Goal: Book appointment/travel/reservation

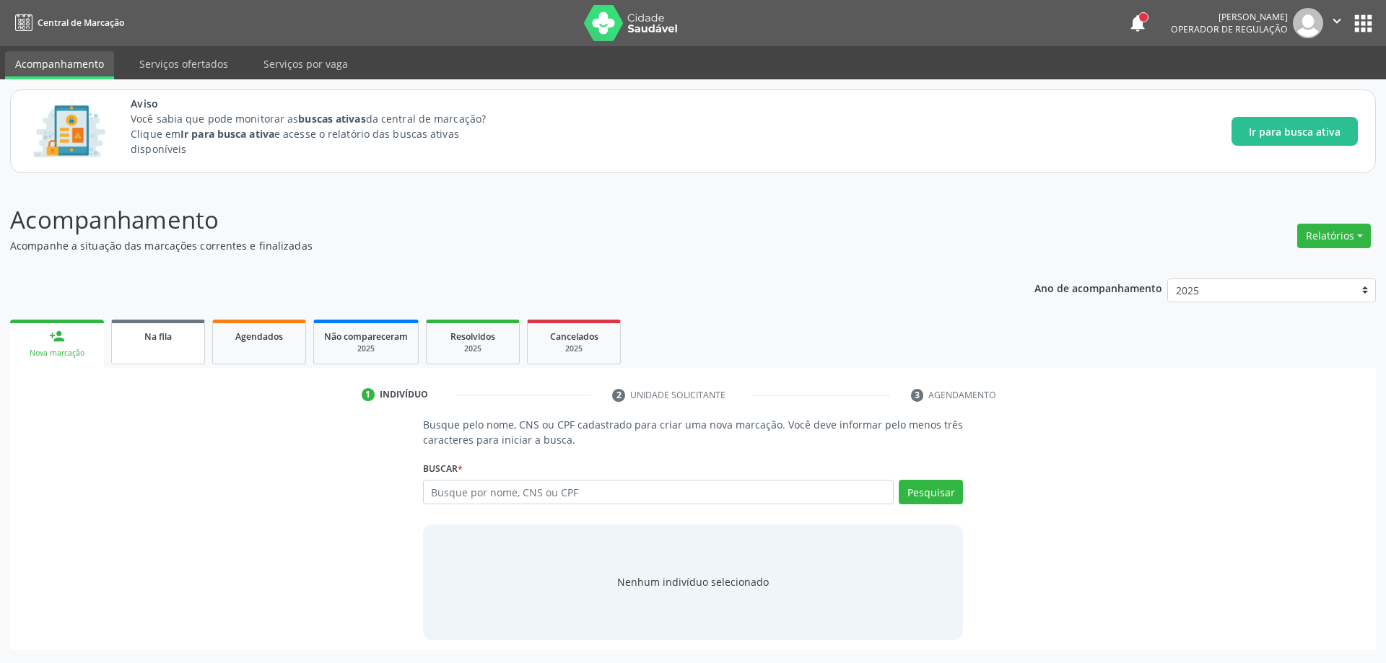
click at [143, 352] on link "Na fila" at bounding box center [158, 342] width 94 height 45
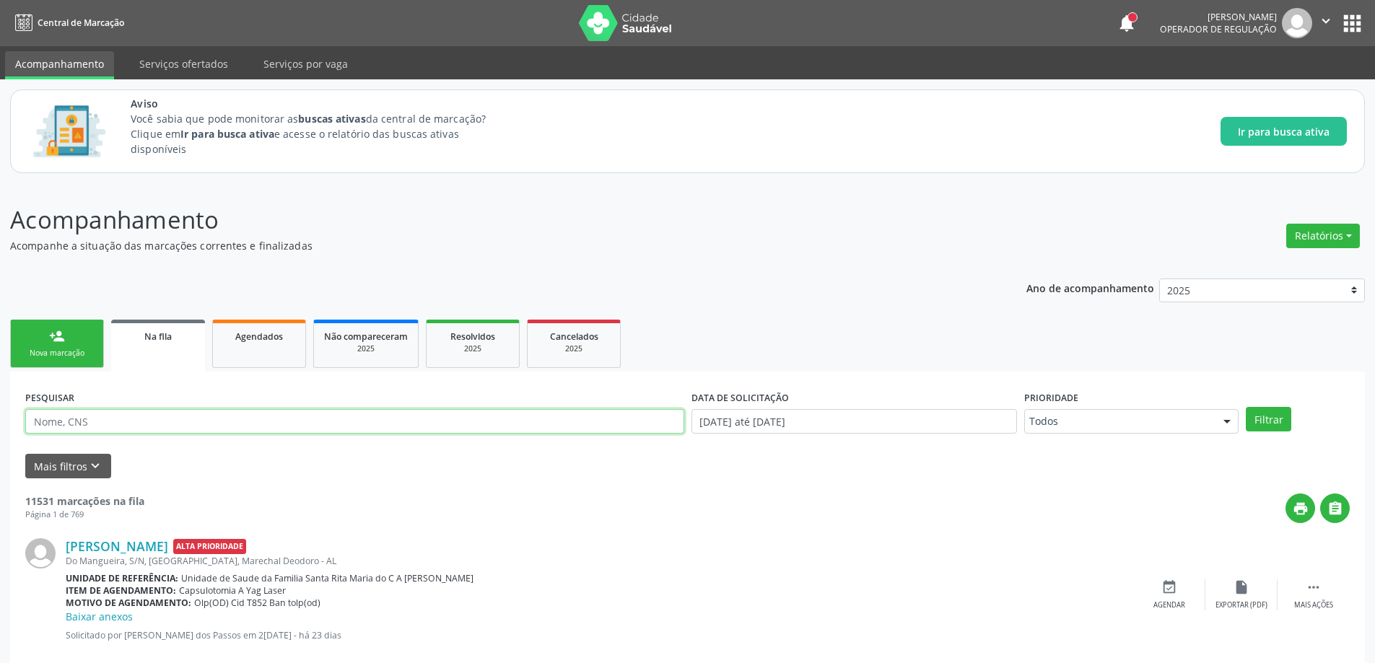
paste input "700508530650255"
type input "700508530650255"
click at [1264, 428] on button "Filtrar" at bounding box center [1268, 419] width 45 height 25
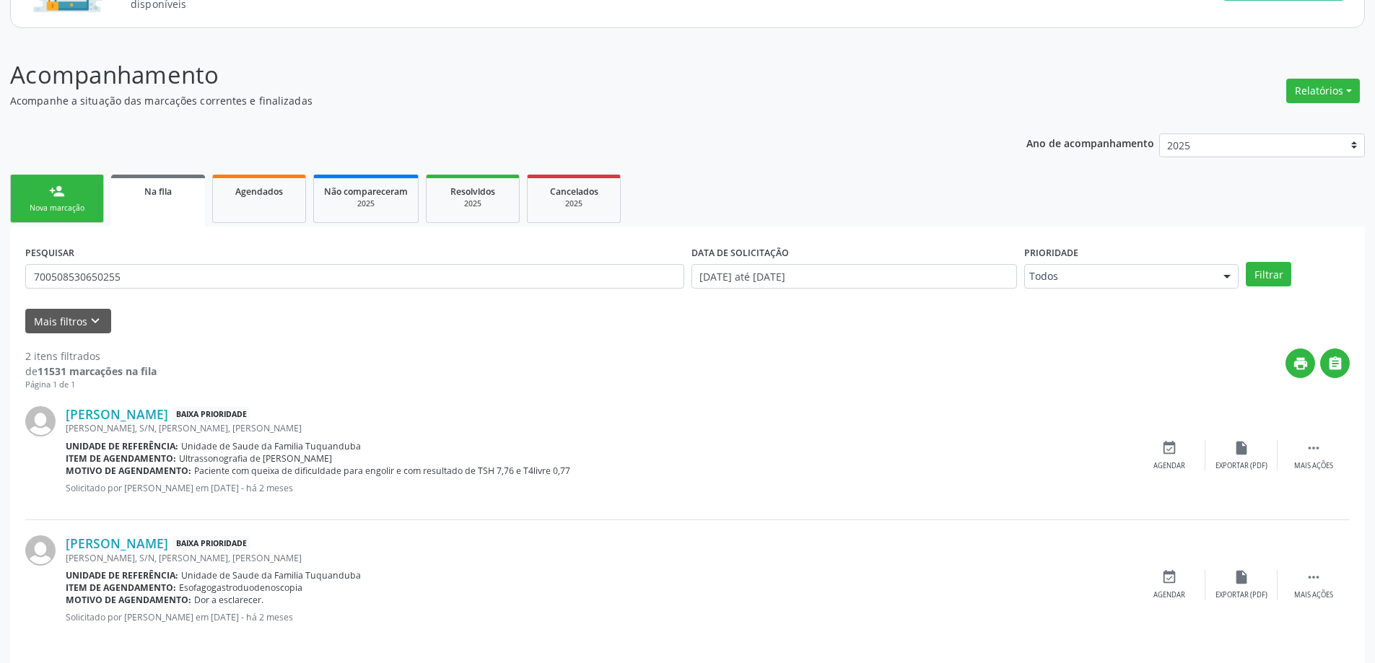
scroll to position [156, 0]
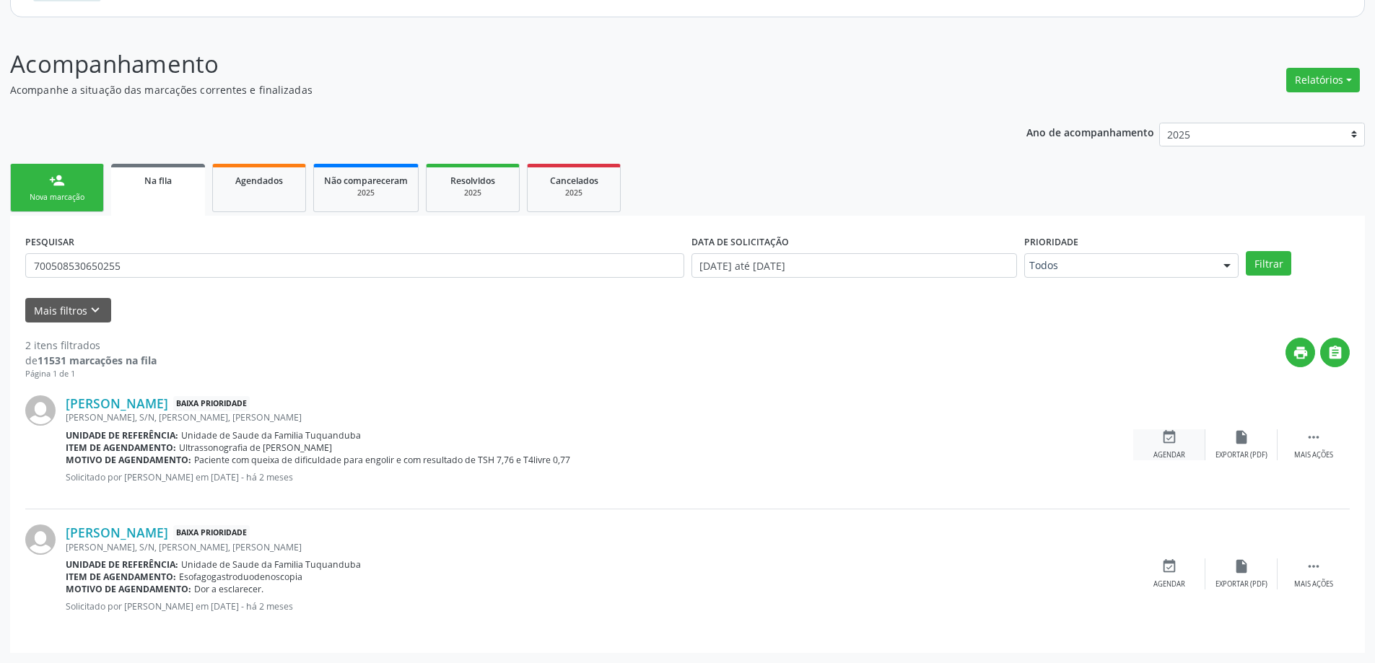
click at [1174, 448] on div "event_available Agendar" at bounding box center [1169, 444] width 72 height 31
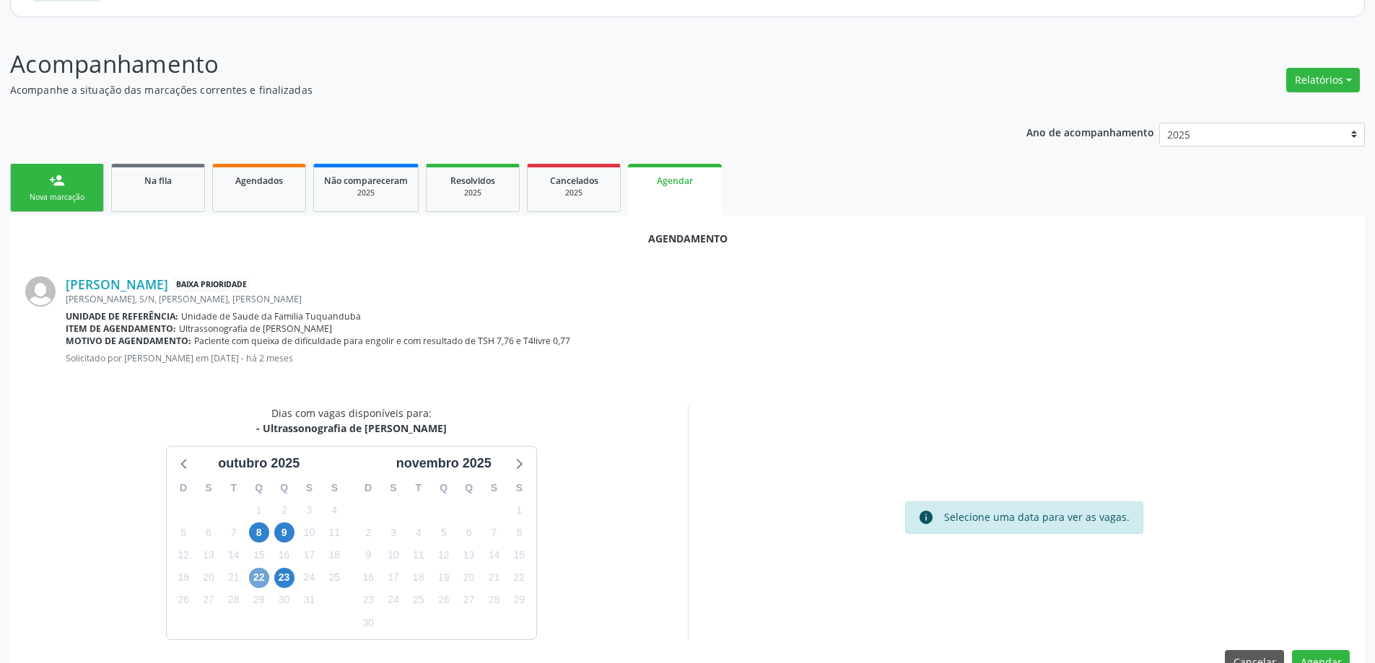
click at [262, 579] on span "22" at bounding box center [259, 578] width 20 height 20
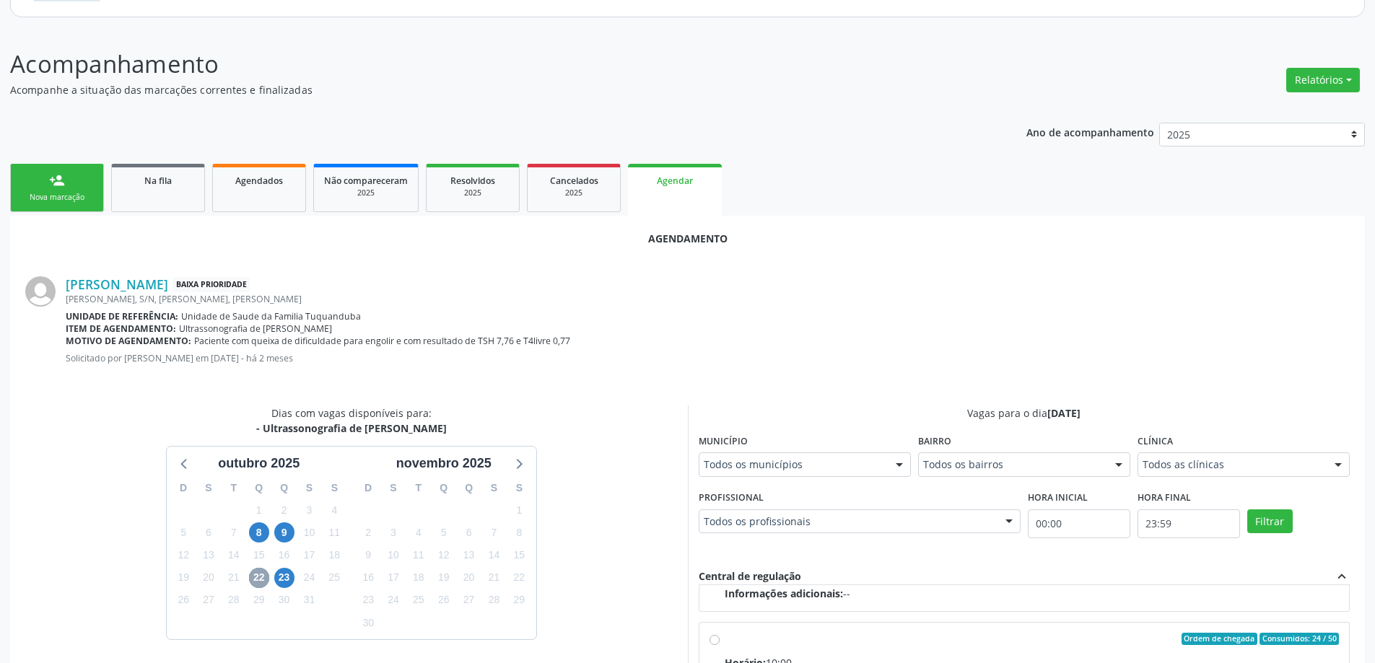
scroll to position [227, 0]
click at [712, 638] on input "Ordem de chegada Consumidos: 24 / 50 Horário: 10:00 Clínica: Centro de Saude Pr…" at bounding box center [715, 638] width 10 height 13
radio input "true"
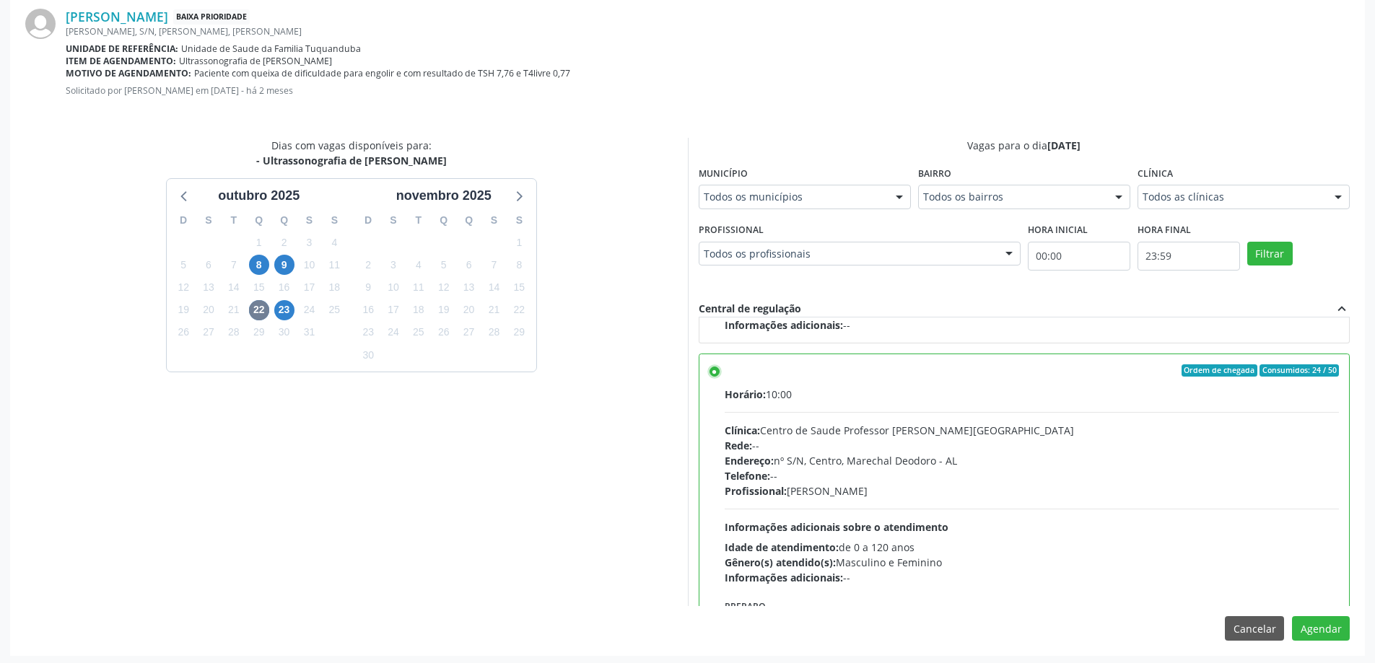
scroll to position [427, 0]
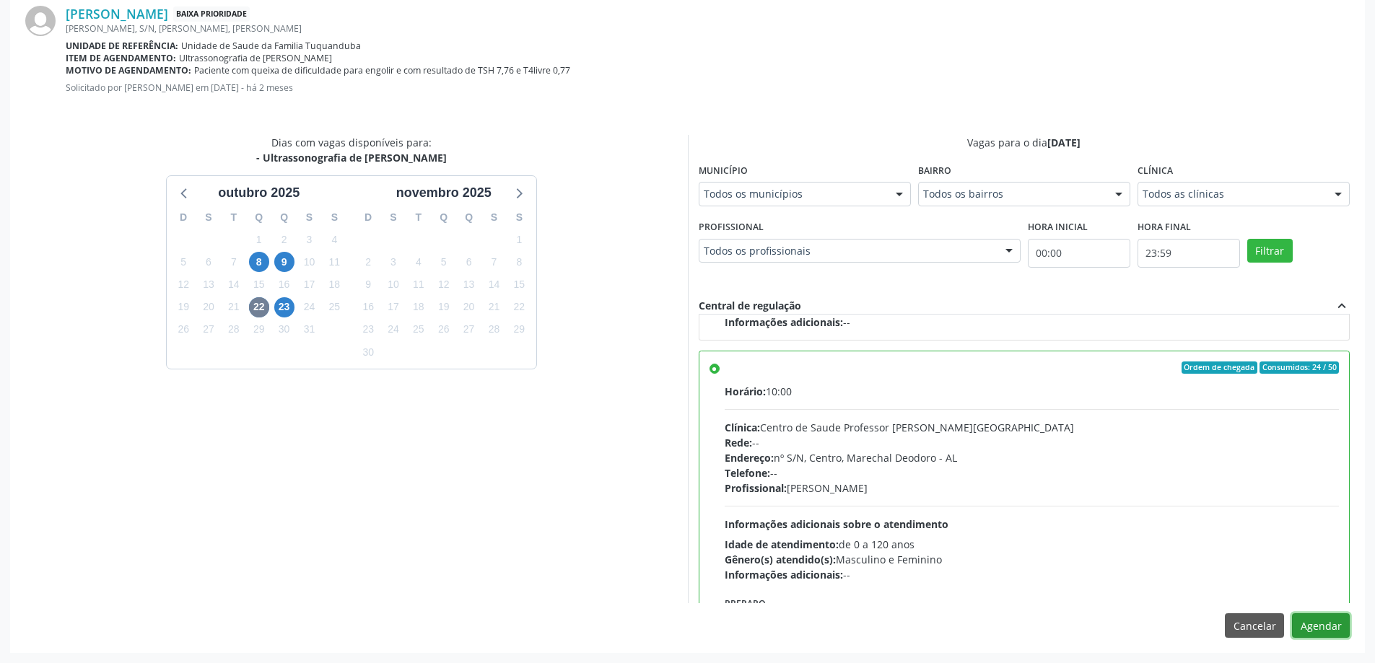
click at [1325, 632] on button "Agendar" at bounding box center [1321, 626] width 58 height 25
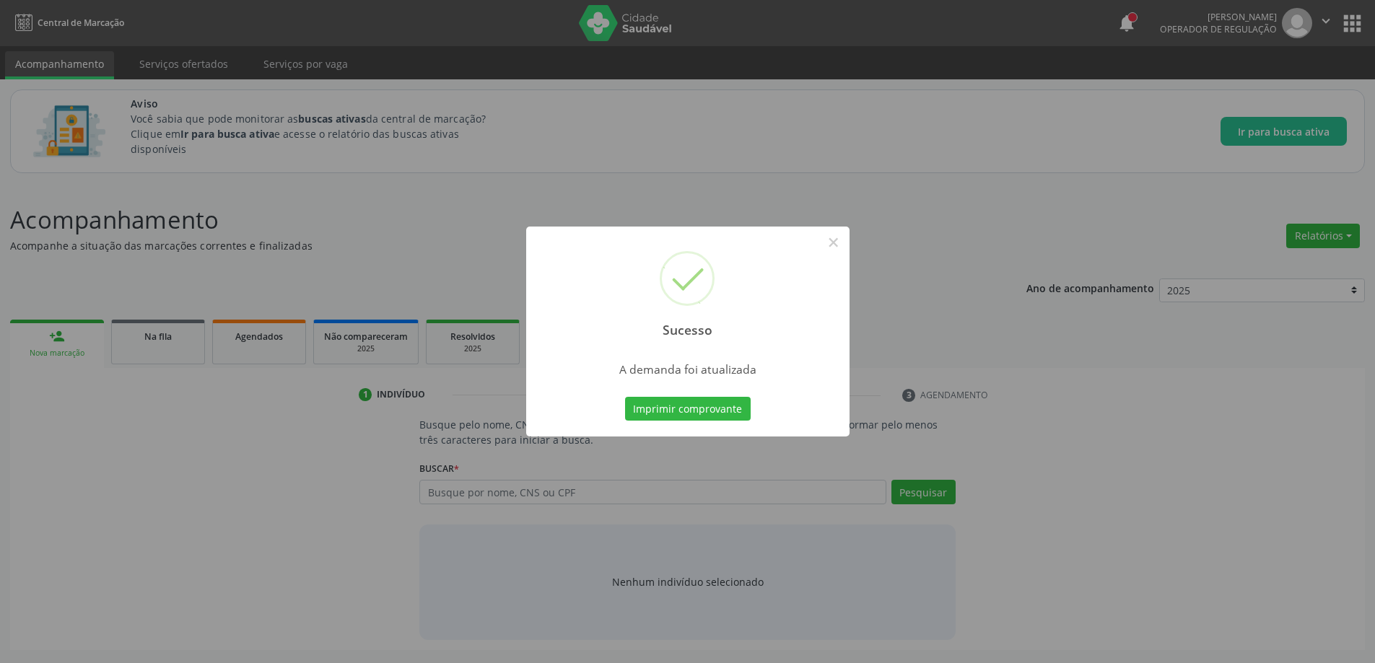
scroll to position [0, 0]
click at [843, 248] on button "×" at bounding box center [838, 242] width 25 height 25
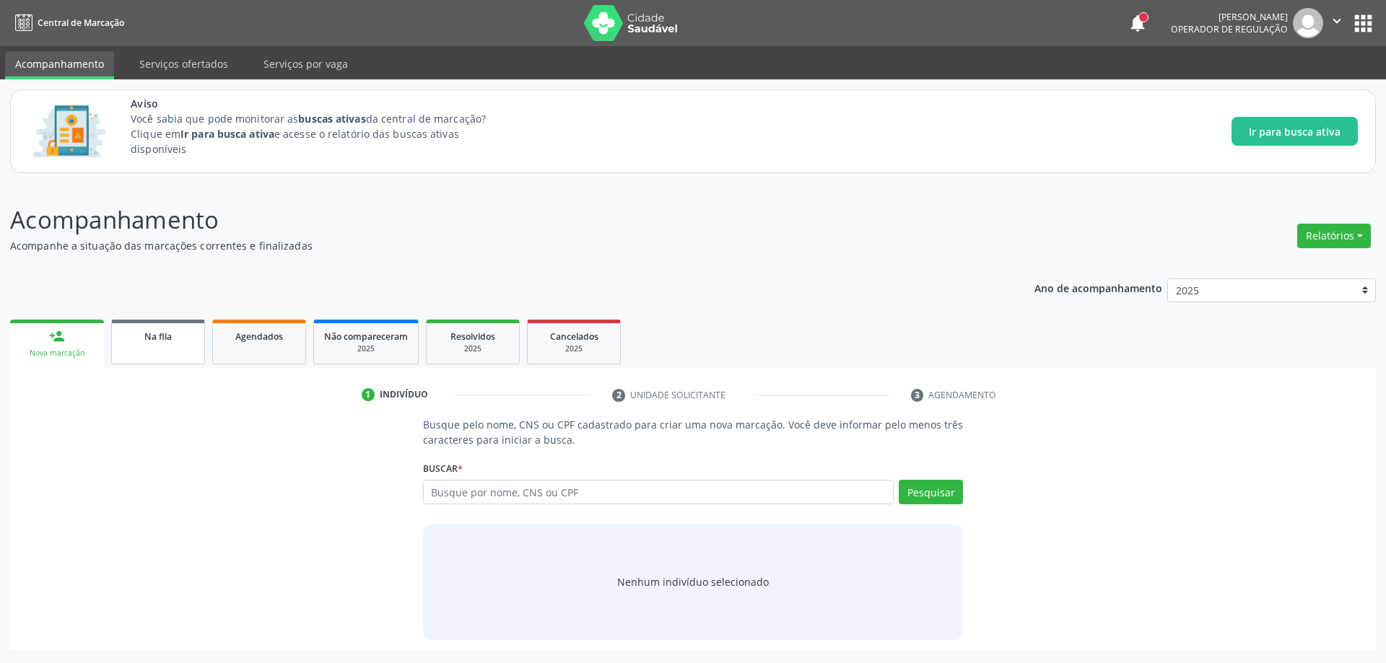
click at [153, 351] on link "Na fila" at bounding box center [158, 342] width 94 height 45
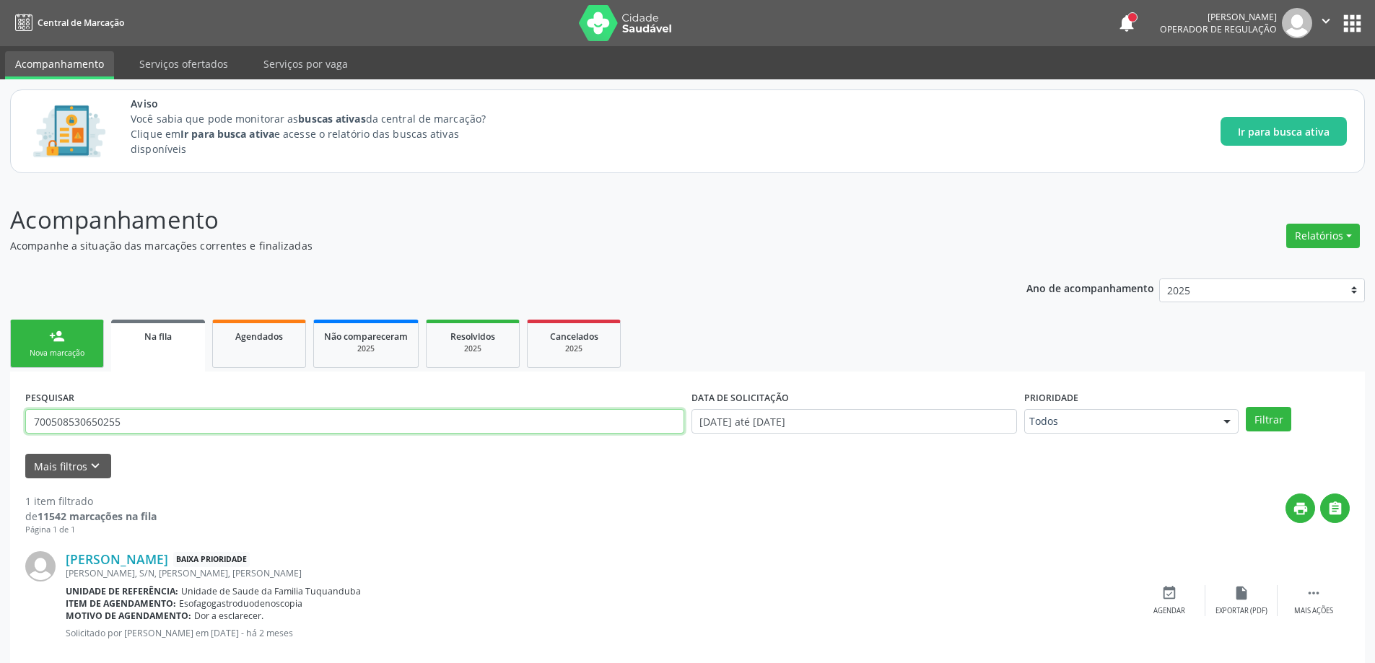
click at [279, 424] on input "700508530650255" at bounding box center [354, 421] width 659 height 25
type input "7"
paste input "703009898859376"
type input "703009898859376"
click at [1268, 419] on button "Filtrar" at bounding box center [1268, 419] width 45 height 25
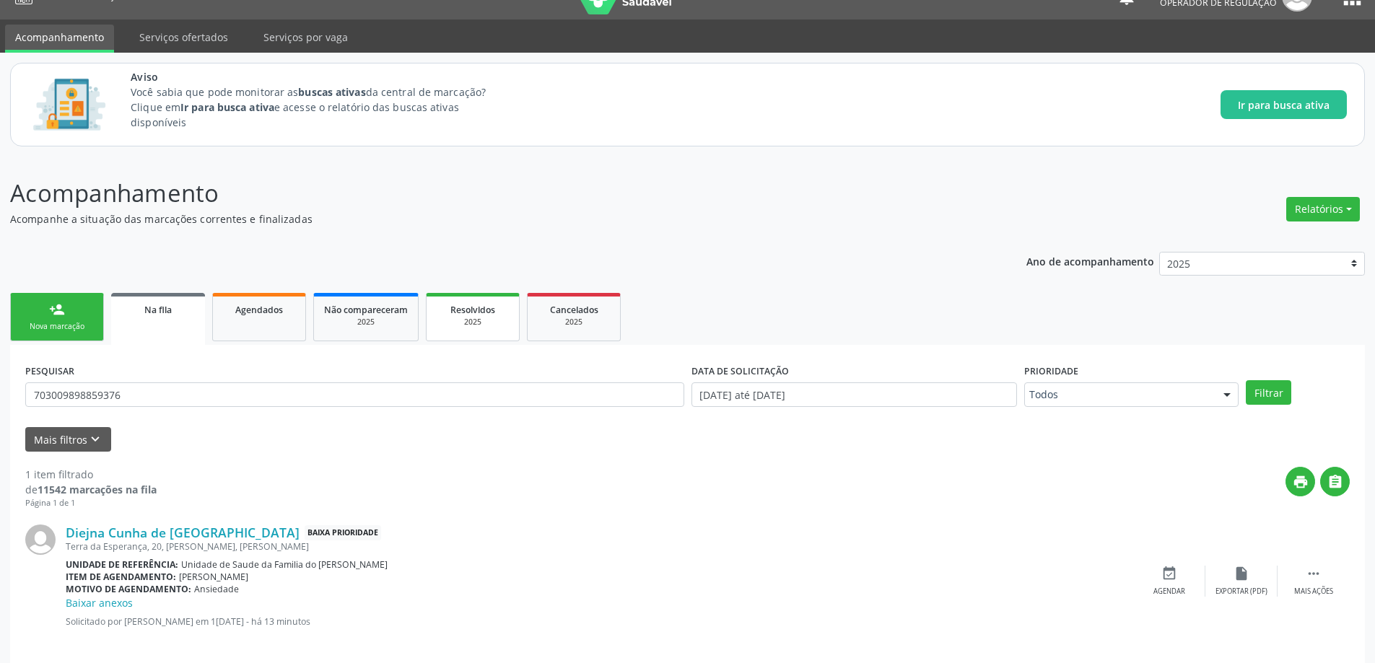
scroll to position [42, 0]
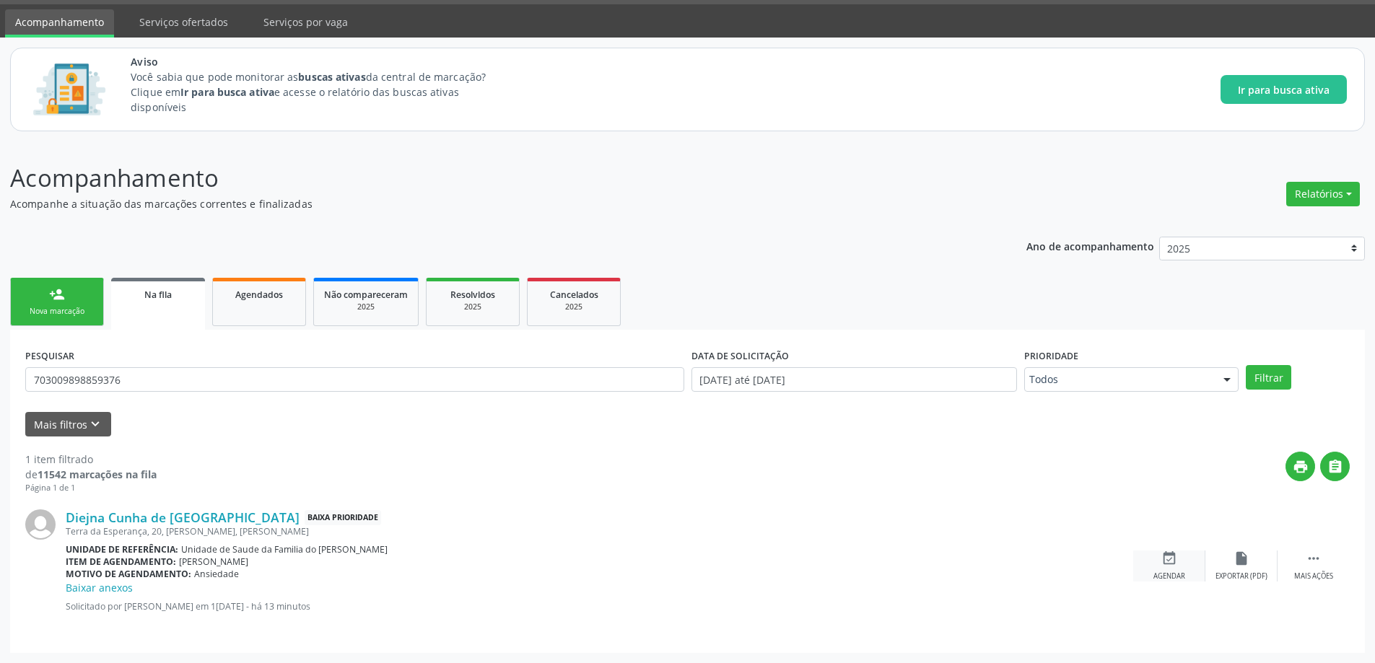
click at [1165, 559] on icon "event_available" at bounding box center [1169, 559] width 16 height 16
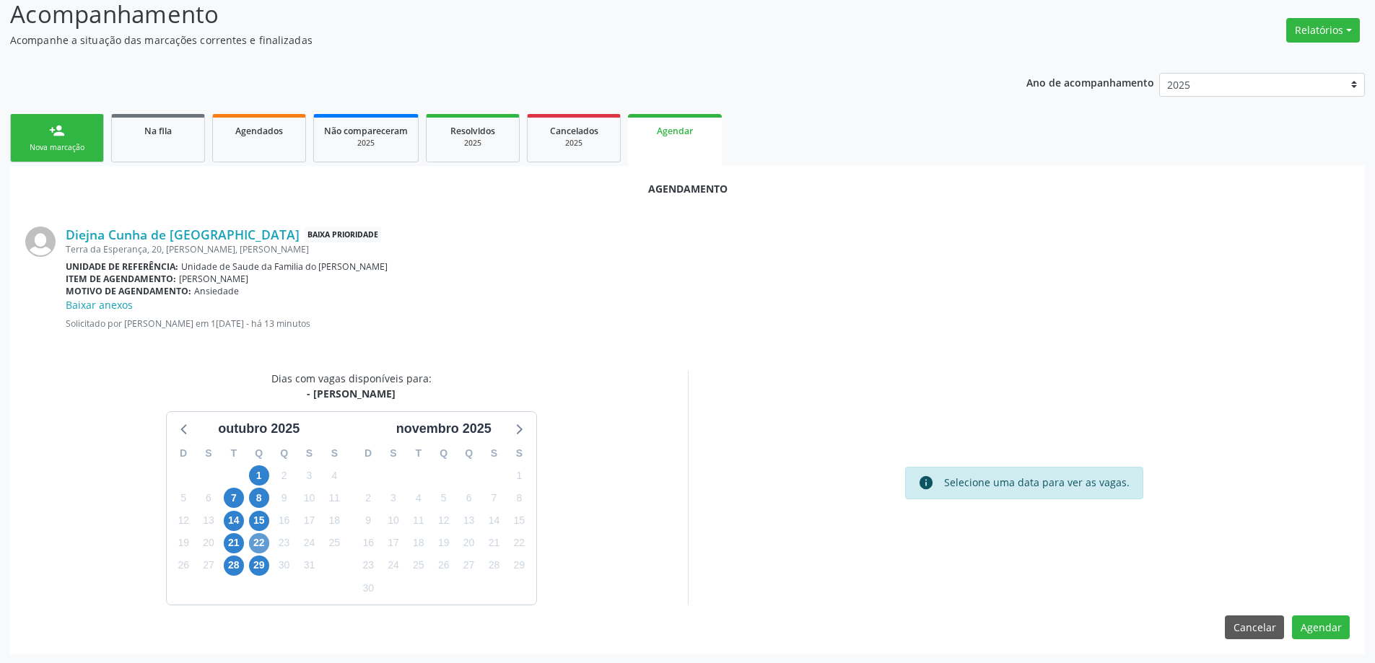
scroll to position [207, 0]
click at [258, 544] on span "22" at bounding box center [259, 542] width 20 height 20
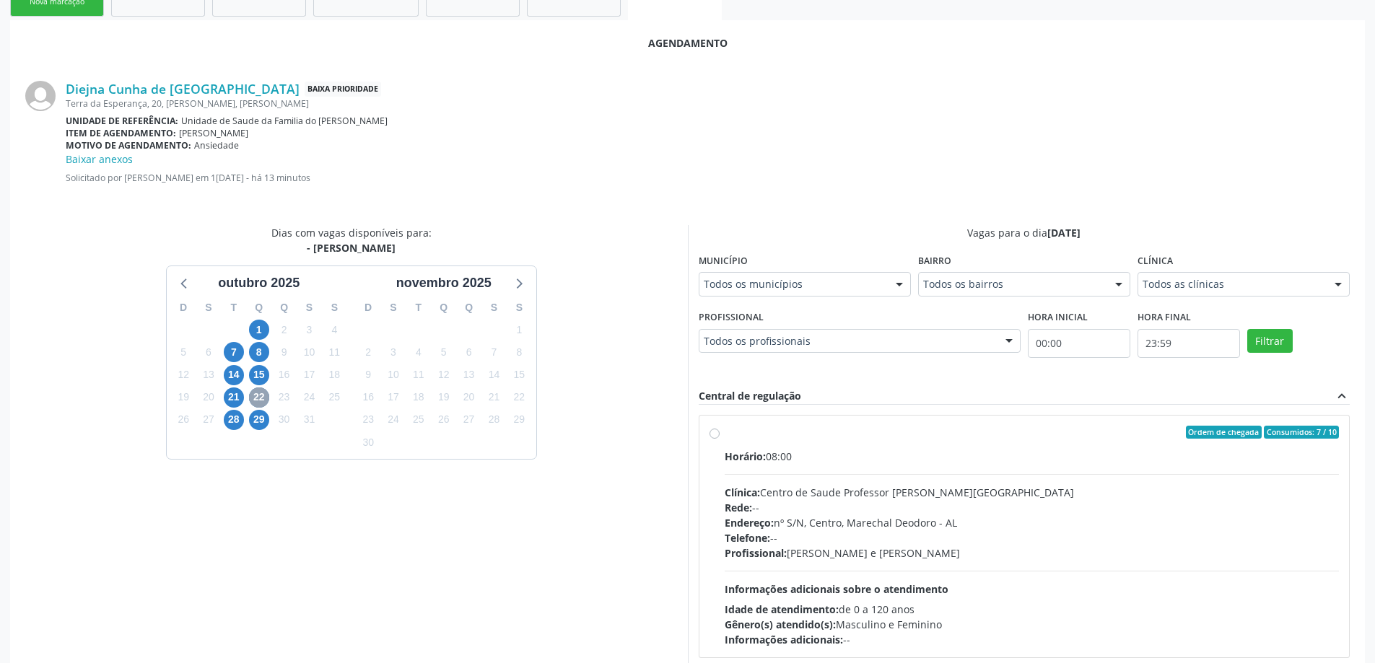
scroll to position [416, 0]
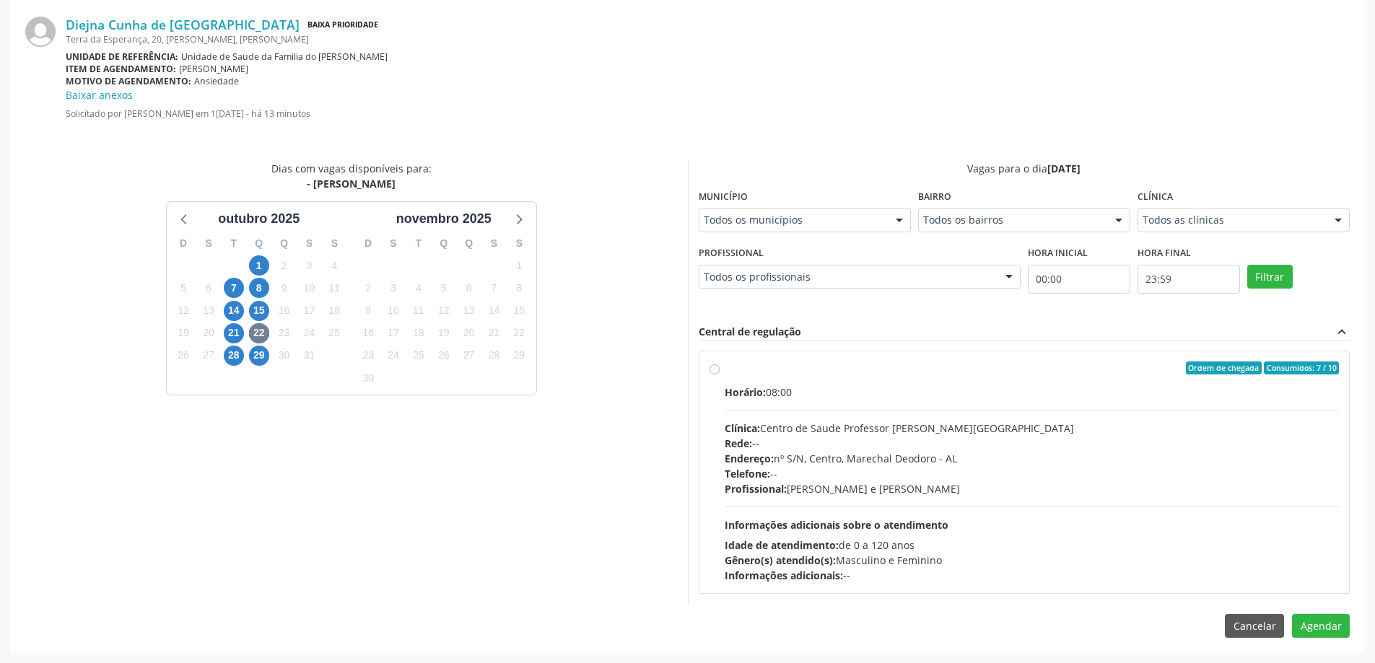
click at [725, 372] on label "Ordem de chegada Consumidos: 7 / 10 Horário: 08:00 Clínica: Centro de Saude Pro…" at bounding box center [1032, 473] width 615 height 222
click at [712, 372] on input "Ordem de chegada Consumidos: 7 / 10 Horário: 08:00 Clínica: Centro de Saude Pro…" at bounding box center [715, 368] width 10 height 13
radio input "true"
click at [1319, 650] on button "Agendar" at bounding box center [1321, 652] width 58 height 25
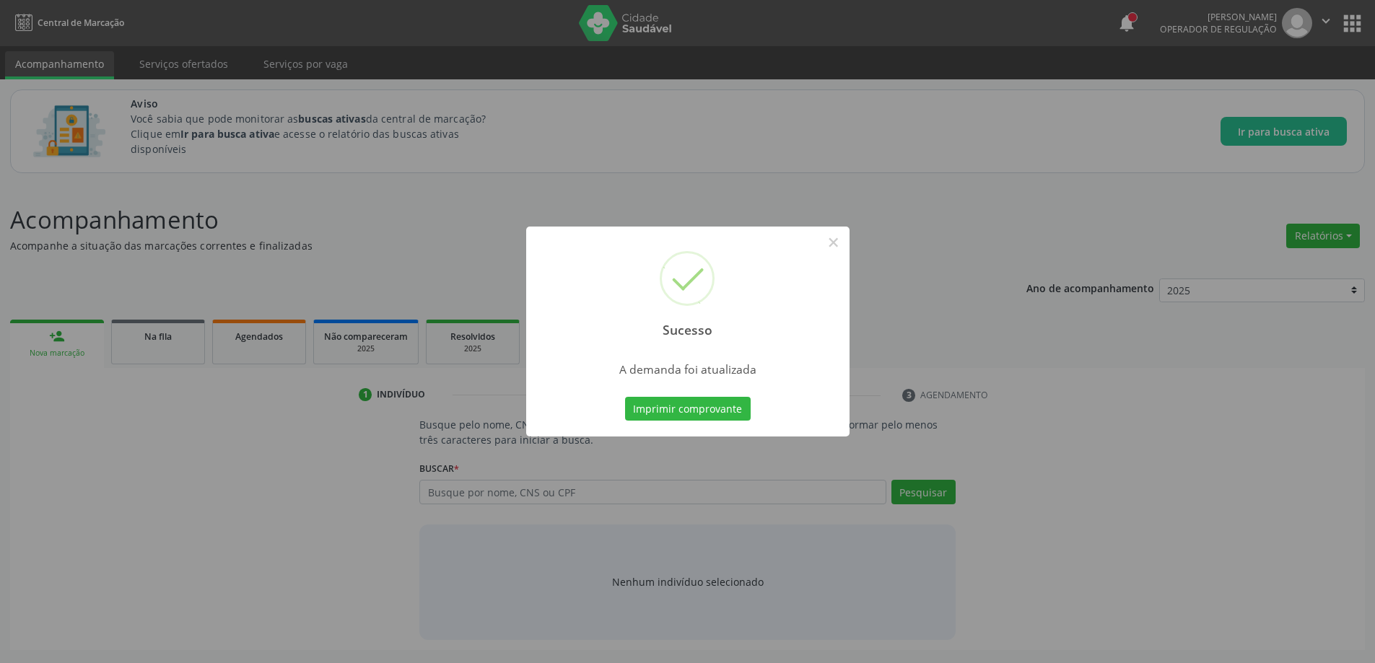
scroll to position [0, 0]
click at [839, 243] on button "×" at bounding box center [838, 242] width 25 height 25
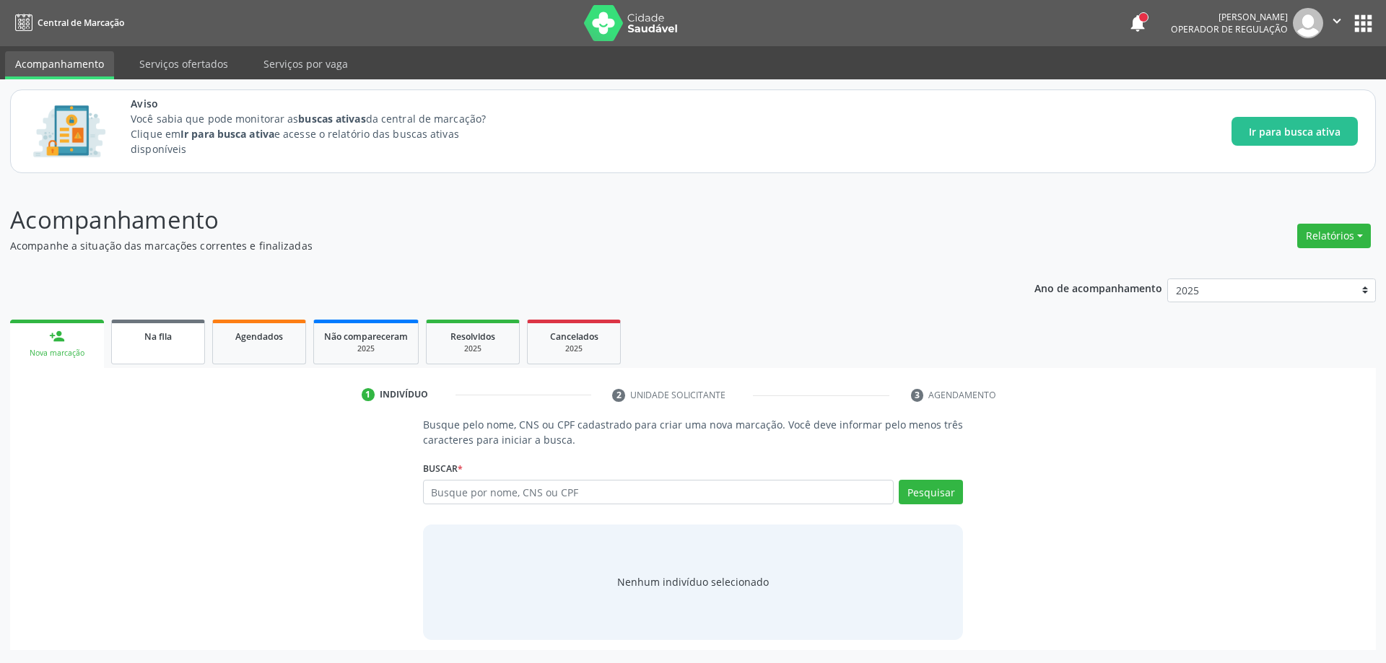
click at [165, 336] on span "Na fila" at bounding box center [157, 337] width 27 height 12
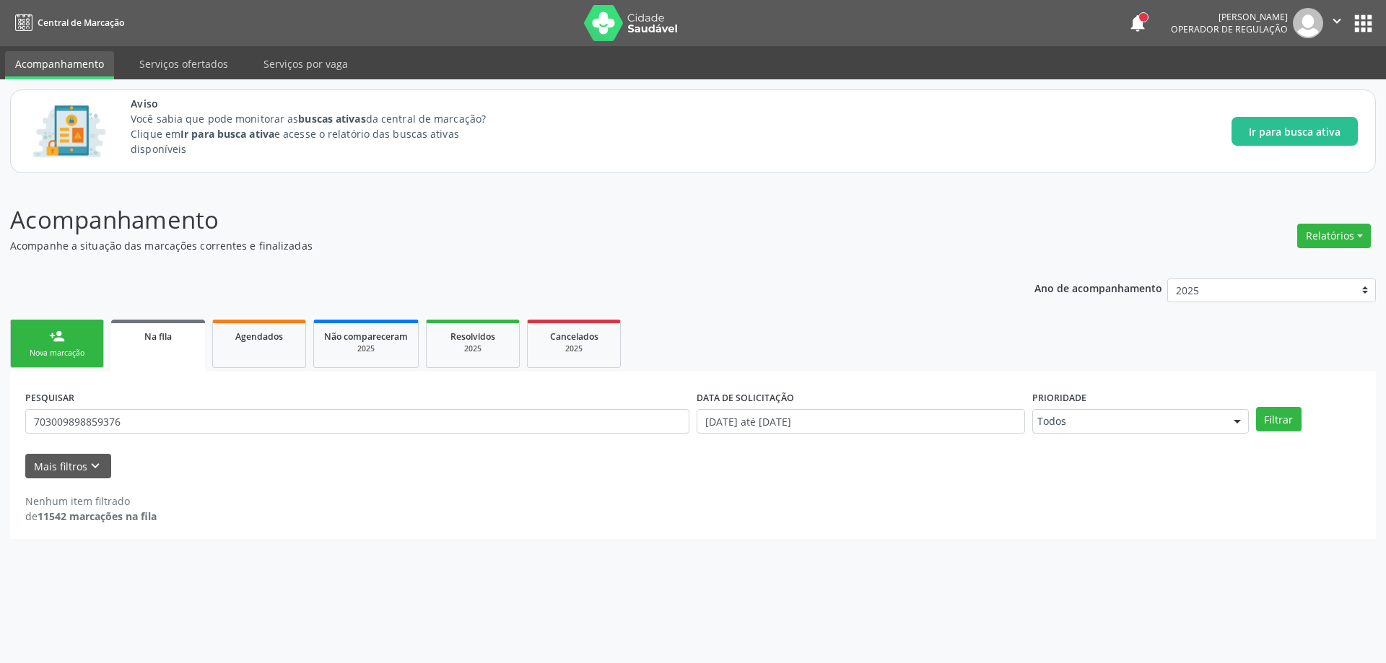
drag, startPoint x: 398, startPoint y: 391, endPoint x: 374, endPoint y: 405, distance: 28.1
click at [396, 393] on div "PESQUISAR 703009898859376" at bounding box center [357, 415] width 671 height 56
click at [314, 419] on input "703009898859376" at bounding box center [357, 421] width 664 height 25
type input "7"
click at [74, 474] on button "Mais filtros keyboard_arrow_down" at bounding box center [68, 466] width 86 height 25
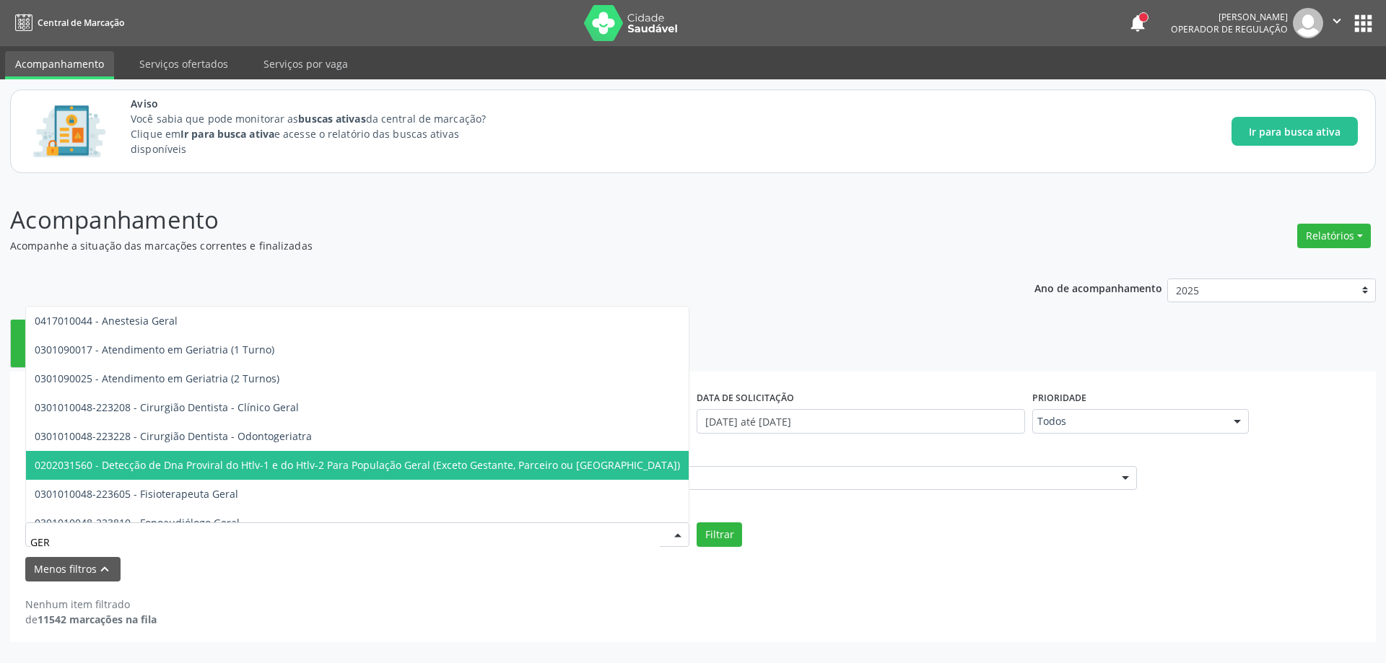
type input "[PERSON_NAME]"
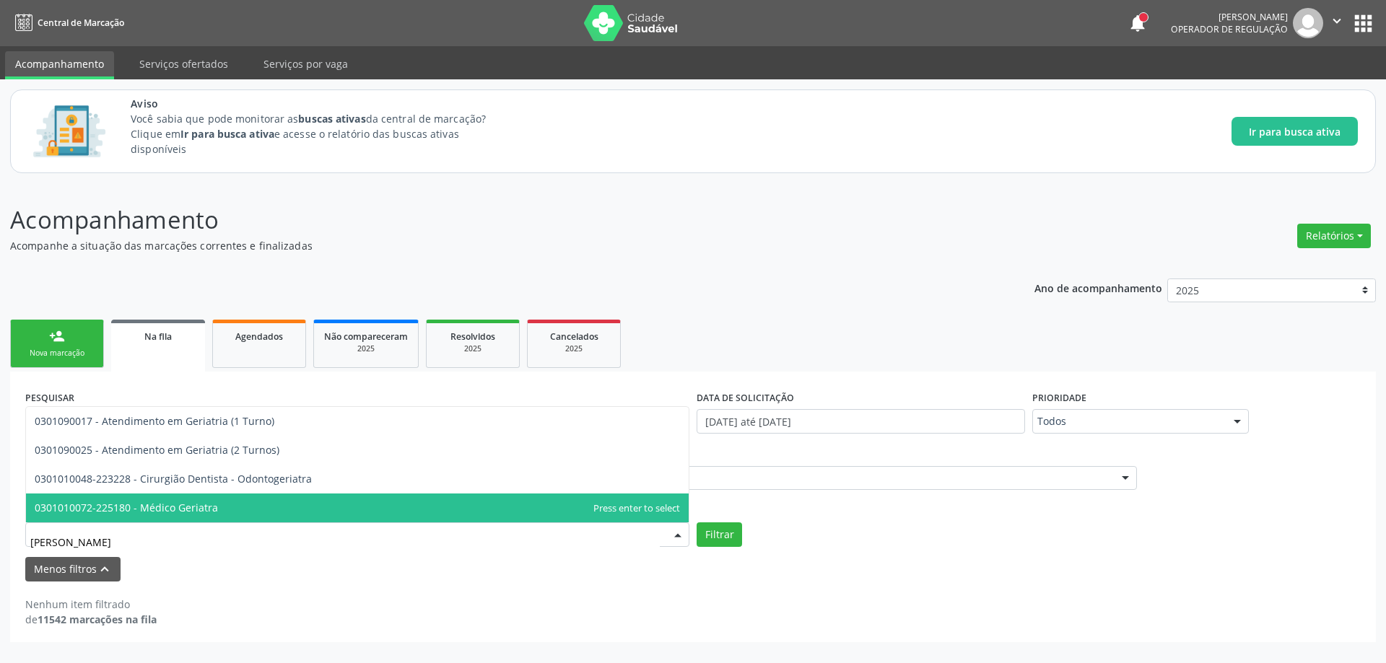
click at [396, 506] on span "0301010072-225180 - Médico Geriatra" at bounding box center [357, 508] width 663 height 29
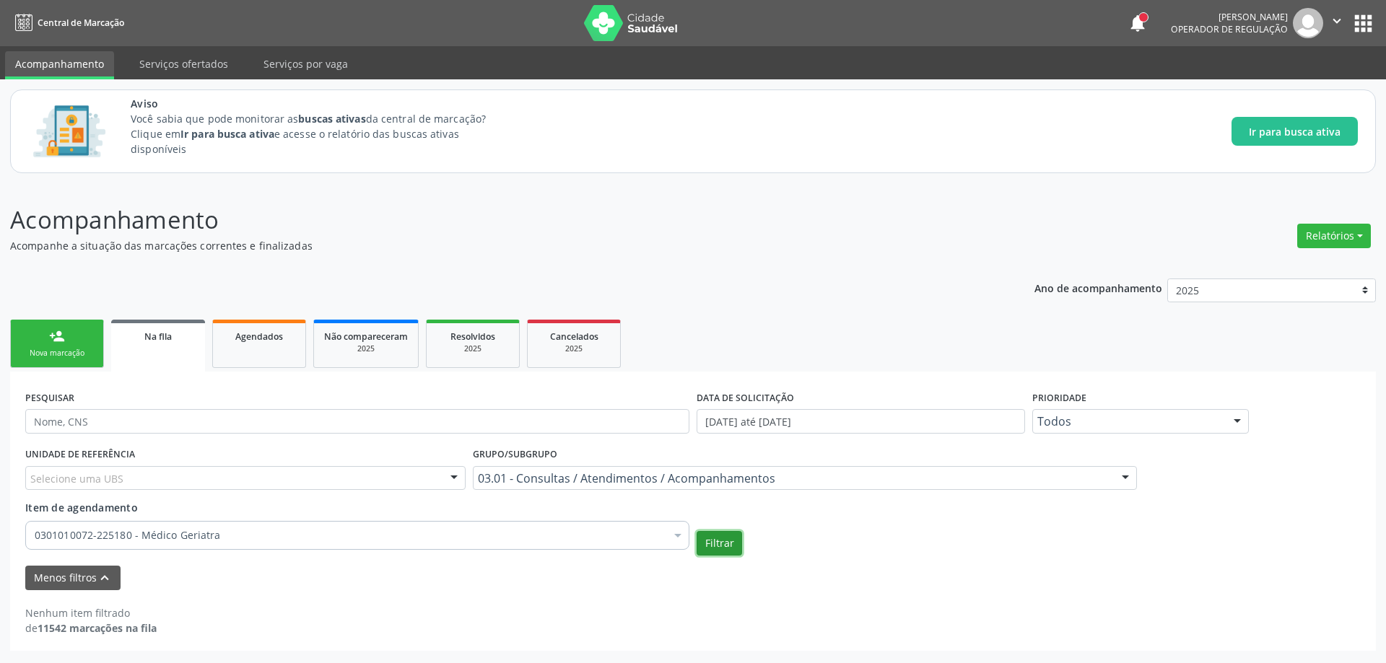
click at [728, 540] on button "Filtrar" at bounding box center [719, 543] width 45 height 25
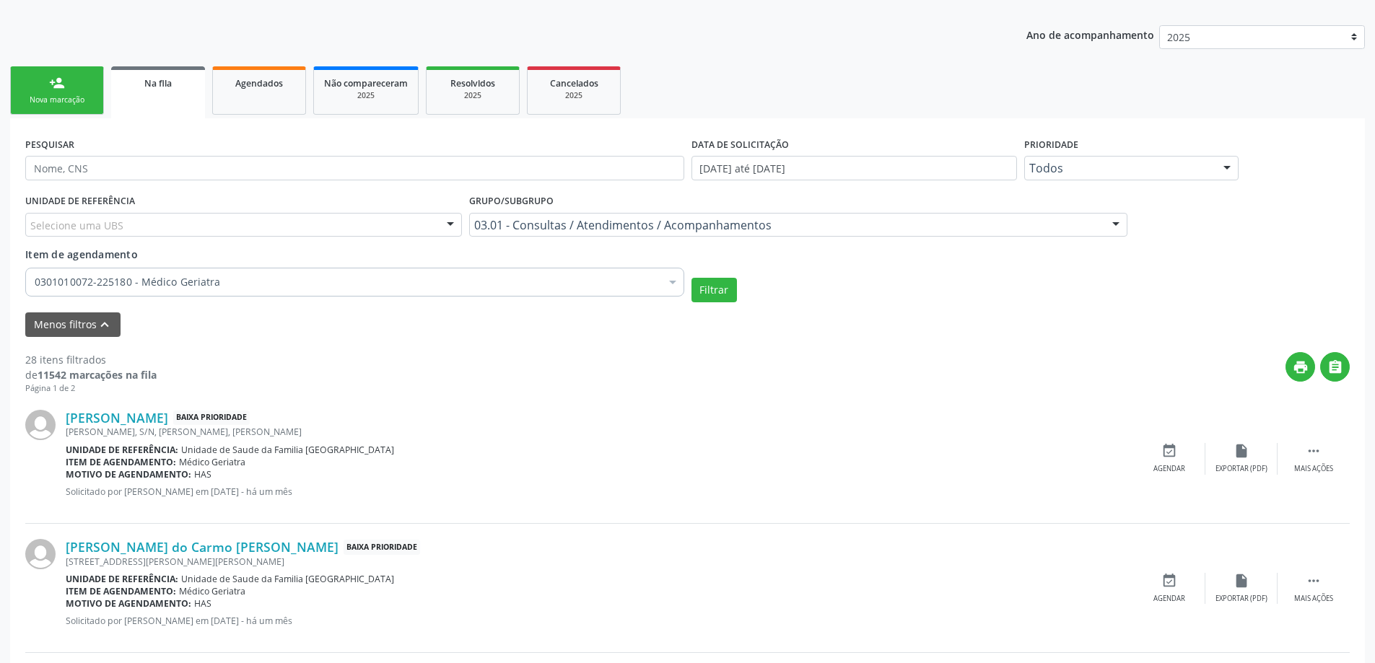
scroll to position [261, 0]
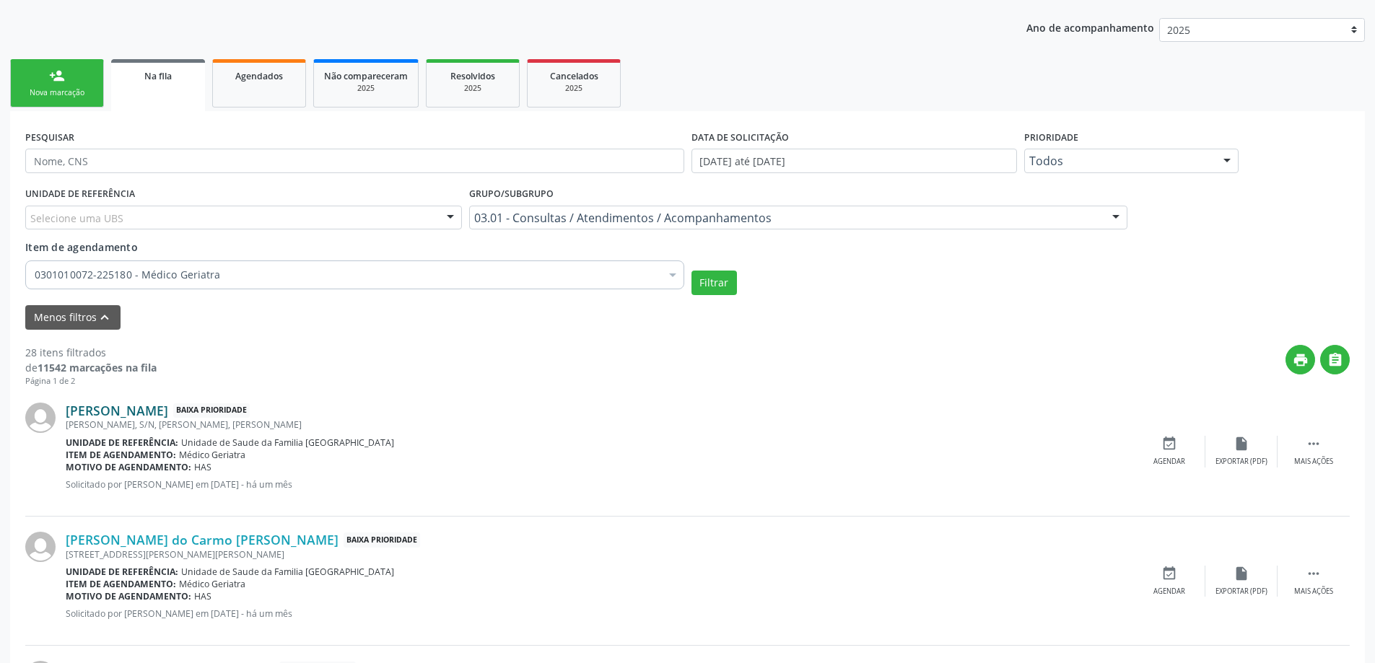
click at [157, 410] on link "[PERSON_NAME]" at bounding box center [117, 411] width 102 height 16
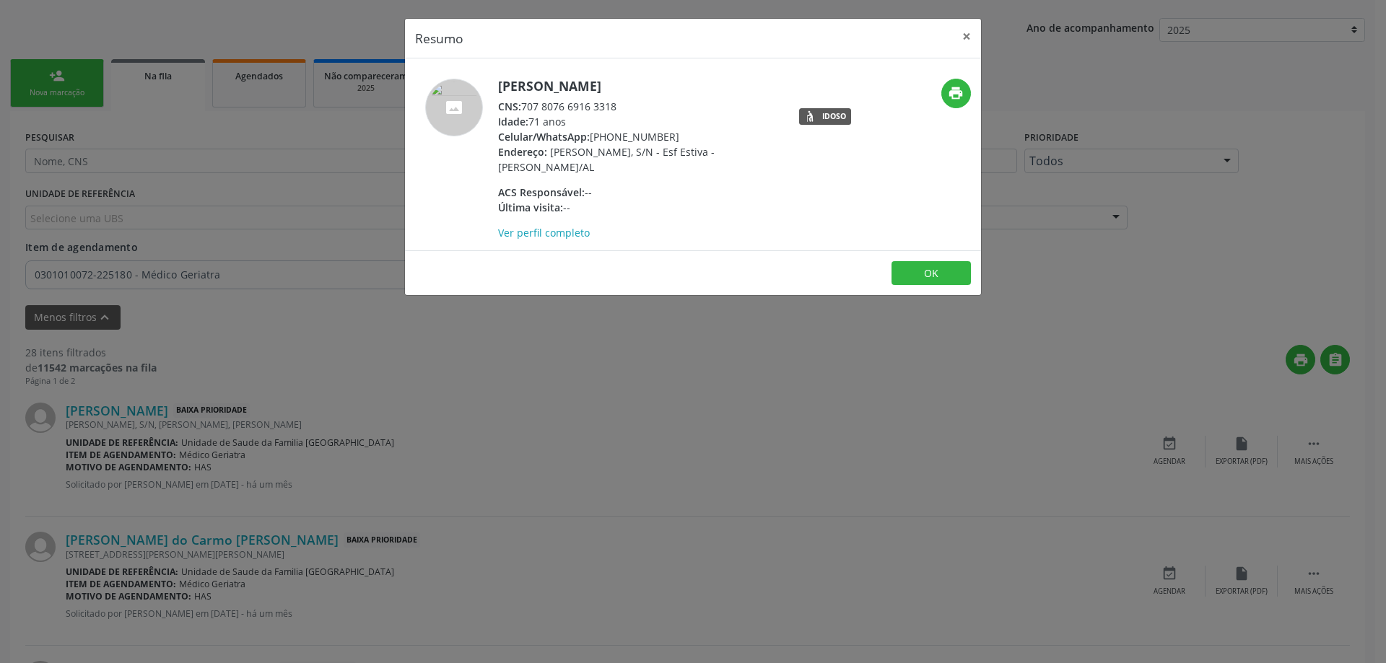
drag, startPoint x: 615, startPoint y: 106, endPoint x: 593, endPoint y: 106, distance: 21.7
click at [593, 106] on div "CNS: 707 8076 6916 3318" at bounding box center [638, 106] width 281 height 15
click at [634, 115] on div "Idade: 71 anos" at bounding box center [638, 121] width 281 height 15
drag, startPoint x: 620, startPoint y: 105, endPoint x: 524, endPoint y: 106, distance: 96.0
click at [524, 106] on div "CNS: 707 8076 6916 3318" at bounding box center [638, 106] width 281 height 15
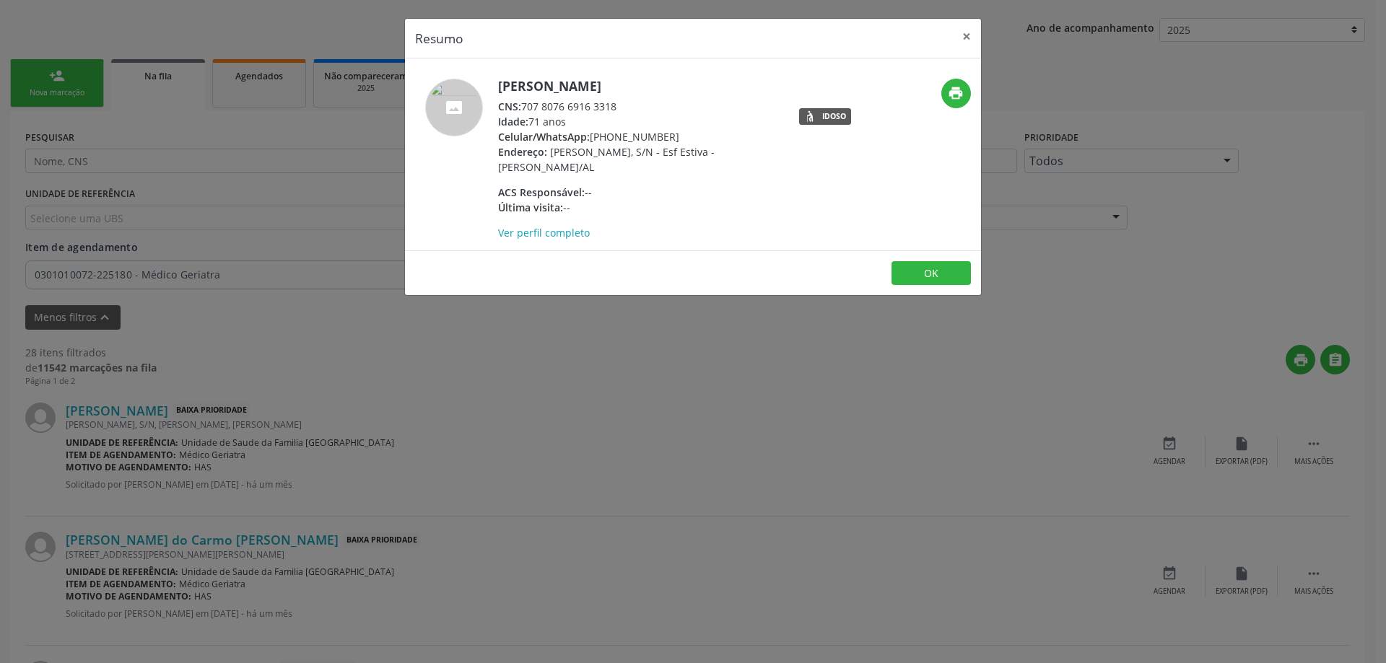
copy div "707 8076 6916 3318"
click at [964, 35] on button "×" at bounding box center [966, 36] width 29 height 35
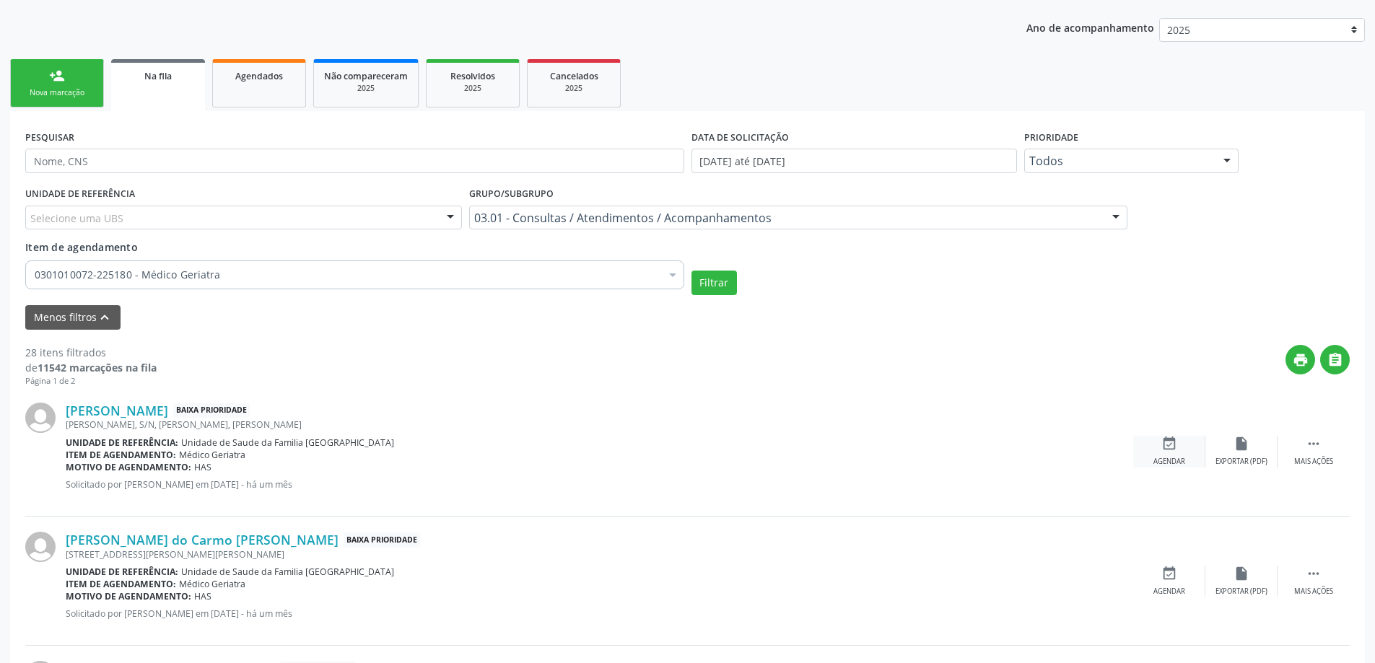
click at [1162, 458] on div "Agendar" at bounding box center [1169, 462] width 32 height 10
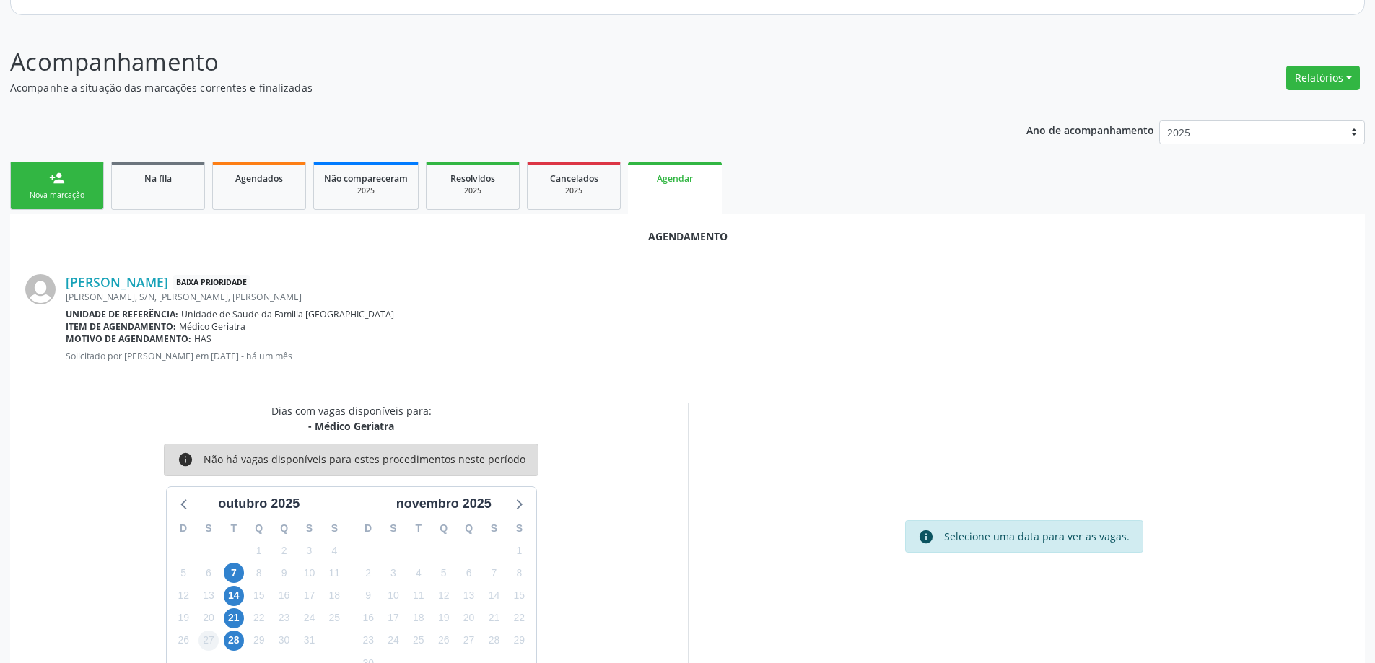
scroll to position [192, 0]
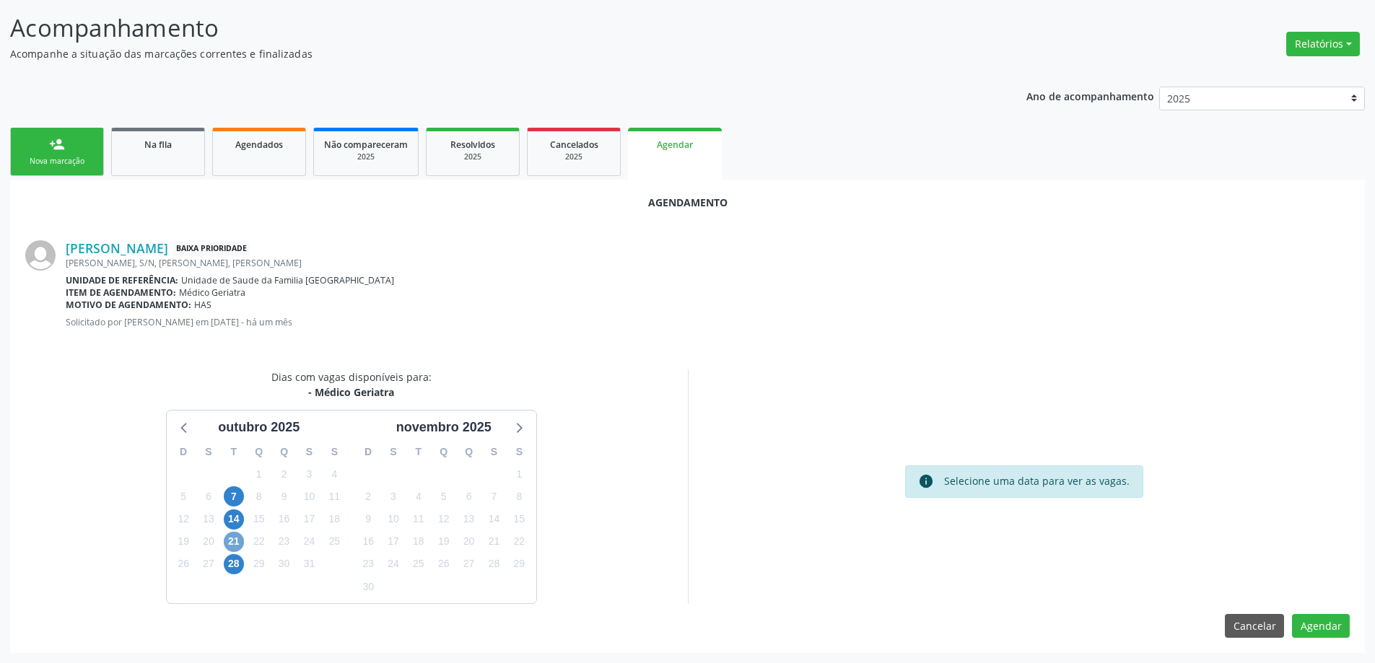
click at [232, 544] on span "21" at bounding box center [234, 542] width 20 height 20
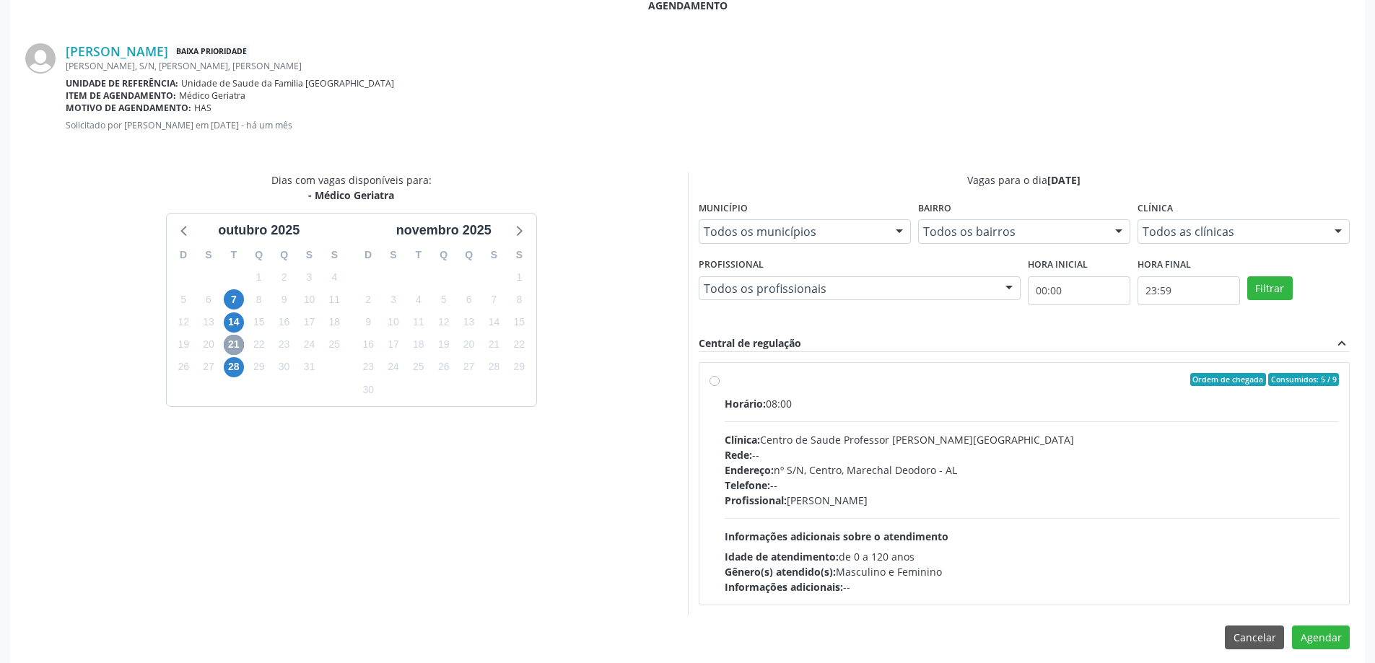
scroll to position [401, 0]
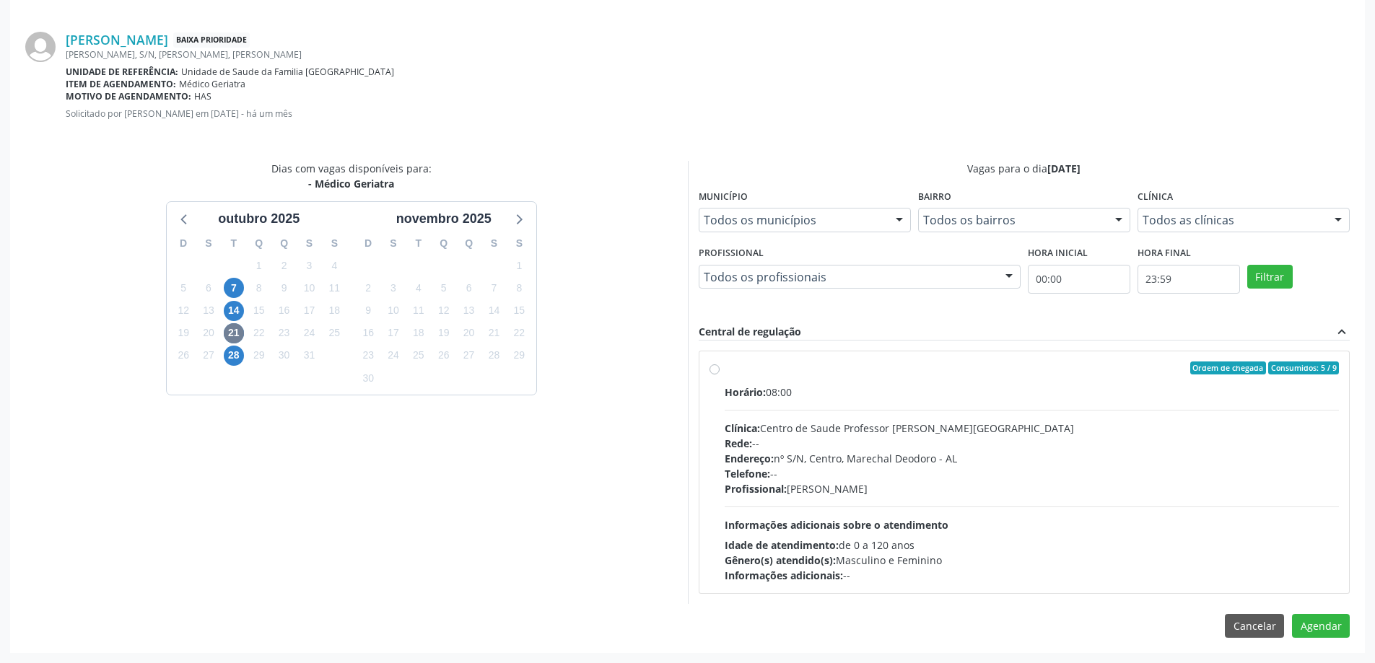
click at [725, 372] on label "Ordem de chegada Consumidos: 5 / 9 Horário: 08:00 Clínica: Centro de Saude Prof…" at bounding box center [1032, 473] width 615 height 222
click at [712, 372] on input "Ordem de chegada Consumidos: 5 / 9 Horário: 08:00 Clínica: Centro de Saude Prof…" at bounding box center [715, 368] width 10 height 13
radio input "true"
click at [1326, 656] on button "Agendar" at bounding box center [1321, 652] width 58 height 25
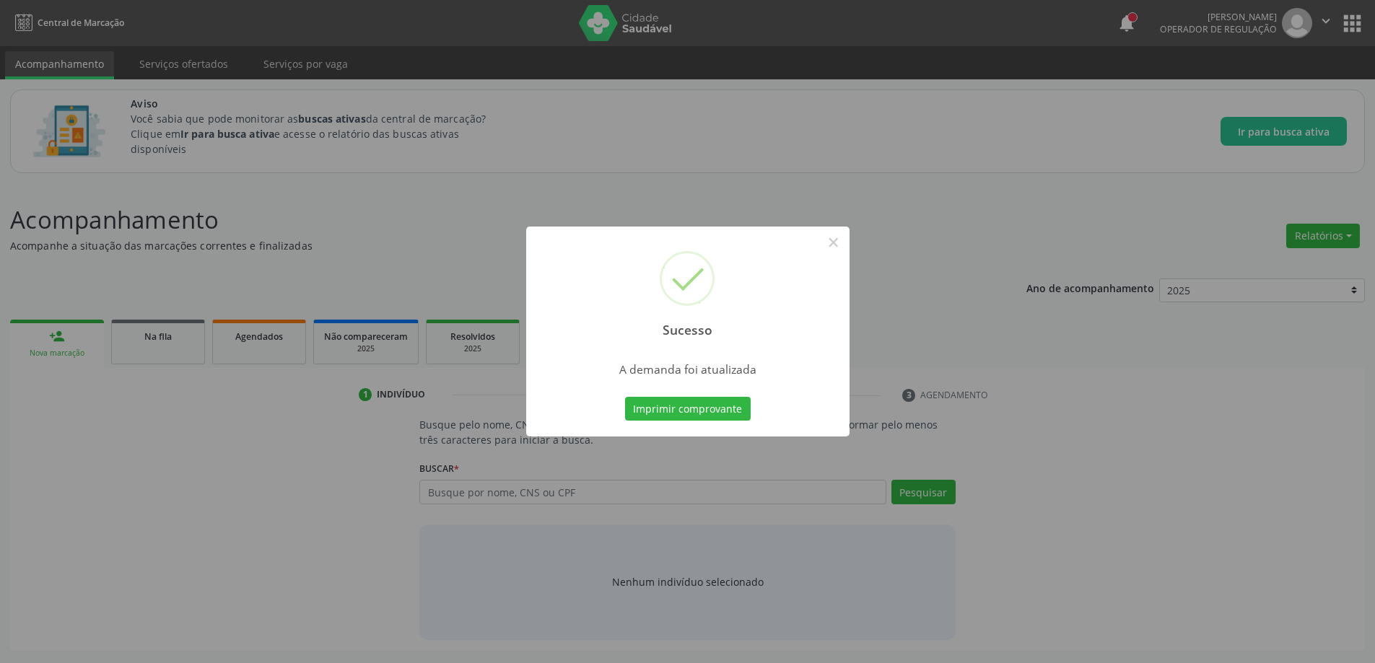
scroll to position [0, 0]
click at [842, 245] on button "×" at bounding box center [838, 242] width 25 height 25
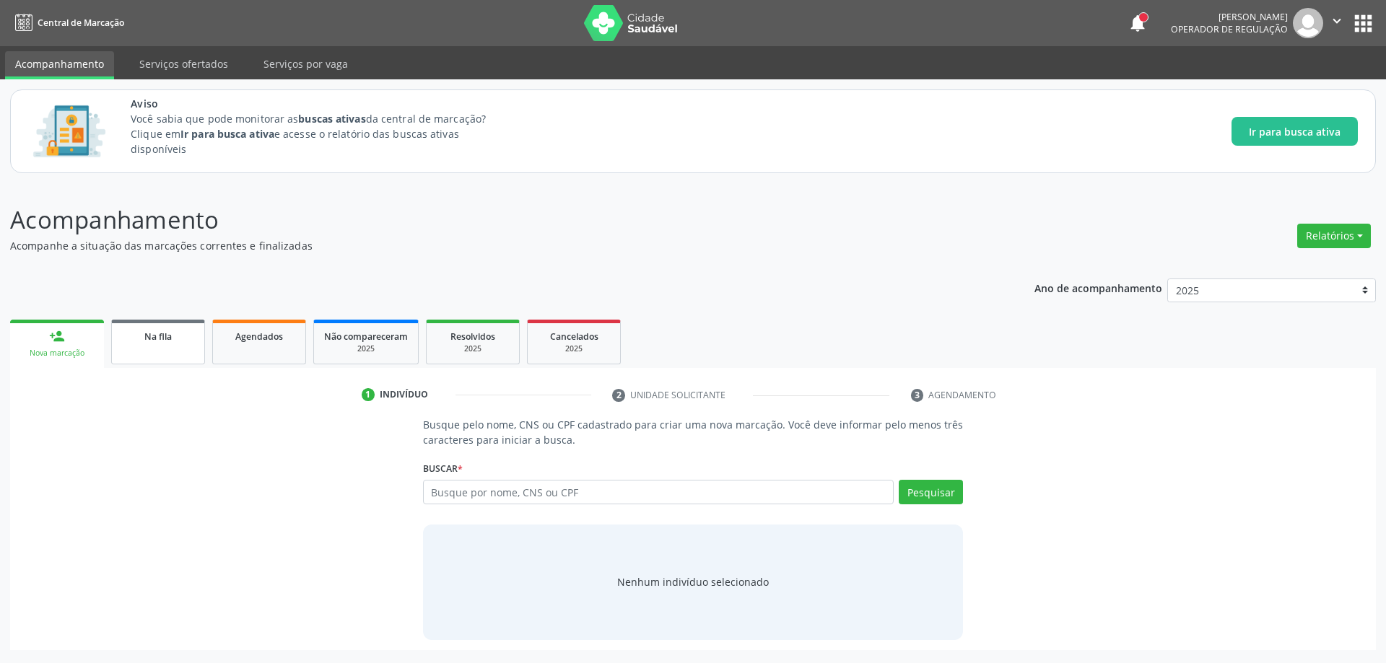
click at [147, 343] on div "Na fila" at bounding box center [158, 335] width 72 height 15
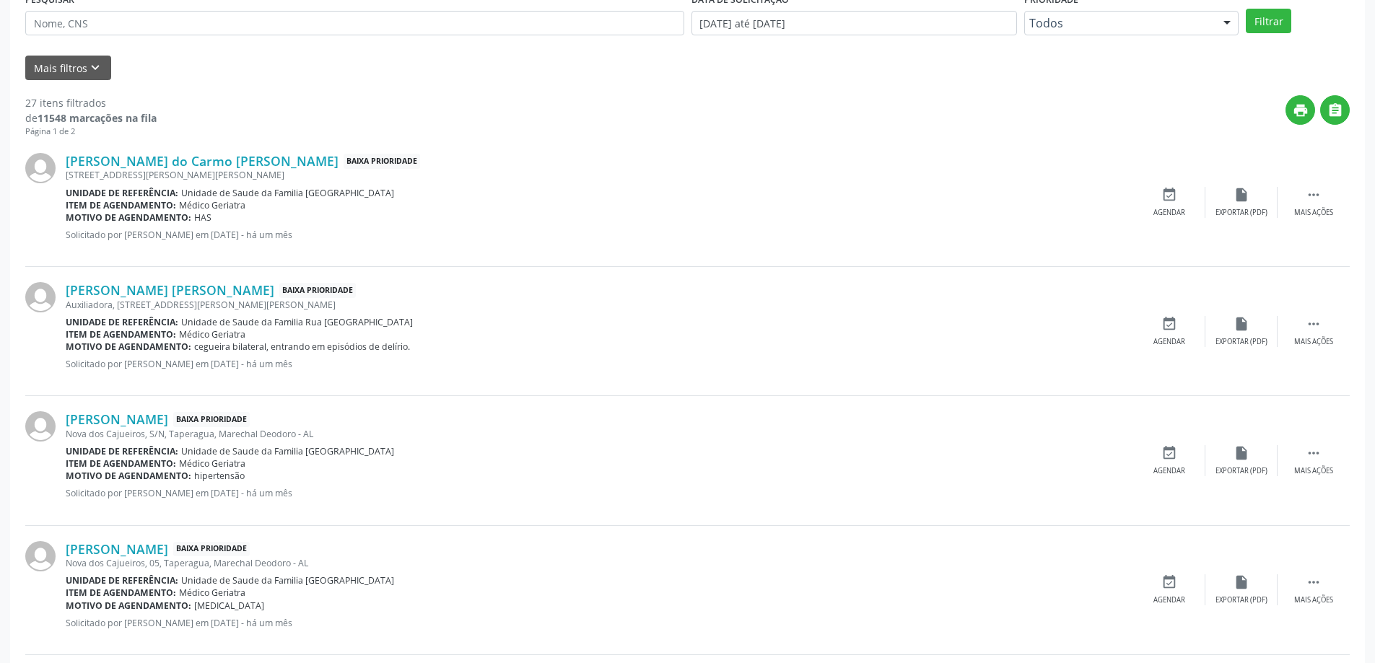
scroll to position [433, 0]
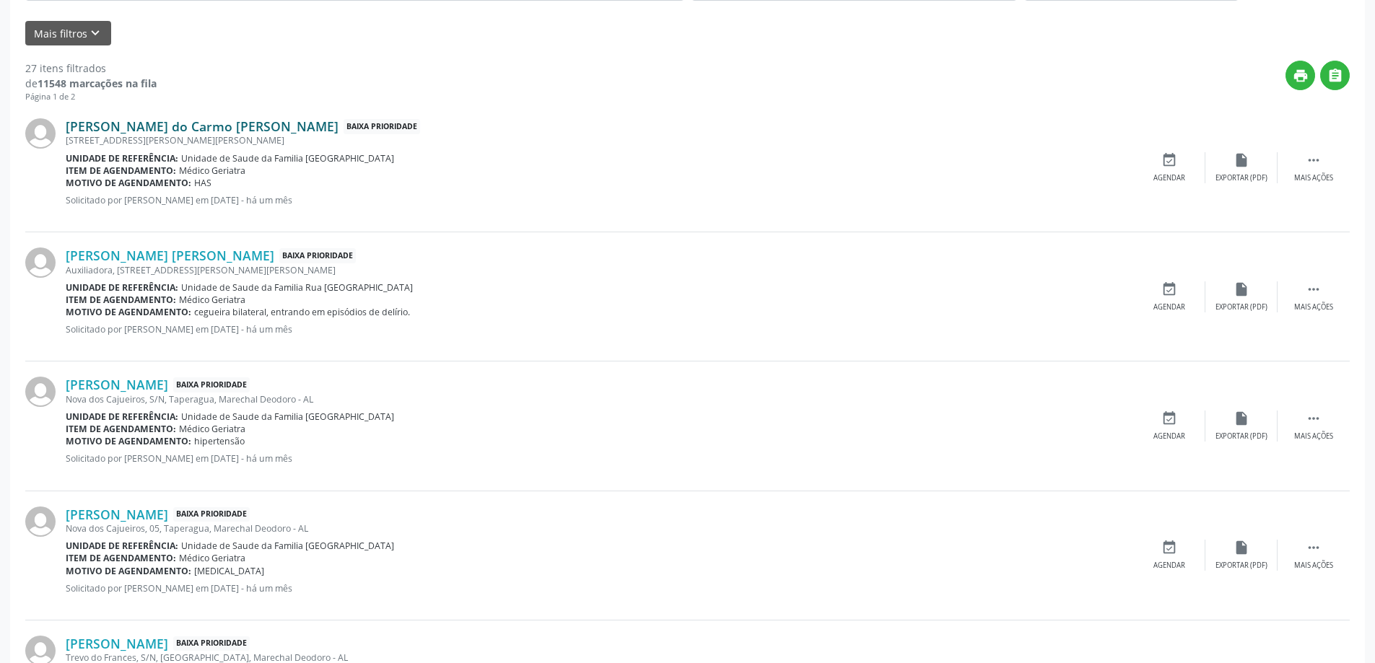
click at [115, 125] on link "[PERSON_NAME] do Carmo [PERSON_NAME]" at bounding box center [202, 126] width 273 height 16
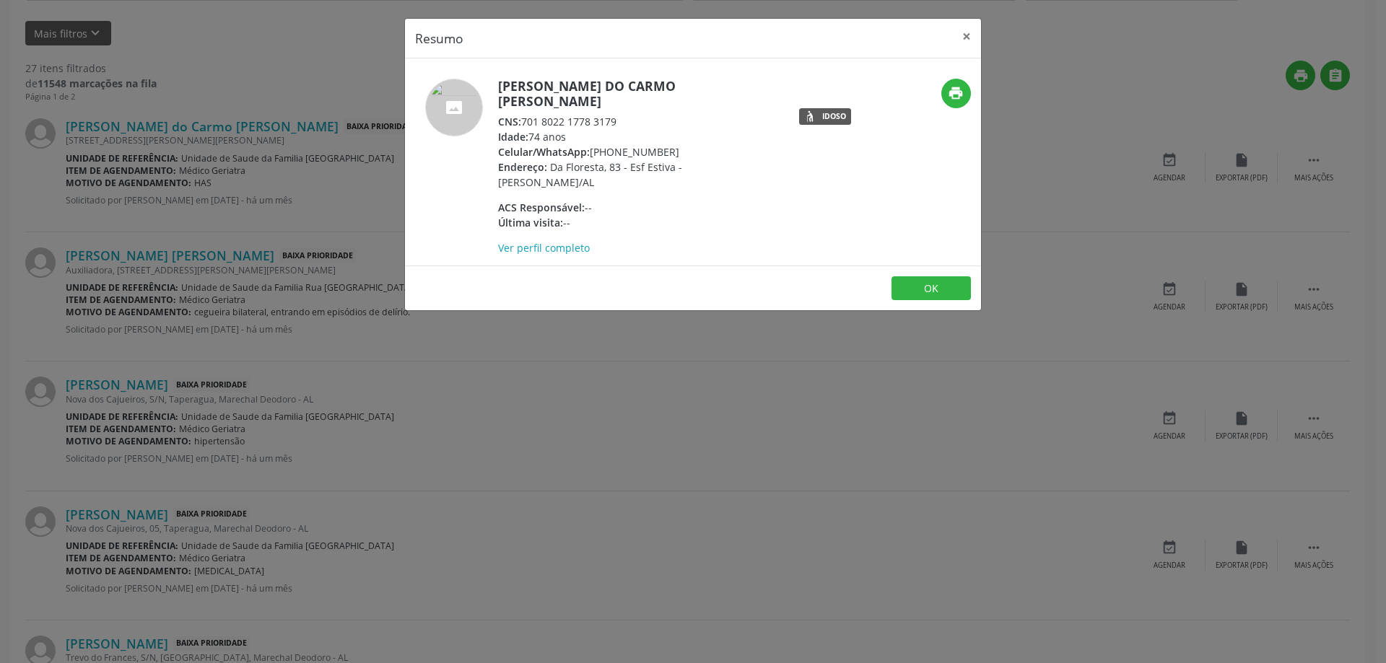
drag, startPoint x: 619, startPoint y: 105, endPoint x: 526, endPoint y: 110, distance: 92.5
click at [526, 114] on div "CNS: 701 8022 1778 3179" at bounding box center [638, 121] width 281 height 15
copy div "701 8022 1778 3179"
click at [961, 34] on button "×" at bounding box center [966, 36] width 29 height 35
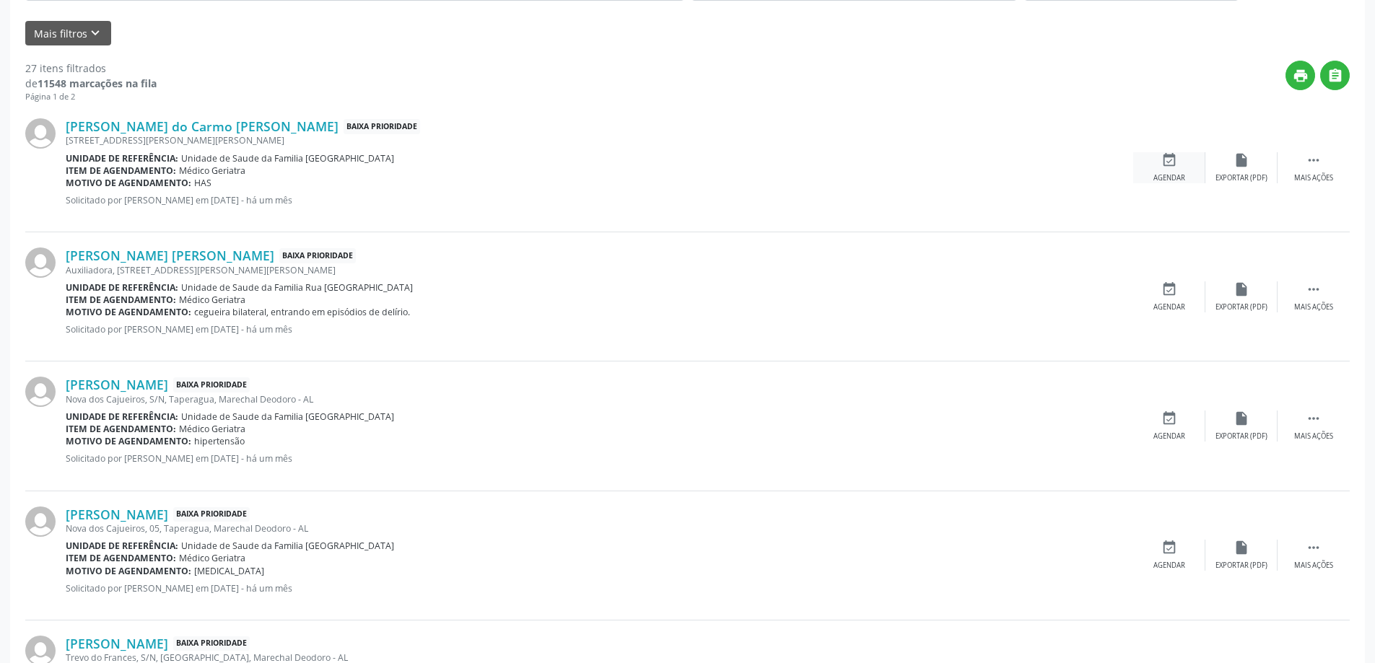
click at [1174, 170] on div "event_available Agendar" at bounding box center [1169, 167] width 72 height 31
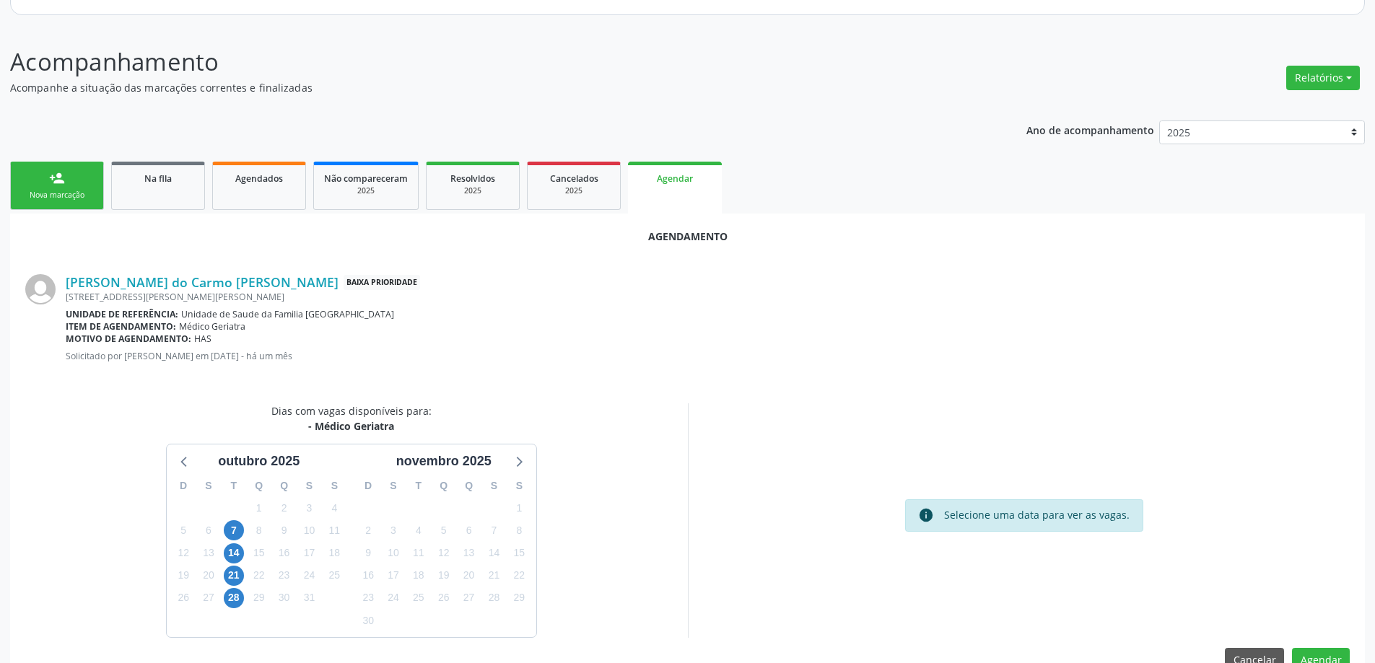
scroll to position [192, 0]
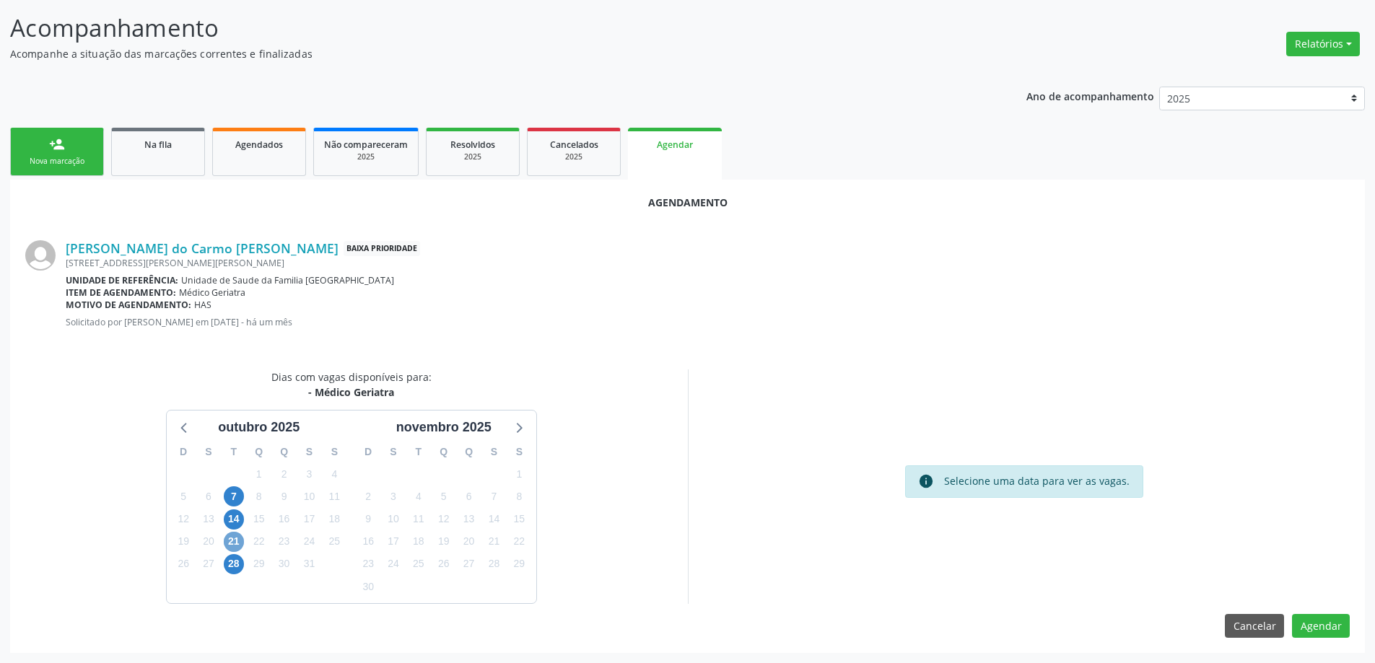
click at [241, 544] on span "21" at bounding box center [234, 542] width 20 height 20
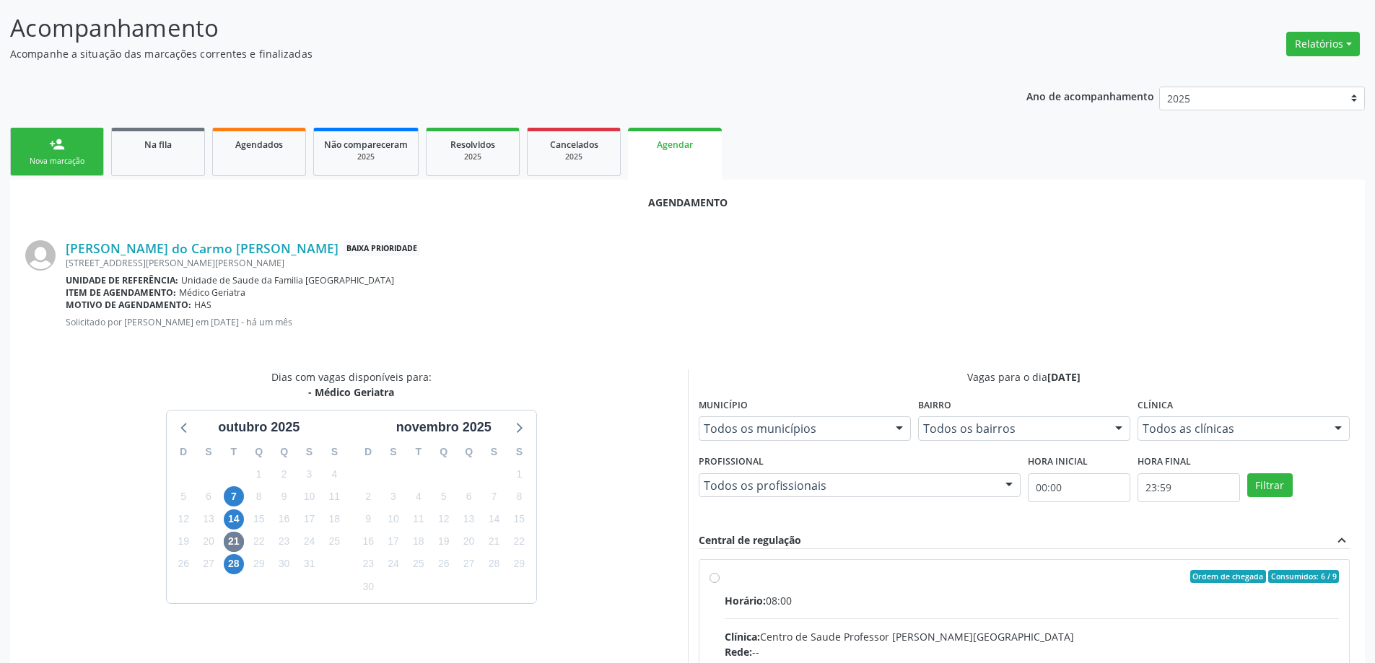
click at [711, 580] on input "Ordem de chegada Consumidos: 6 / 9 Horário: 08:00 Clínica: Centro de Saude Prof…" at bounding box center [715, 576] width 10 height 13
radio input "true"
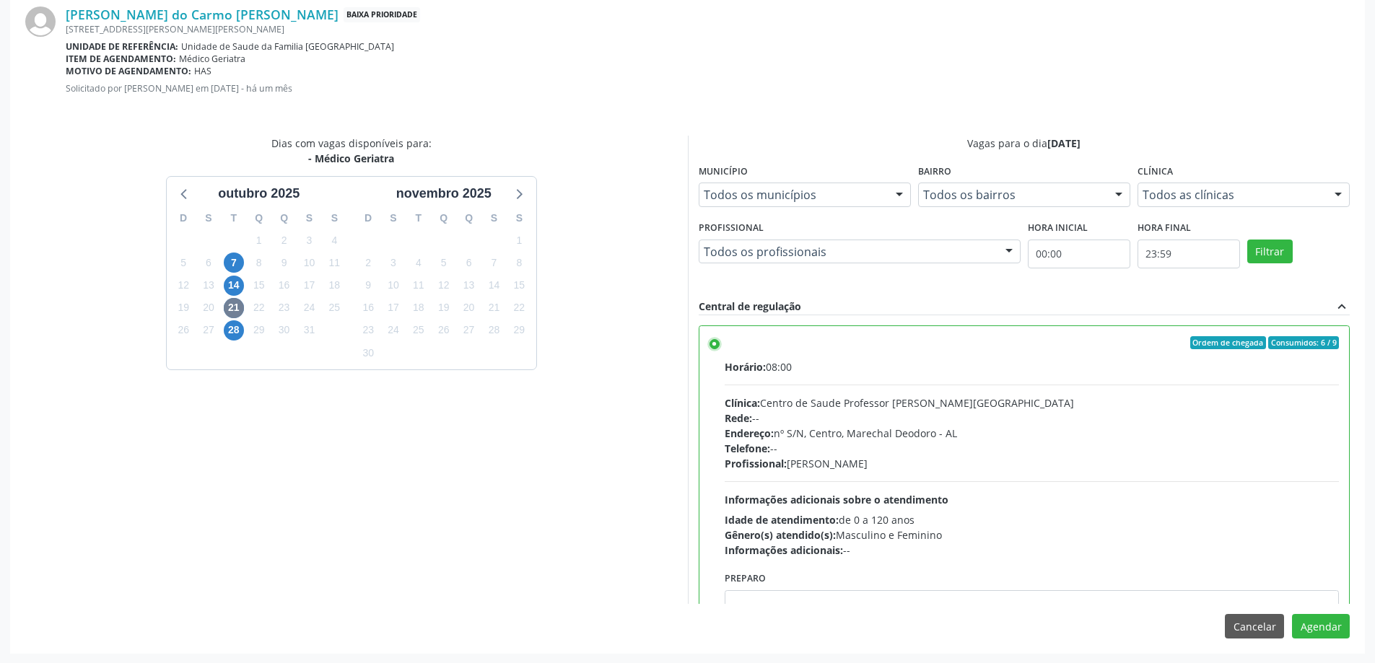
scroll to position [427, 0]
click at [1317, 622] on button "Agendar" at bounding box center [1321, 626] width 58 height 25
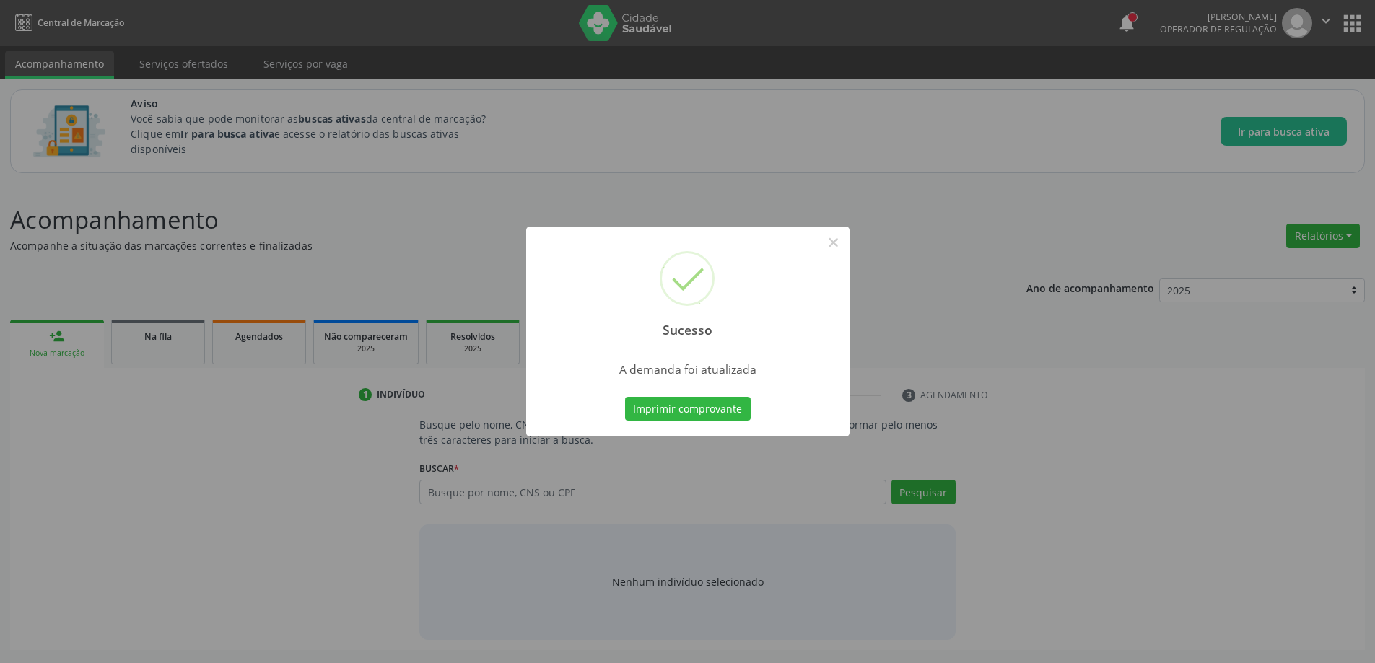
scroll to position [0, 0]
click at [842, 246] on button "×" at bounding box center [838, 242] width 25 height 25
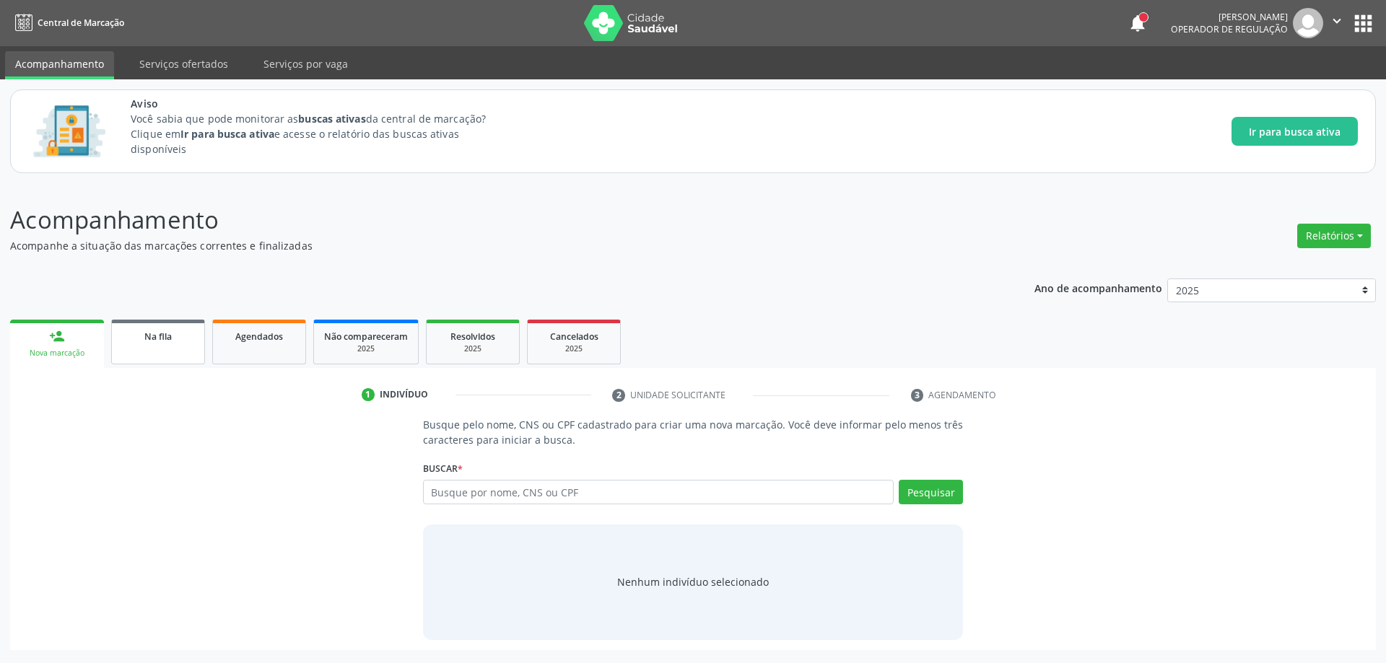
drag, startPoint x: 175, startPoint y: 354, endPoint x: 175, endPoint y: 368, distance: 13.7
click at [175, 354] on link "Na fila" at bounding box center [158, 342] width 94 height 45
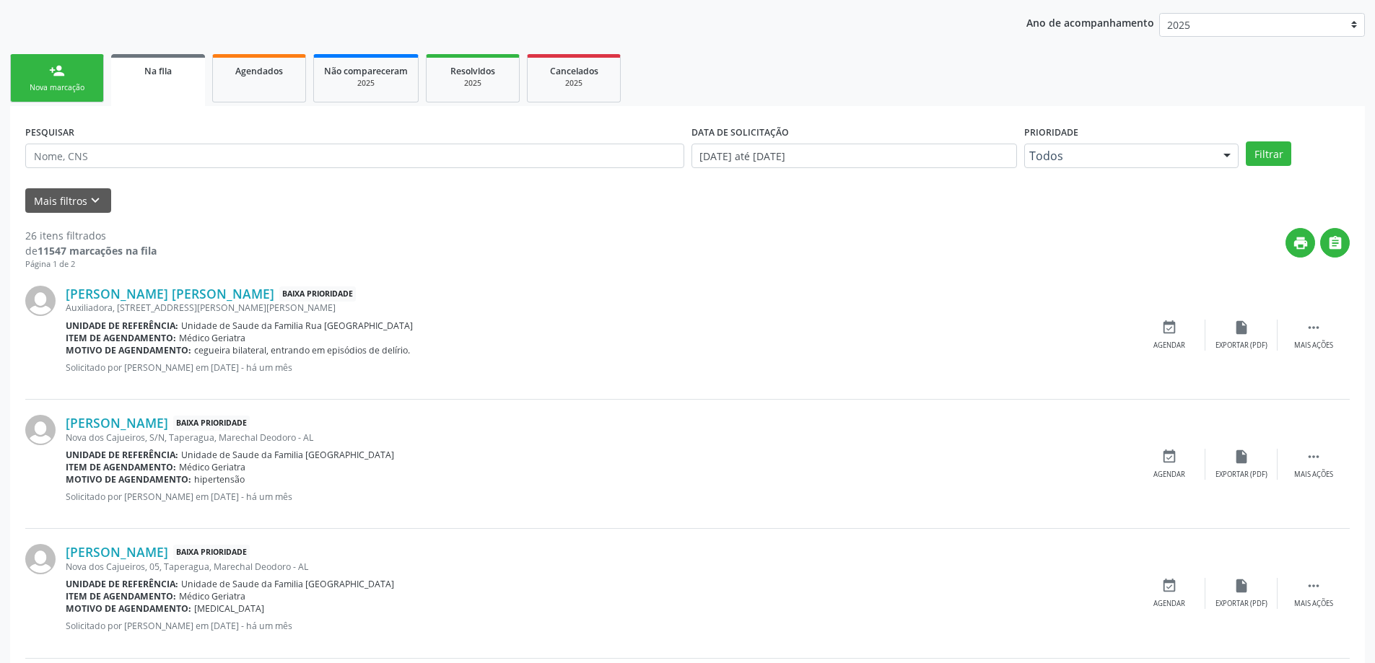
scroll to position [289, 0]
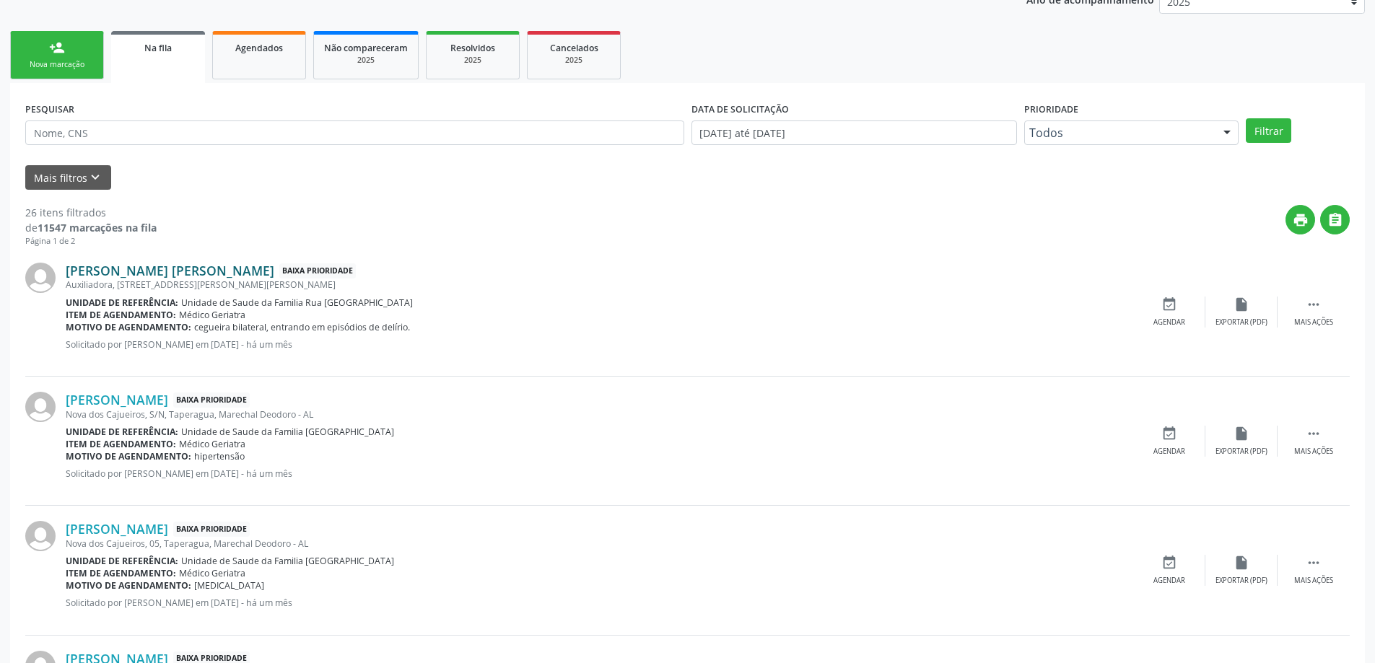
click at [208, 273] on link "[PERSON_NAME] [PERSON_NAME]" at bounding box center [170, 271] width 209 height 16
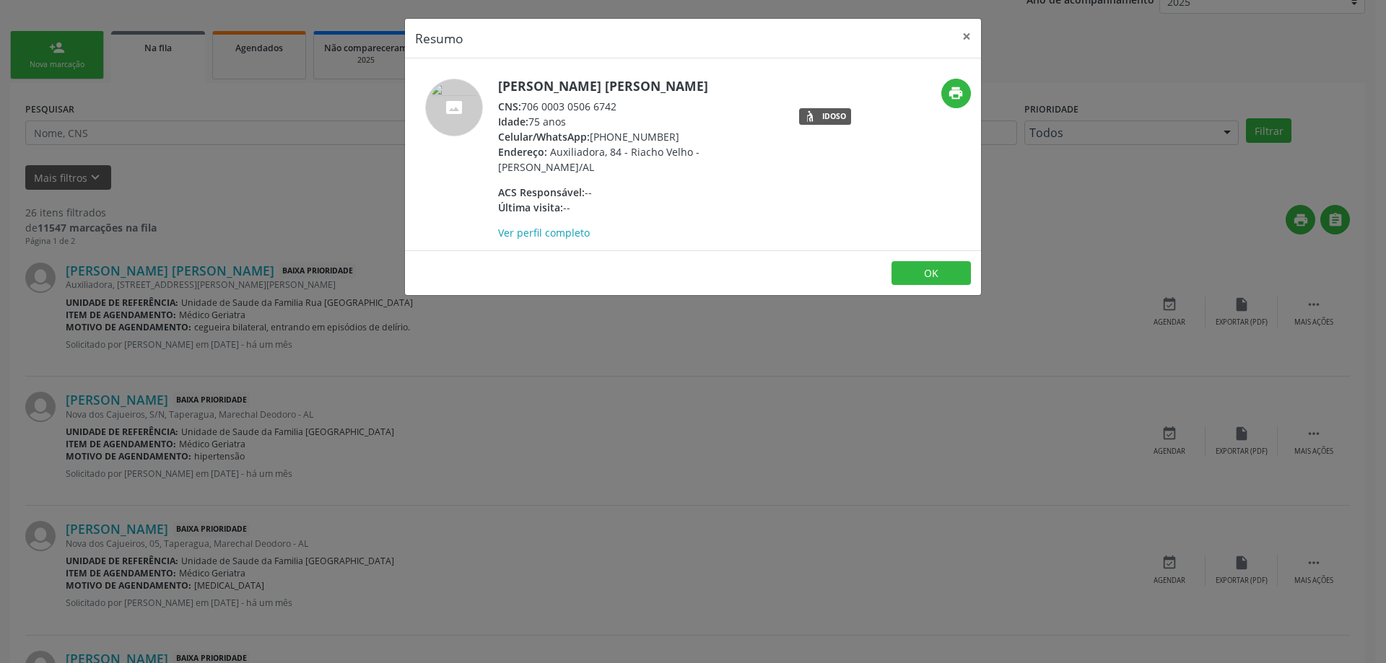
drag, startPoint x: 619, startPoint y: 108, endPoint x: 525, endPoint y: 108, distance: 93.8
click at [525, 108] on div "CNS: 706 0003 0506 6742" at bounding box center [638, 106] width 281 height 15
copy div "706 0003 0506 6742"
click at [971, 39] on button "×" at bounding box center [966, 36] width 29 height 35
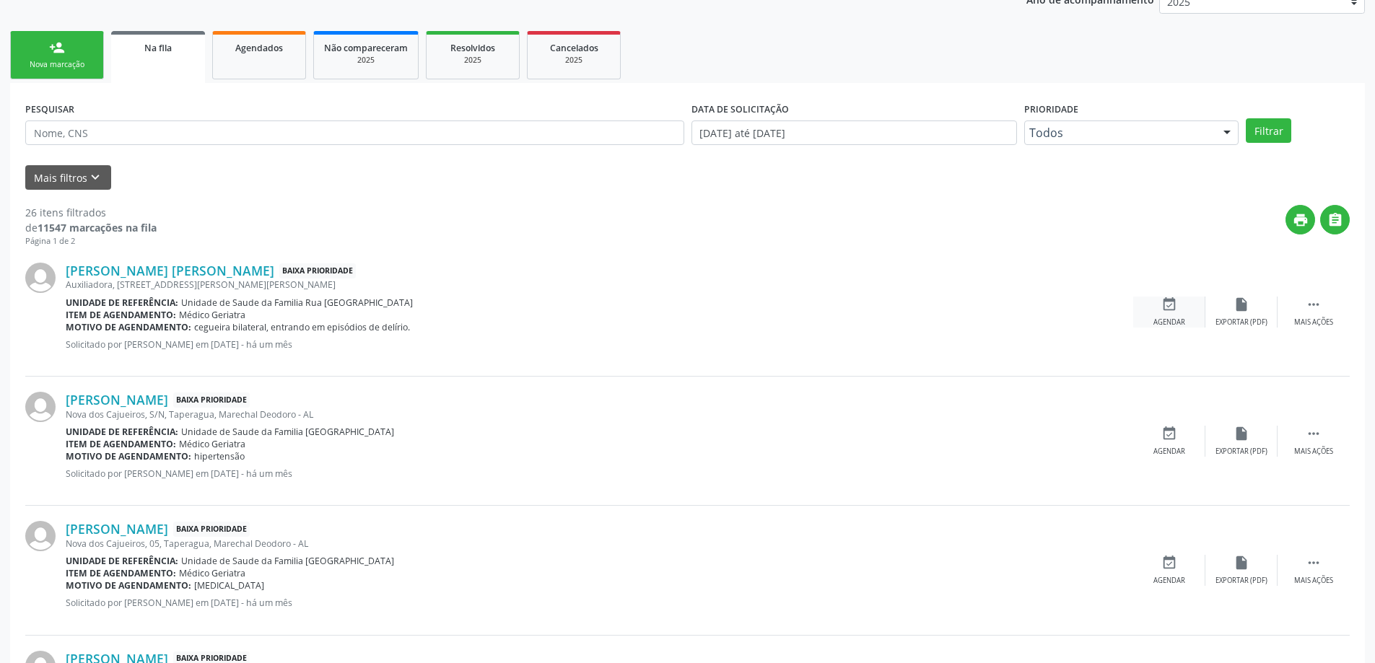
click at [1162, 320] on div "Agendar" at bounding box center [1169, 323] width 32 height 10
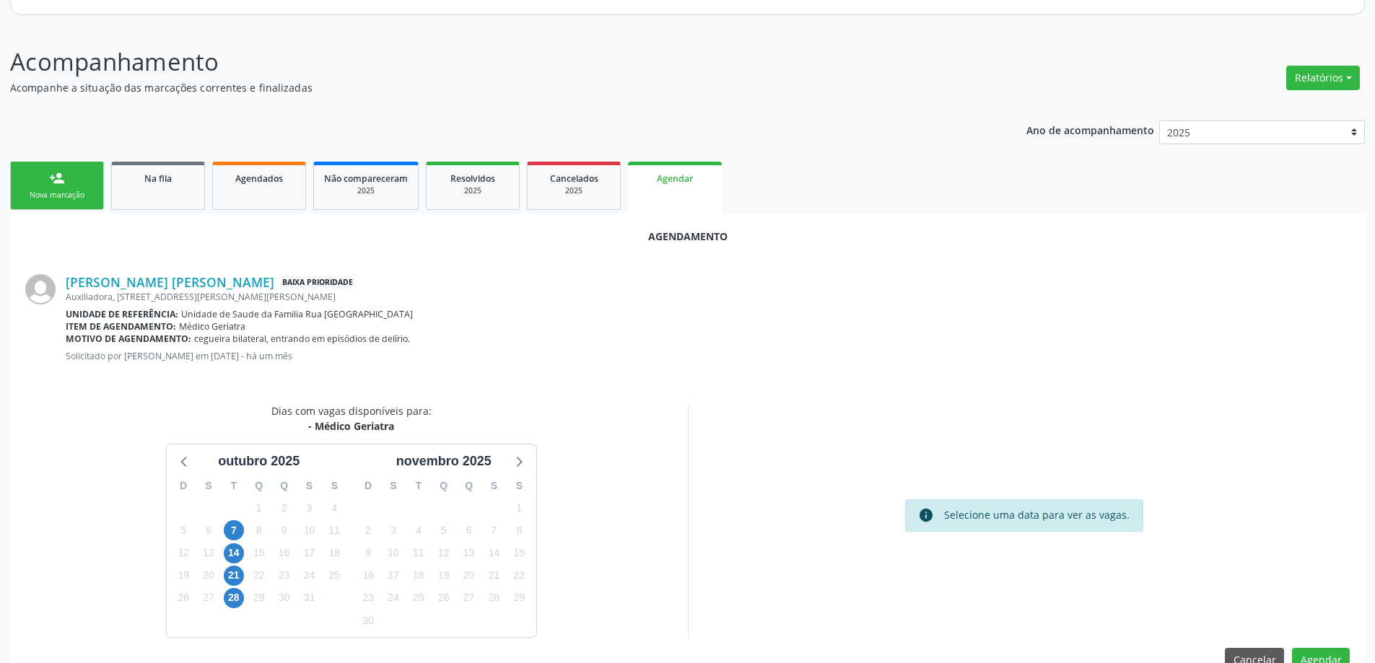
scroll to position [192, 0]
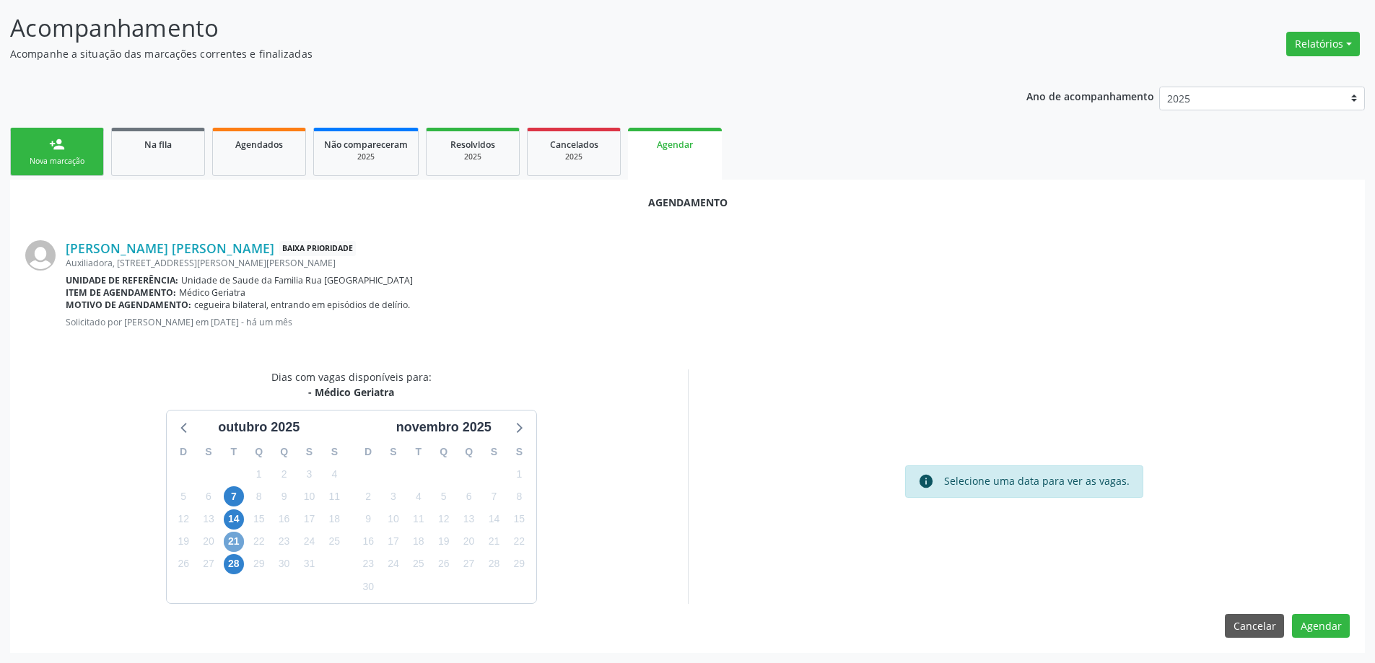
click at [237, 549] on span "21" at bounding box center [234, 542] width 20 height 20
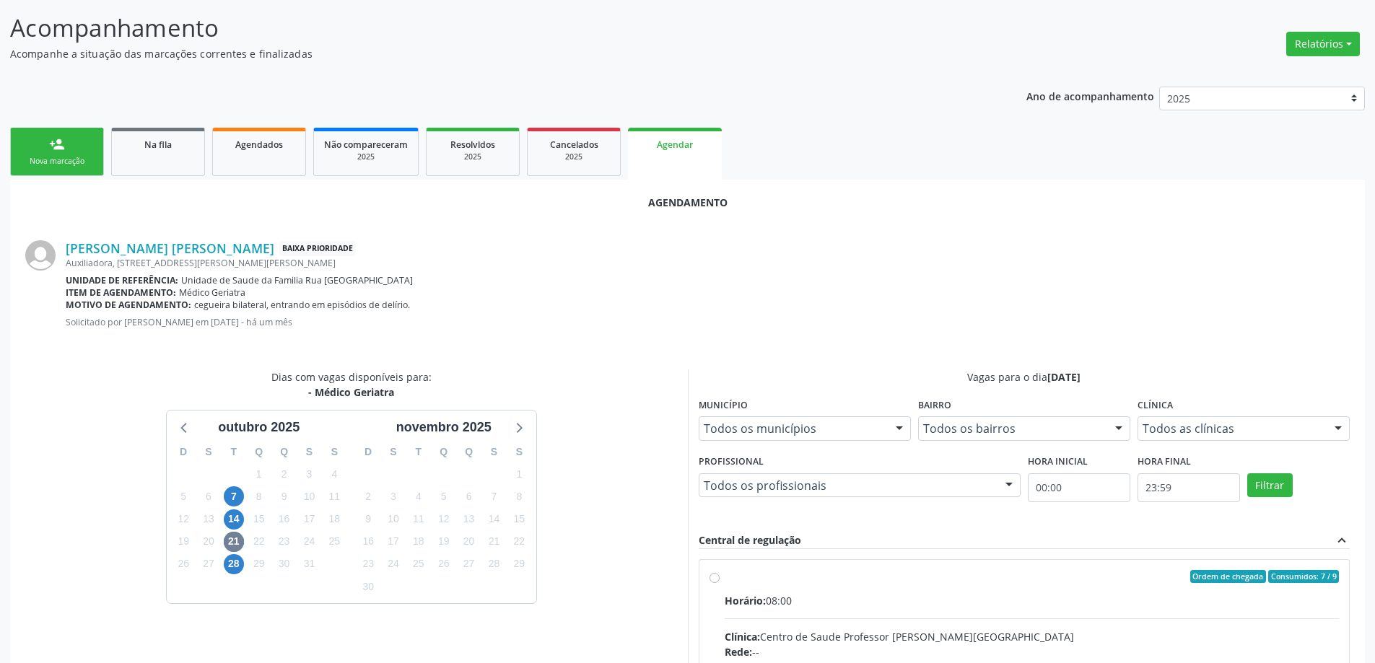
click at [710, 579] on input "Ordem de chegada Consumidos: 7 / 9 Horário: 08:00 Clínica: Centro de Saude Prof…" at bounding box center [715, 576] width 10 height 13
radio input "true"
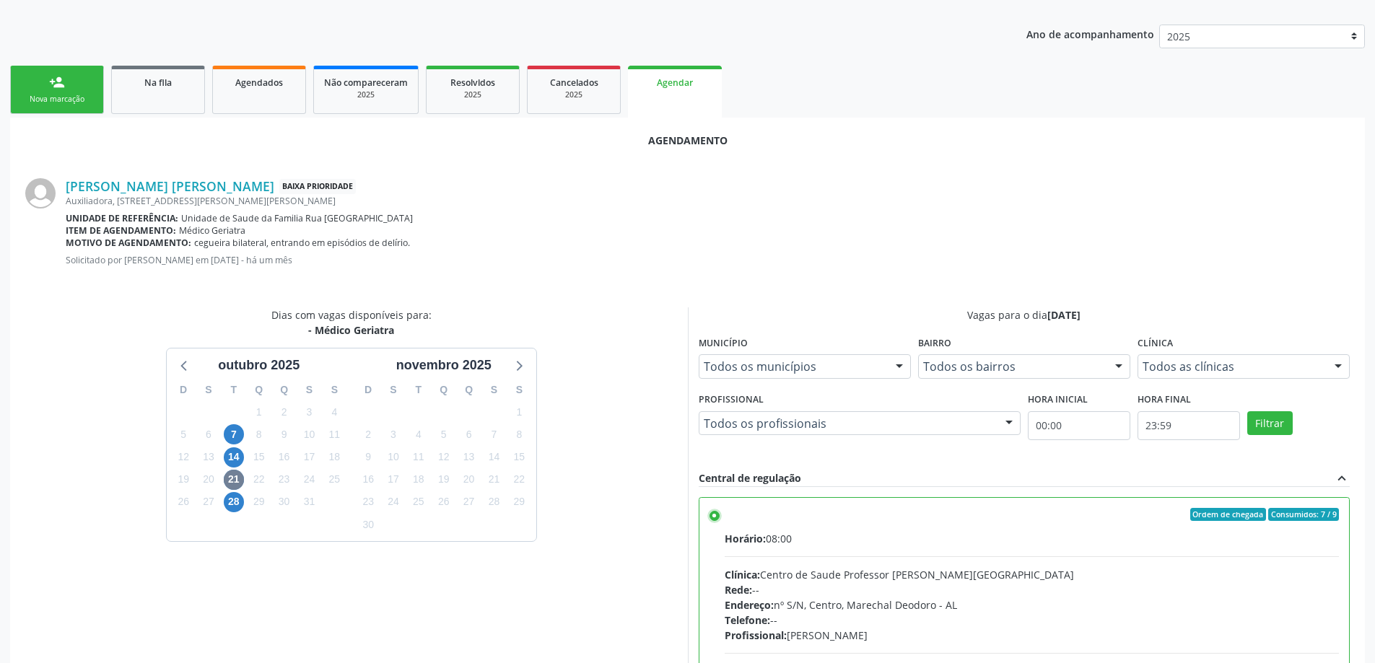
scroll to position [427, 0]
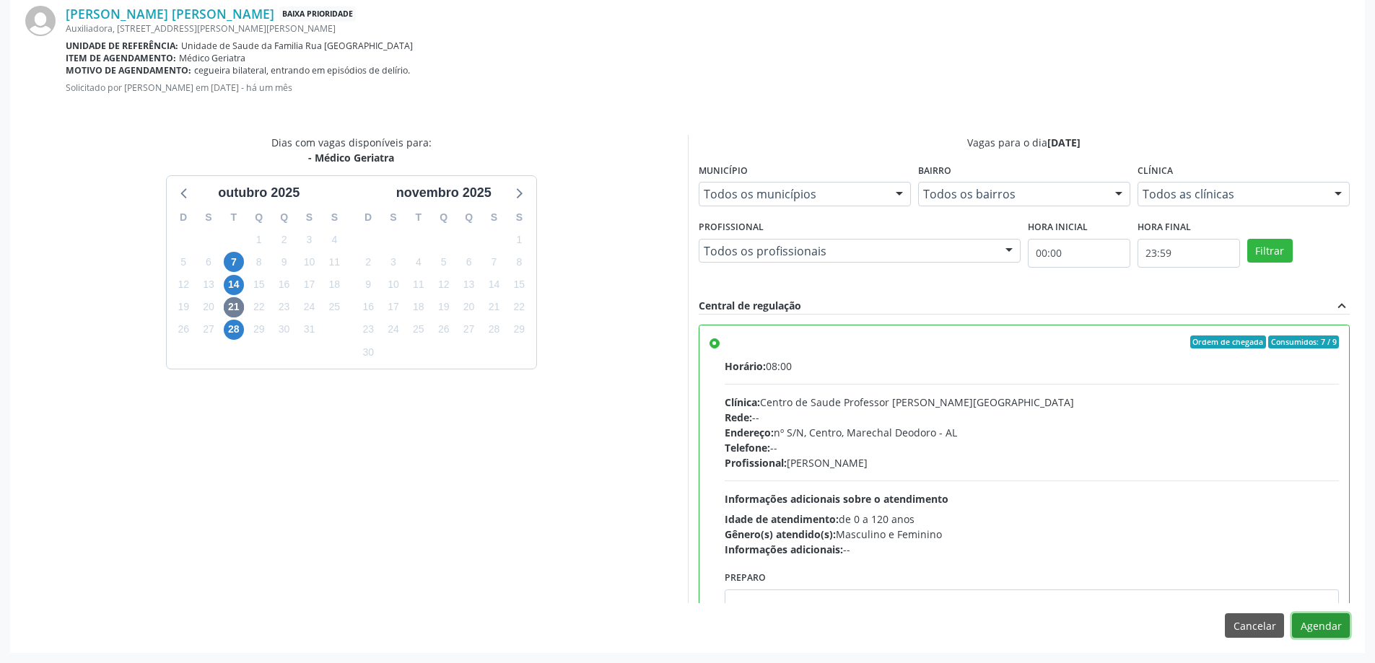
click at [1321, 634] on button "Agendar" at bounding box center [1321, 626] width 58 height 25
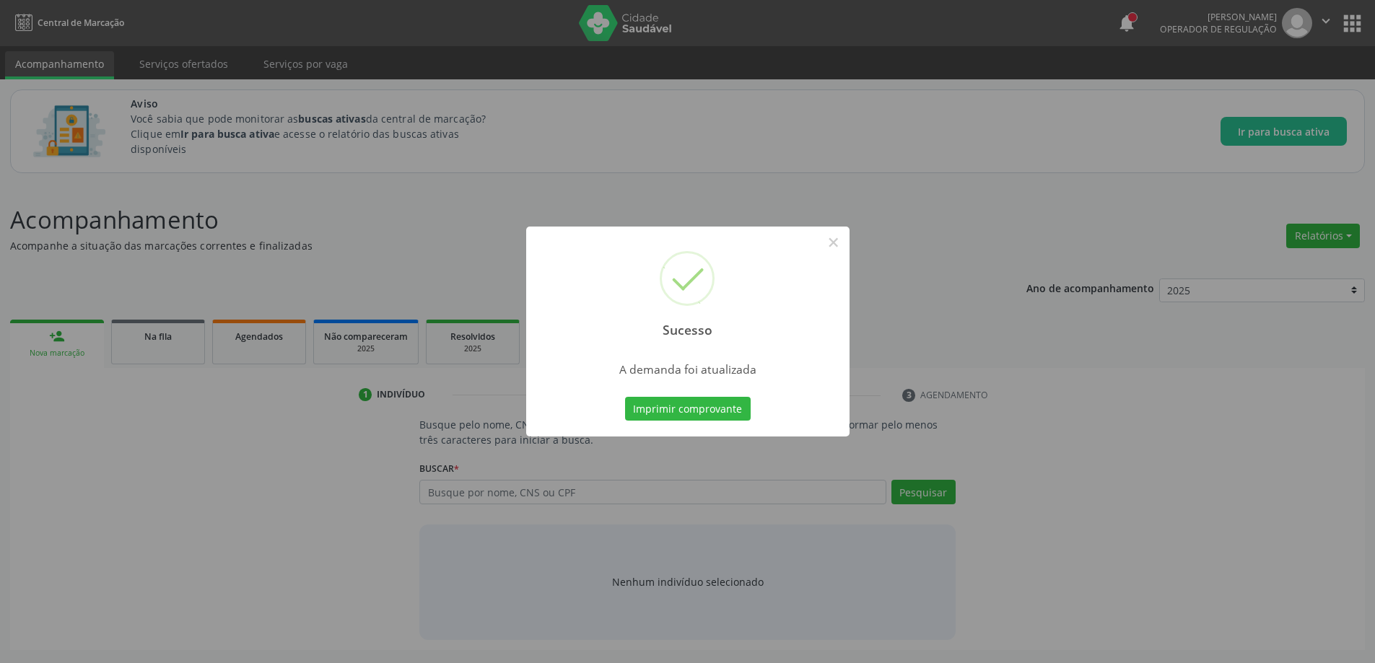
scroll to position [0, 0]
click at [832, 250] on button "×" at bounding box center [838, 242] width 25 height 25
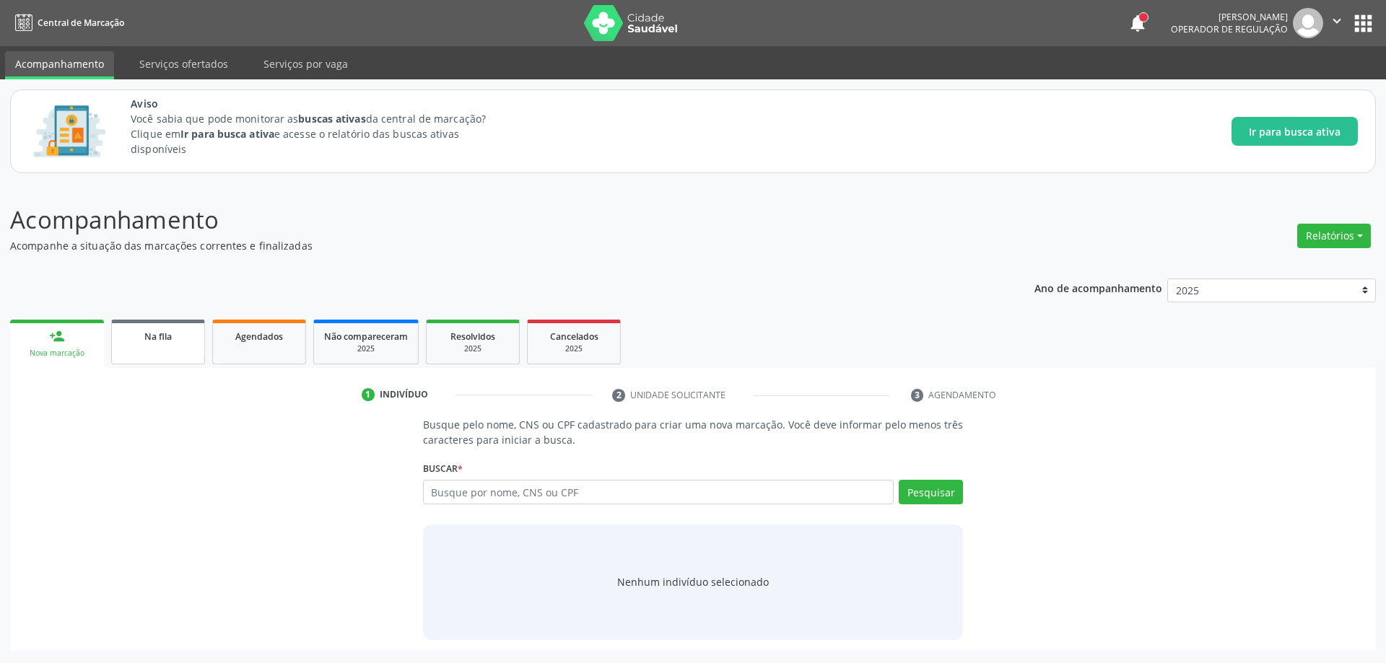
click at [141, 348] on link "Na fila" at bounding box center [158, 342] width 94 height 45
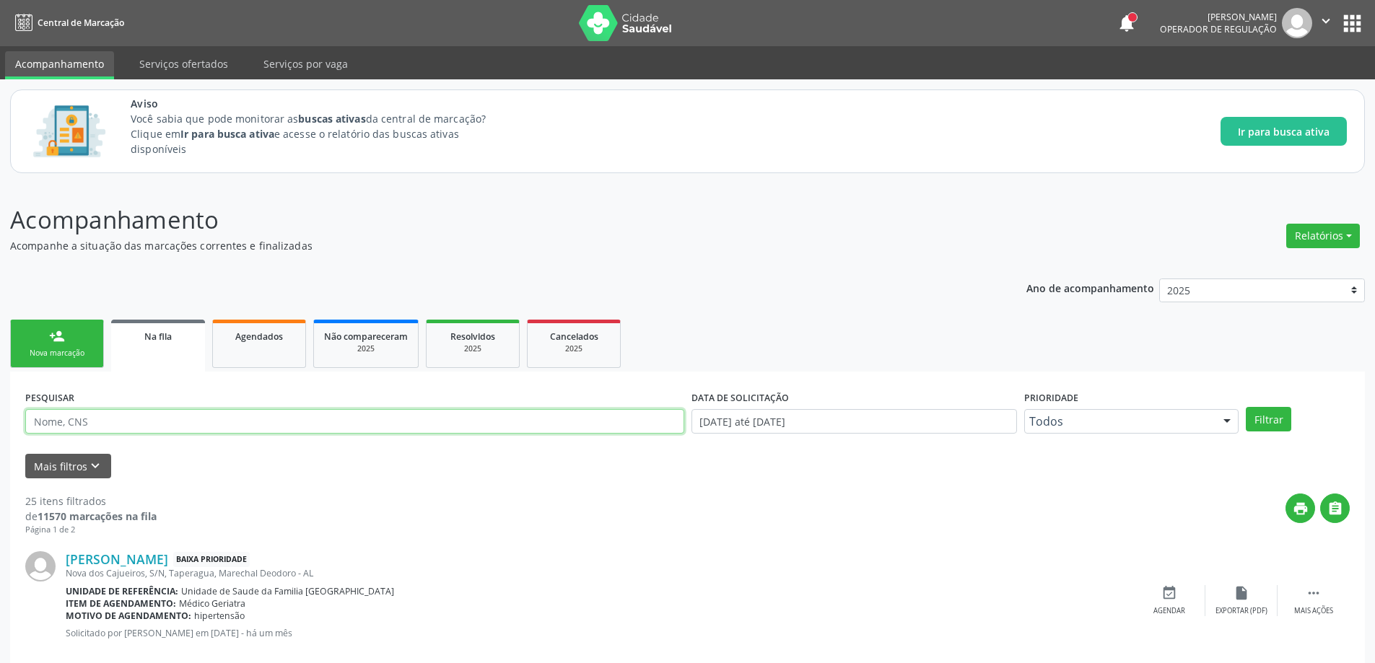
click at [141, 418] on input "text" at bounding box center [354, 421] width 659 height 25
click at [80, 466] on button "Mais filtros keyboard_arrow_down" at bounding box center [68, 466] width 86 height 25
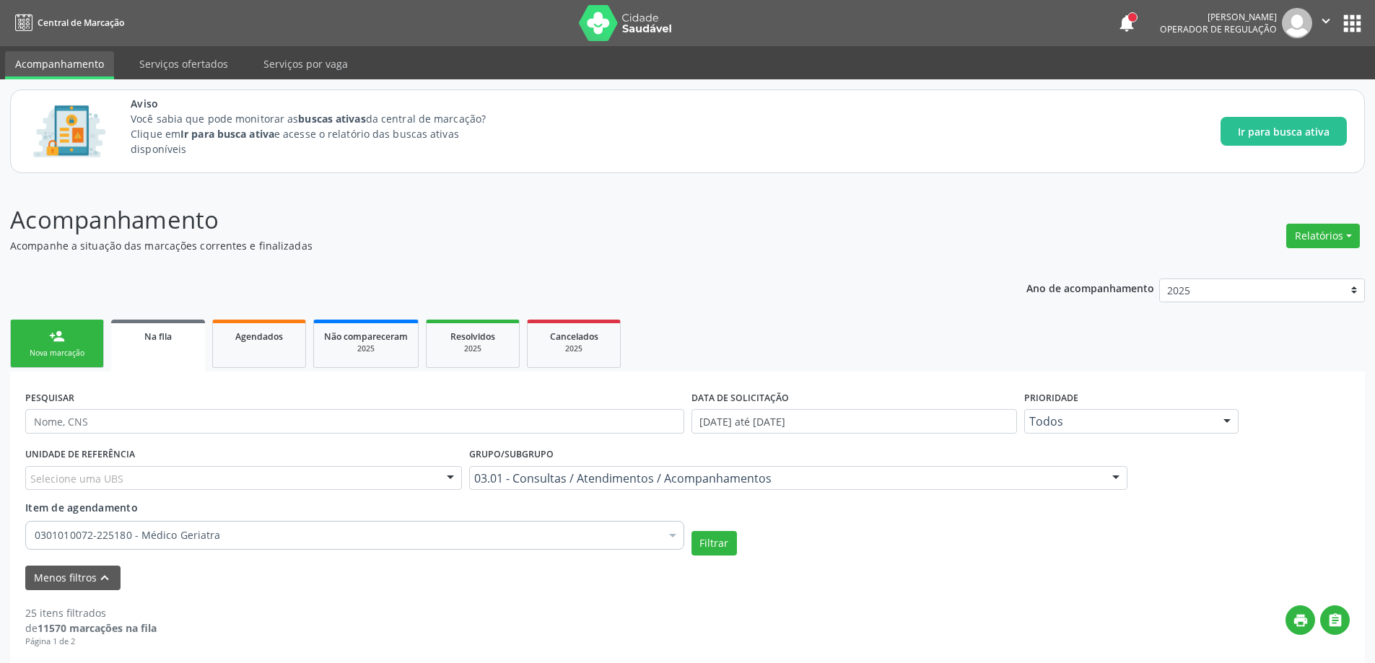
click at [294, 525] on div "0301010072-225180 - Médico Geriatra" at bounding box center [354, 535] width 659 height 29
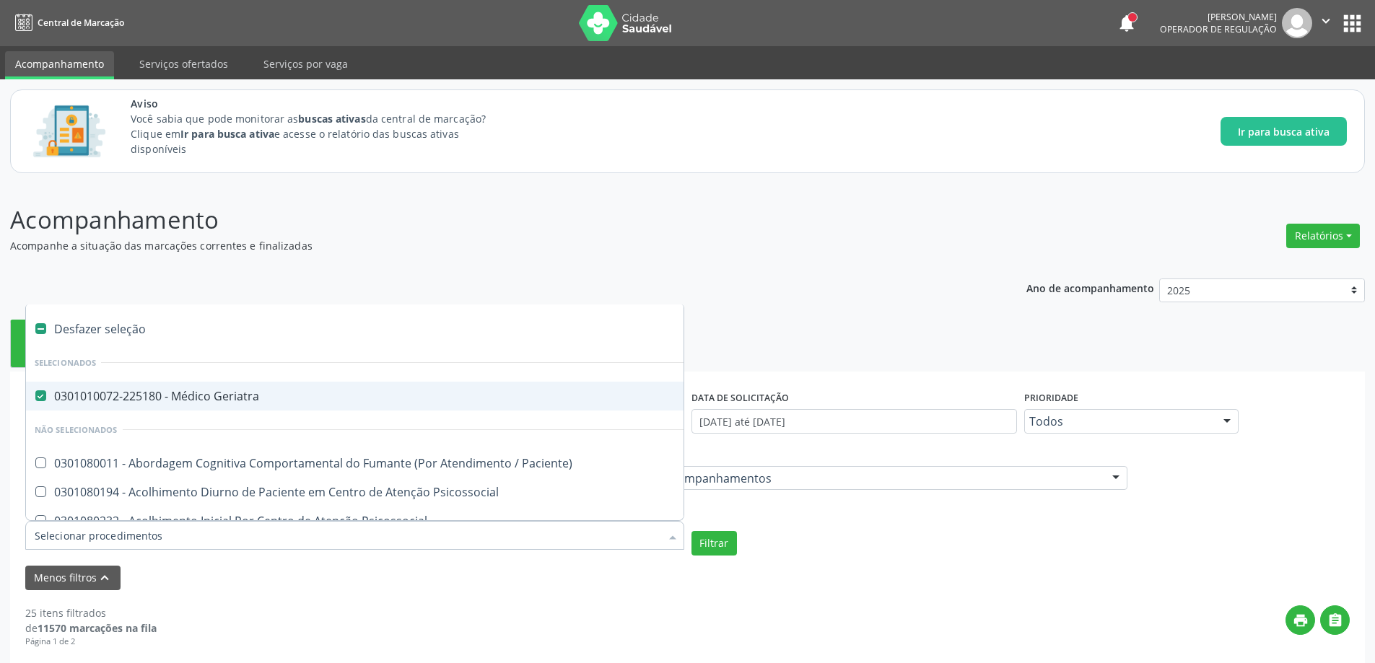
click at [44, 397] on Geriatra at bounding box center [40, 395] width 11 height 11
click at [35, 397] on Geriatra "checkbox" at bounding box center [30, 395] width 9 height 9
checkbox Geriatra "false"
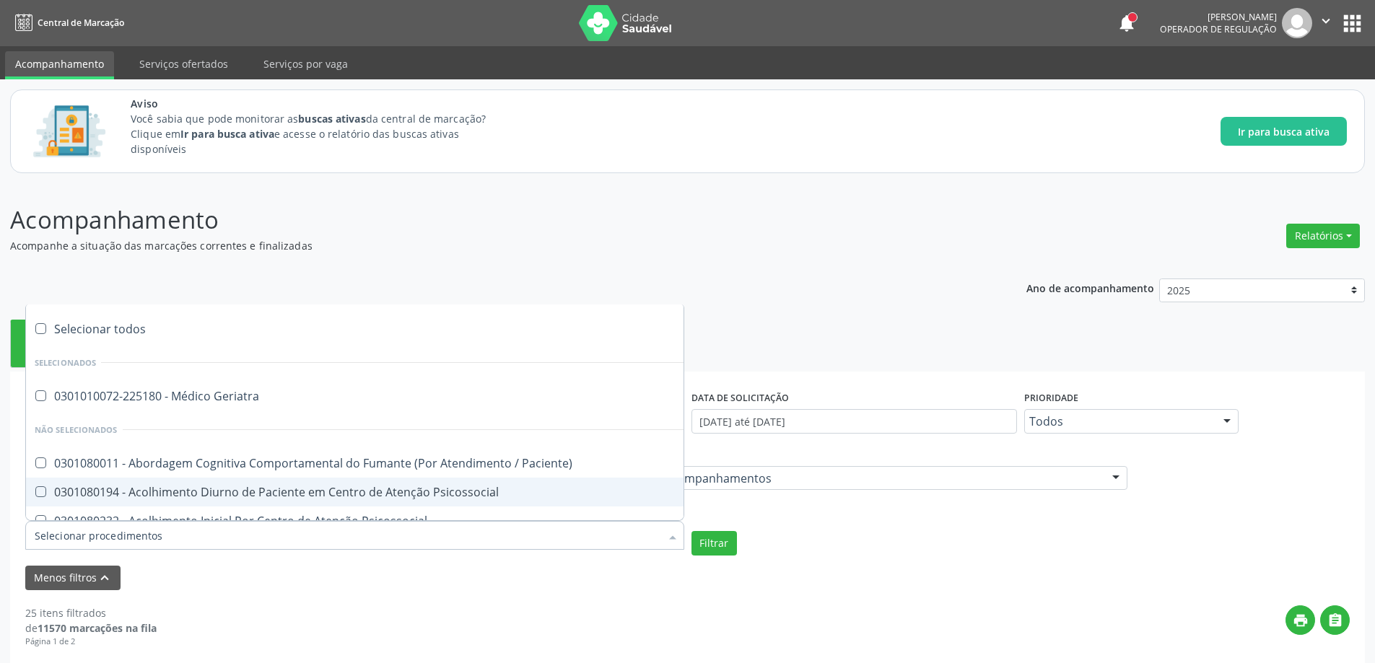
click at [869, 511] on div "UNIDADE DE REFERÊNCIA Selecione uma UBS Todas as UBS Unidade de Saude da Famili…" at bounding box center [688, 500] width 1332 height 112
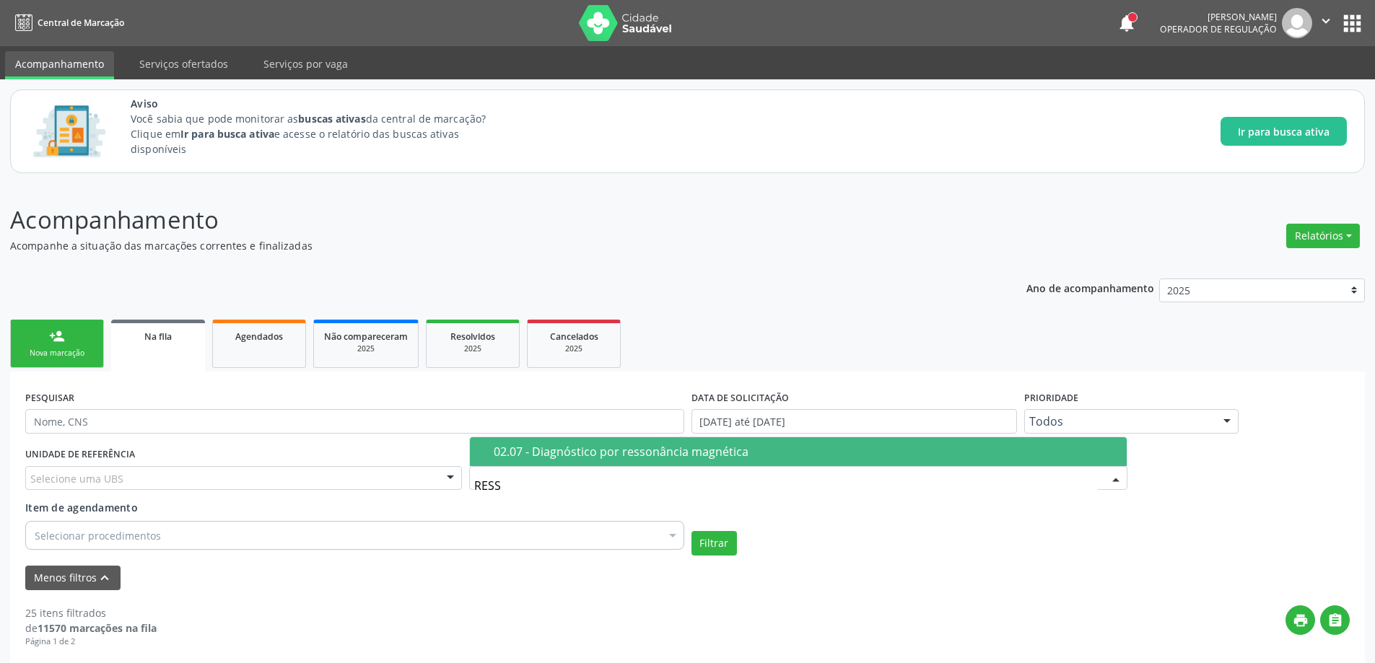
click at [803, 457] on div "02.07 - Diagnóstico por ressonância magnética" at bounding box center [806, 452] width 625 height 12
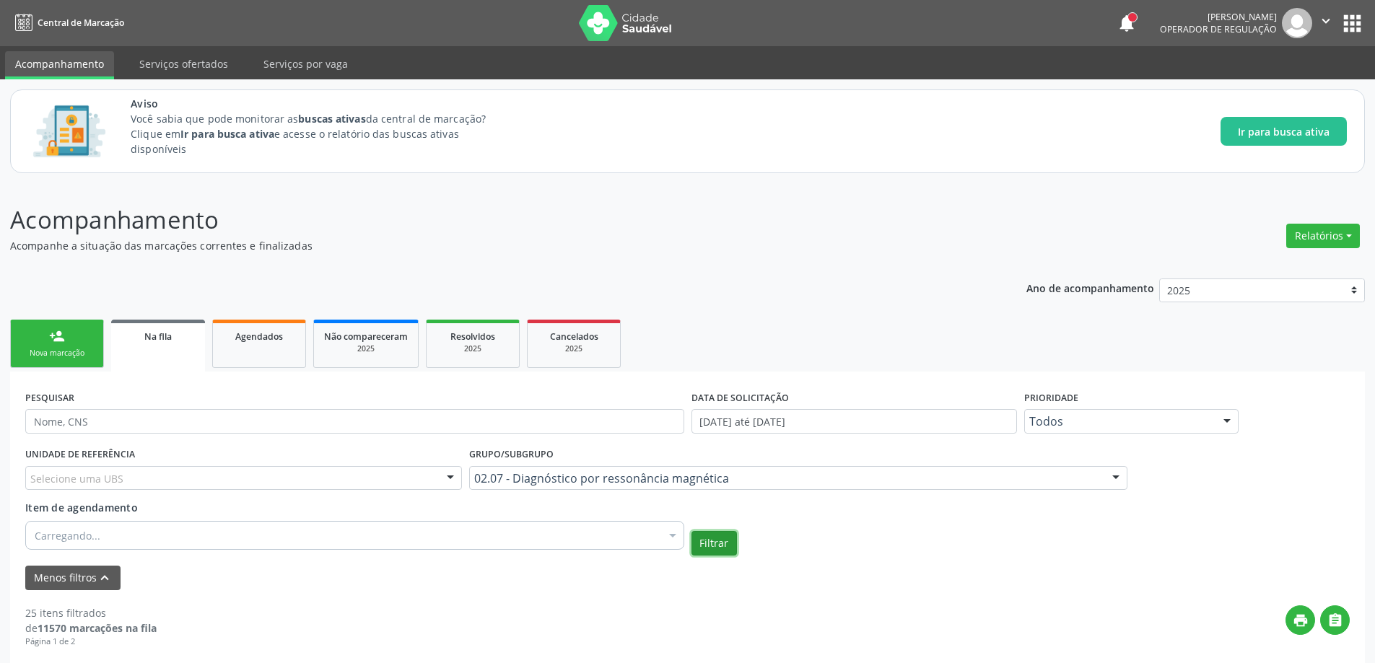
click at [718, 539] on button "Filtrar" at bounding box center [713, 543] width 45 height 25
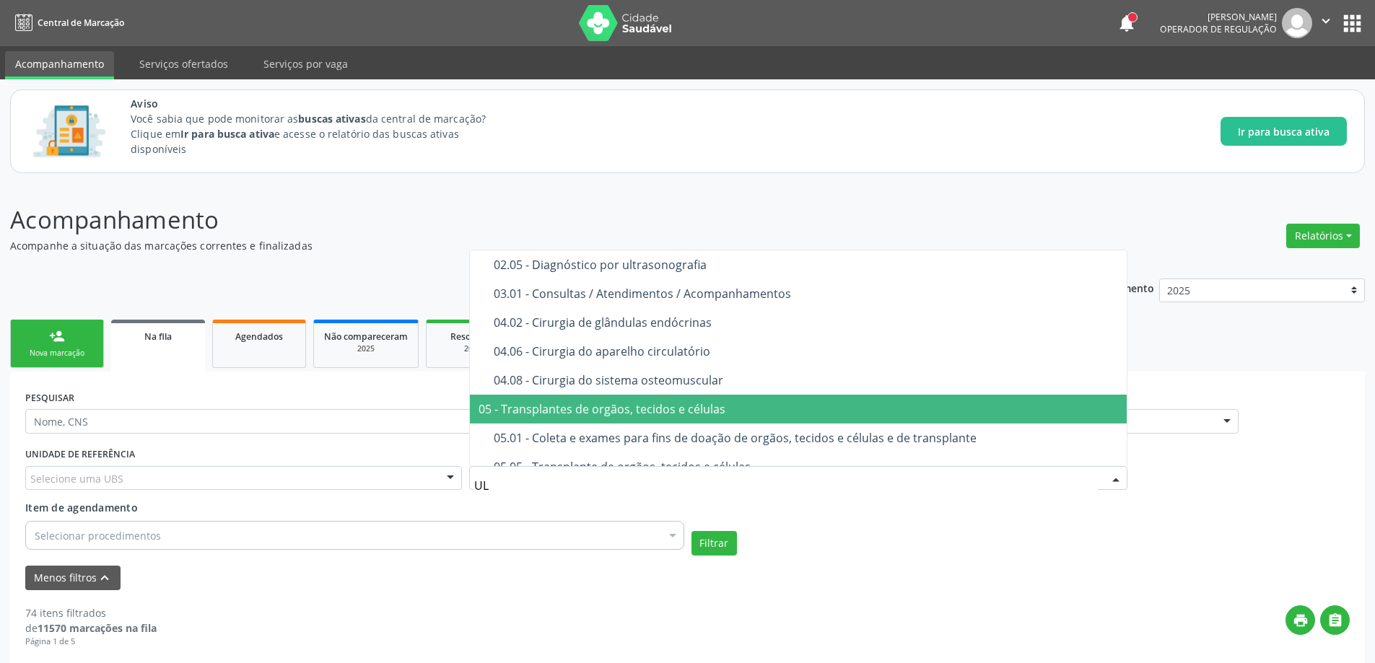
type input "ULT"
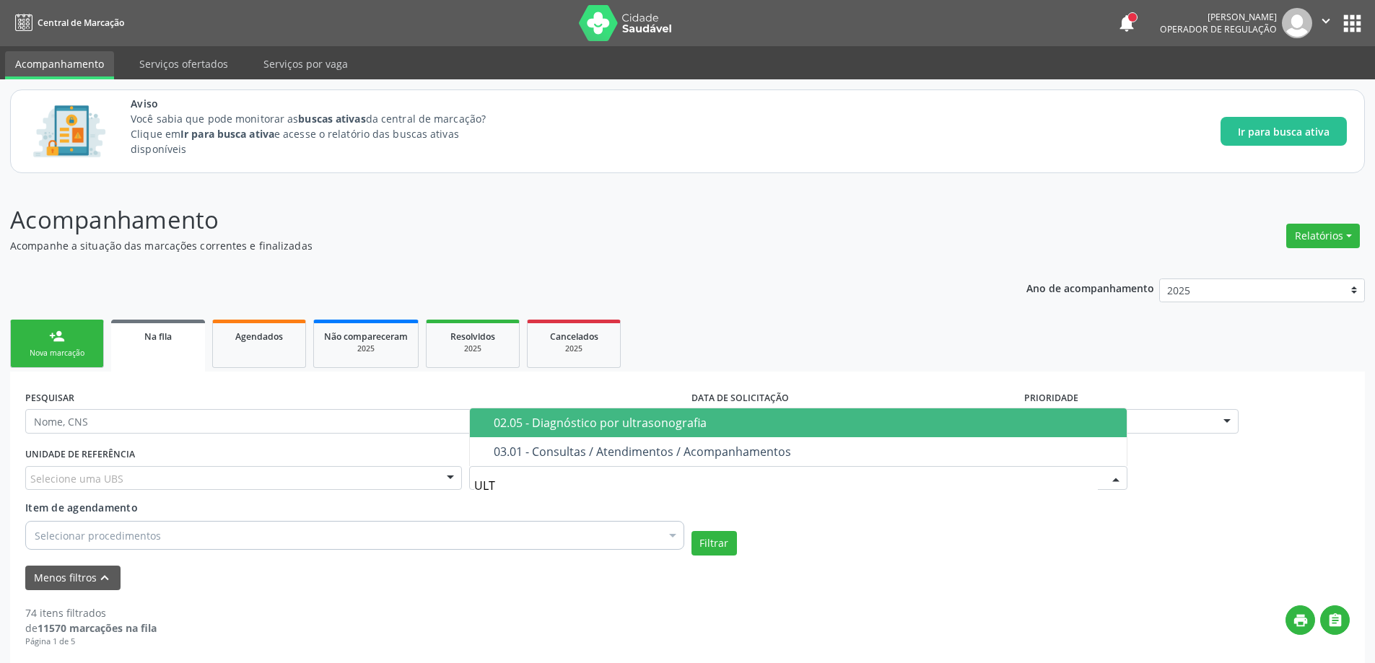
click at [749, 423] on div "02.05 - Diagnóstico por ultrasonografia" at bounding box center [806, 423] width 625 height 12
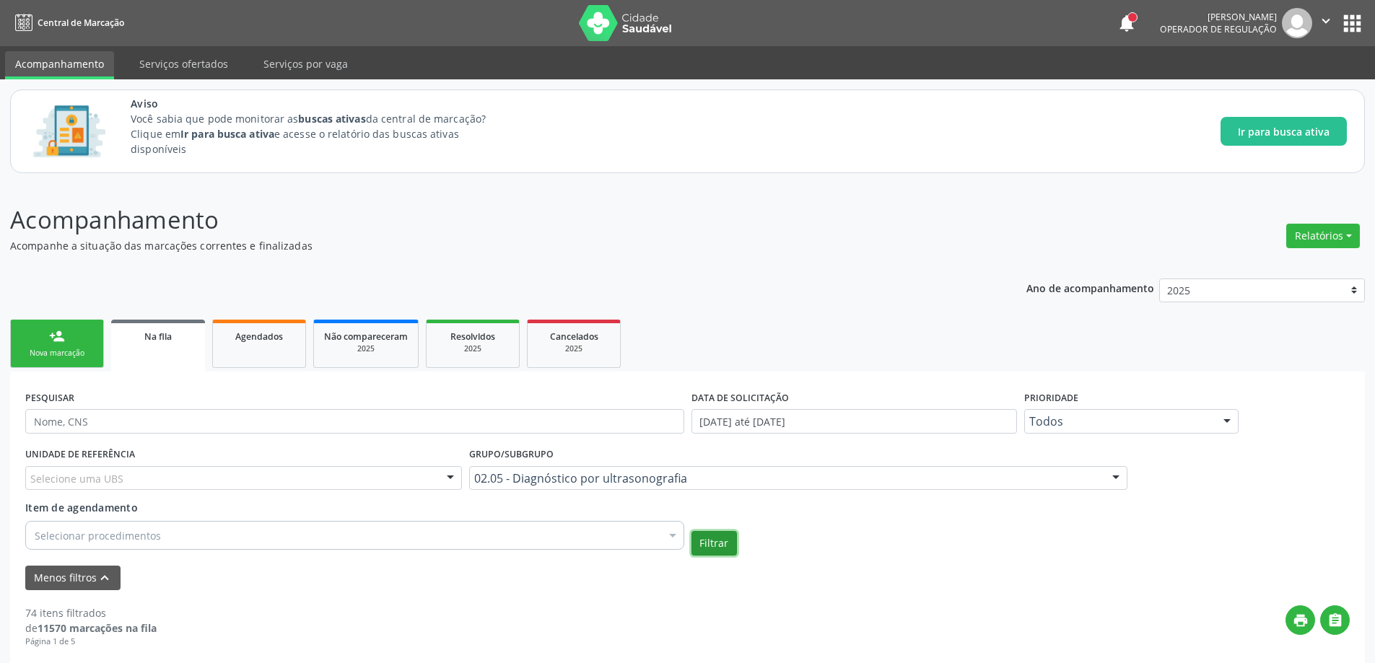
click at [712, 538] on button "Filtrar" at bounding box center [713, 543] width 45 height 25
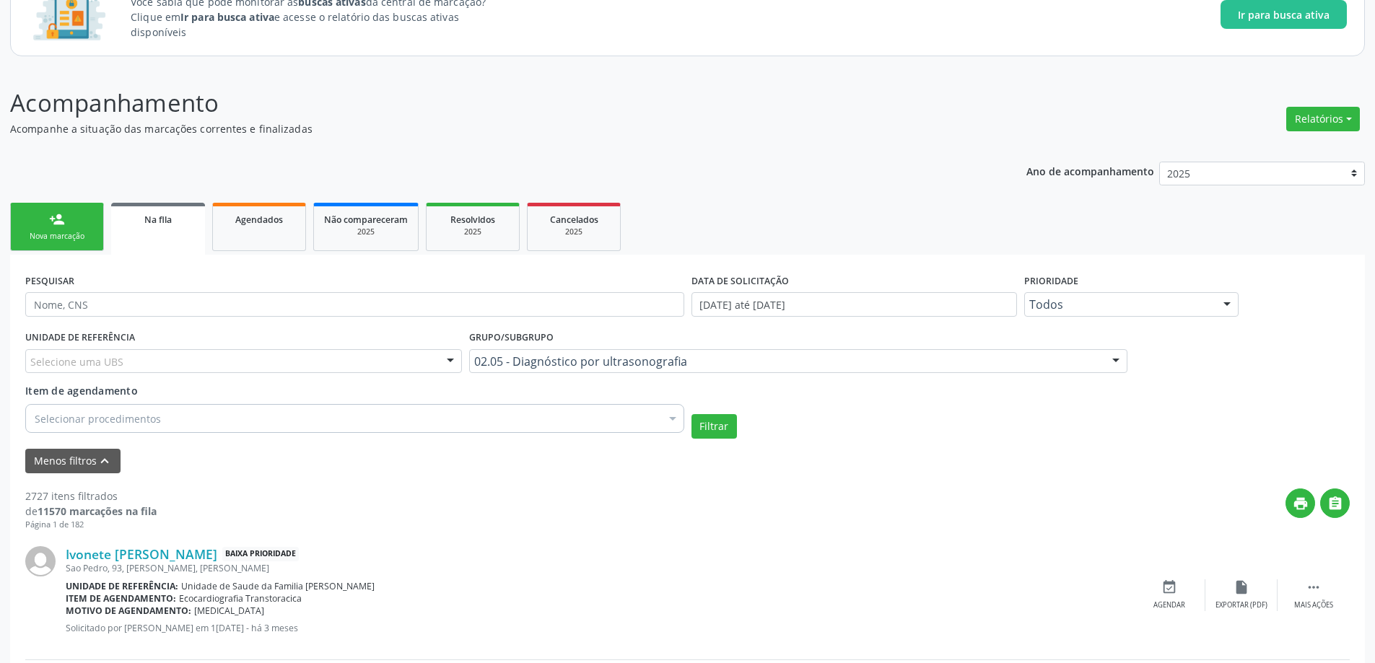
scroll to position [72, 0]
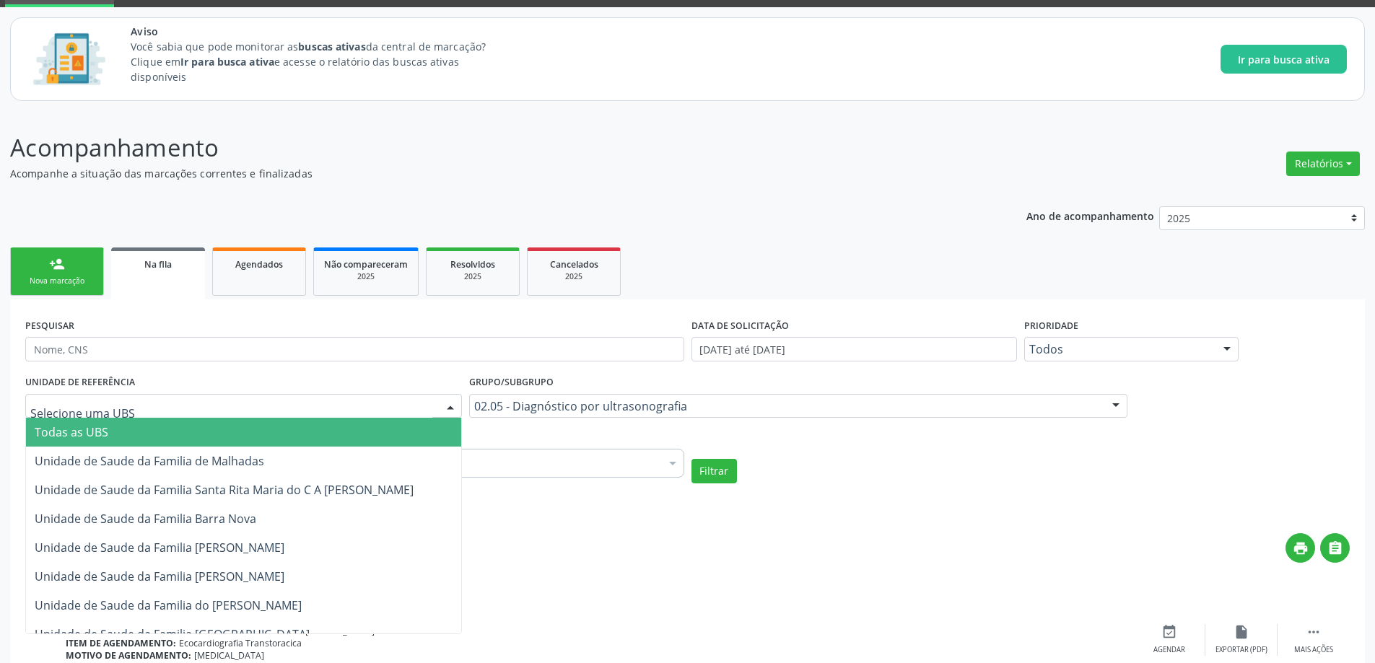
click at [305, 401] on div at bounding box center [243, 406] width 437 height 25
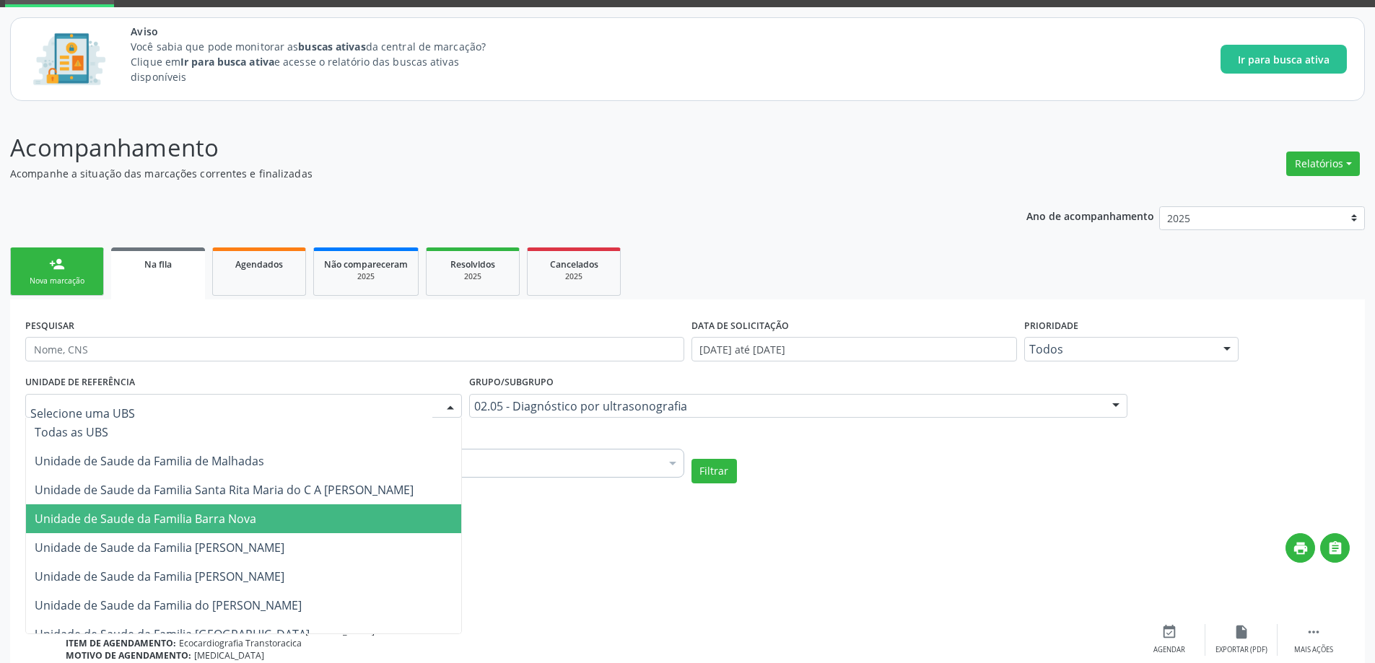
click at [275, 514] on span "Unidade de Saude da Familia Barra Nova" at bounding box center [243, 519] width 435 height 29
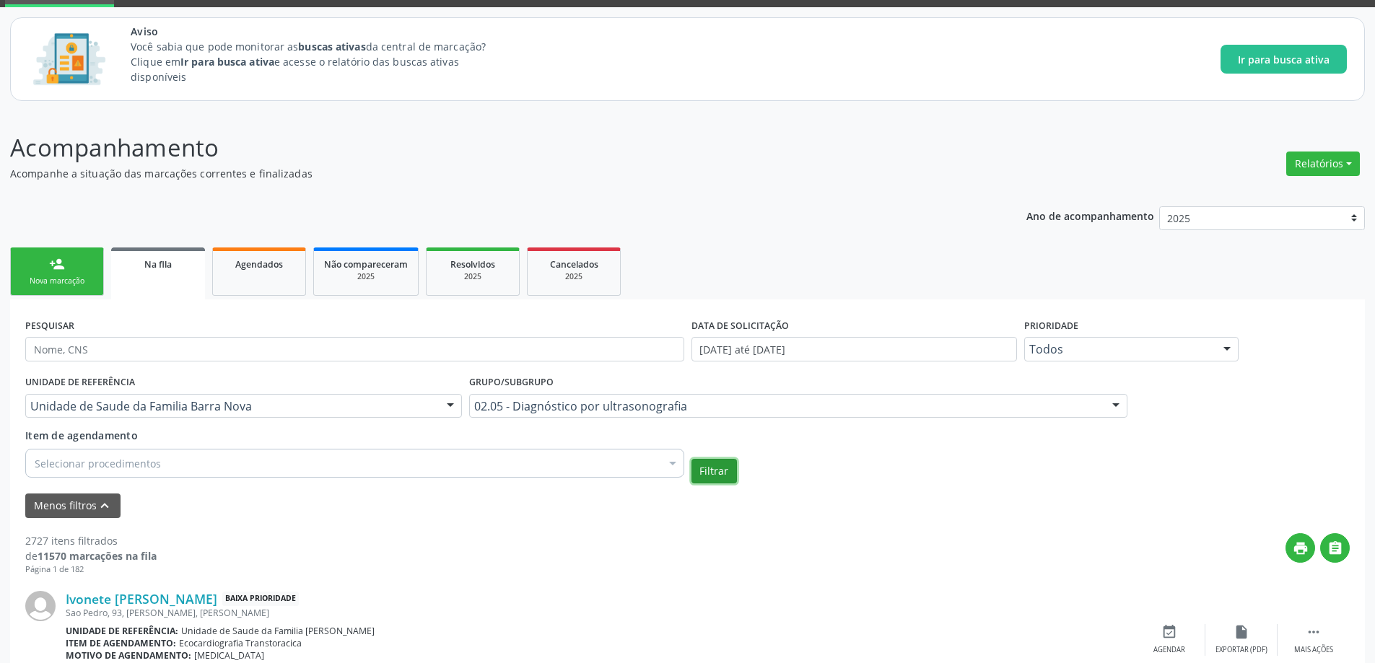
click at [726, 479] on button "Filtrar" at bounding box center [713, 471] width 45 height 25
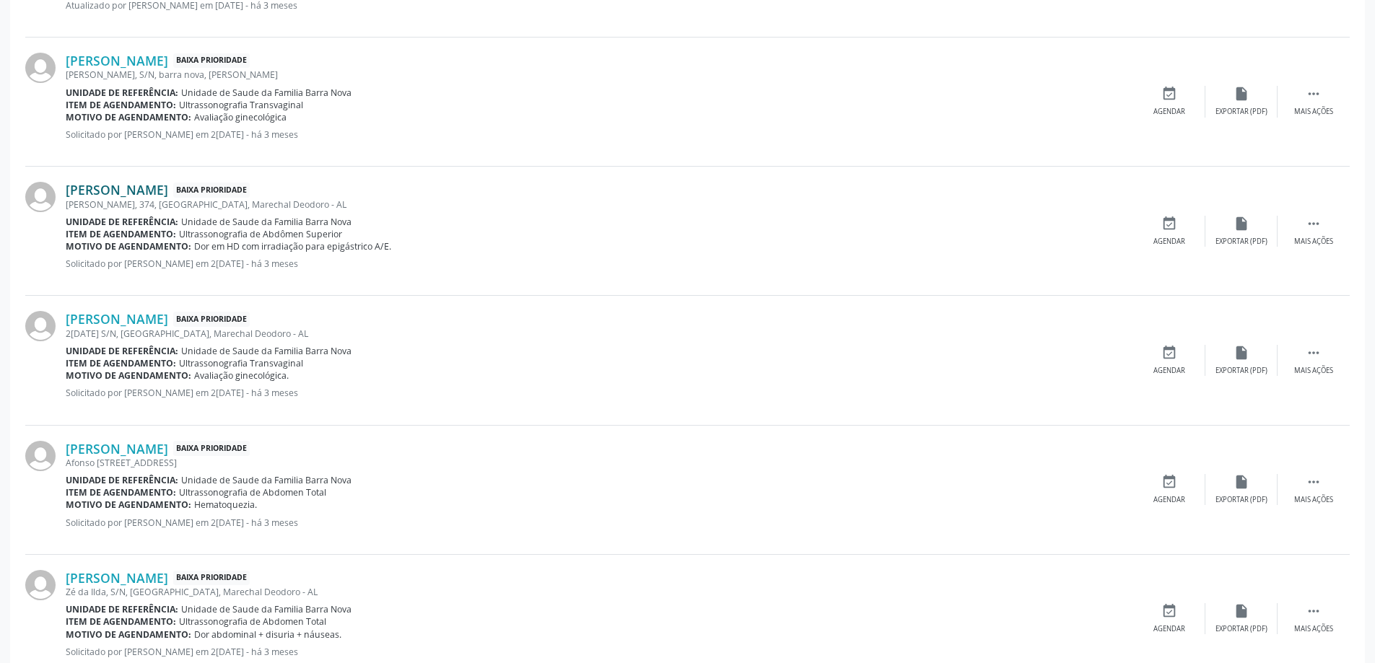
scroll to position [1727, 0]
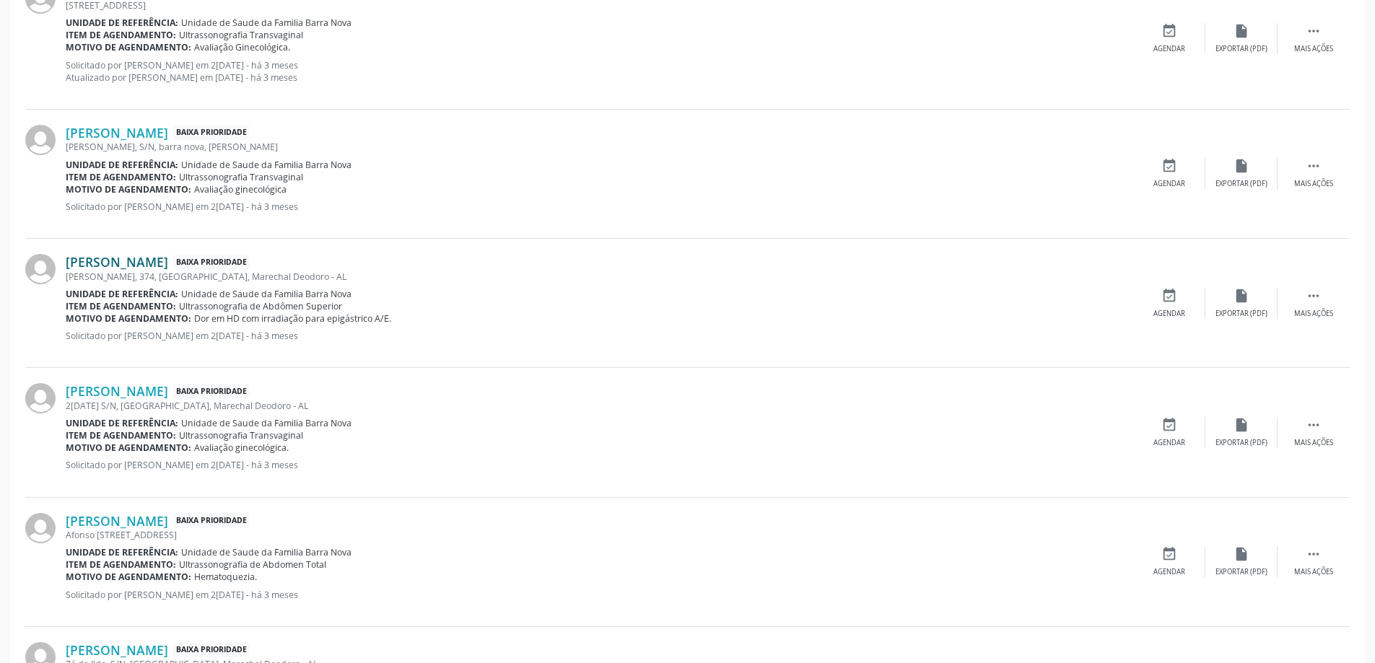
click at [123, 189] on b "Motivo de agendamento:" at bounding box center [129, 189] width 126 height 12
click at [136, 265] on link "[PERSON_NAME]" at bounding box center [117, 262] width 102 height 16
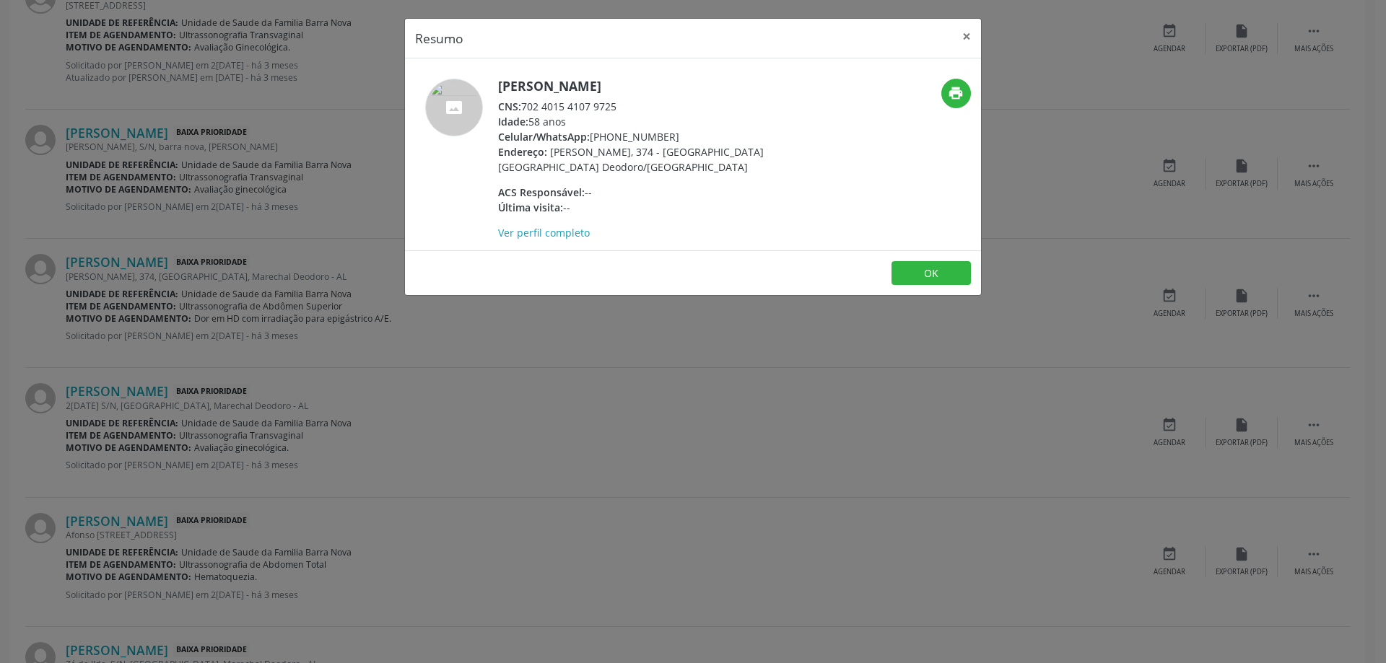
drag, startPoint x: 618, startPoint y: 106, endPoint x: 523, endPoint y: 102, distance: 95.4
click at [523, 102] on div "CNS: 702 4015 4107 9725" at bounding box center [638, 106] width 281 height 15
copy div "702 4015 4107 9725"
click at [972, 39] on button "×" at bounding box center [966, 36] width 29 height 35
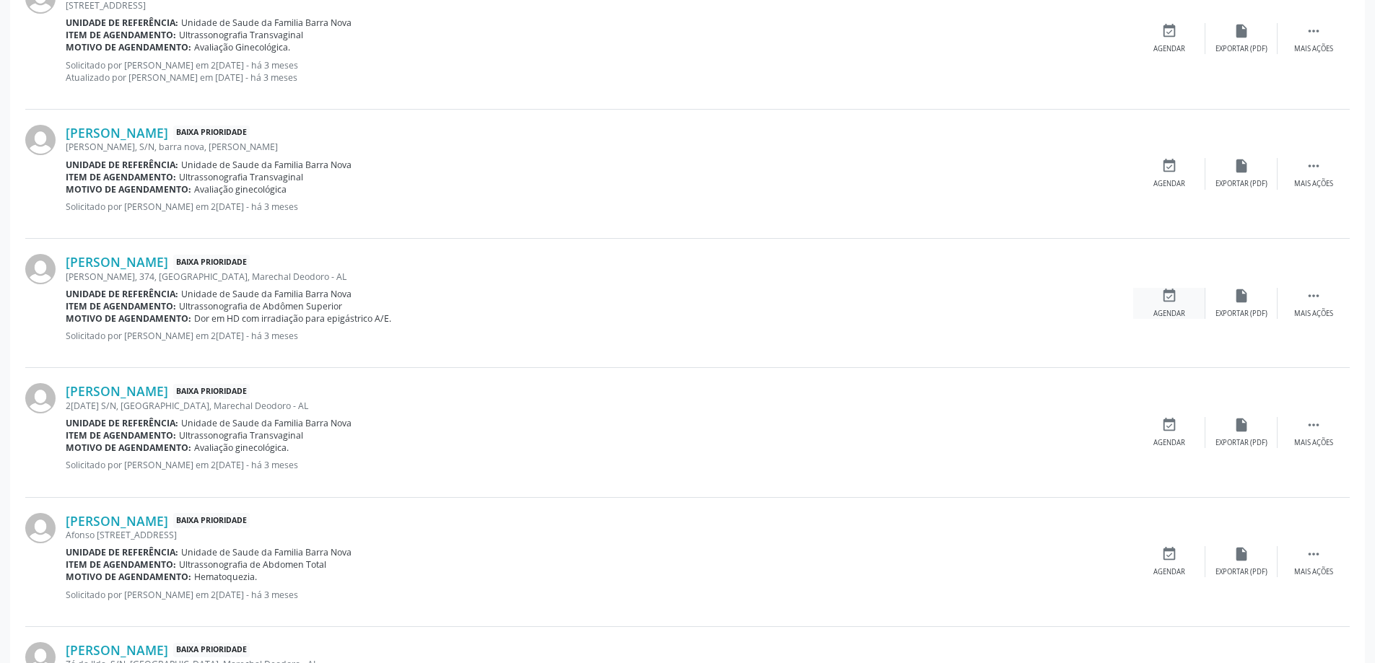
click at [1170, 297] on icon "event_available" at bounding box center [1169, 296] width 16 height 16
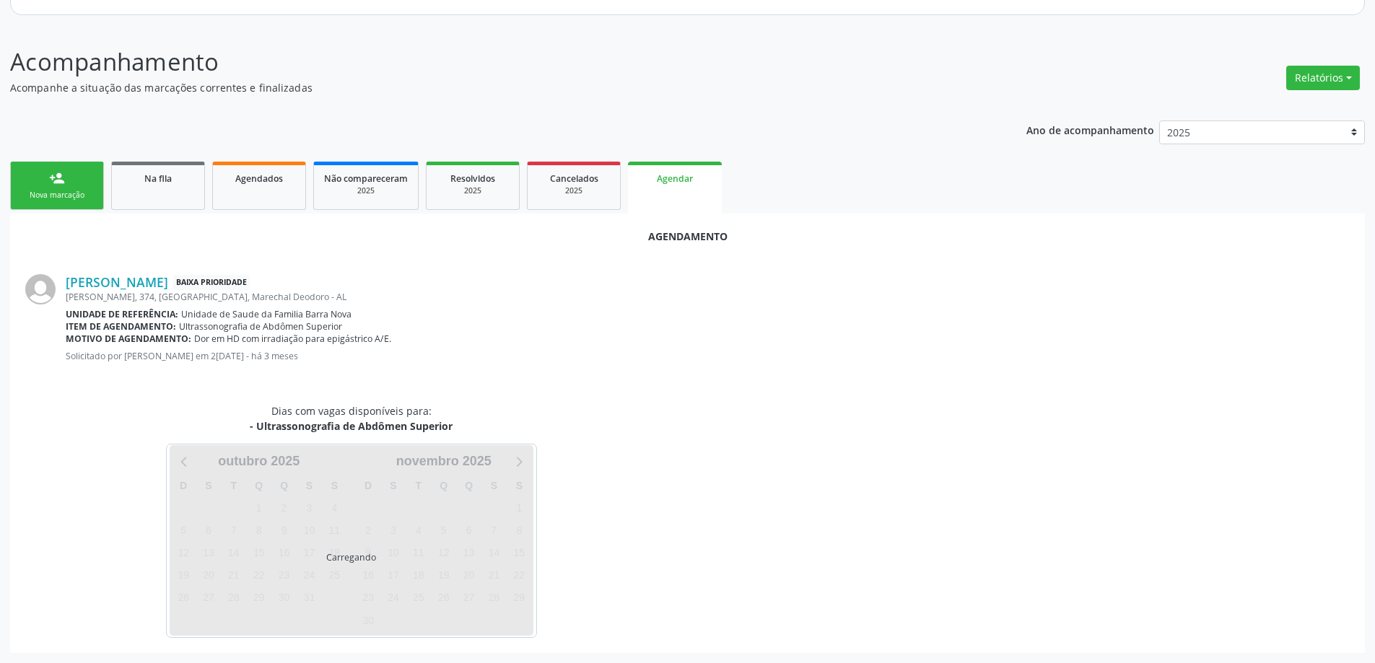
scroll to position [192, 0]
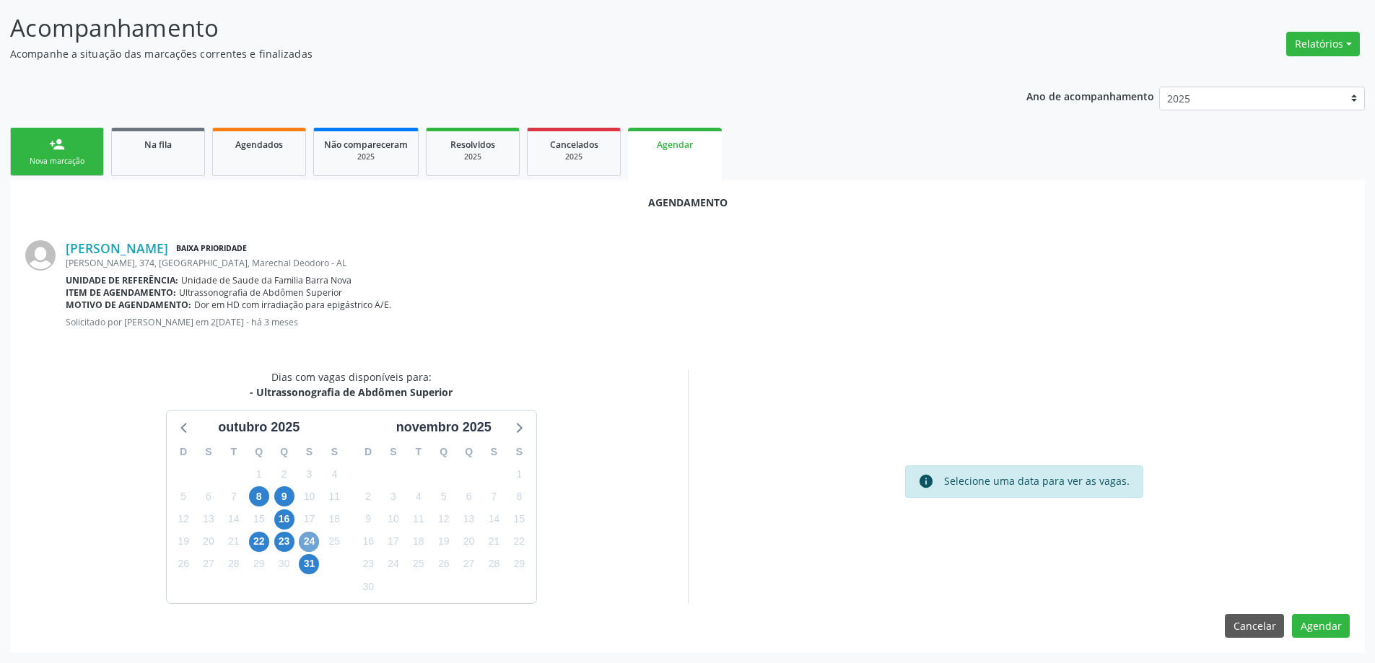
click at [311, 544] on span "24" at bounding box center [309, 542] width 20 height 20
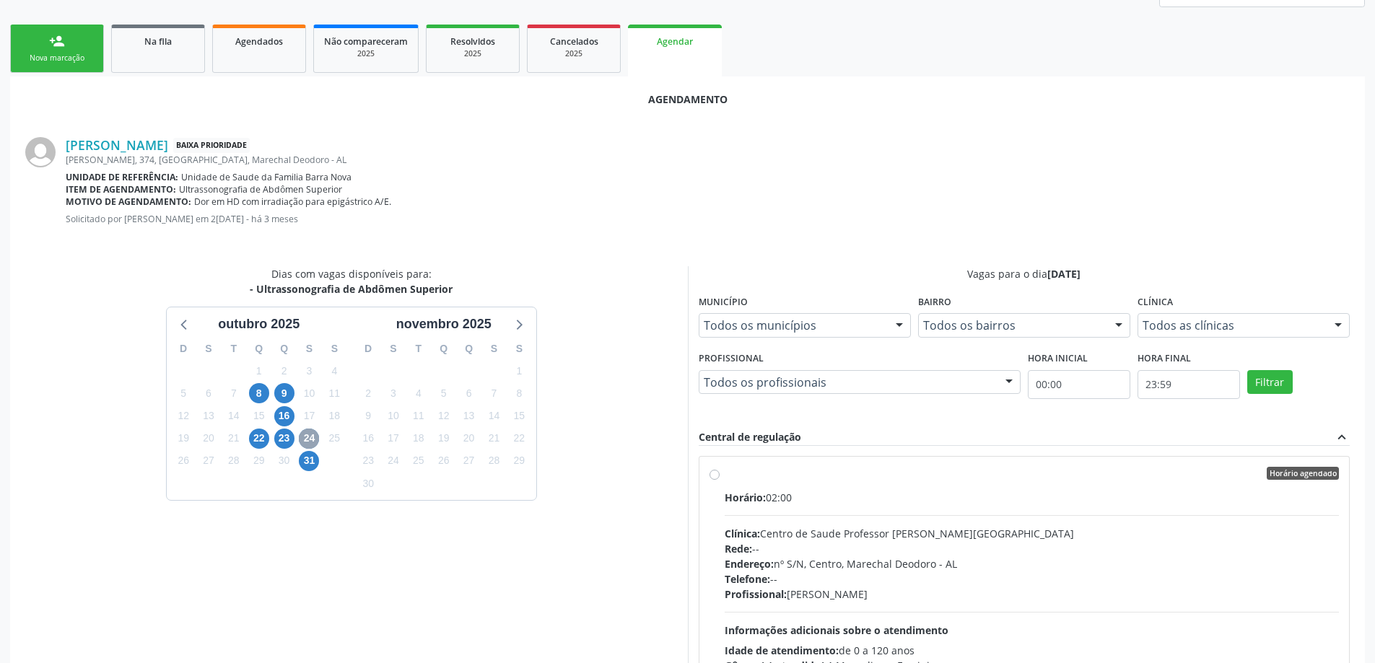
scroll to position [336, 0]
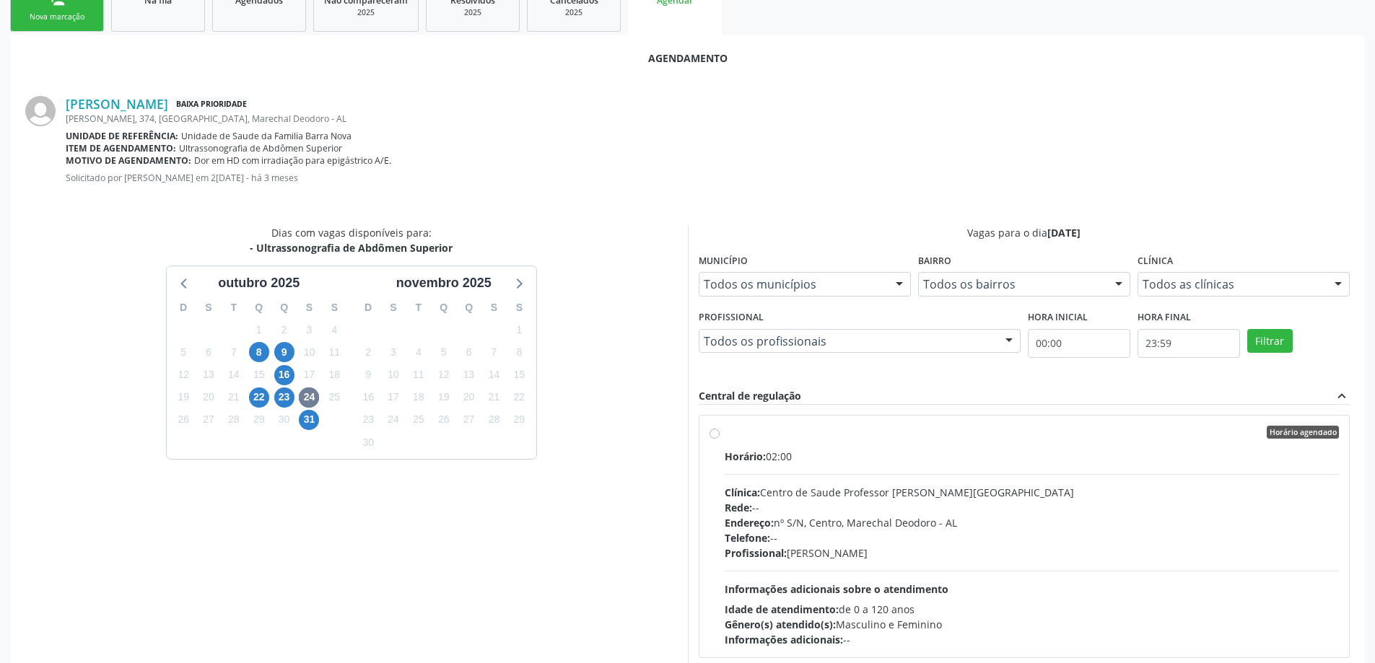
click at [725, 430] on label "Horário agendado Horário: 02:00 Clínica: Centro de Saude Professor [PERSON_NAME…" at bounding box center [1032, 537] width 615 height 222
click at [710, 430] on input "Horário agendado Horário: 02:00 Clínica: Centro de Saude Professor [PERSON_NAME…" at bounding box center [715, 432] width 10 height 13
radio input "true"
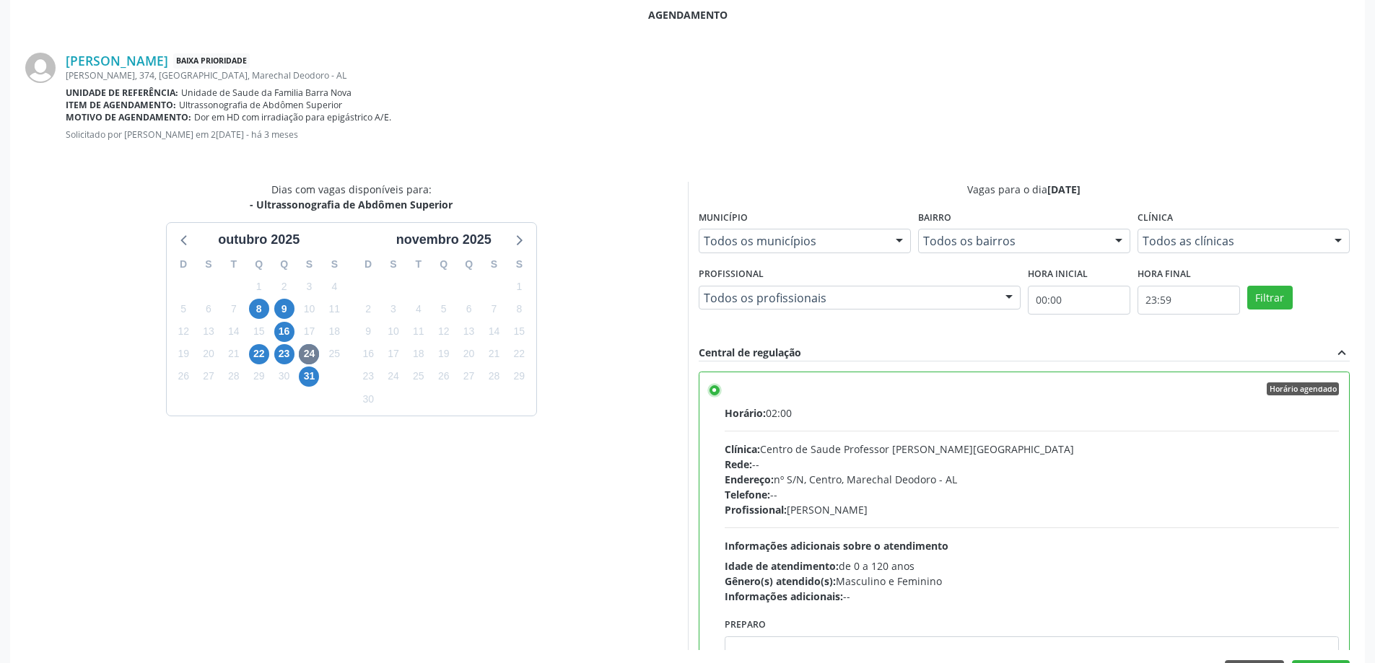
scroll to position [427, 0]
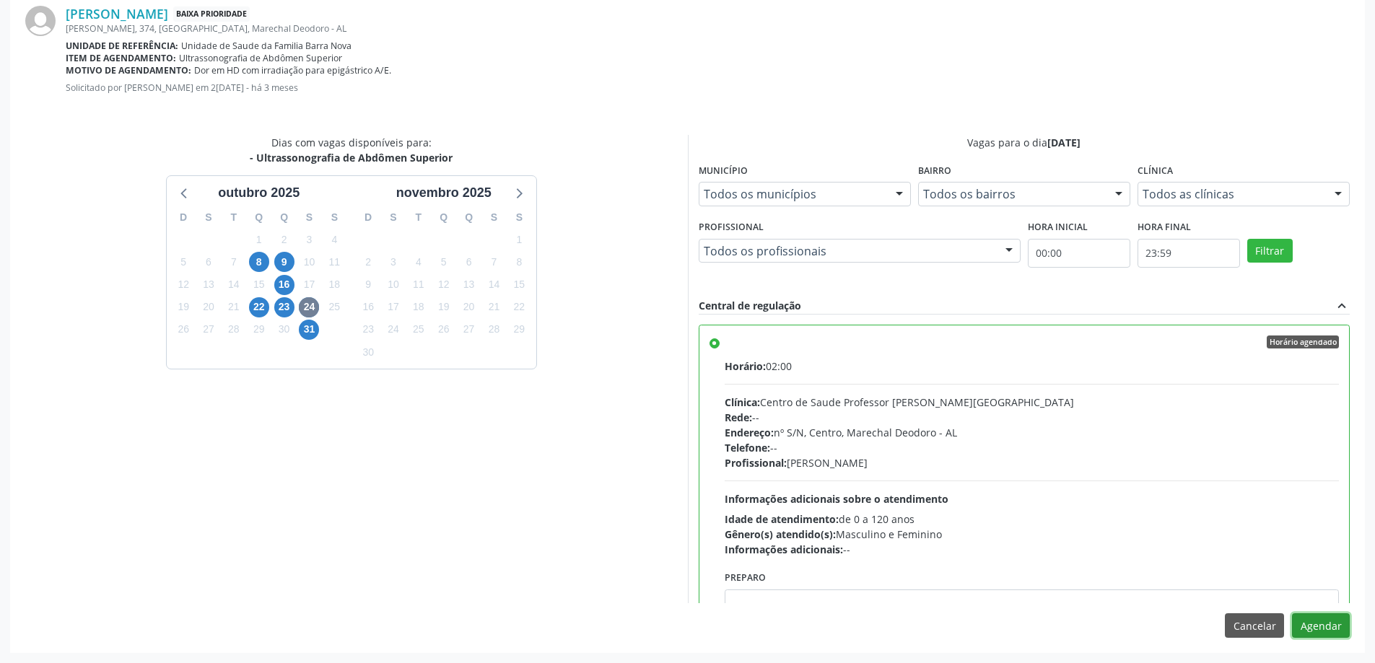
click at [1325, 621] on button "Agendar" at bounding box center [1321, 626] width 58 height 25
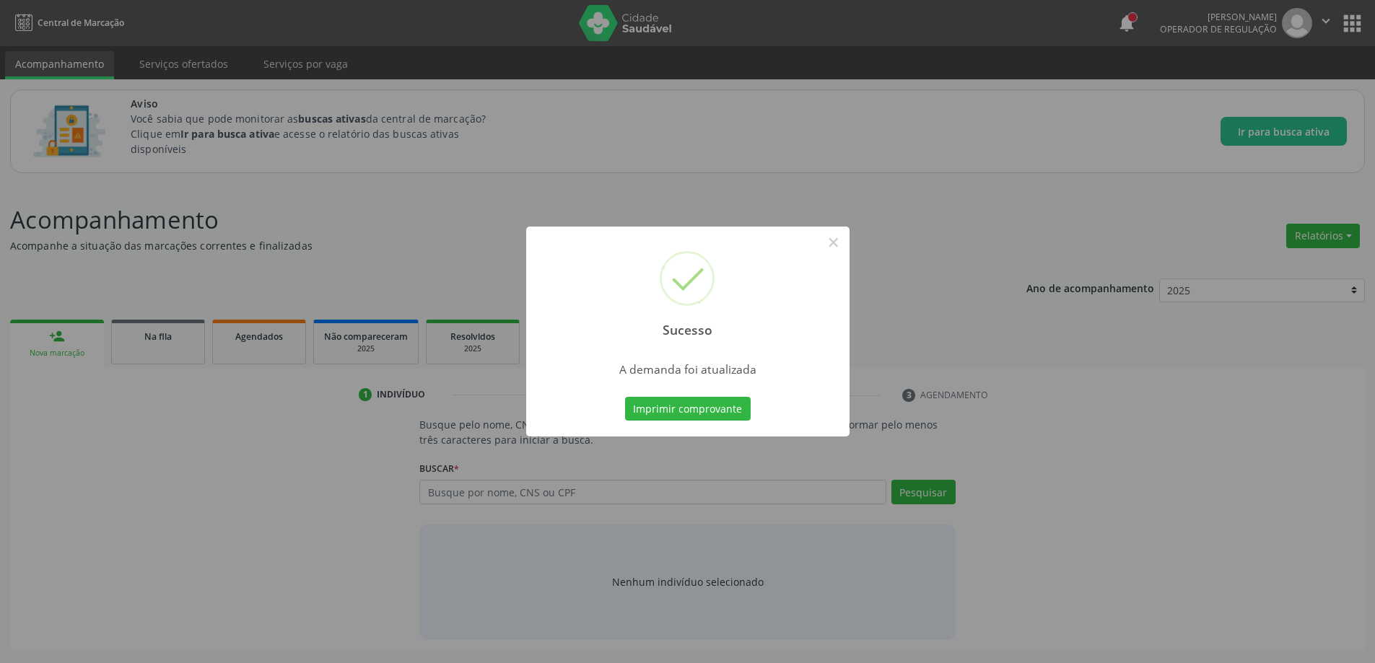
scroll to position [0, 0]
click at [843, 247] on button "×" at bounding box center [838, 242] width 25 height 25
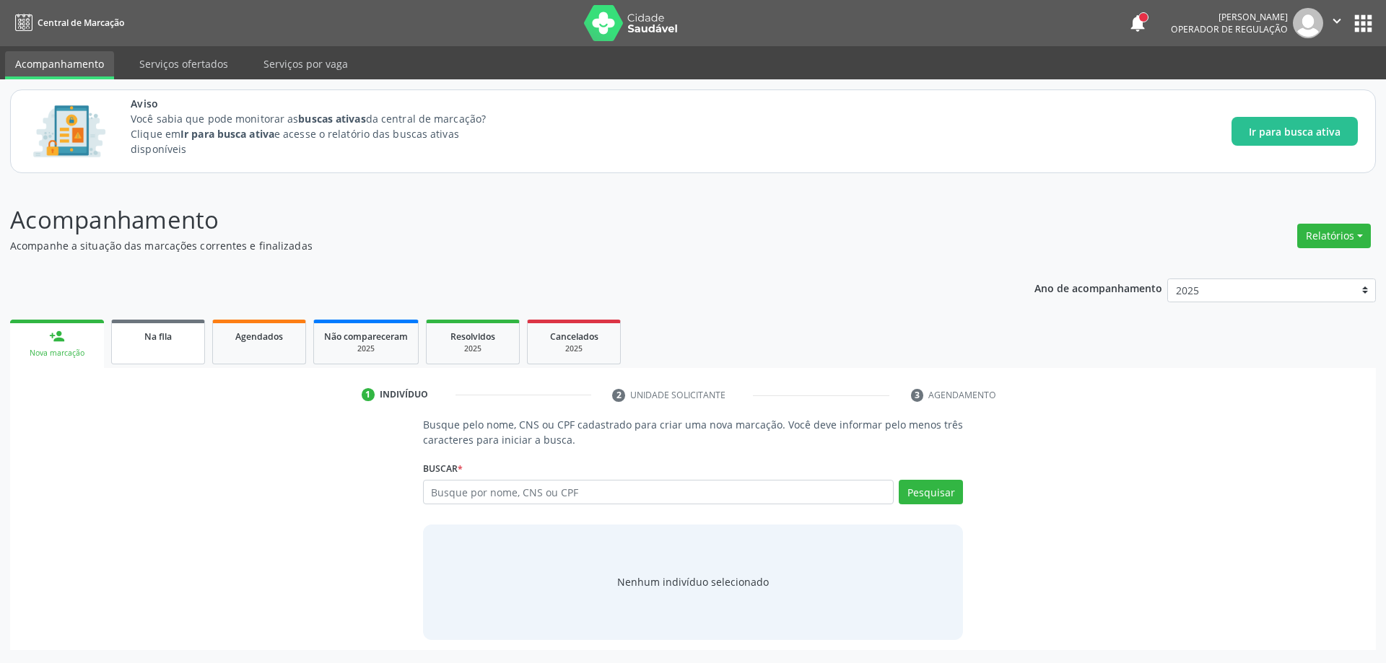
click at [132, 353] on link "Na fila" at bounding box center [158, 342] width 94 height 45
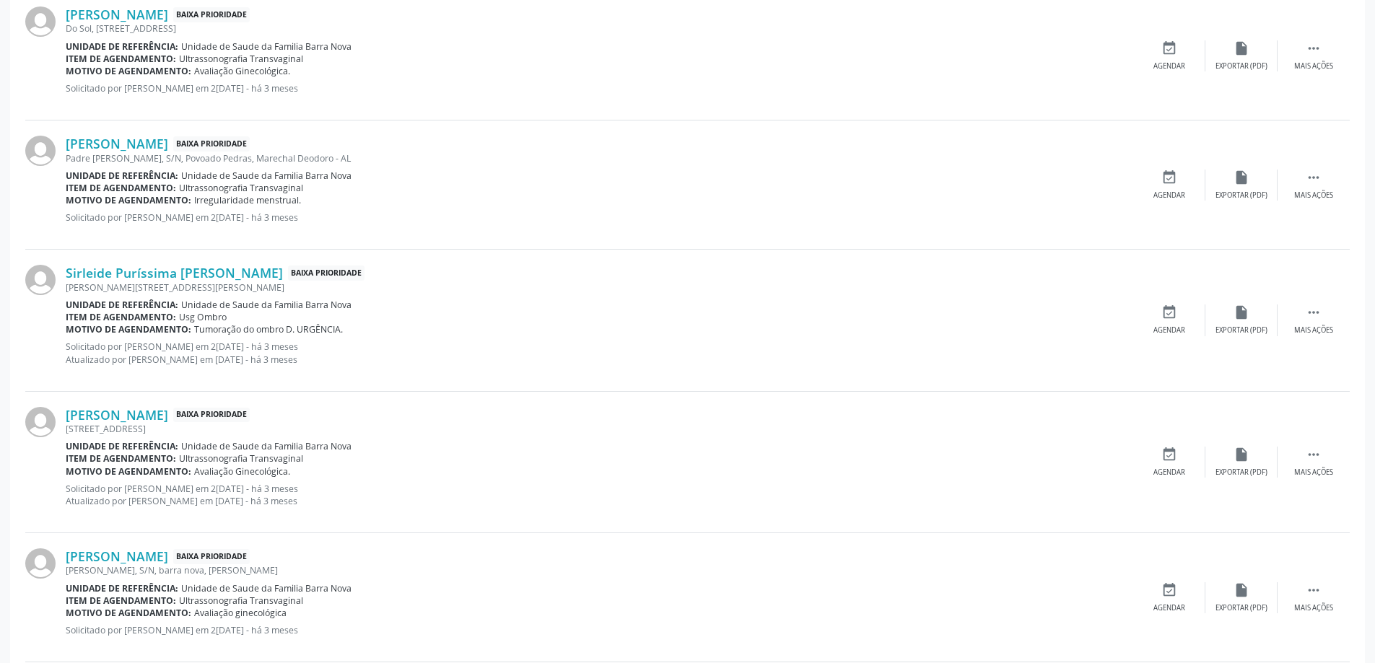
scroll to position [1227, 0]
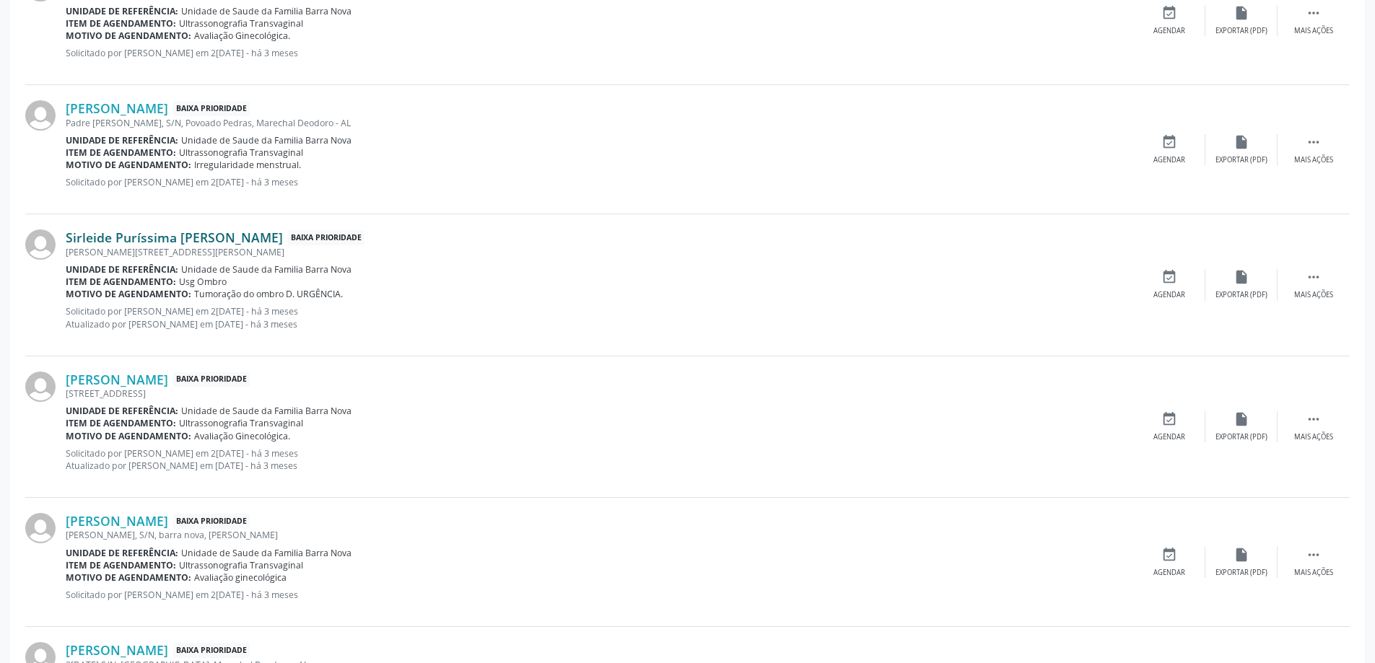
click at [141, 240] on link "Sirleide Puríssima [PERSON_NAME]" at bounding box center [174, 238] width 217 height 16
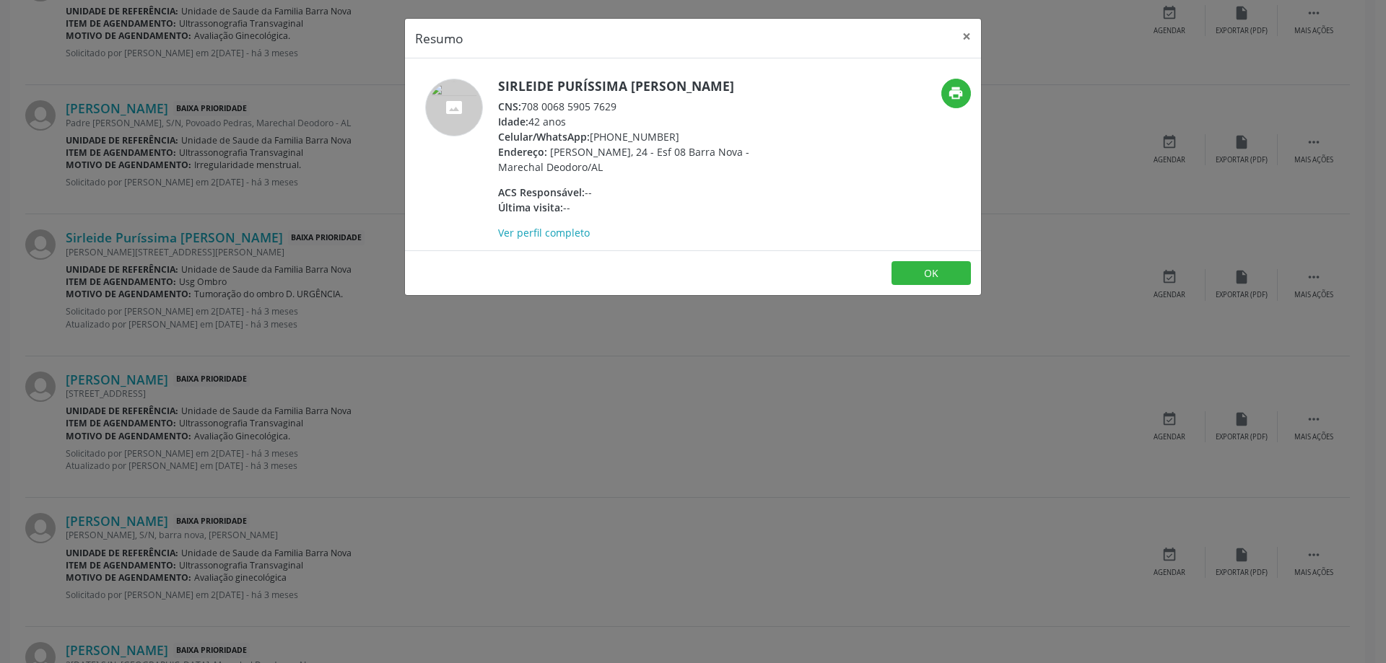
drag, startPoint x: 621, startPoint y: 108, endPoint x: 523, endPoint y: 105, distance: 97.5
click at [523, 105] on div "CNS: 708 0068 5905 7629" at bounding box center [638, 106] width 281 height 15
copy div "708 0068 5905 7629"
click at [969, 42] on button "×" at bounding box center [966, 36] width 29 height 35
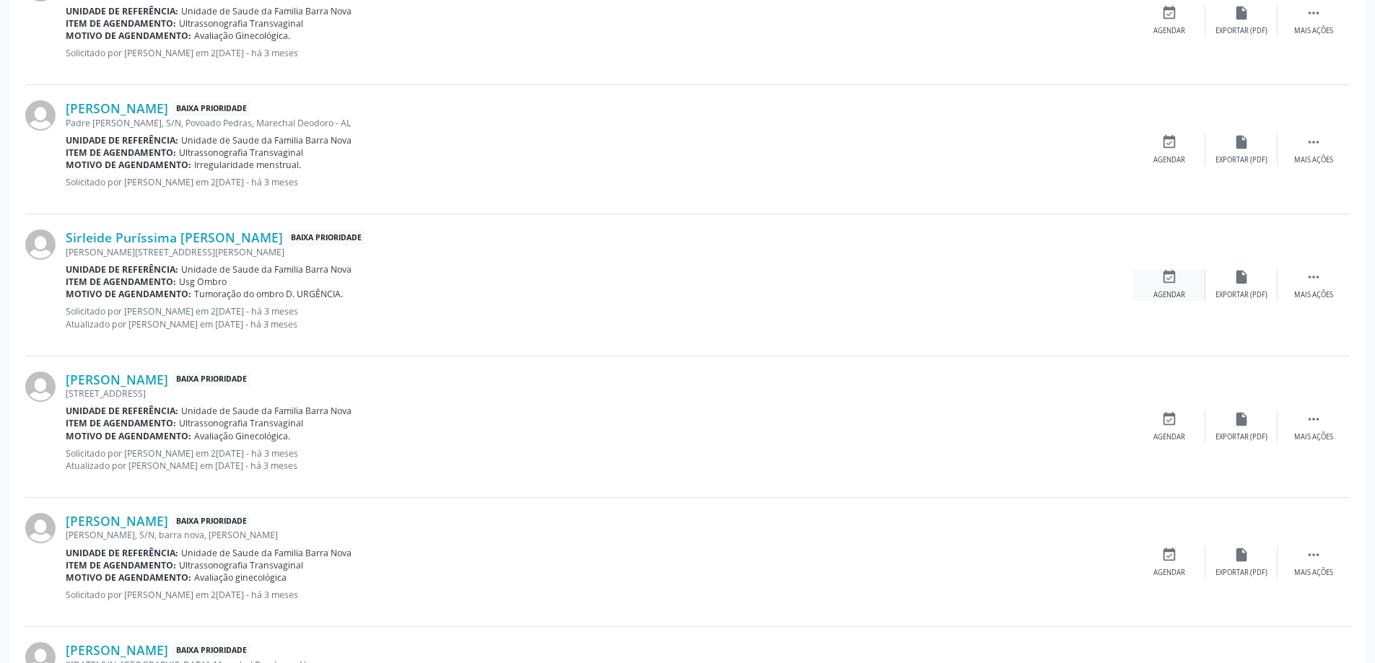
click at [1174, 287] on div "event_available Agendar" at bounding box center [1169, 284] width 72 height 31
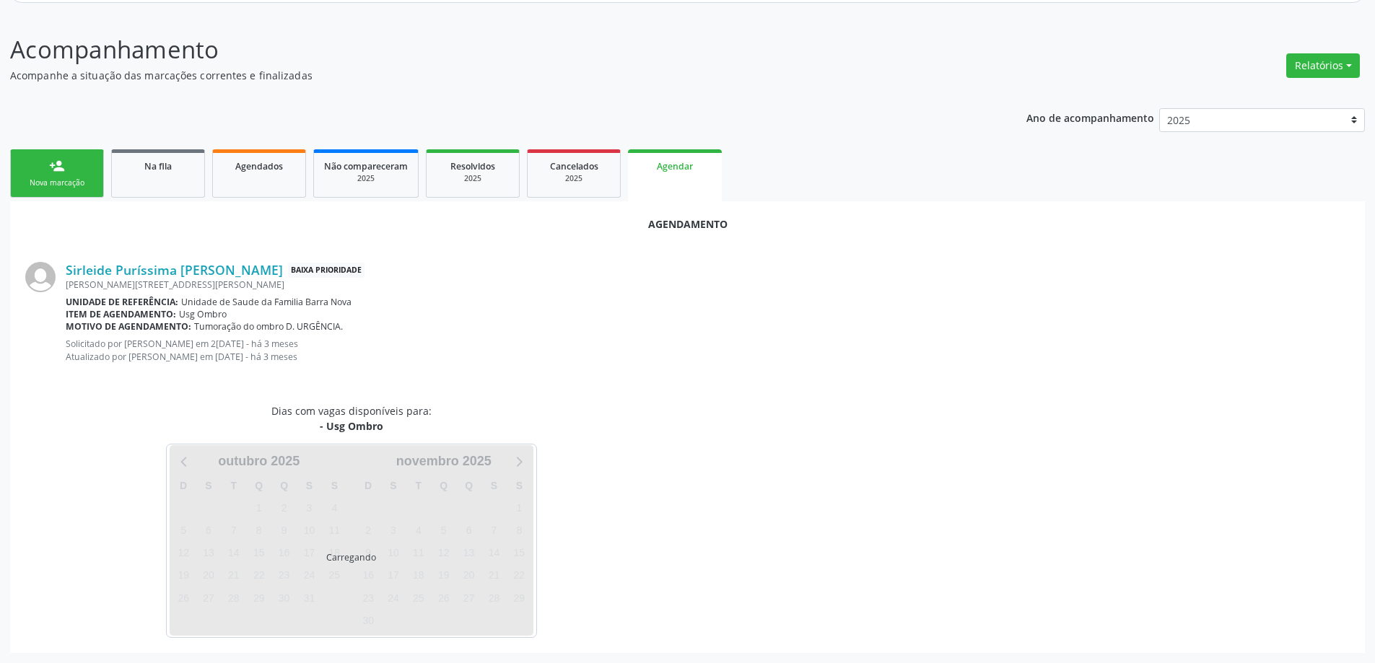
scroll to position [204, 0]
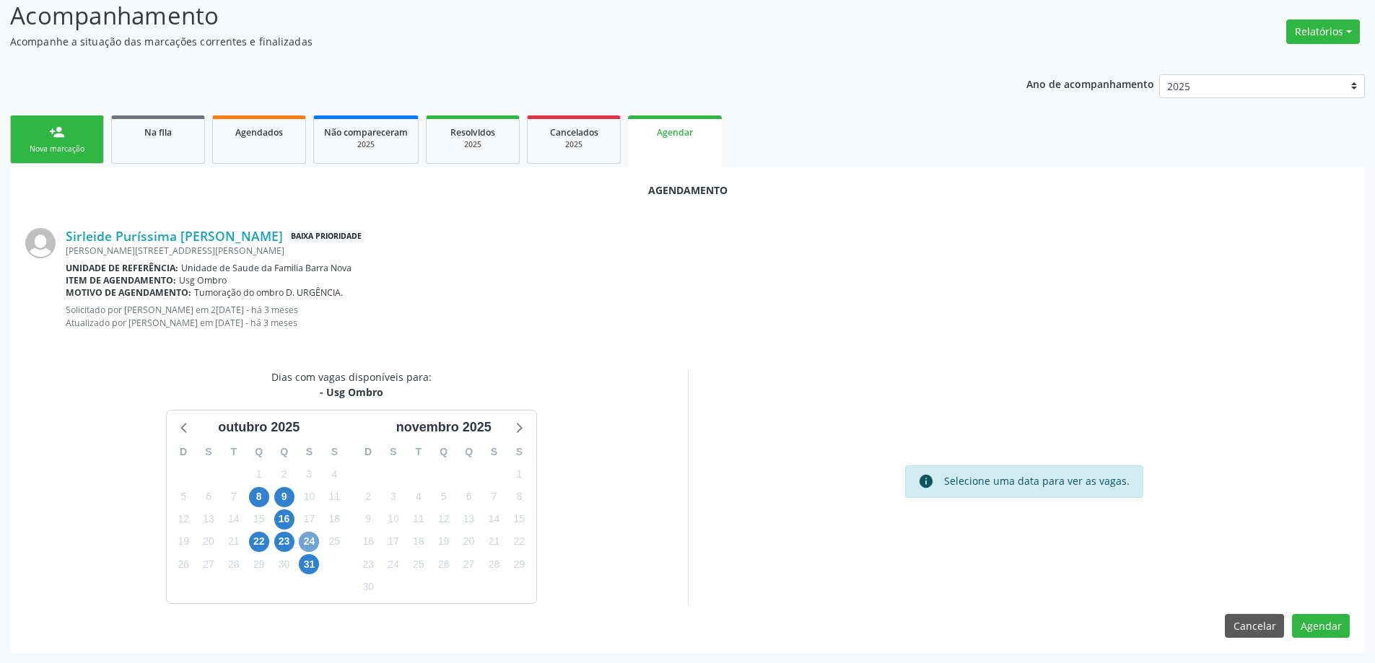
click at [308, 536] on span "24" at bounding box center [309, 542] width 20 height 20
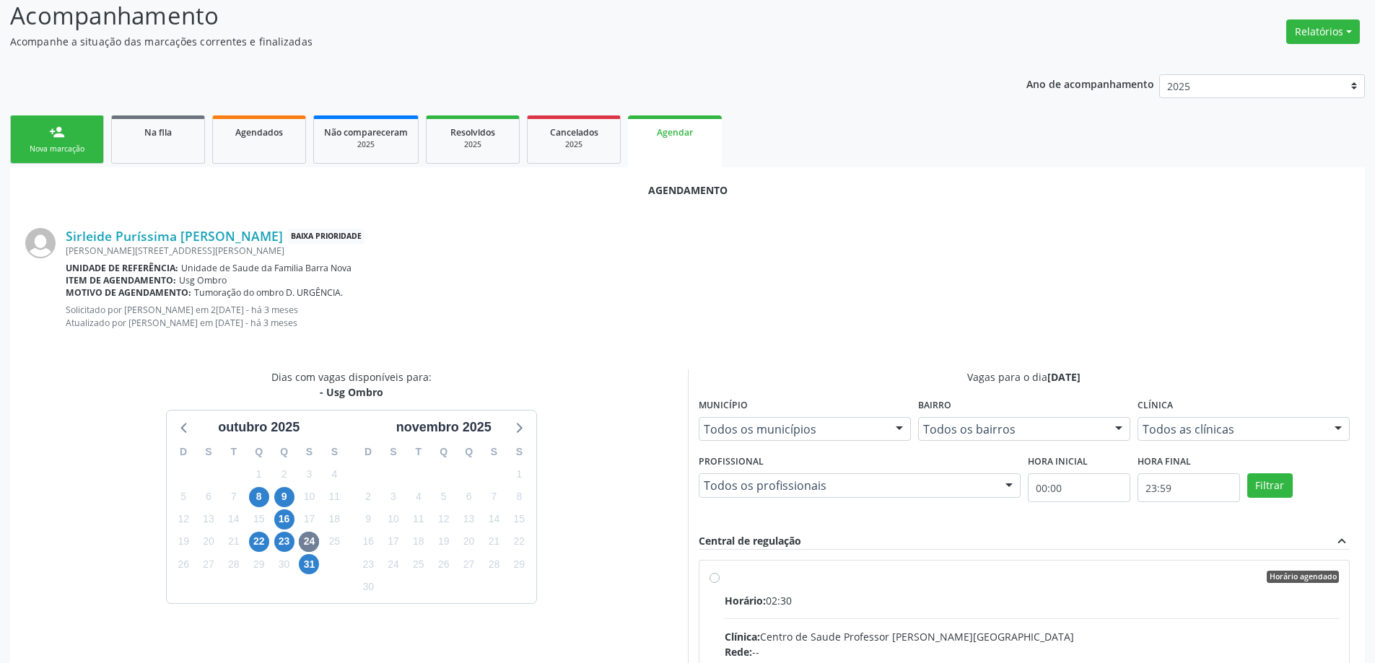
click at [716, 580] on input "Horário agendado Horário: 02:30 Clínica: [GEOGRAPHIC_DATA] Professor [PERSON_NA…" at bounding box center [715, 577] width 10 height 13
radio input "true"
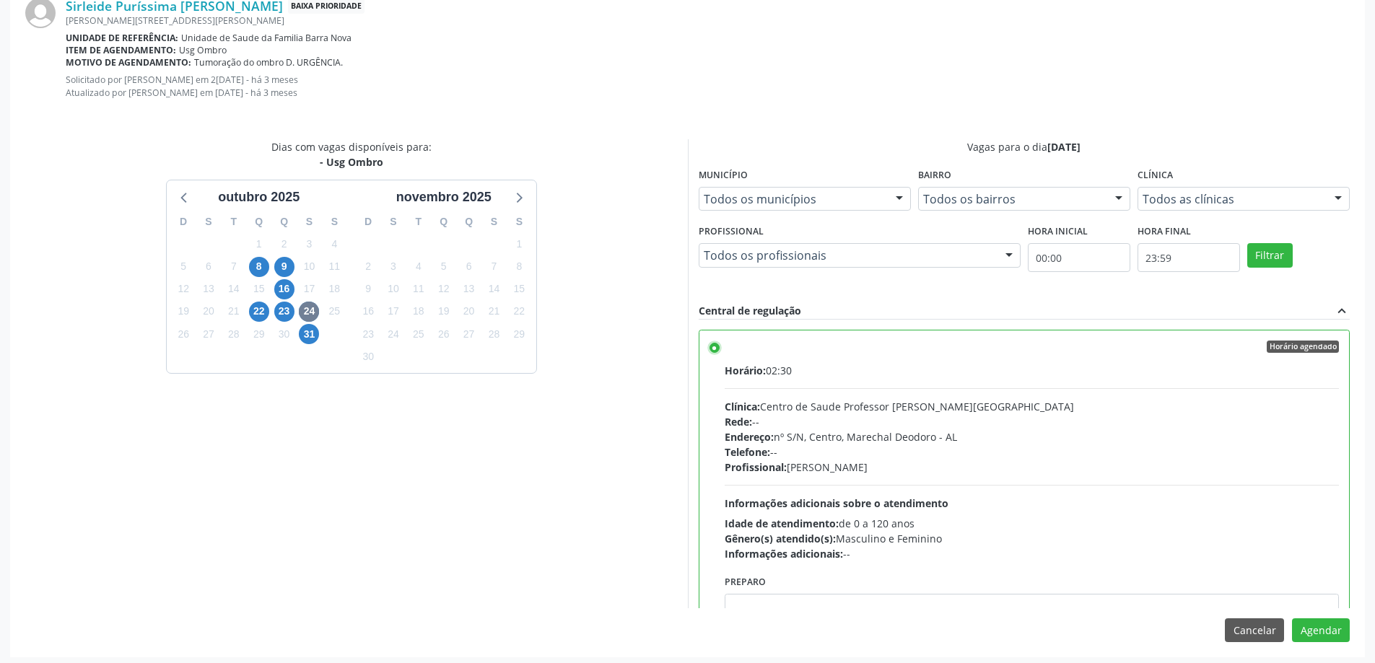
scroll to position [439, 0]
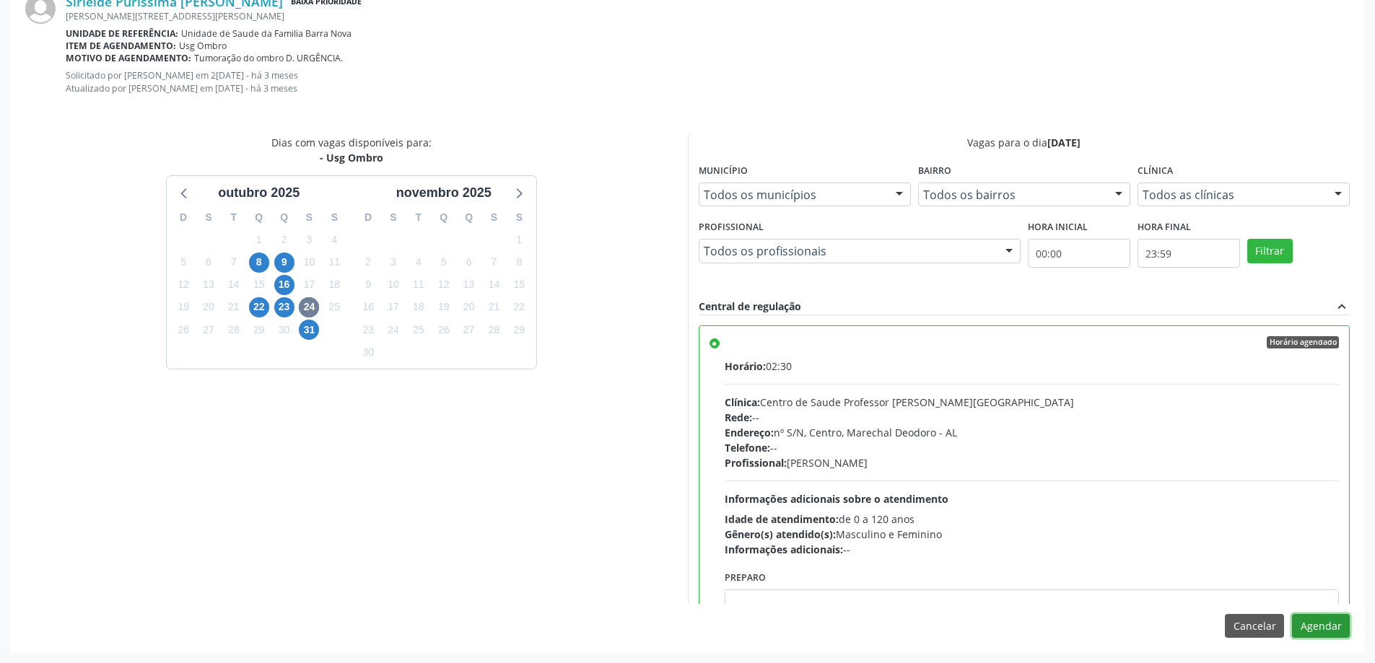
click at [1341, 625] on button "Agendar" at bounding box center [1321, 626] width 58 height 25
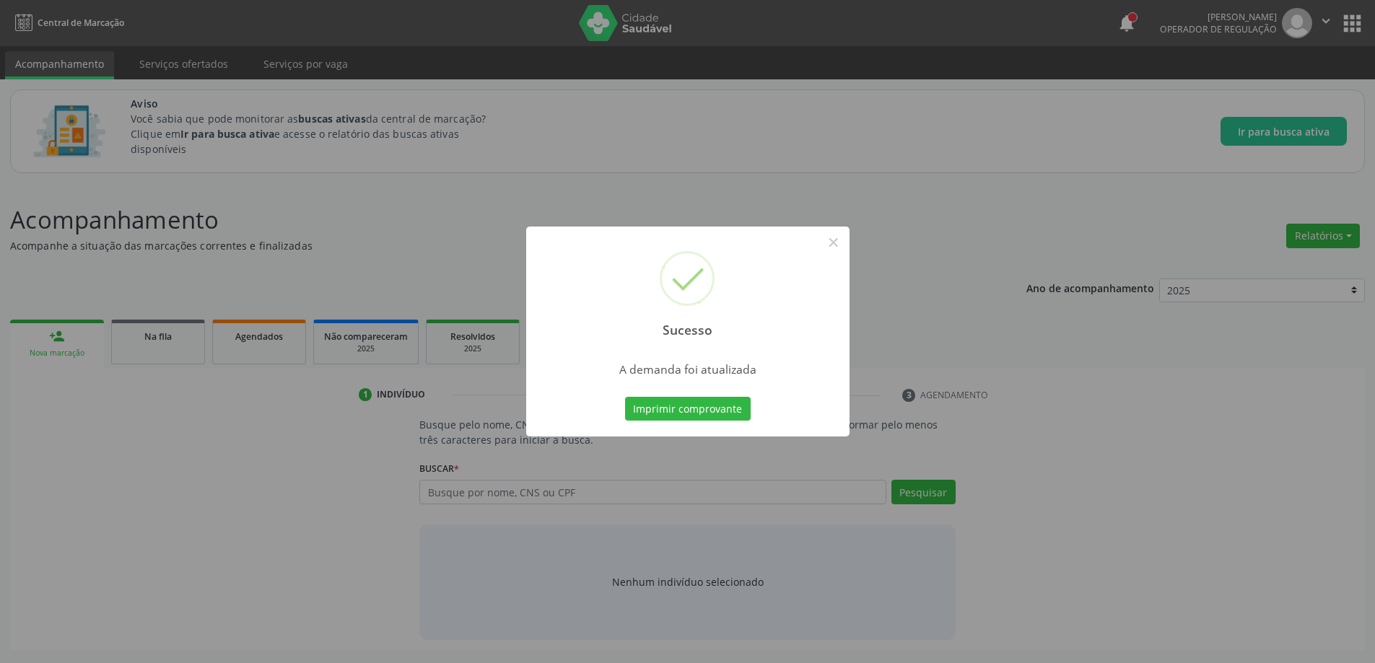
scroll to position [0, 0]
click at [836, 237] on button "×" at bounding box center [838, 242] width 25 height 25
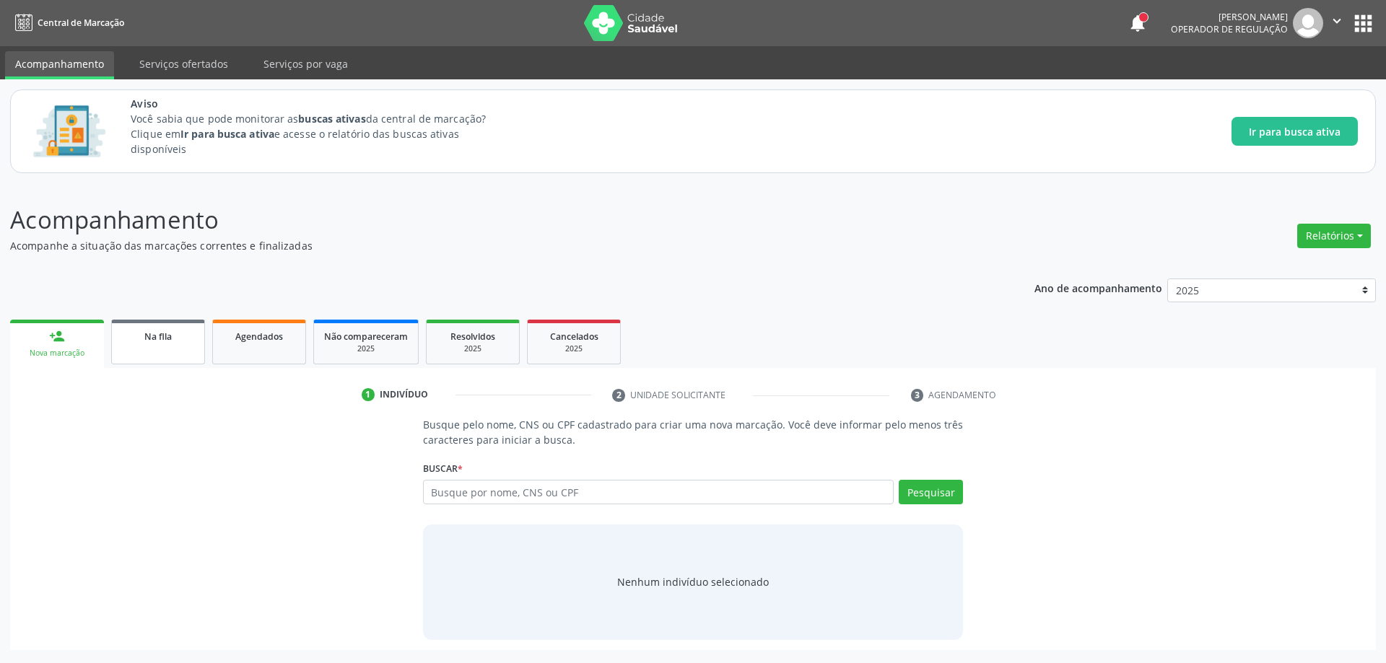
click at [146, 333] on span "Na fila" at bounding box center [157, 337] width 27 height 12
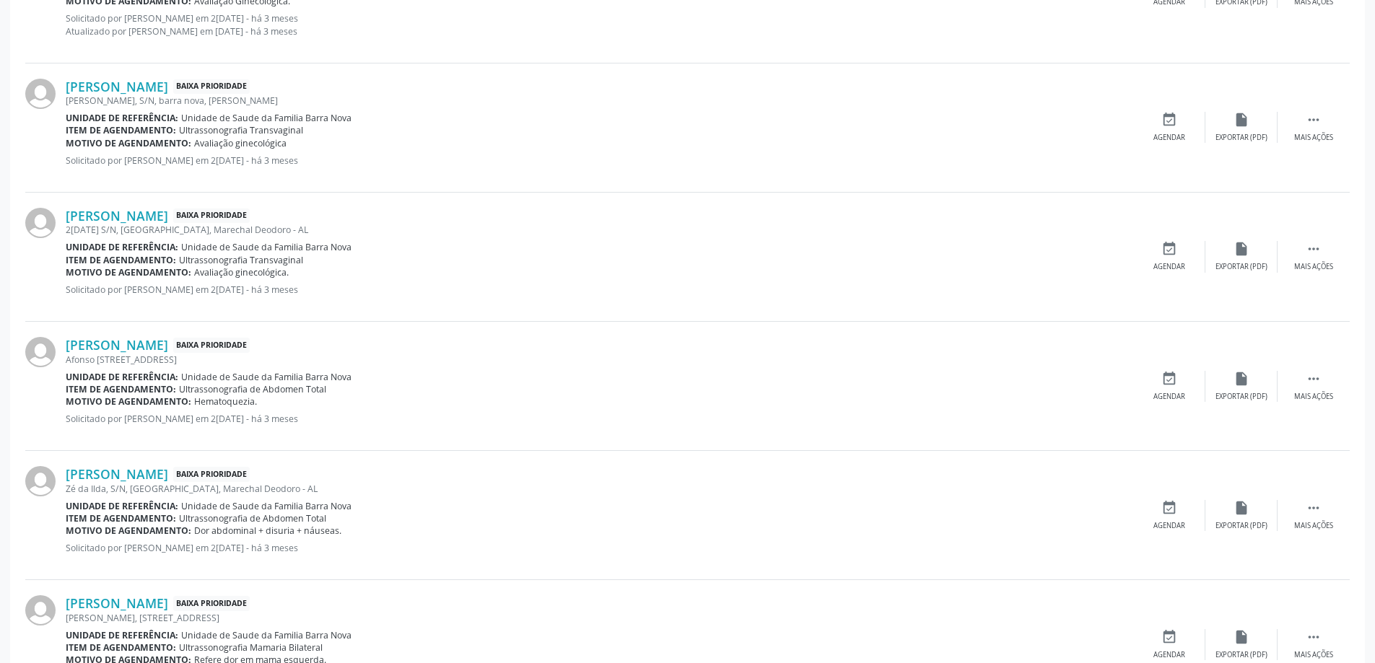
scroll to position [1588, 0]
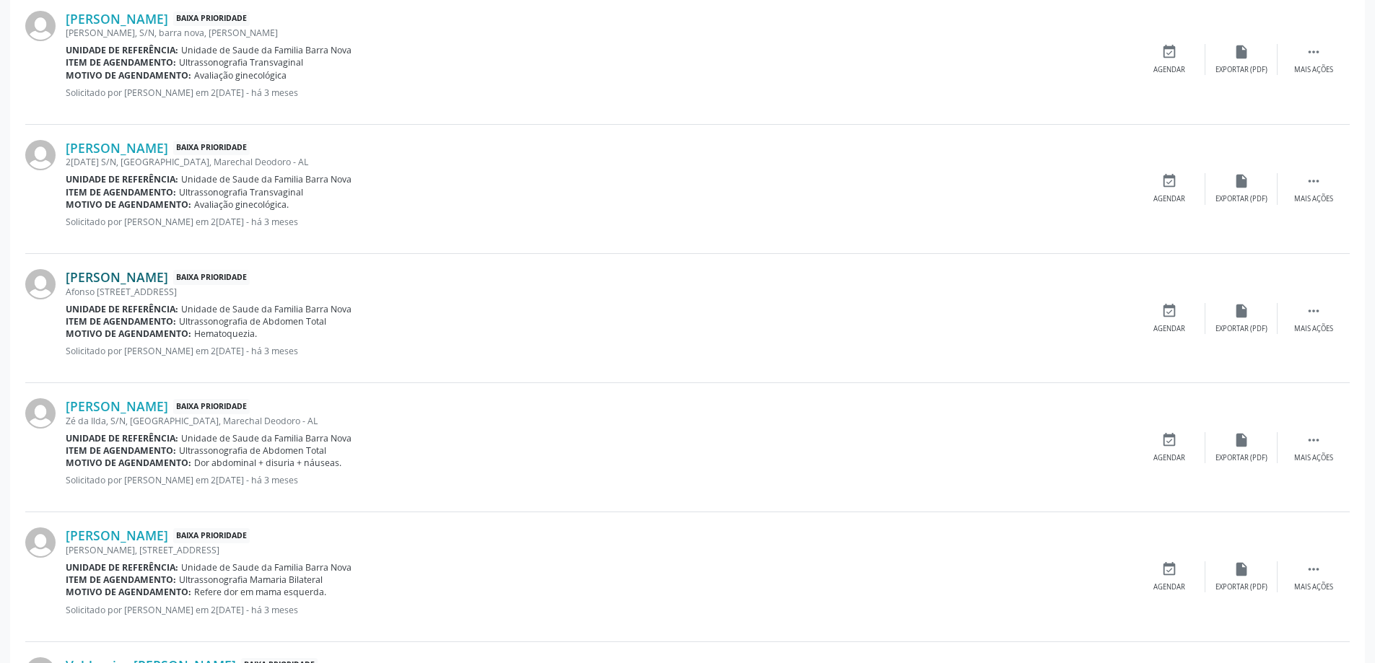
click at [100, 280] on link "[PERSON_NAME]" at bounding box center [117, 277] width 102 height 16
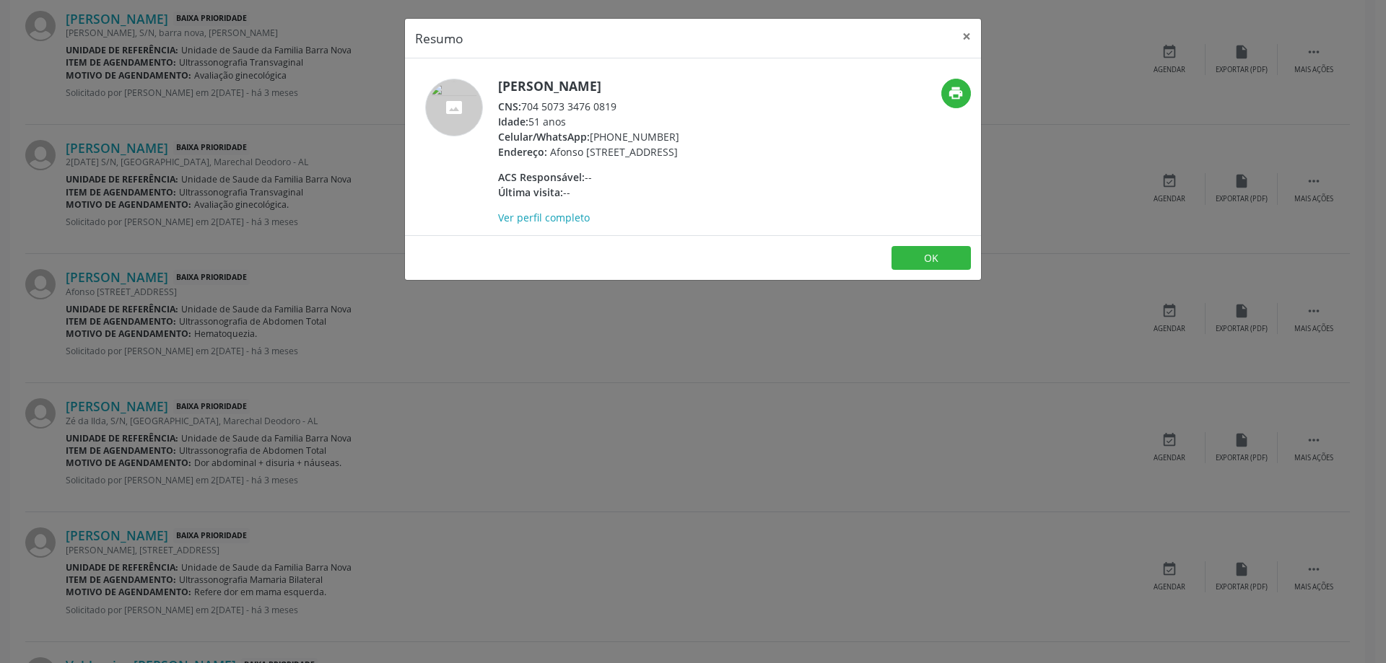
click at [621, 108] on div "CNS: 704 5073 3476 0819" at bounding box center [588, 106] width 181 height 15
drag, startPoint x: 621, startPoint y: 108, endPoint x: 524, endPoint y: 108, distance: 96.7
click at [524, 108] on div "CNS: 704 5073 3476 0819" at bounding box center [588, 106] width 181 height 15
copy div "704 5073 3476 0819"
click at [969, 46] on button "×" at bounding box center [966, 36] width 29 height 35
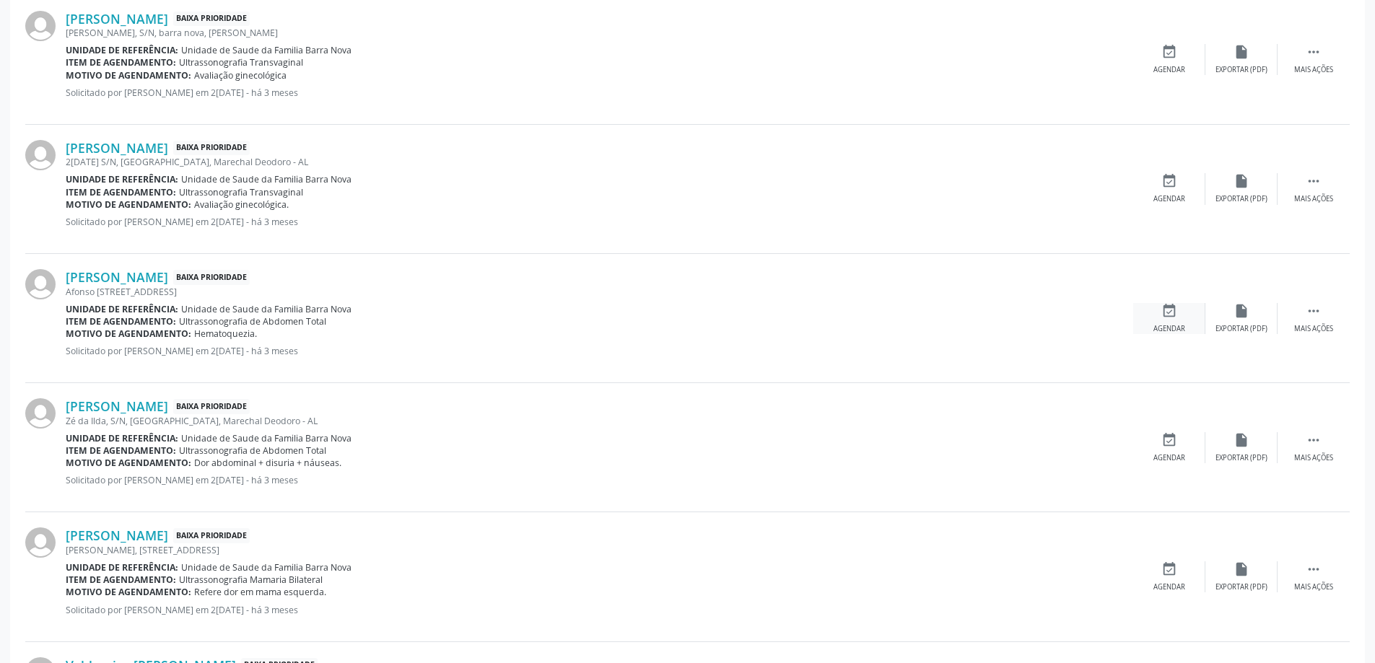
click at [1179, 320] on div "event_available Agendar" at bounding box center [1169, 318] width 72 height 31
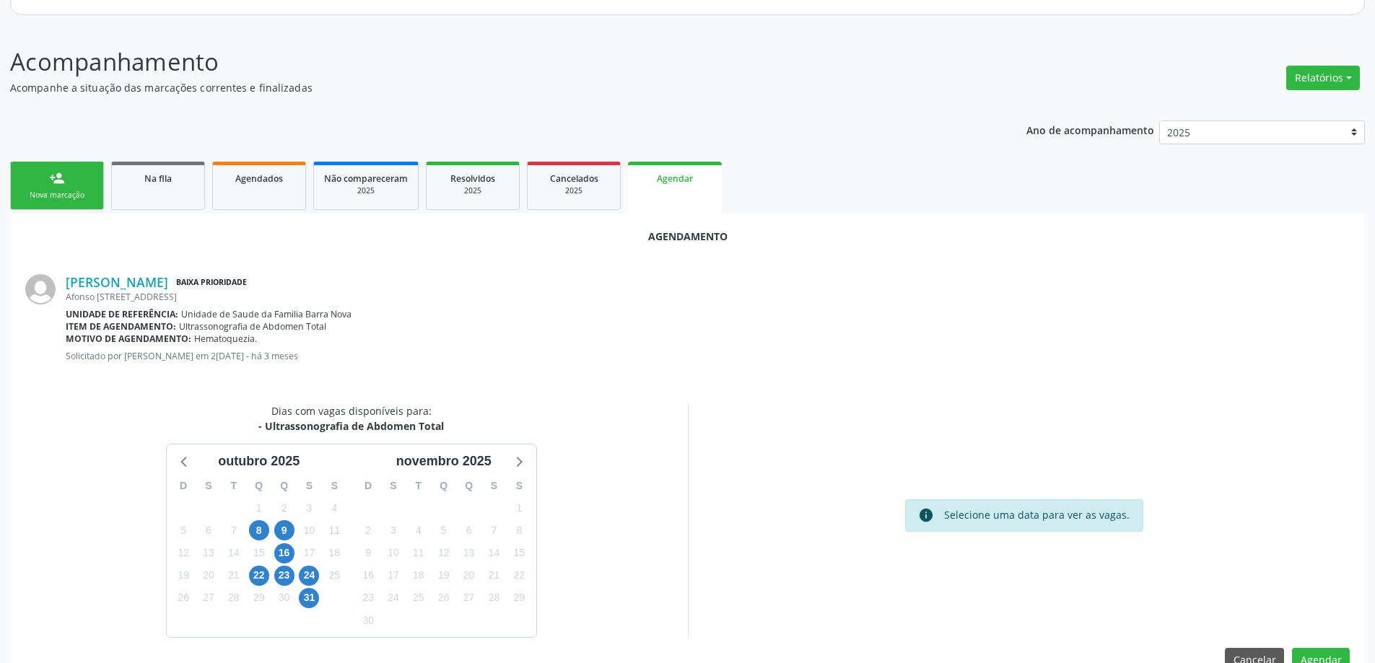
scroll to position [192, 0]
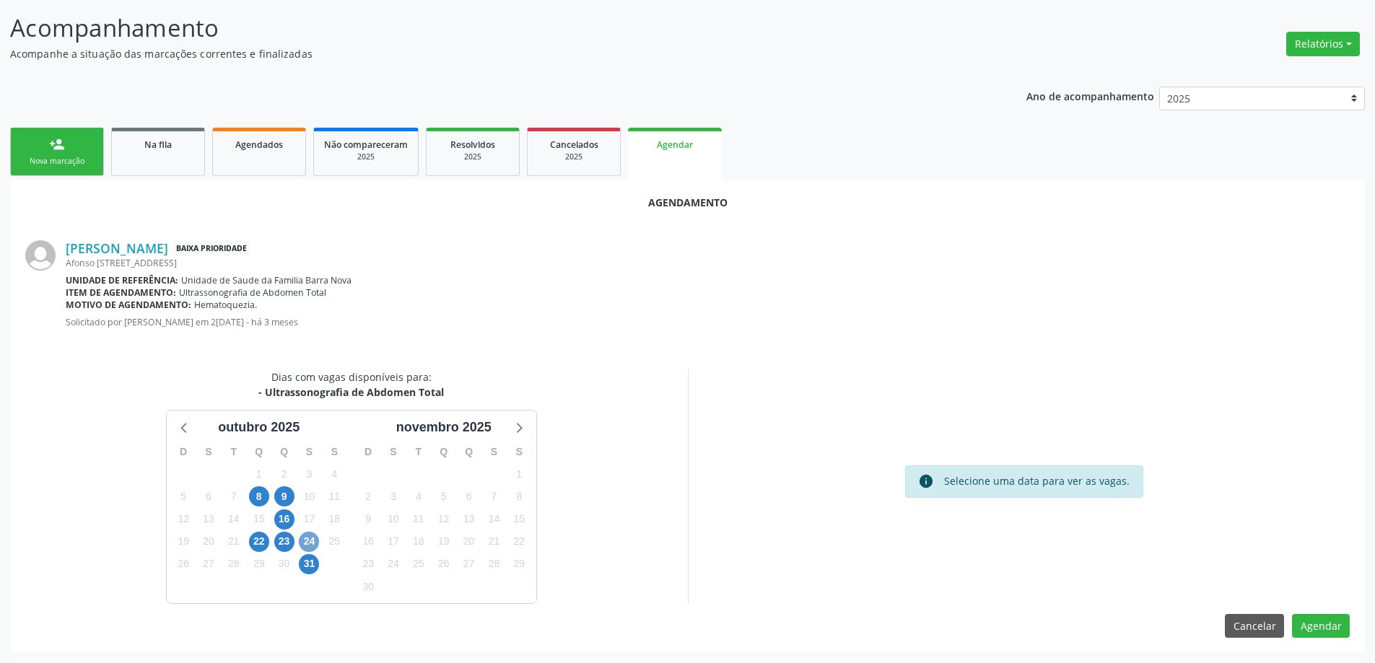
click at [305, 538] on span "24" at bounding box center [309, 542] width 20 height 20
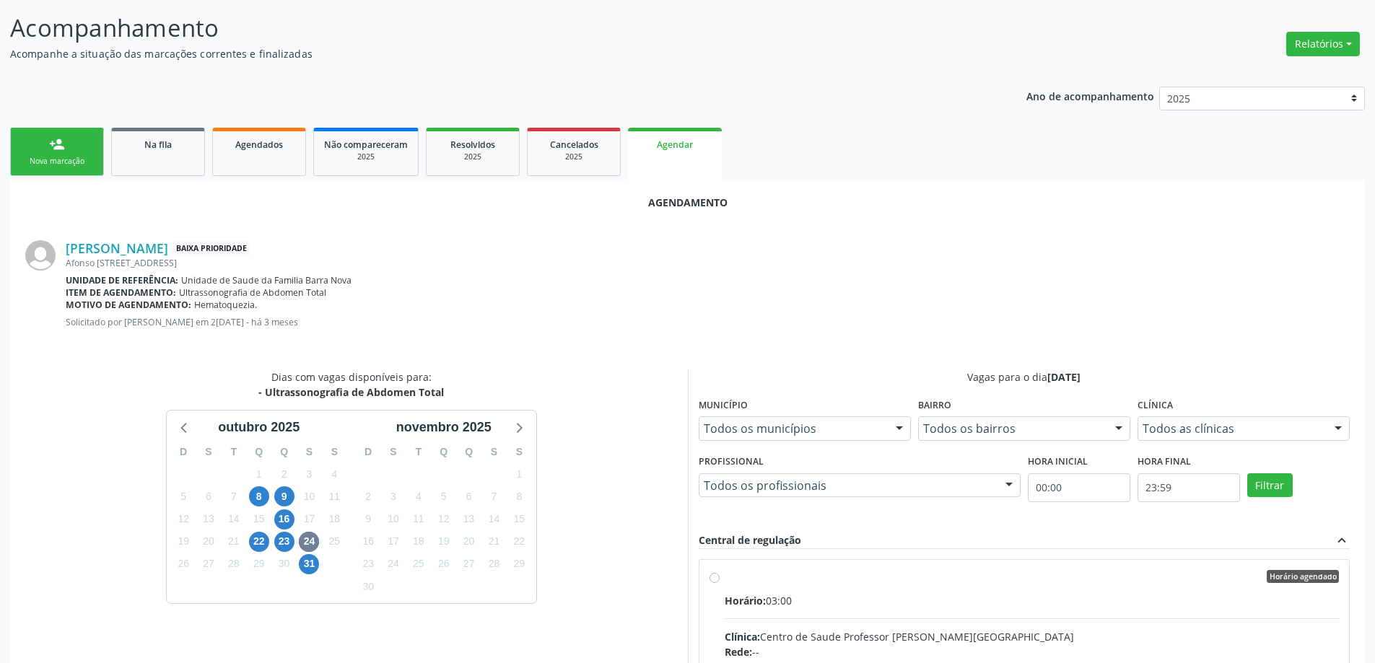
click at [710, 573] on input "Horário agendado Horário: 03:00 Clínica: Centro de Saude Professor [PERSON_NAME…" at bounding box center [715, 576] width 10 height 13
radio input "true"
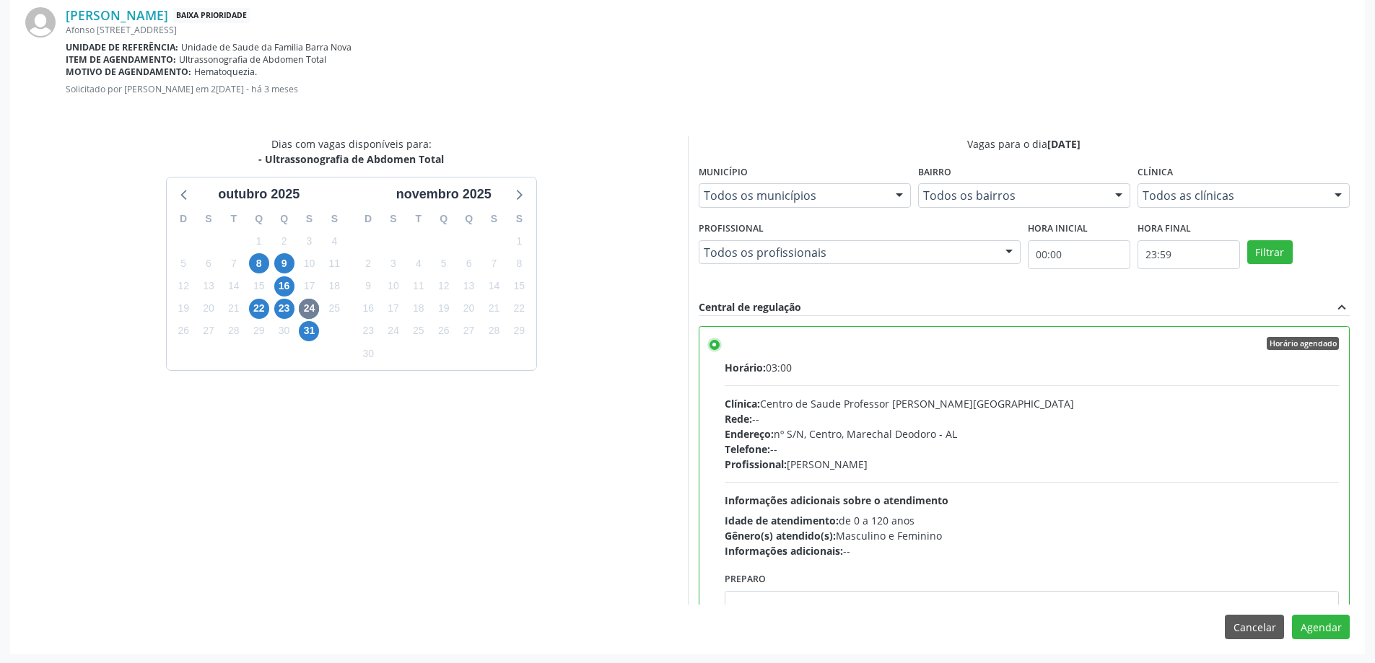
scroll to position [427, 0]
click at [1332, 634] on button "Agendar" at bounding box center [1321, 626] width 58 height 25
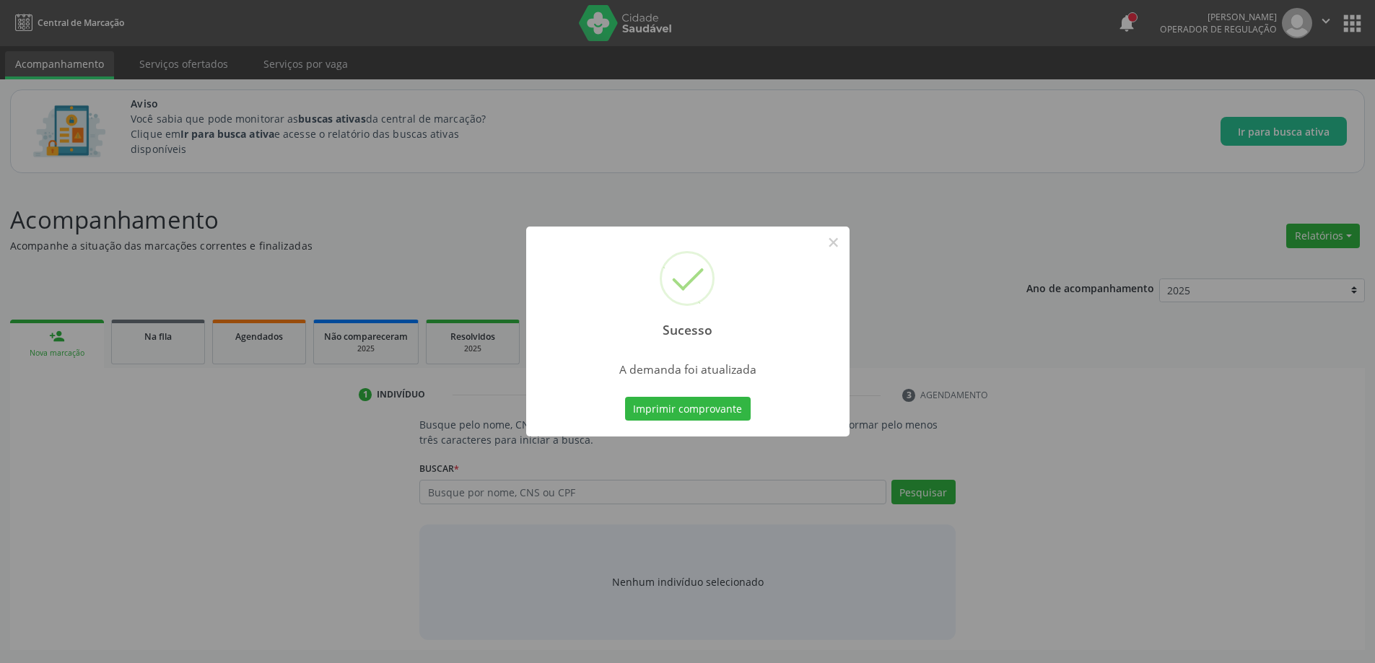
scroll to position [0, 0]
click at [849, 240] on button "×" at bounding box center [838, 242] width 25 height 25
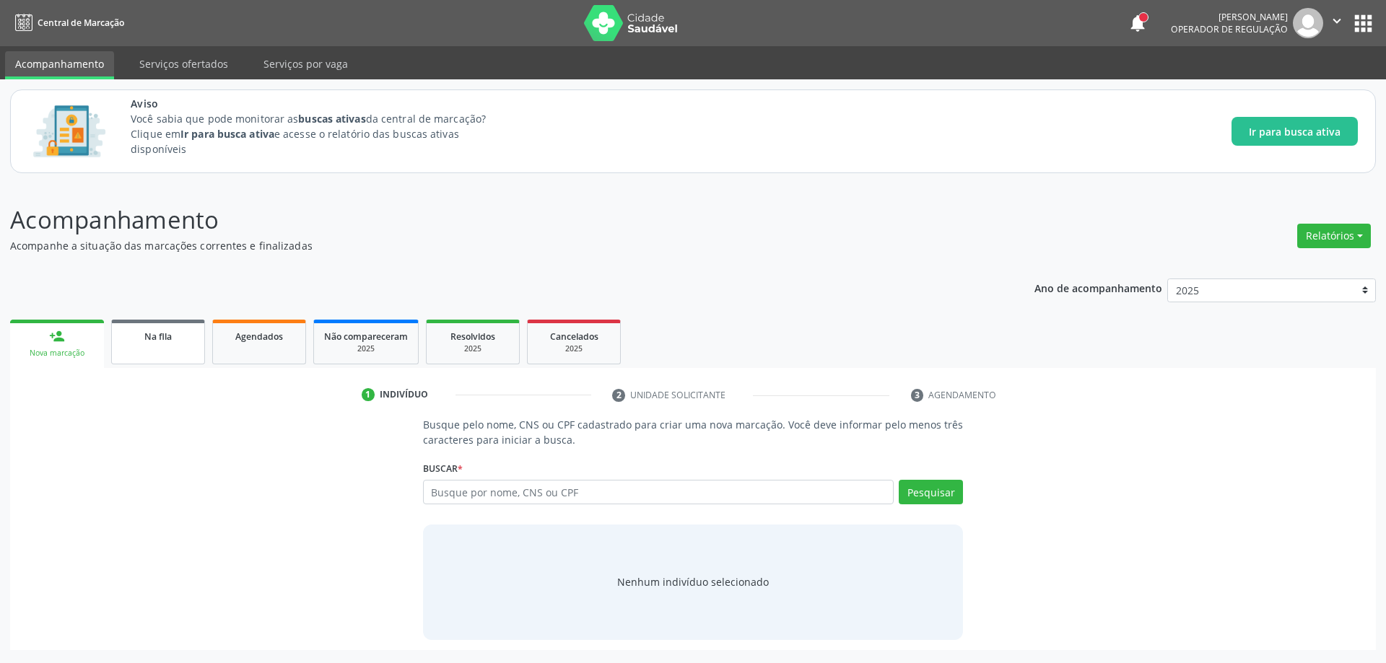
click at [128, 343] on div "Na fila" at bounding box center [158, 335] width 72 height 15
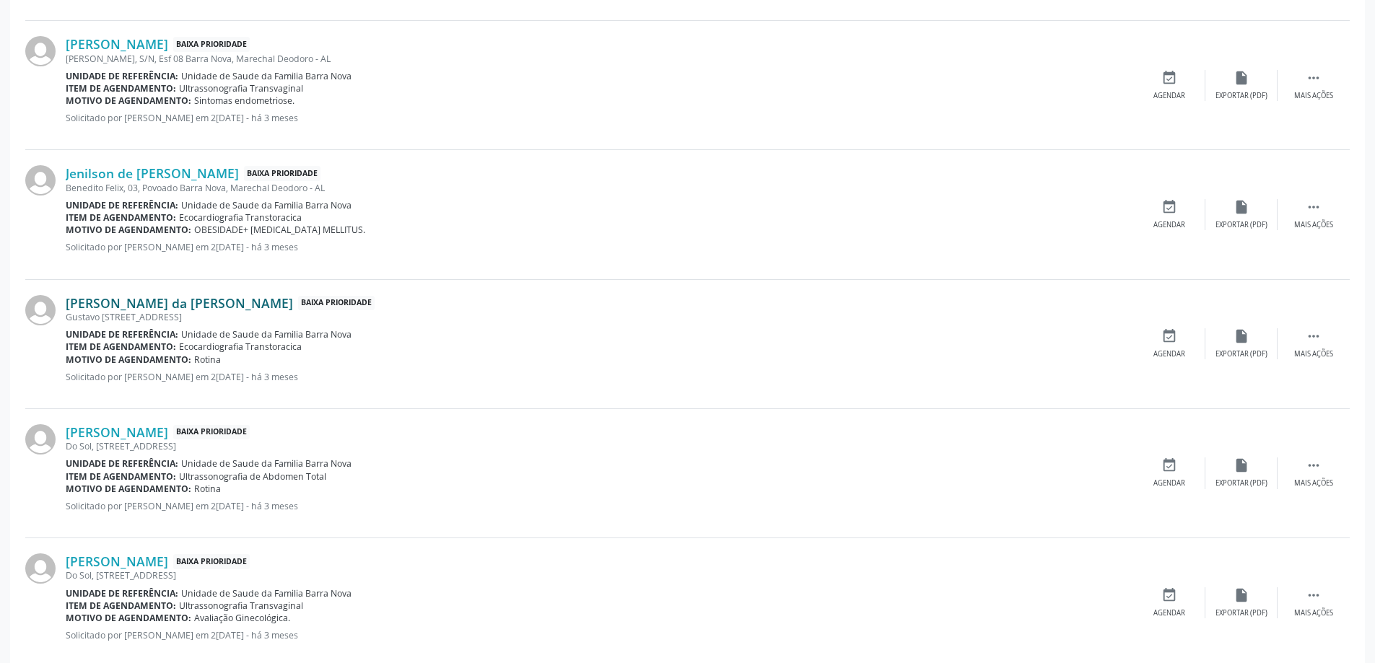
scroll to position [650, 0]
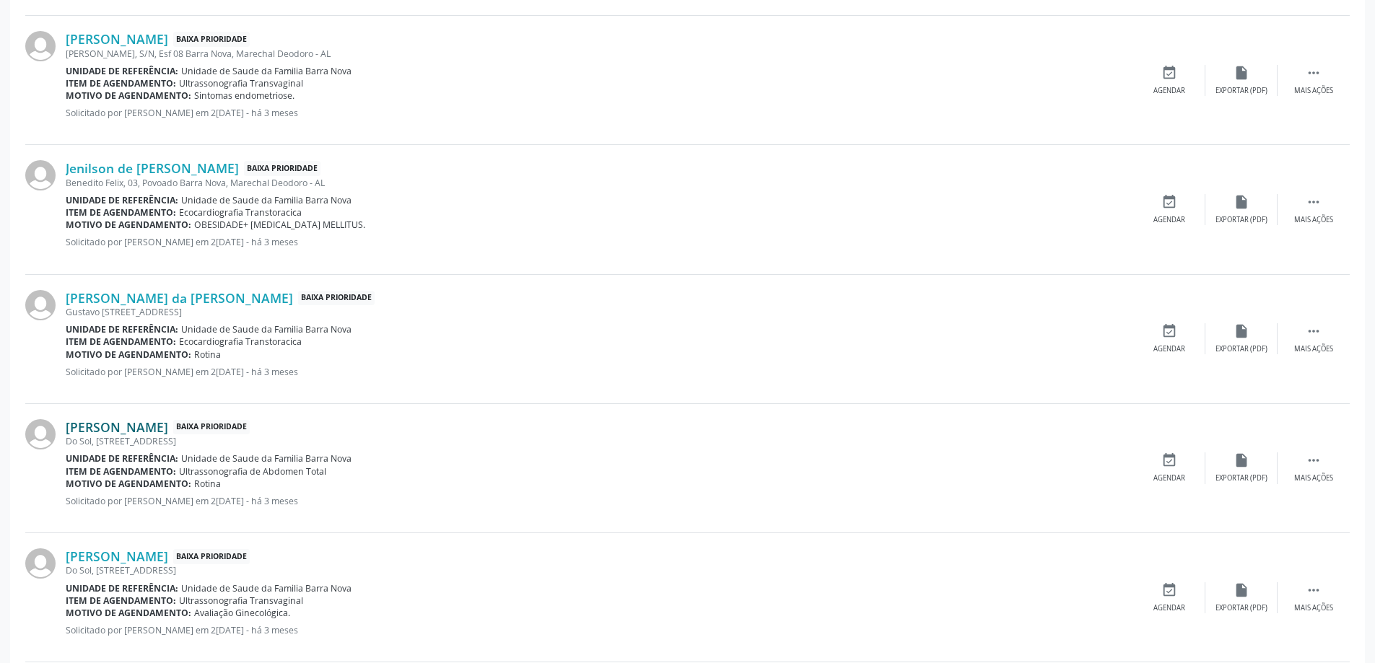
click at [154, 429] on link "[PERSON_NAME]" at bounding box center [117, 427] width 102 height 16
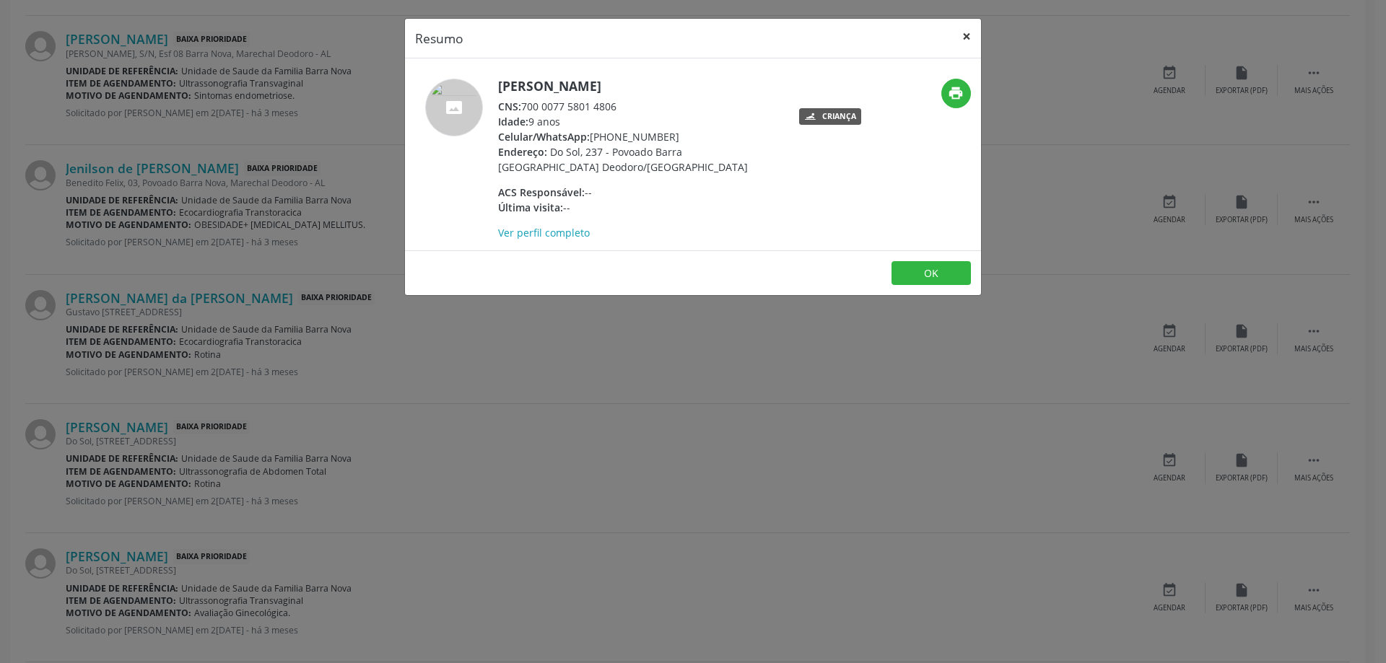
click at [967, 35] on button "×" at bounding box center [966, 36] width 29 height 35
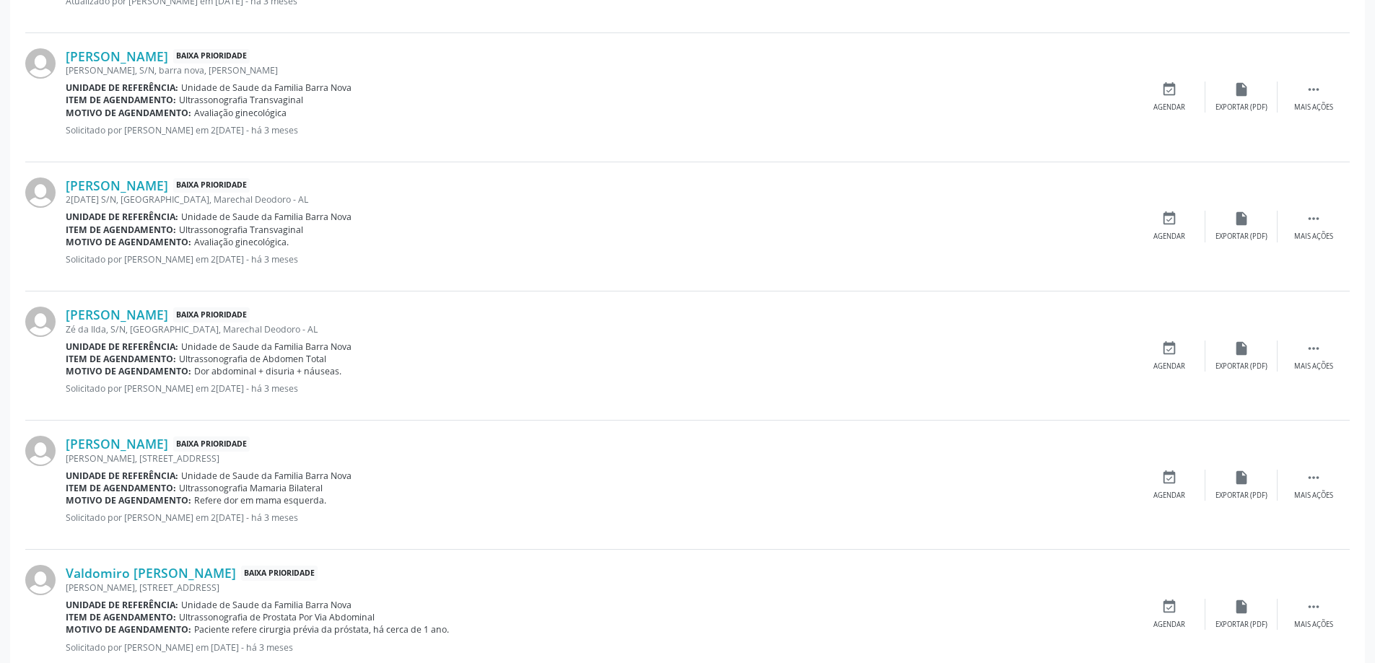
scroll to position [1588, 0]
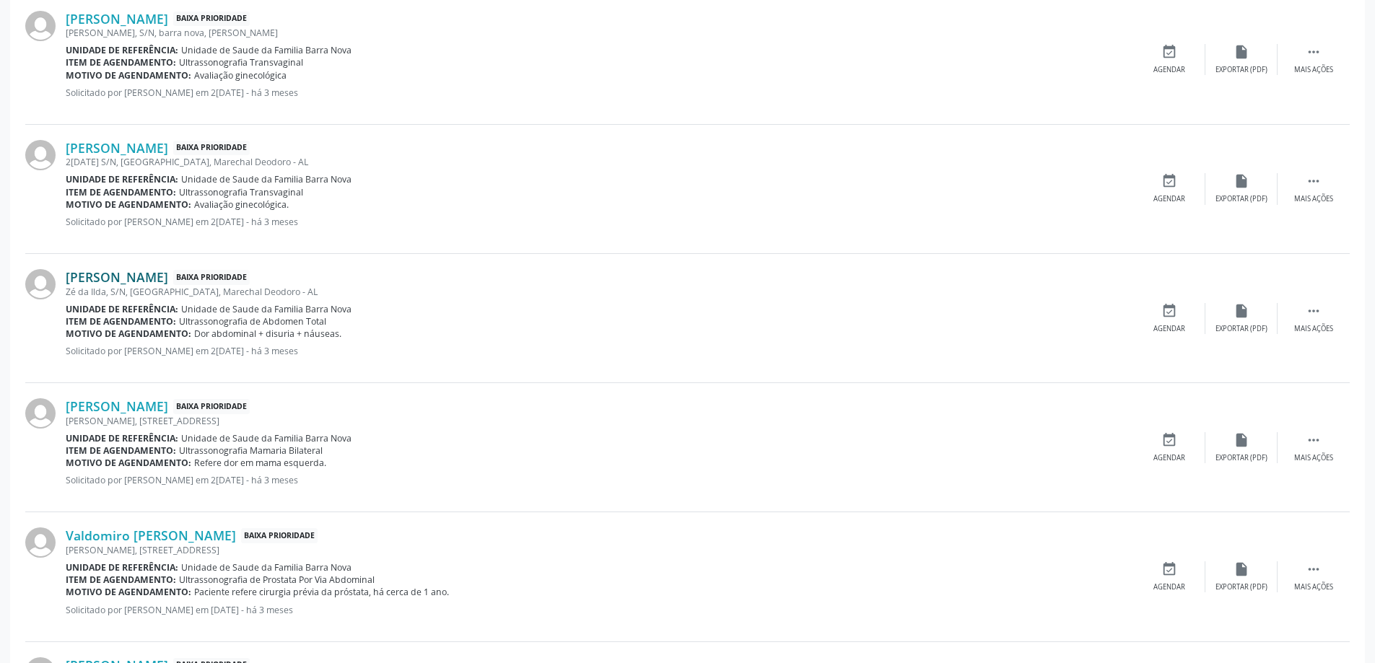
click at [168, 279] on link "[PERSON_NAME]" at bounding box center [117, 277] width 102 height 16
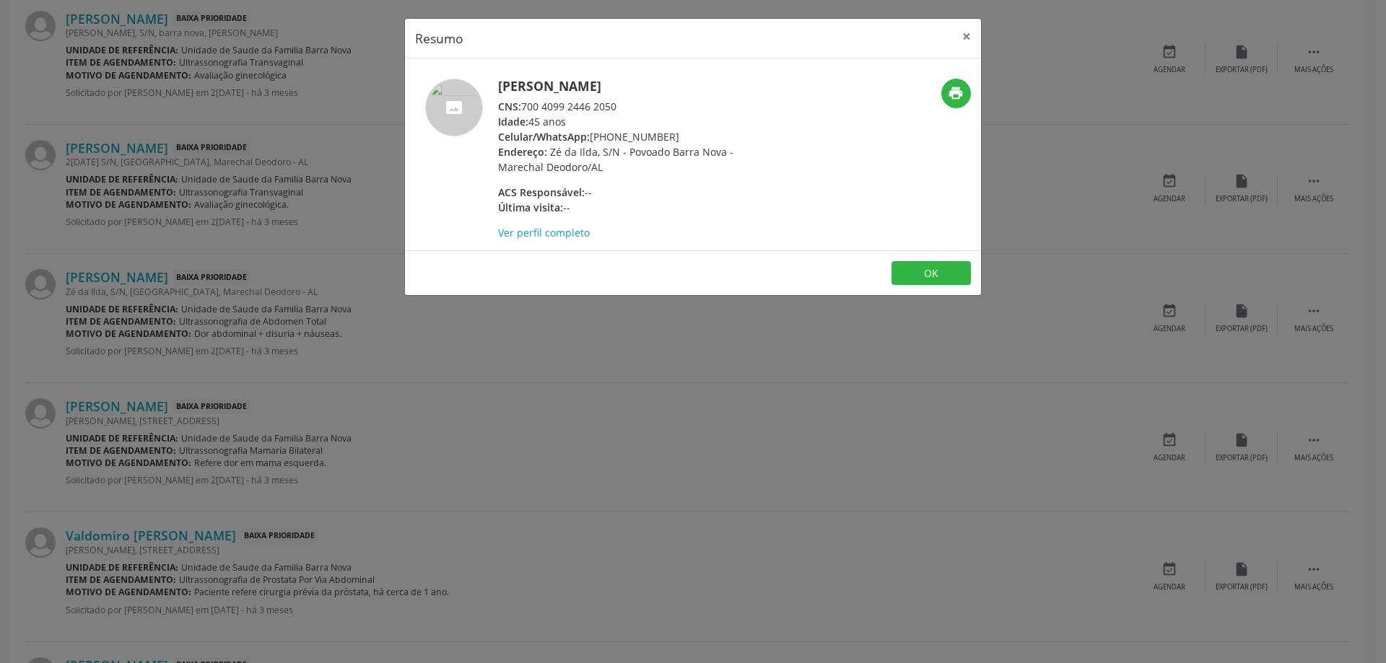
click at [614, 107] on div "CNS: 700 4099 2446 2050" at bounding box center [638, 106] width 281 height 15
click at [616, 107] on div "CNS: 700 4099 2446 2050" at bounding box center [638, 106] width 281 height 15
click at [625, 104] on div "CNS: 700 4099 2446 2050" at bounding box center [638, 106] width 281 height 15
drag, startPoint x: 618, startPoint y: 110, endPoint x: 524, endPoint y: 106, distance: 93.9
click at [524, 106] on div "CNS: 700 4099 2446 2050" at bounding box center [638, 106] width 281 height 15
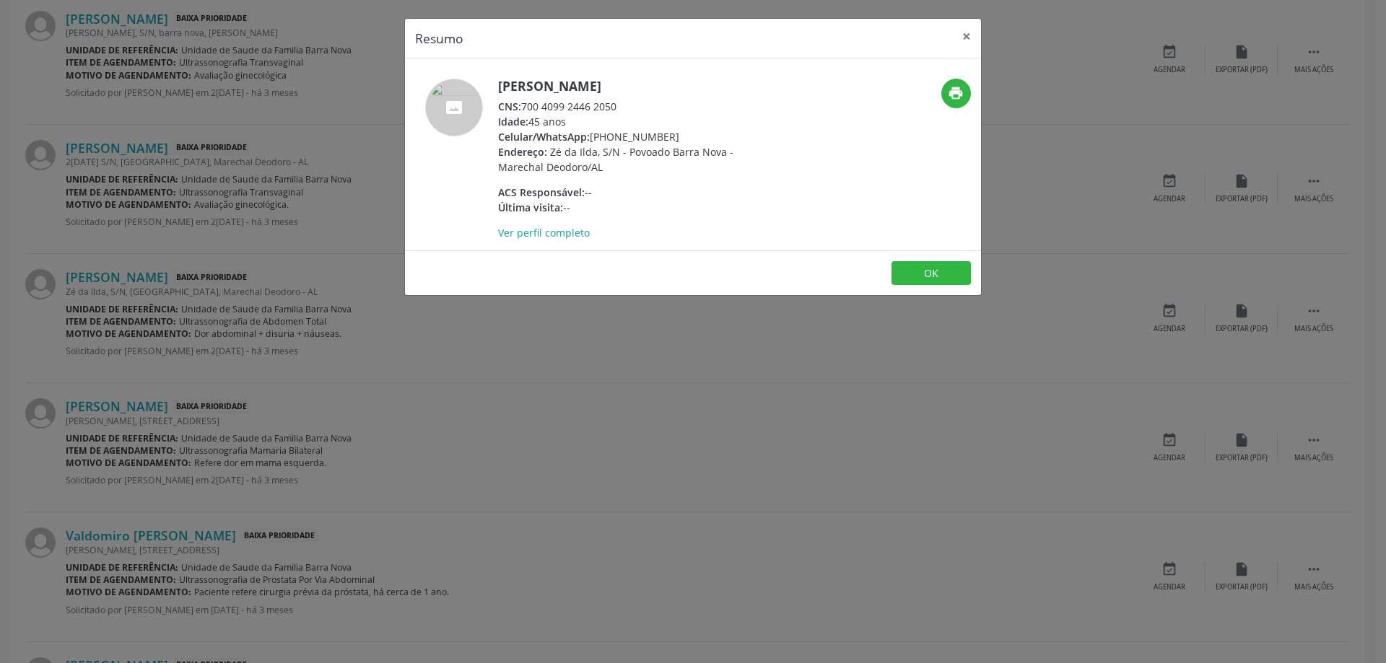
copy div "700 4099 2446 2050"
click at [969, 36] on button "×" at bounding box center [966, 36] width 29 height 35
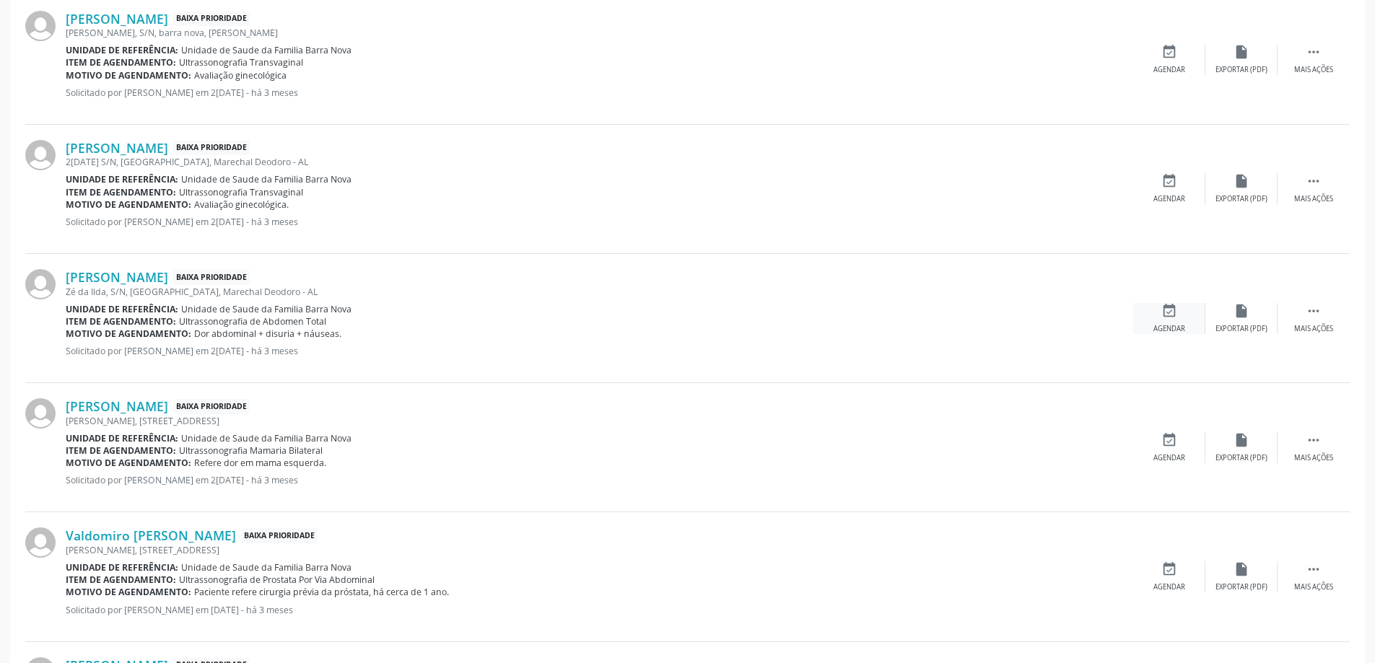
click at [1172, 318] on icon "event_available" at bounding box center [1169, 311] width 16 height 16
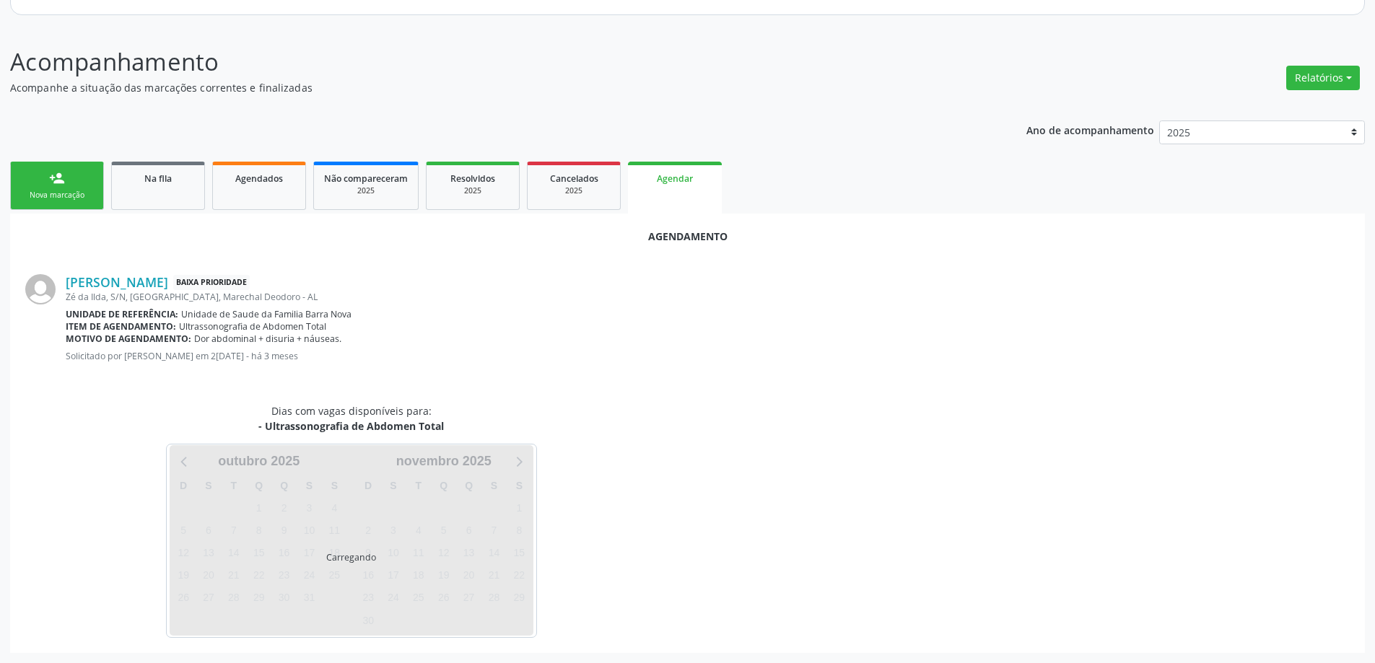
scroll to position [192, 0]
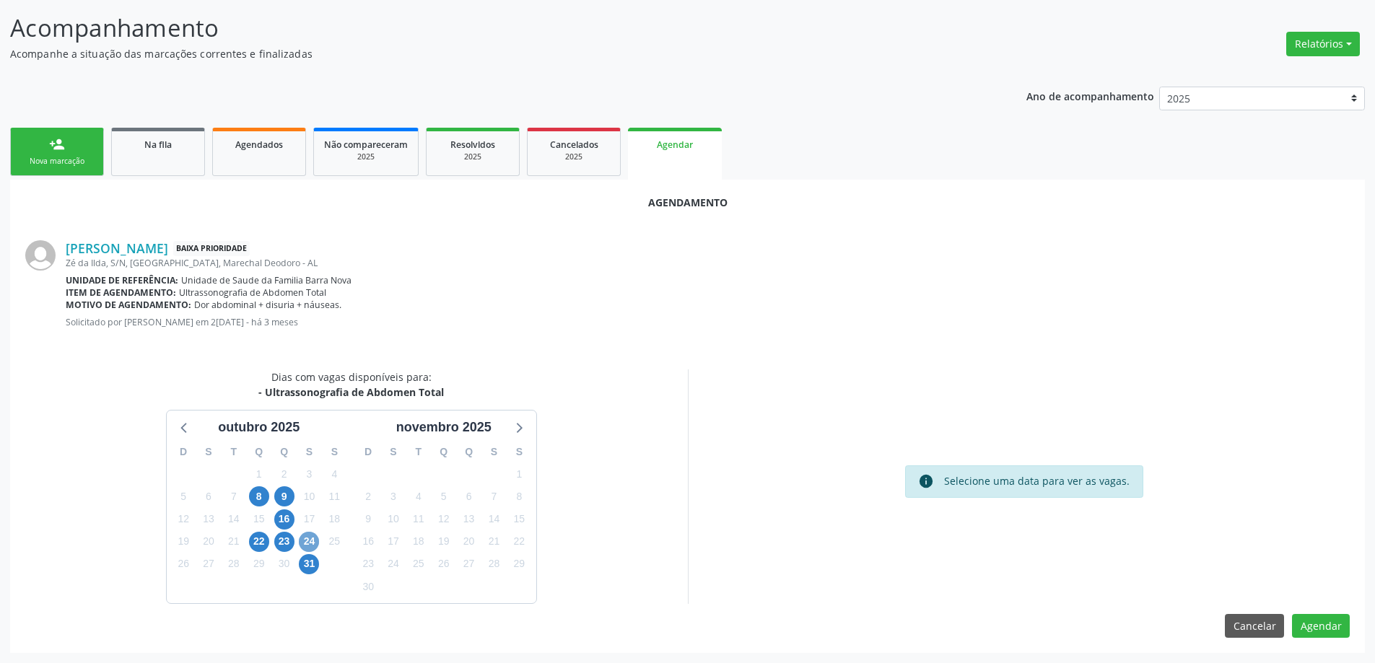
click at [310, 544] on span "24" at bounding box center [309, 542] width 20 height 20
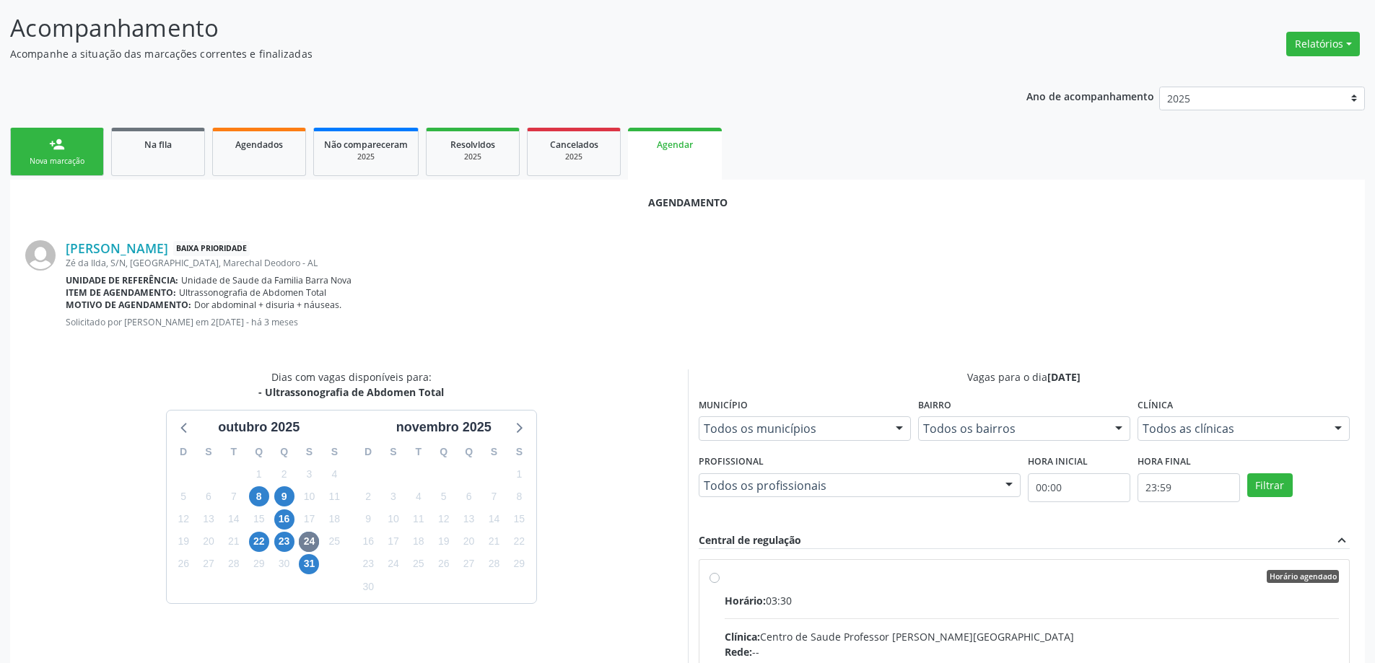
radio input "true"
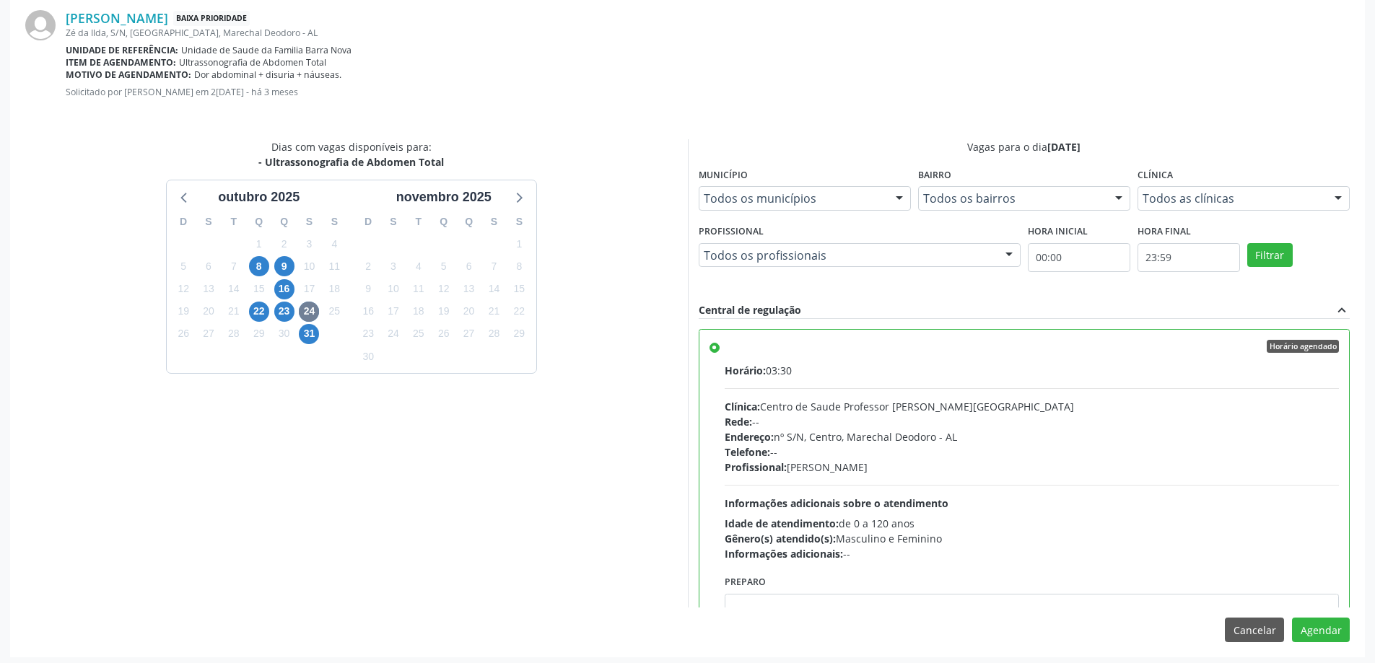
scroll to position [427, 0]
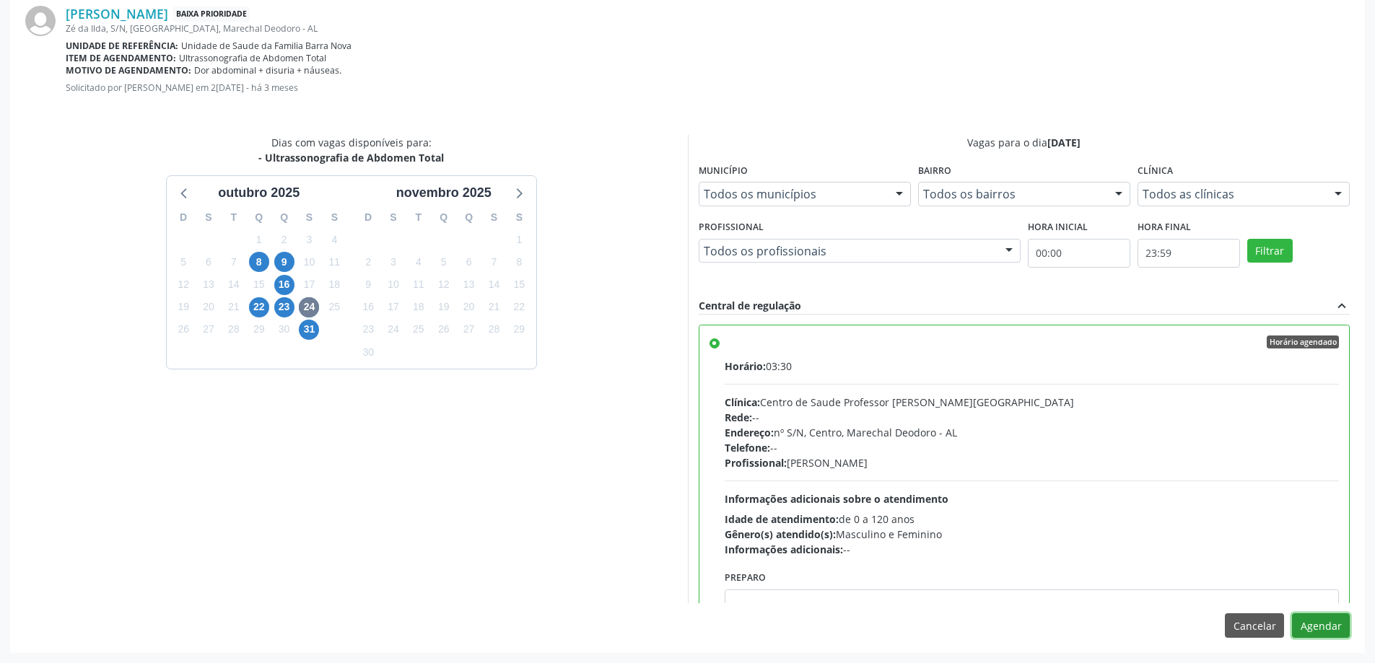
click at [1340, 628] on button "Agendar" at bounding box center [1321, 626] width 58 height 25
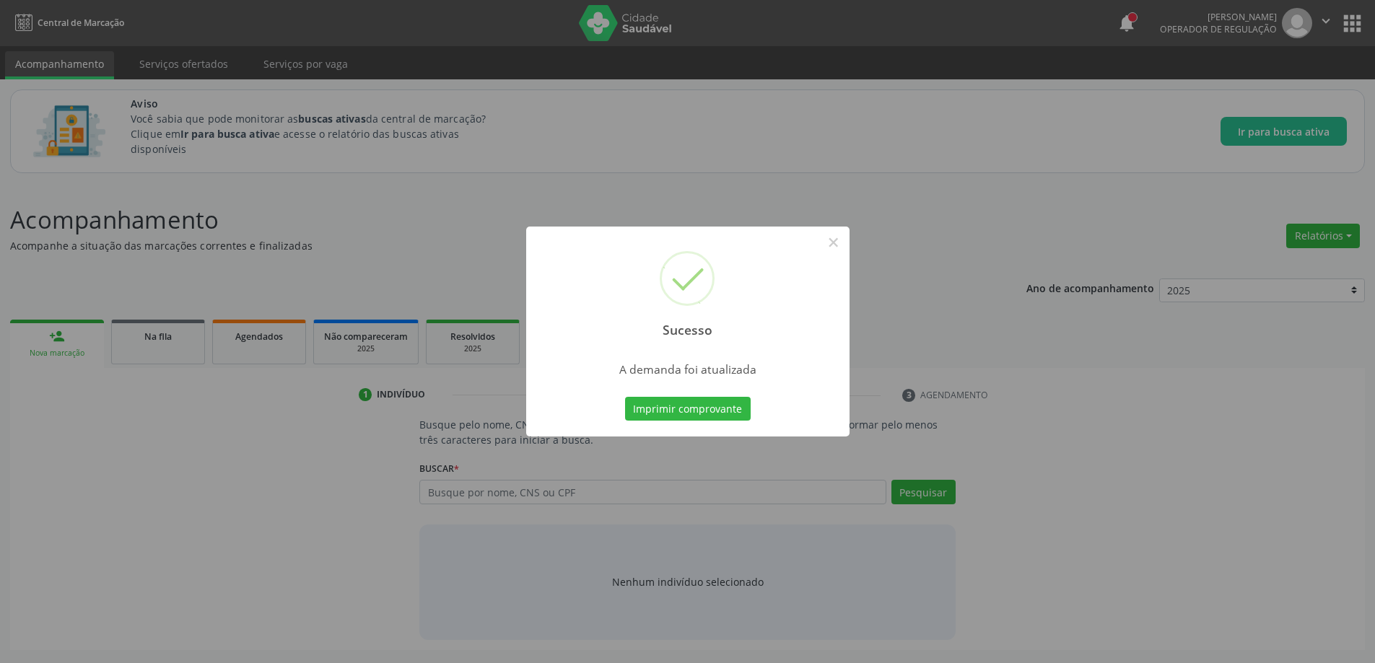
scroll to position [0, 0]
click at [835, 235] on button "×" at bounding box center [838, 242] width 25 height 25
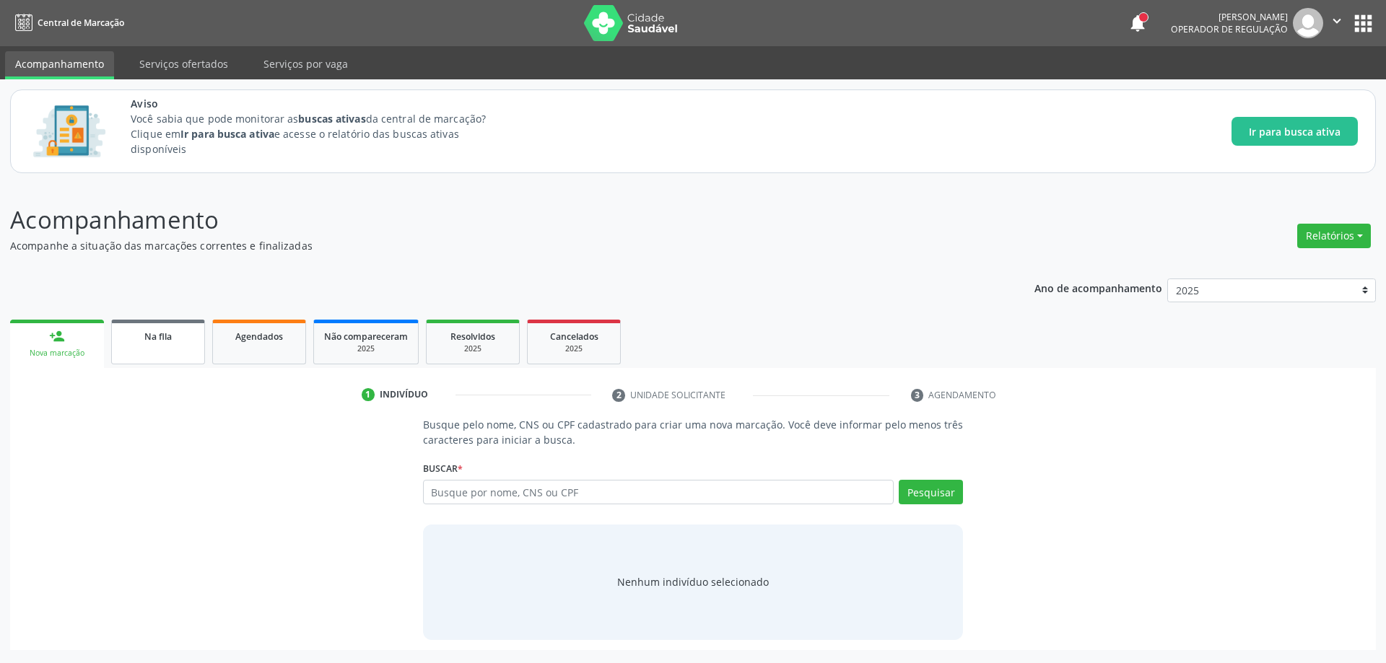
click at [143, 344] on link "Na fila" at bounding box center [158, 342] width 94 height 45
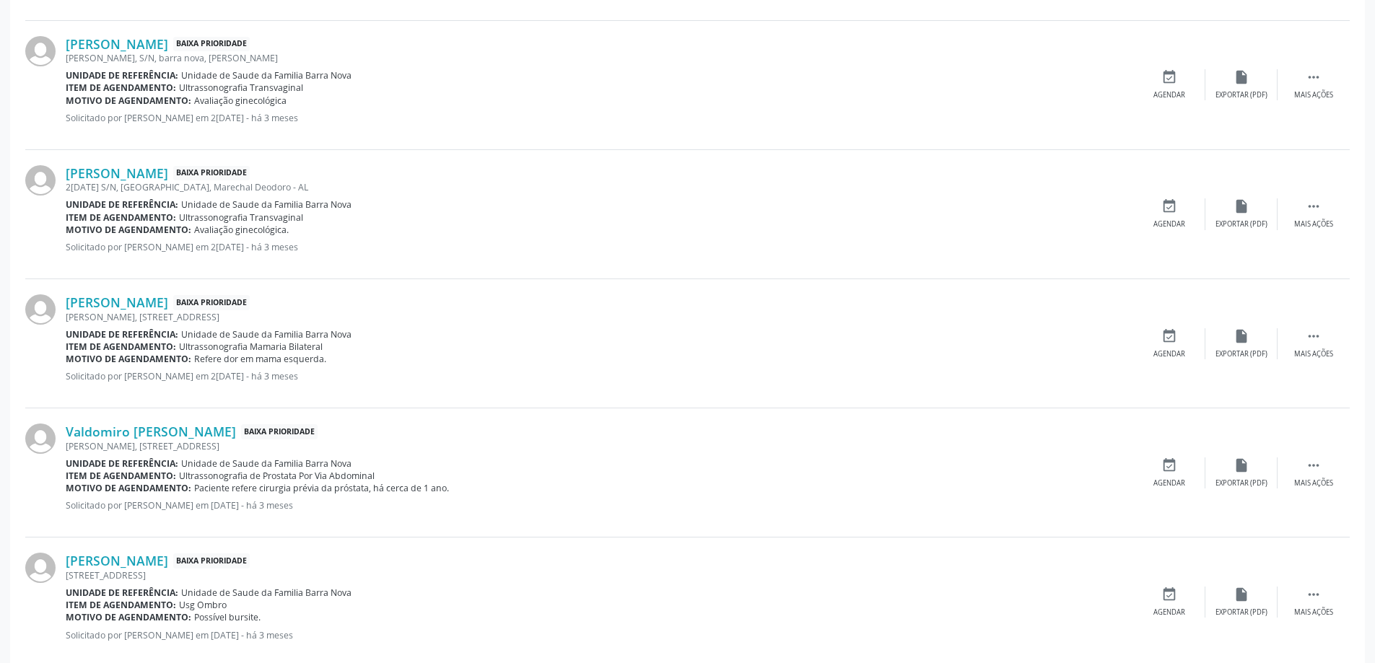
scroll to position [1588, 0]
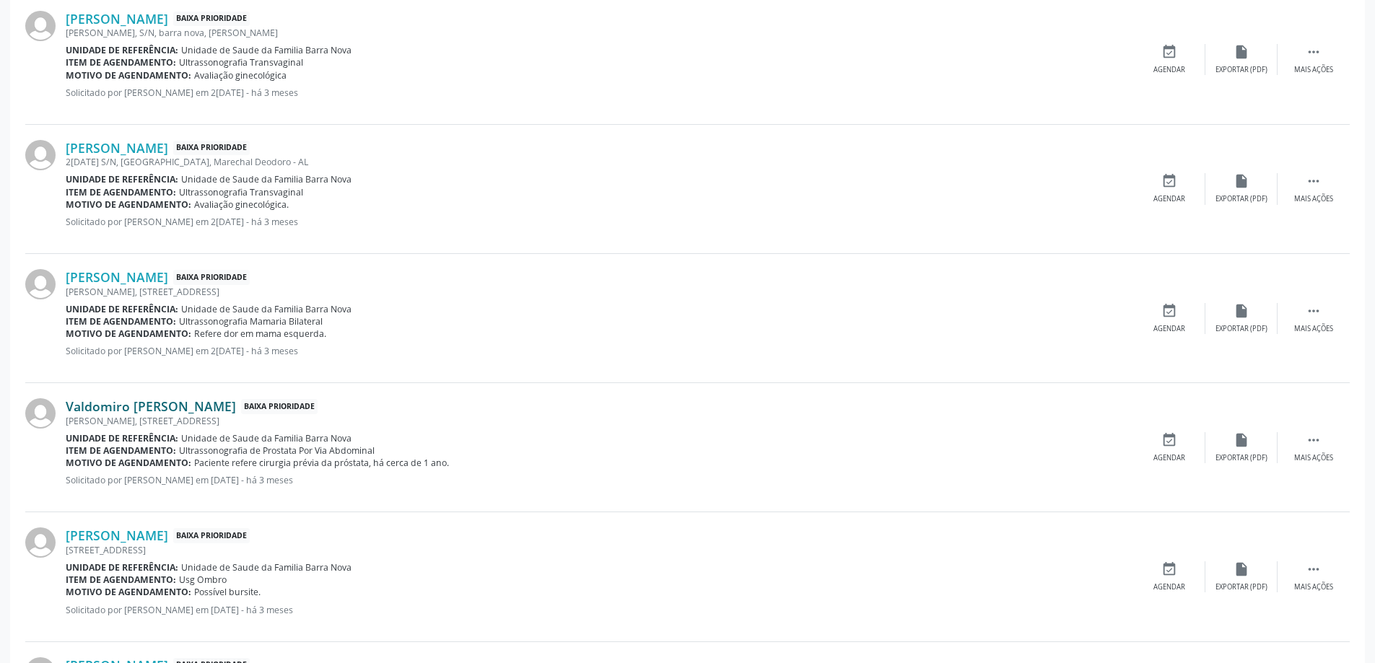
click at [124, 400] on link "Valdomiro [PERSON_NAME]" at bounding box center [151, 406] width 170 height 16
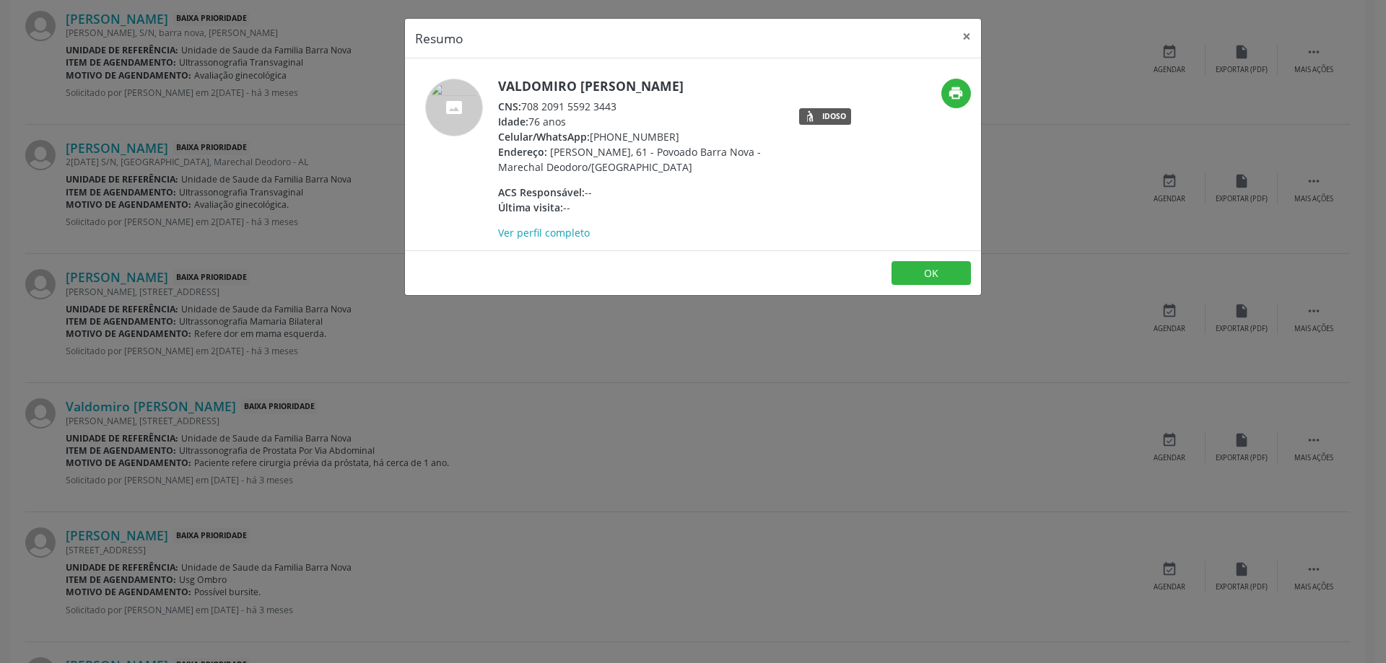
drag, startPoint x: 620, startPoint y: 108, endPoint x: 525, endPoint y: 106, distance: 95.3
click at [525, 106] on div "CNS: 708 2091 5592 3443" at bounding box center [638, 106] width 281 height 15
copy div "708 2091 5592 3443"
click at [956, 38] on button "×" at bounding box center [966, 36] width 29 height 35
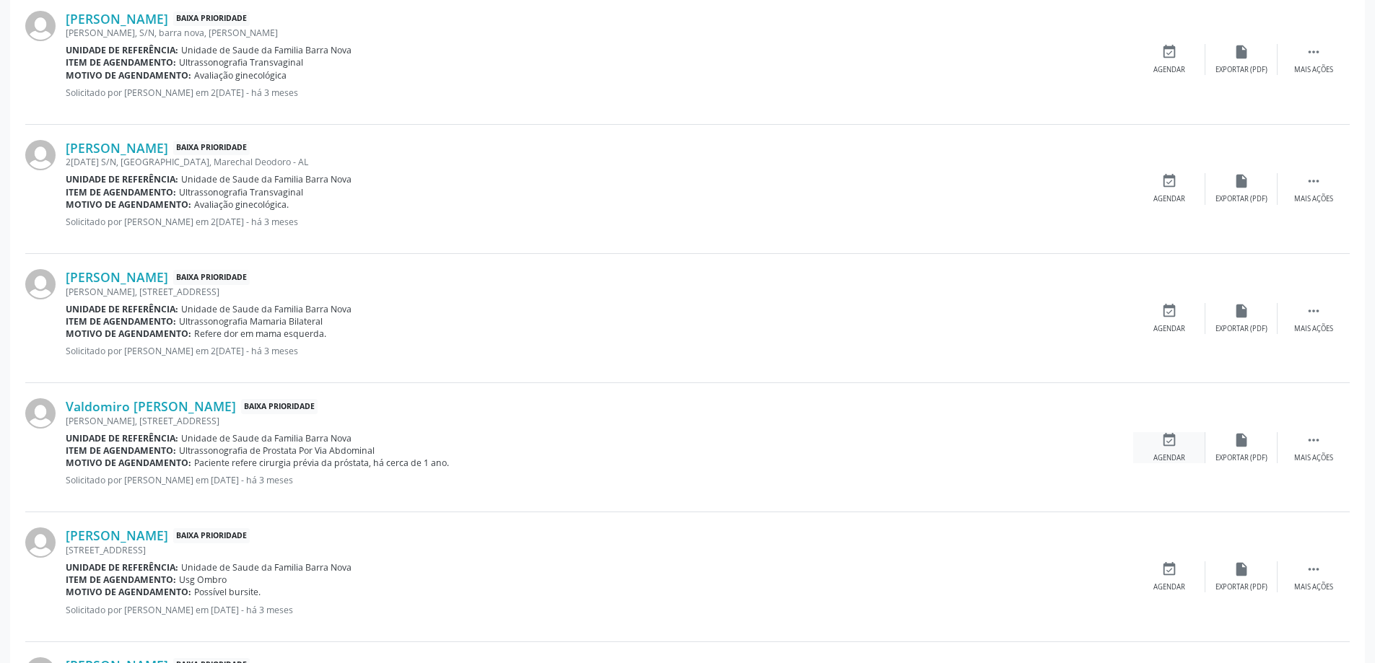
click at [1171, 452] on div "event_available Agendar" at bounding box center [1169, 447] width 72 height 31
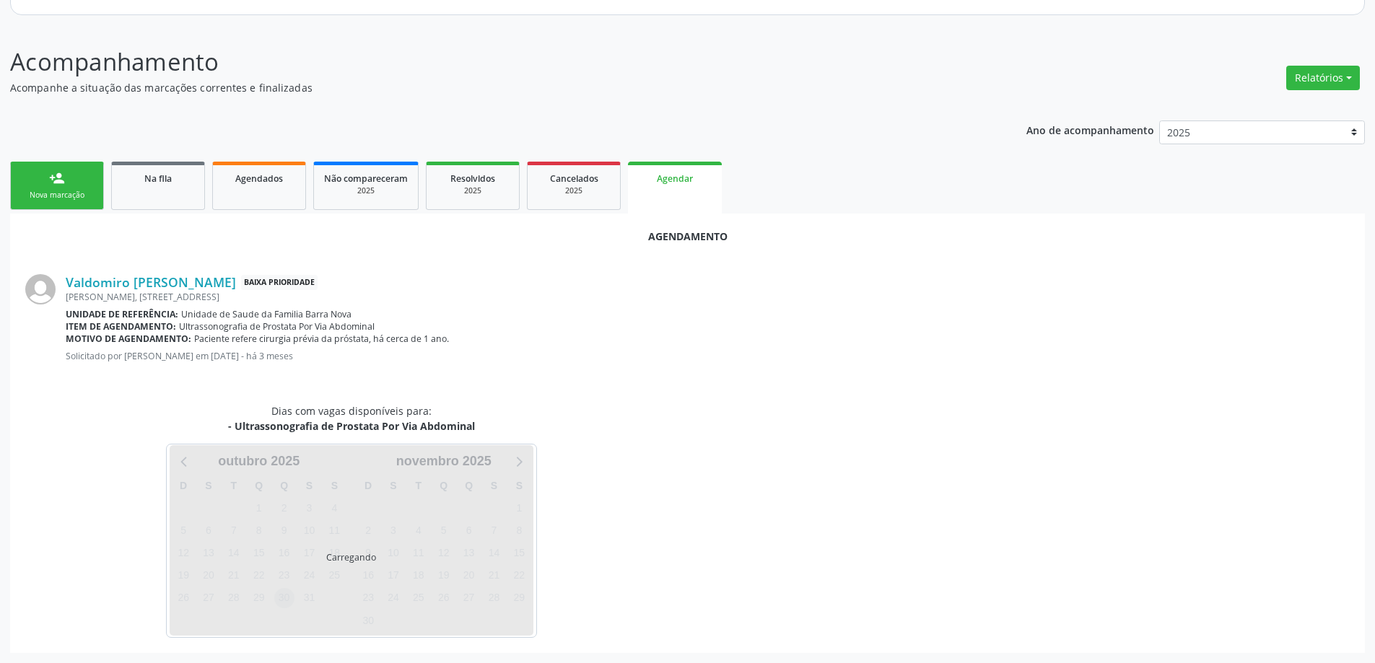
scroll to position [192, 0]
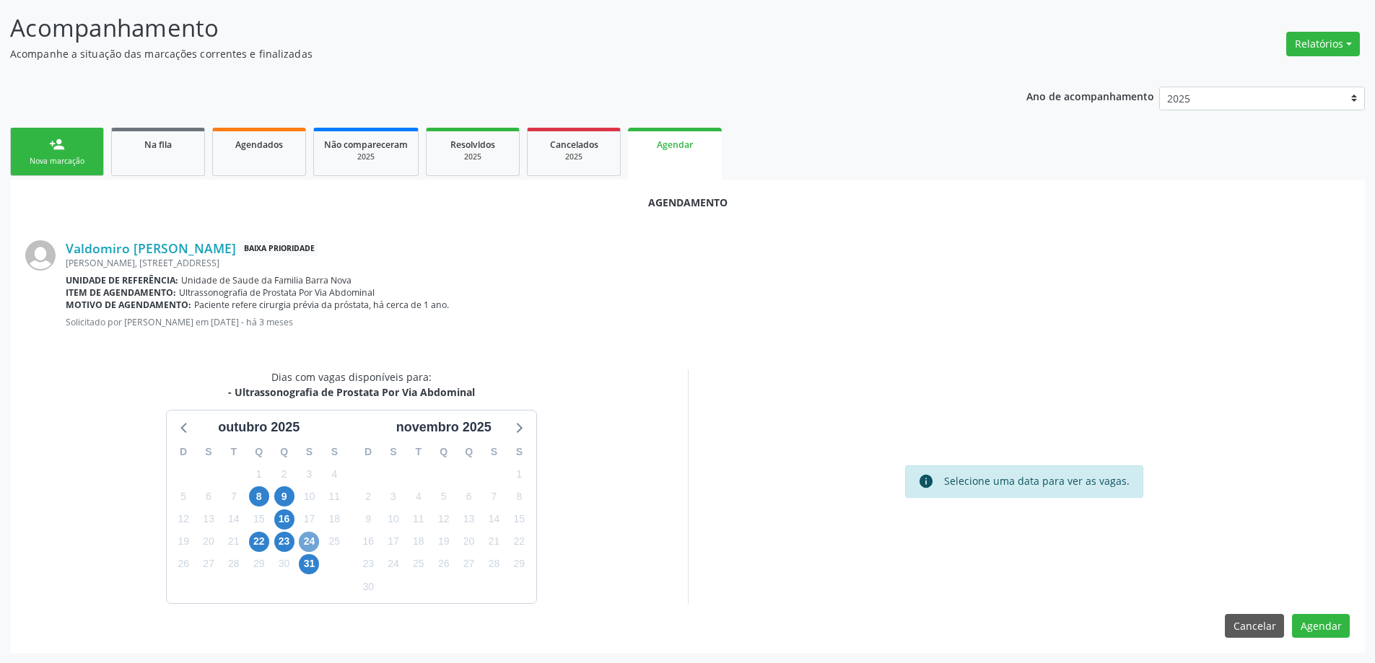
click at [306, 548] on span "24" at bounding box center [309, 542] width 20 height 20
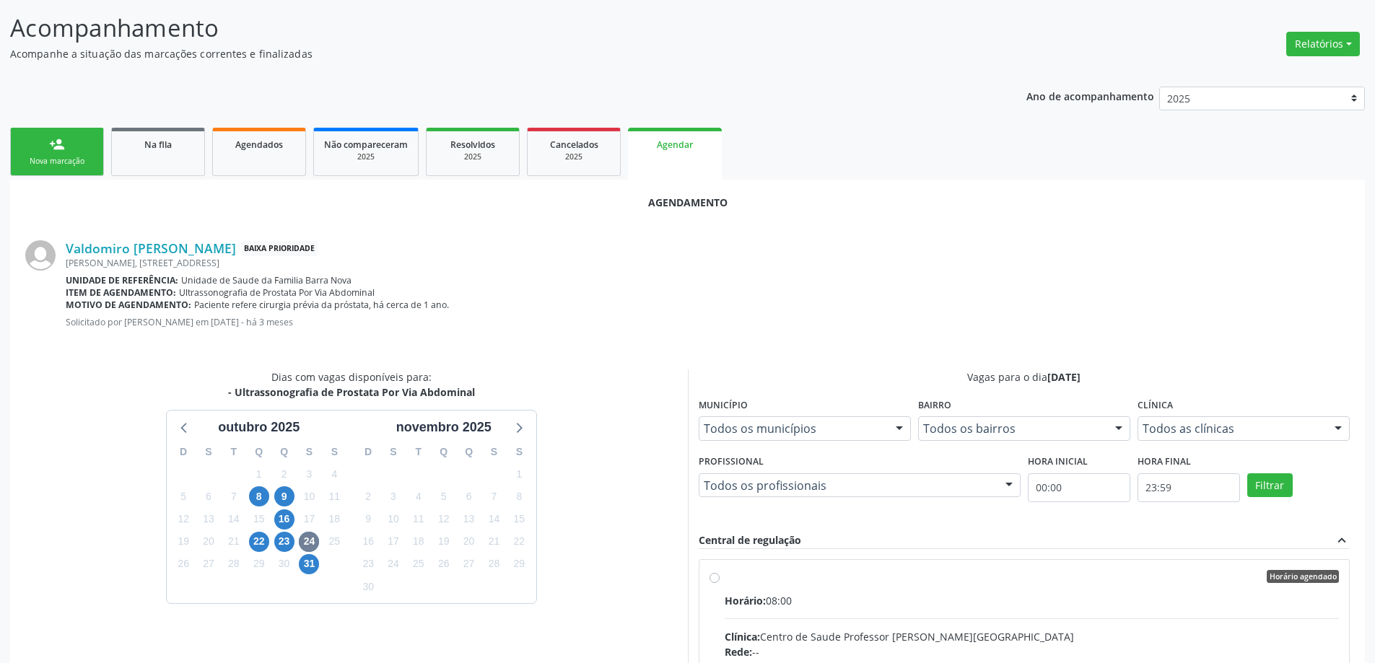
click at [710, 581] on input "Horário agendado Horário: 08:00 Clínica: Centro de Saude Professor [PERSON_NAME…" at bounding box center [715, 576] width 10 height 13
radio input "true"
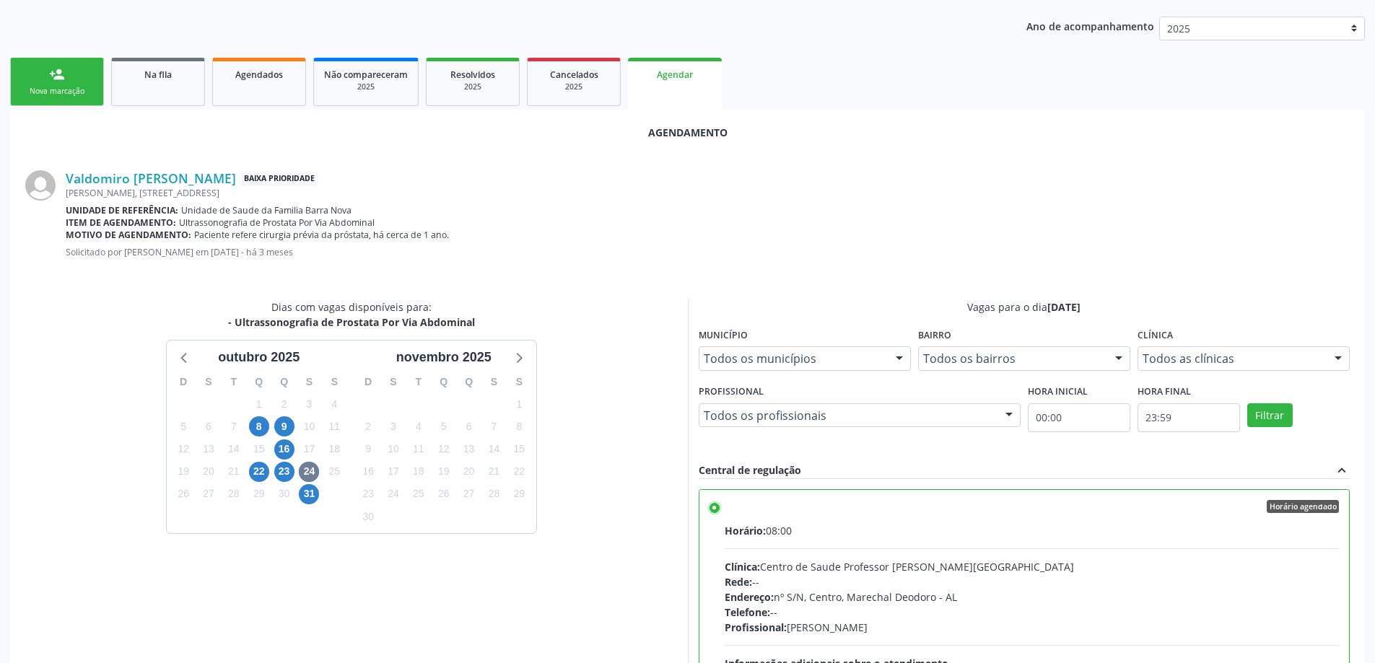
scroll to position [427, 0]
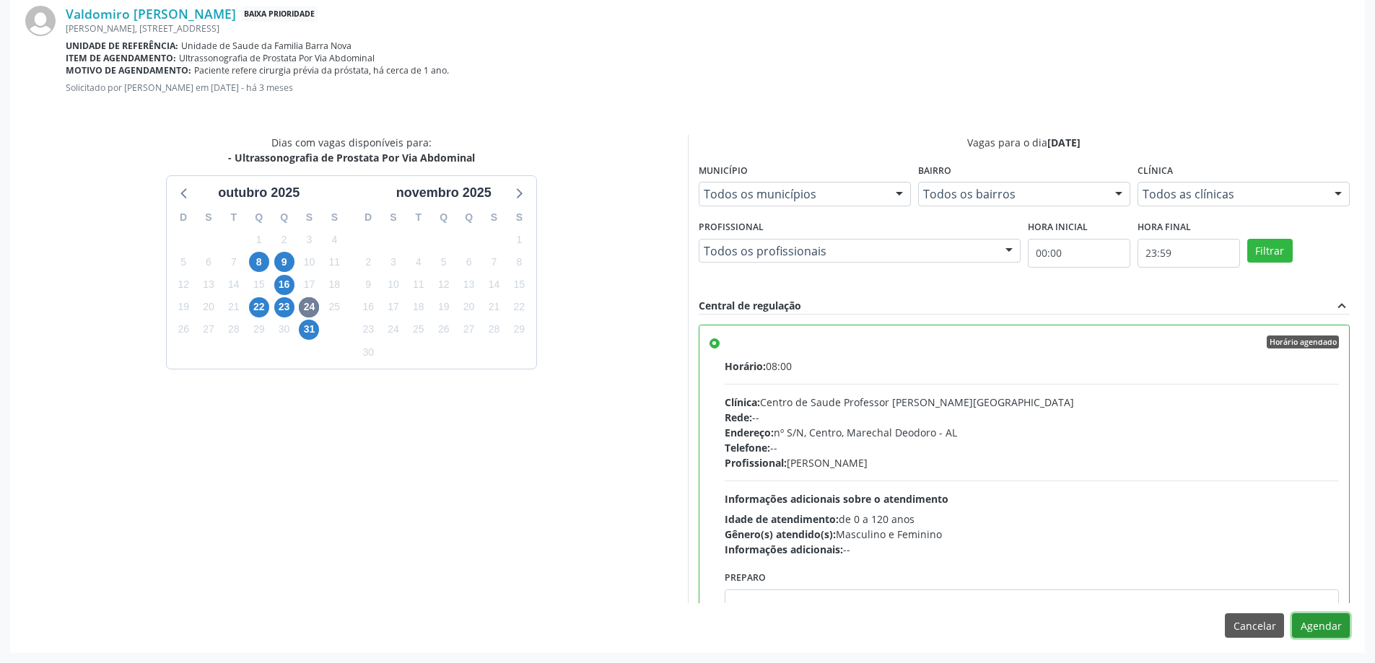
click at [1336, 621] on button "Agendar" at bounding box center [1321, 626] width 58 height 25
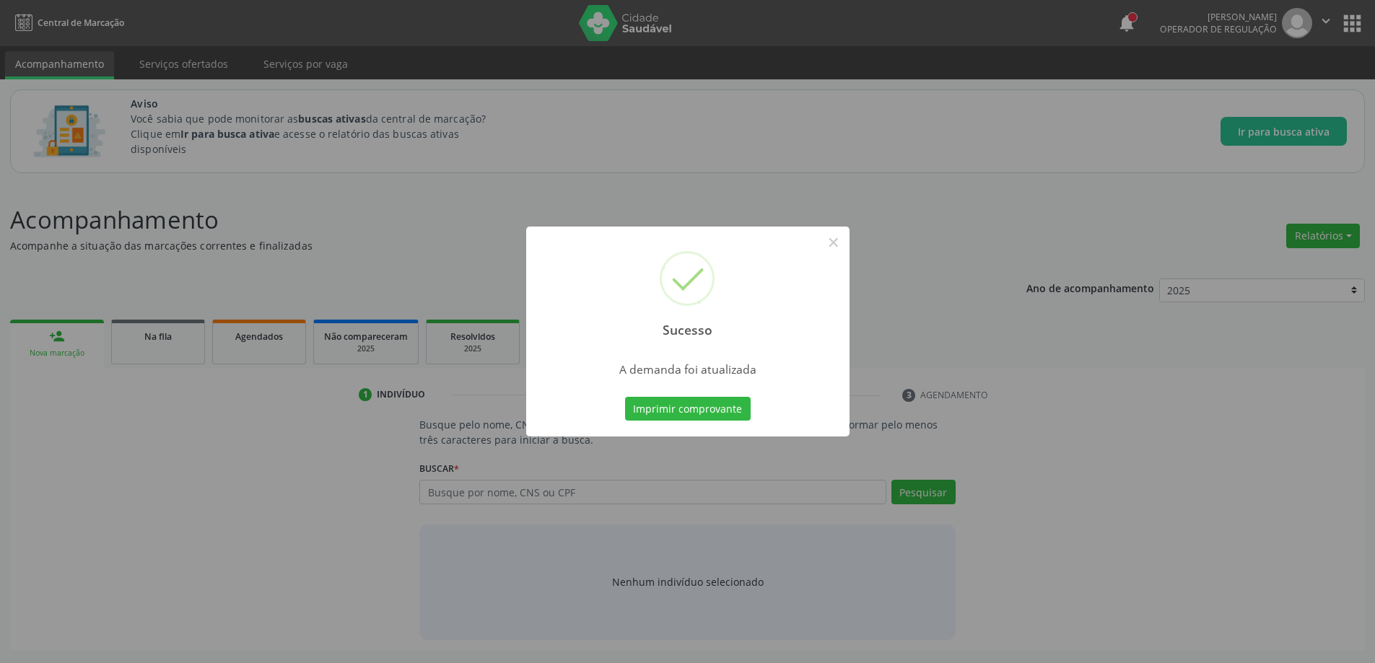
scroll to position [0, 0]
click at [829, 240] on button "×" at bounding box center [838, 242] width 25 height 25
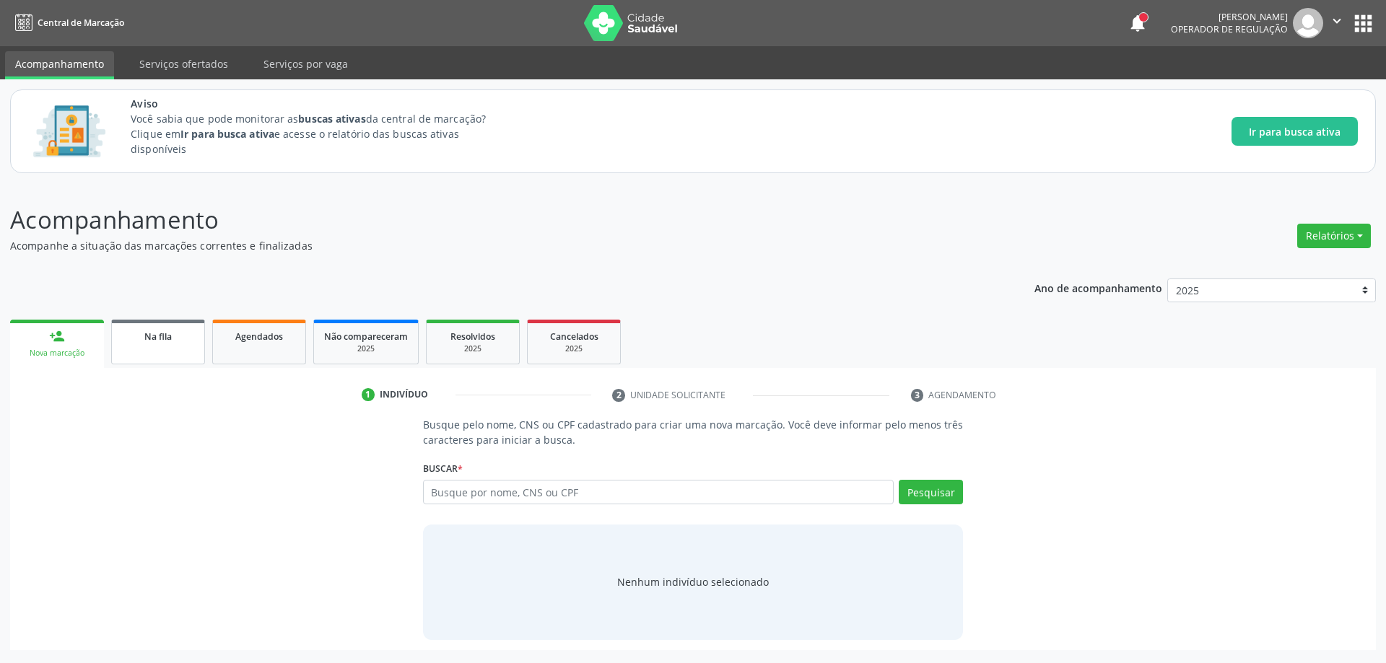
click at [136, 354] on link "Na fila" at bounding box center [158, 342] width 94 height 45
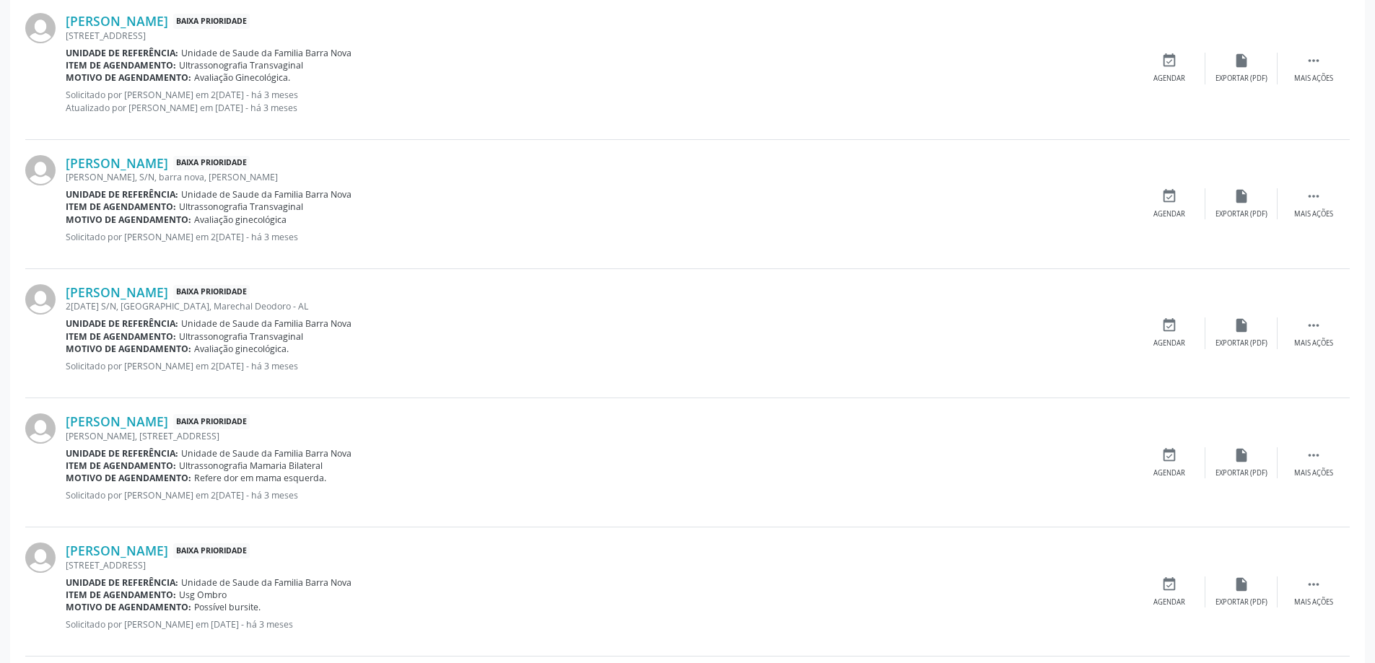
scroll to position [1516, 0]
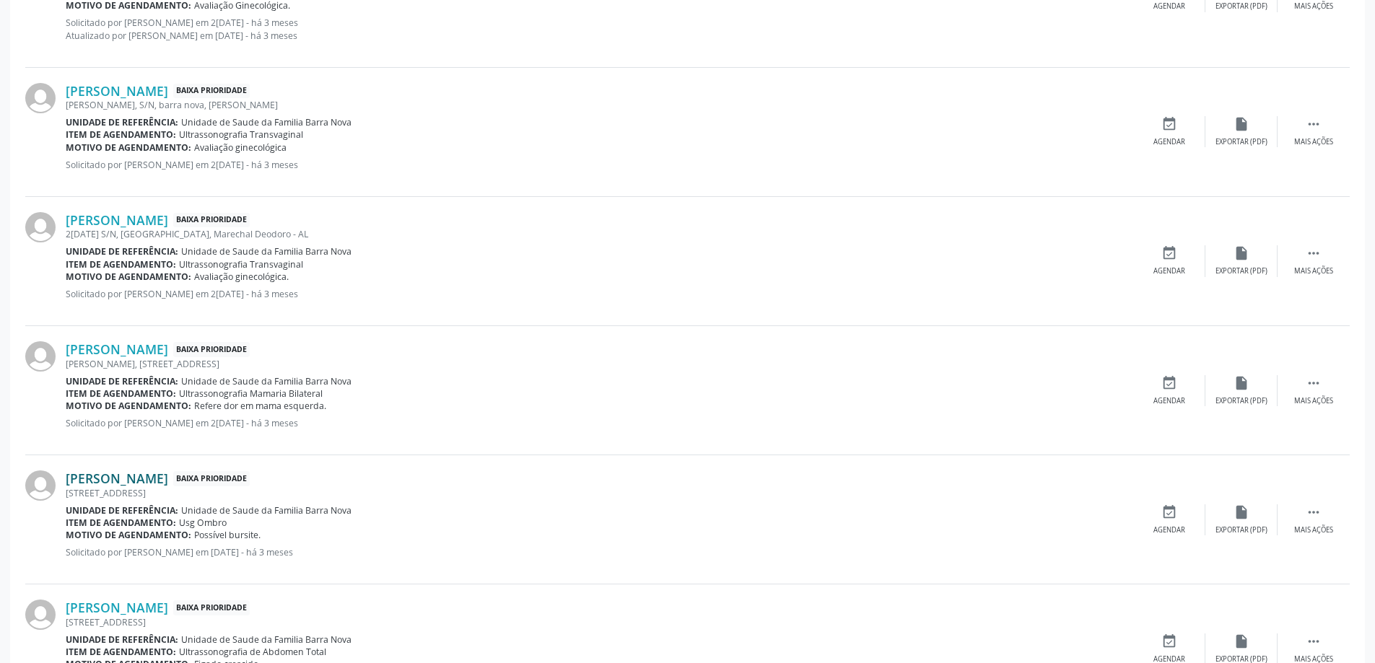
click at [149, 478] on link "[PERSON_NAME]" at bounding box center [117, 479] width 102 height 16
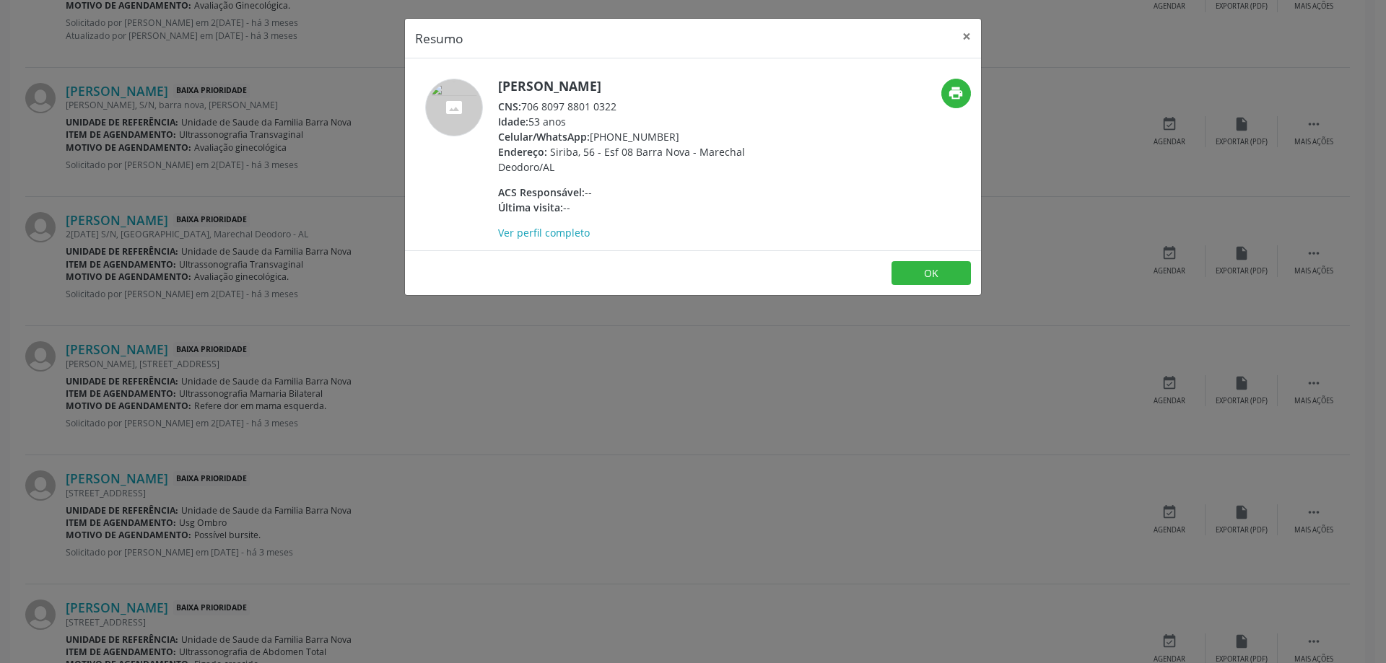
drag, startPoint x: 623, startPoint y: 108, endPoint x: 525, endPoint y: 111, distance: 98.2
click at [525, 111] on div "CNS: 706 8097 8801 0322" at bounding box center [638, 106] width 281 height 15
copy div "706 8097 8801 0322"
click at [968, 30] on button "×" at bounding box center [966, 36] width 29 height 35
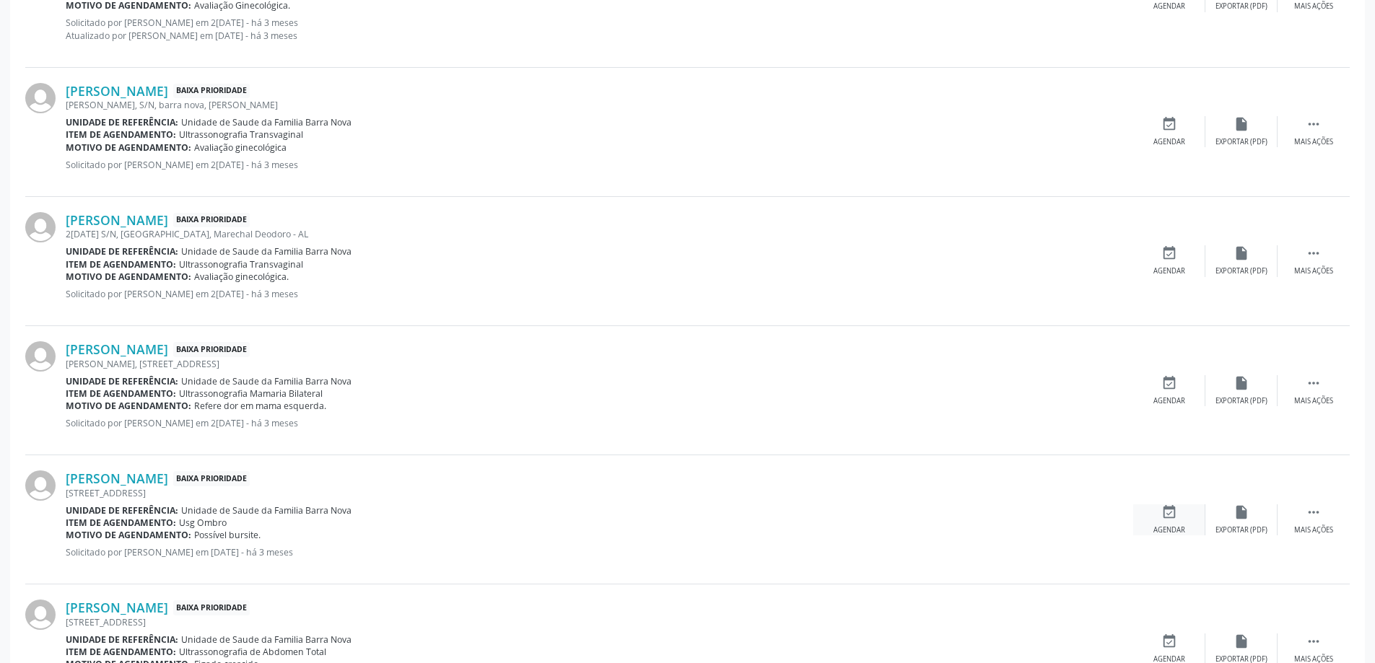
click at [1168, 512] on icon "event_available" at bounding box center [1169, 513] width 16 height 16
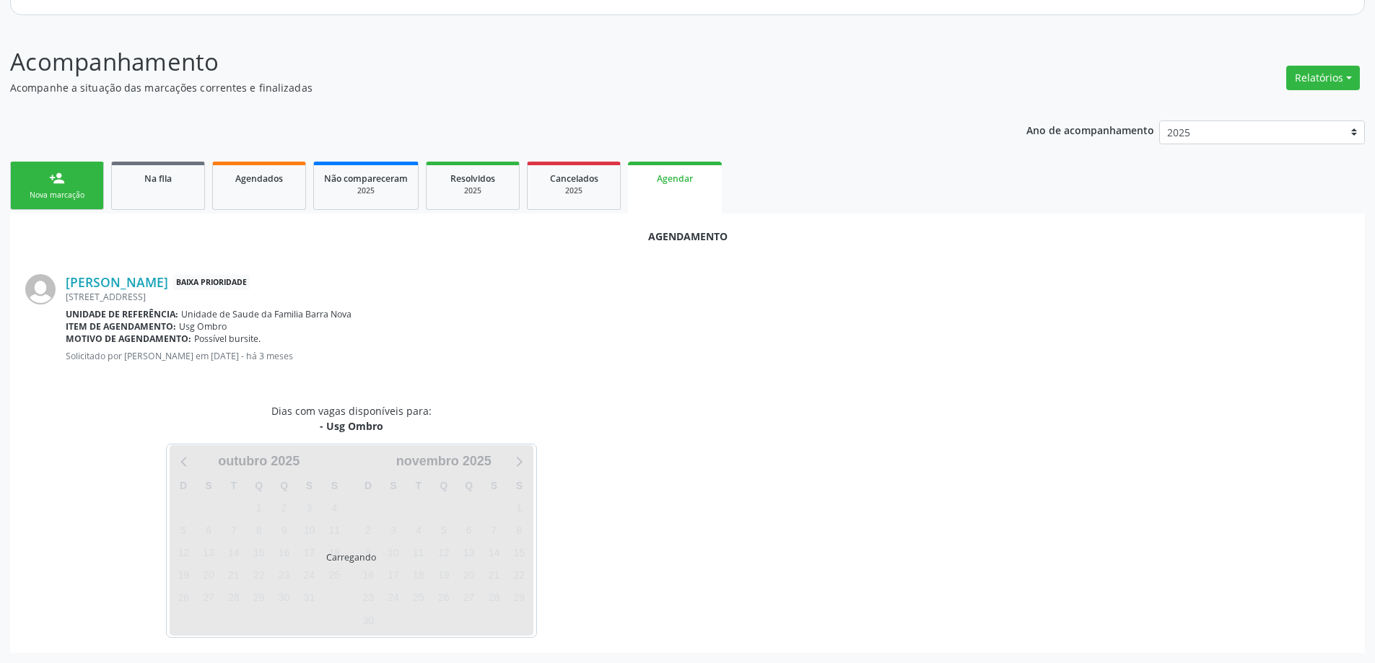
scroll to position [192, 0]
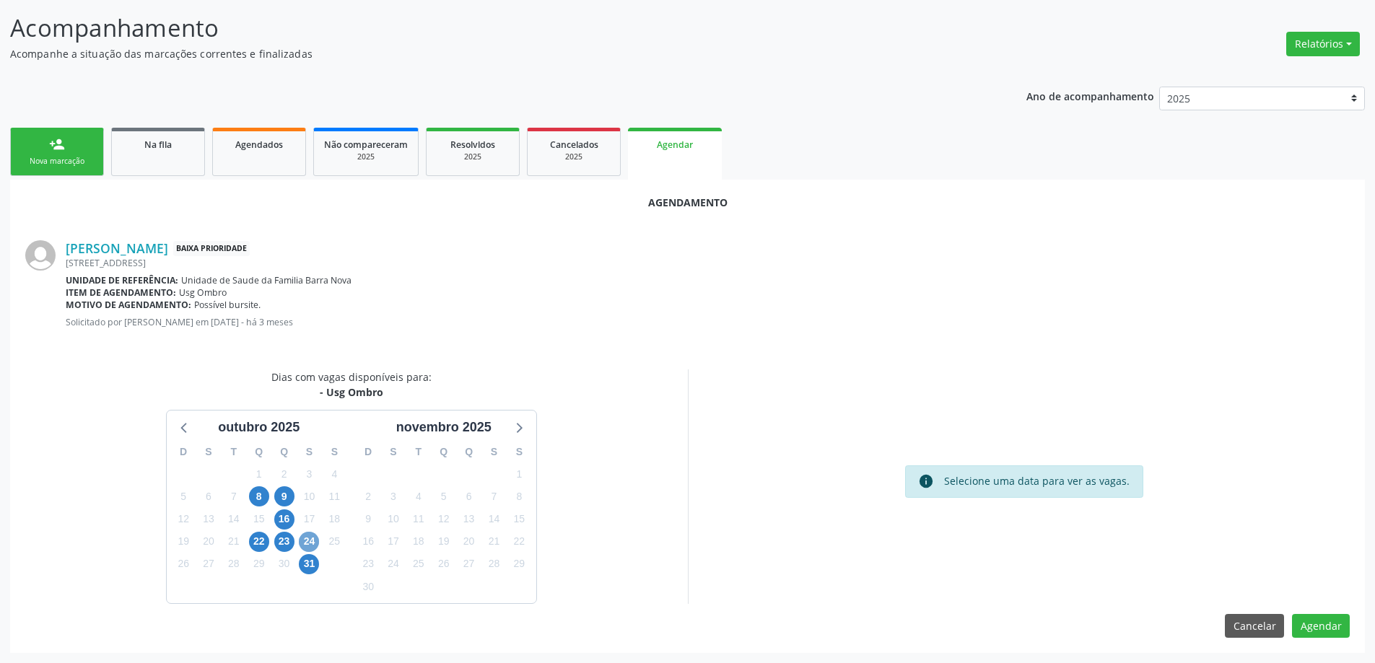
click at [309, 544] on span "24" at bounding box center [309, 542] width 20 height 20
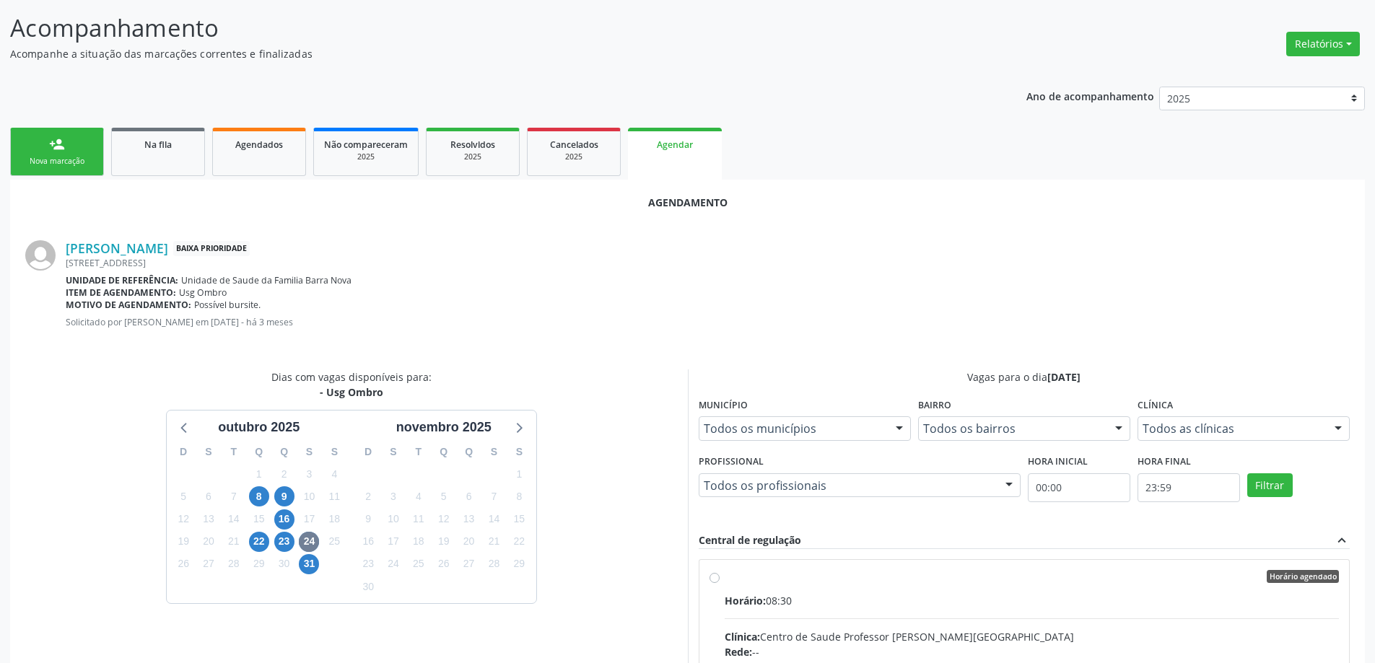
radio input "true"
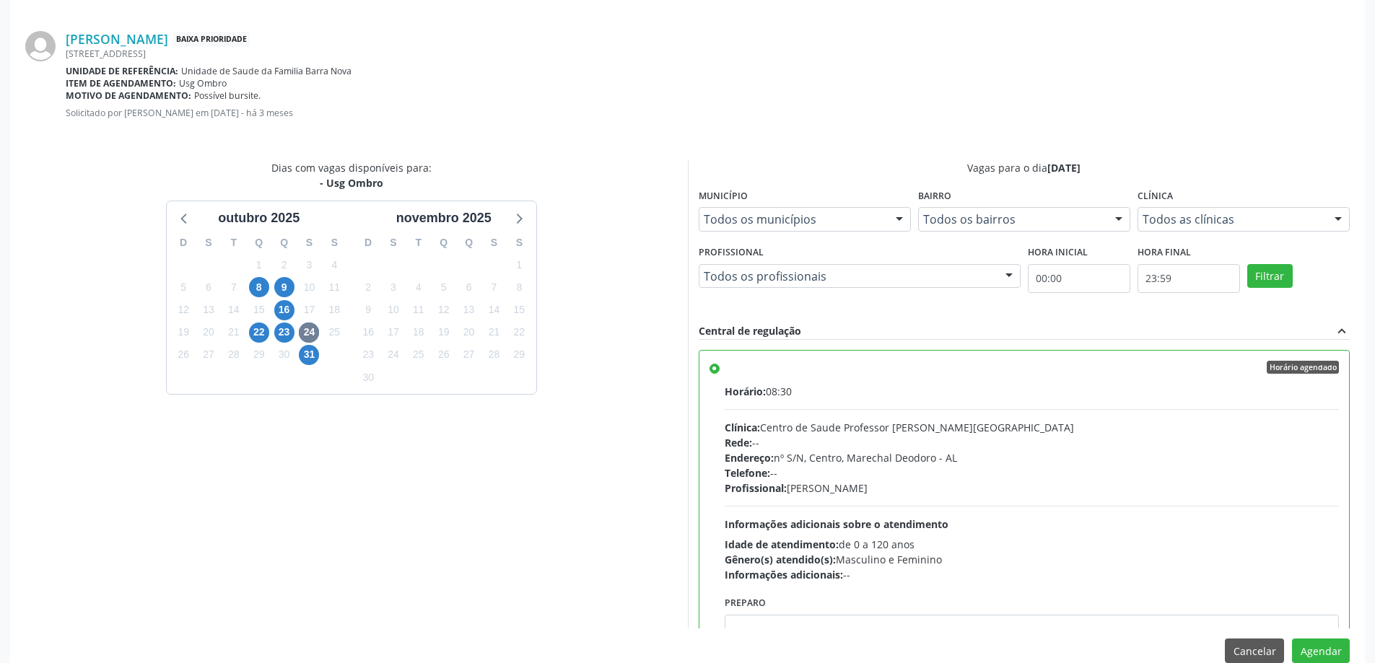
scroll to position [427, 0]
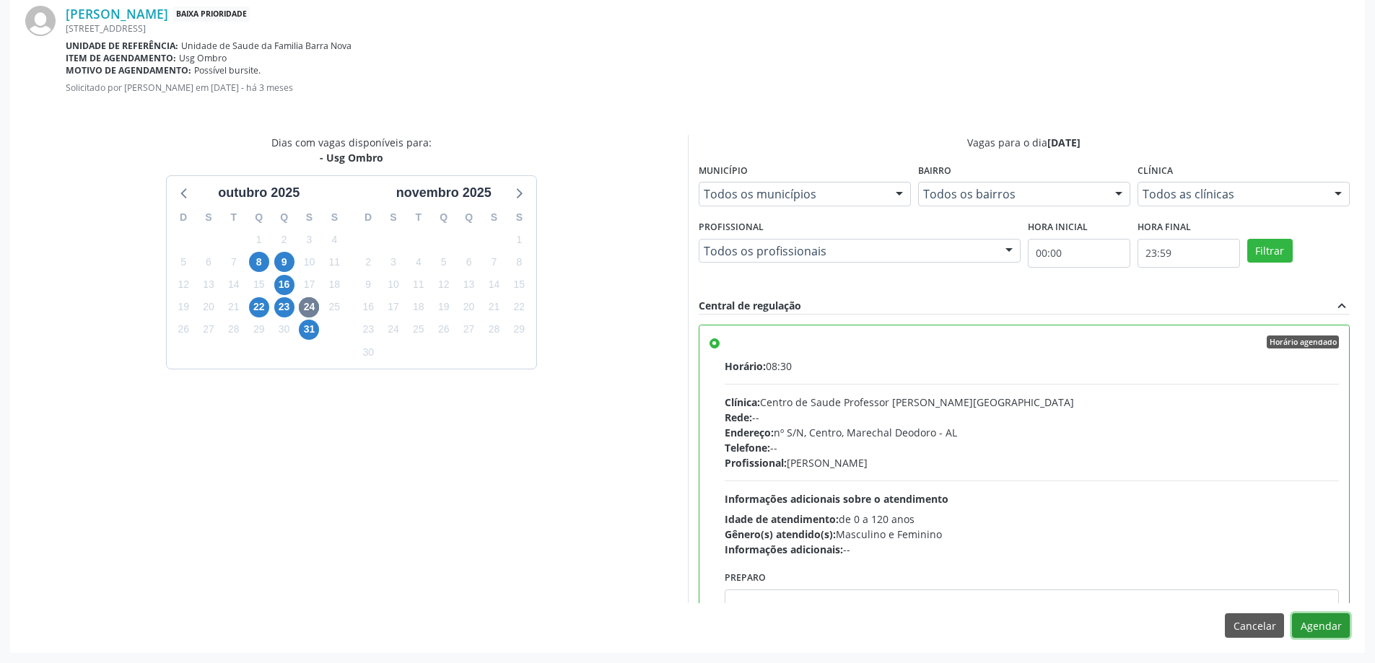
click at [1331, 624] on button "Agendar" at bounding box center [1321, 626] width 58 height 25
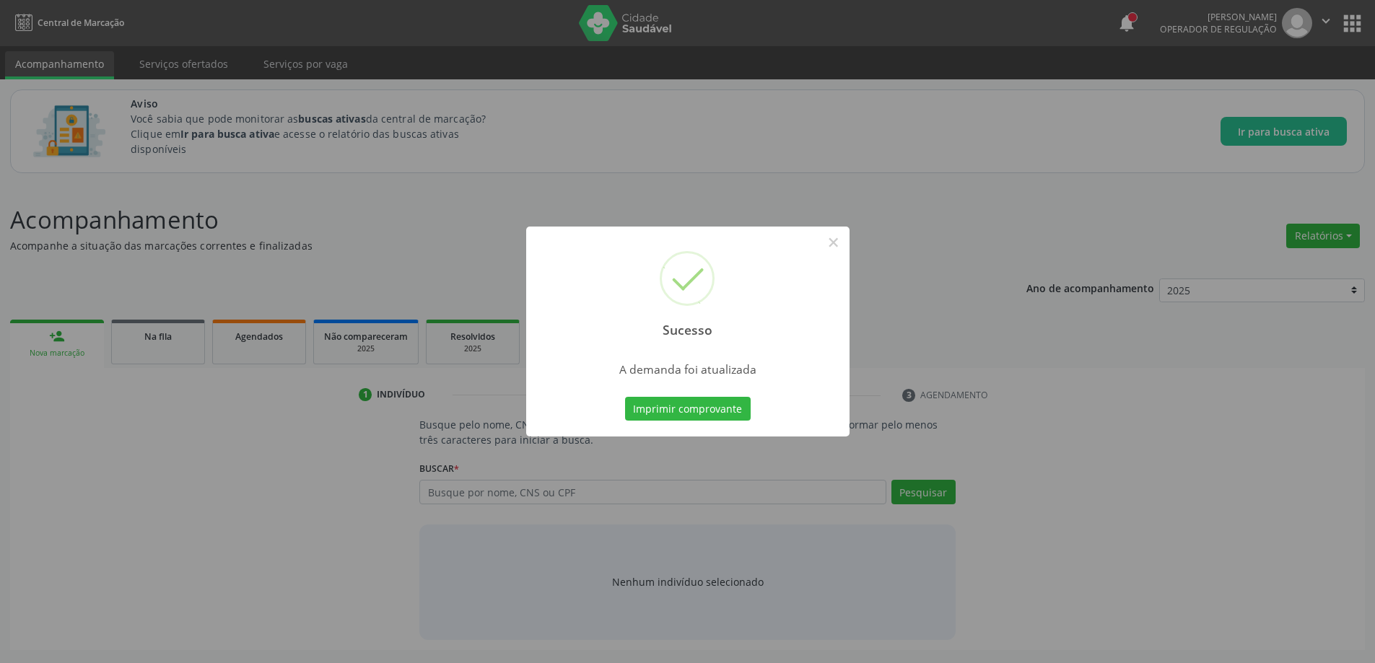
scroll to position [0, 0]
click at [834, 245] on button "×" at bounding box center [838, 242] width 25 height 25
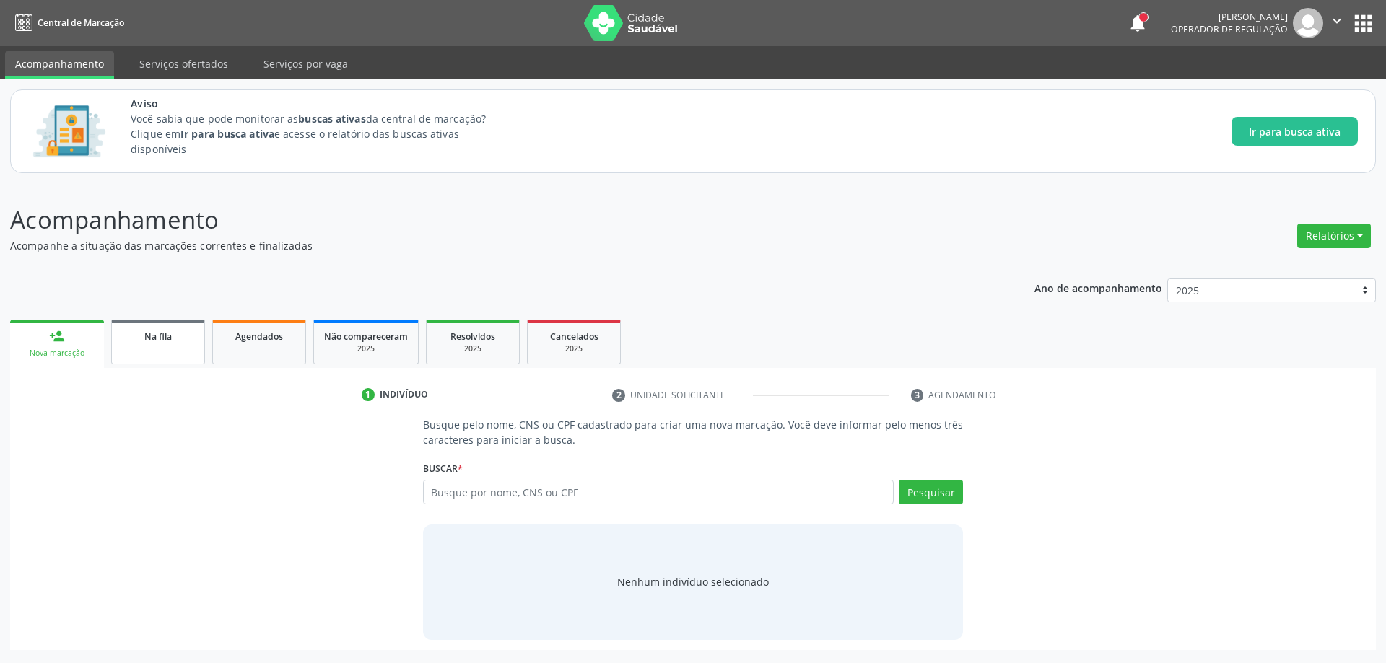
click at [139, 359] on link "Na fila" at bounding box center [158, 342] width 94 height 45
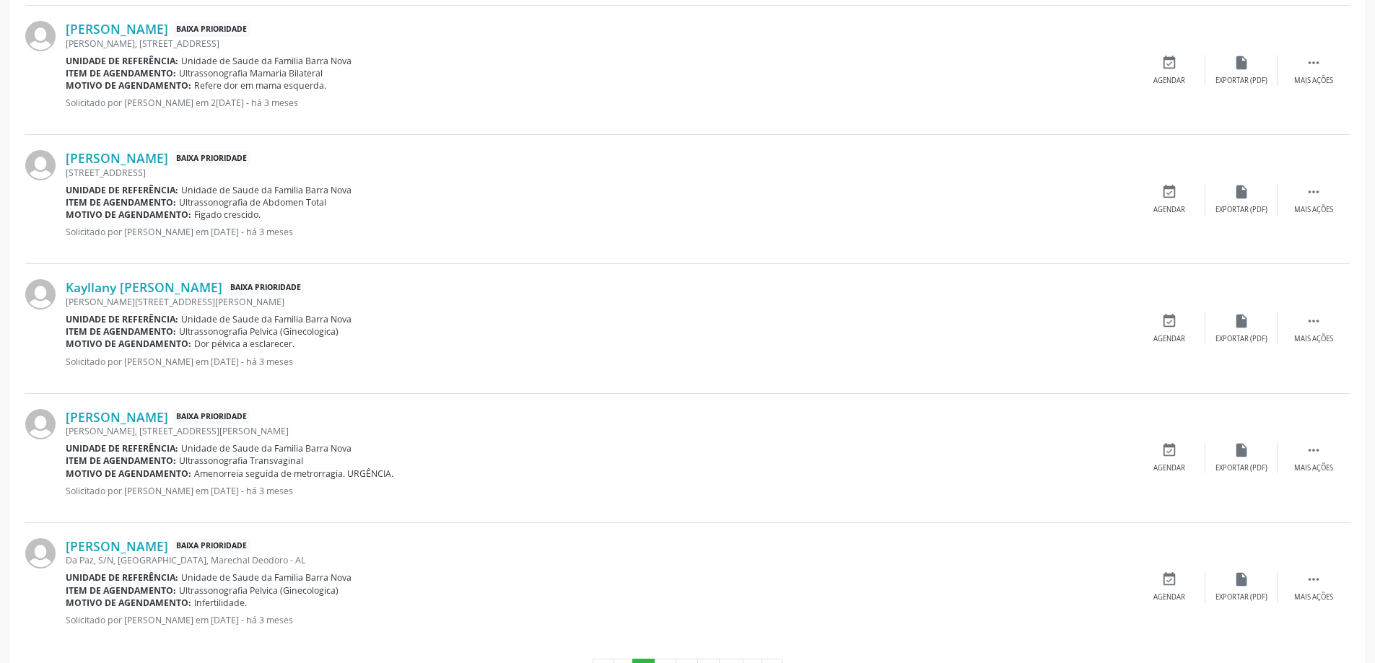
scroll to position [1820, 0]
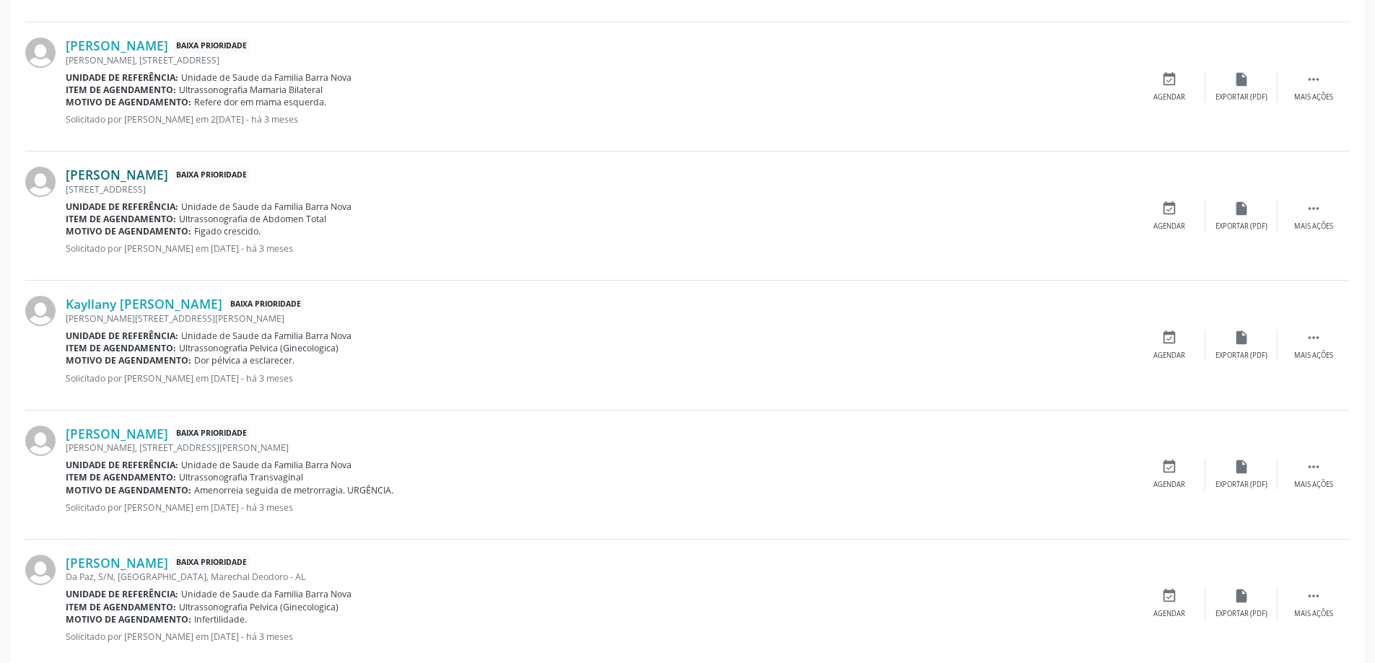
click at [168, 180] on link "[PERSON_NAME]" at bounding box center [117, 175] width 102 height 16
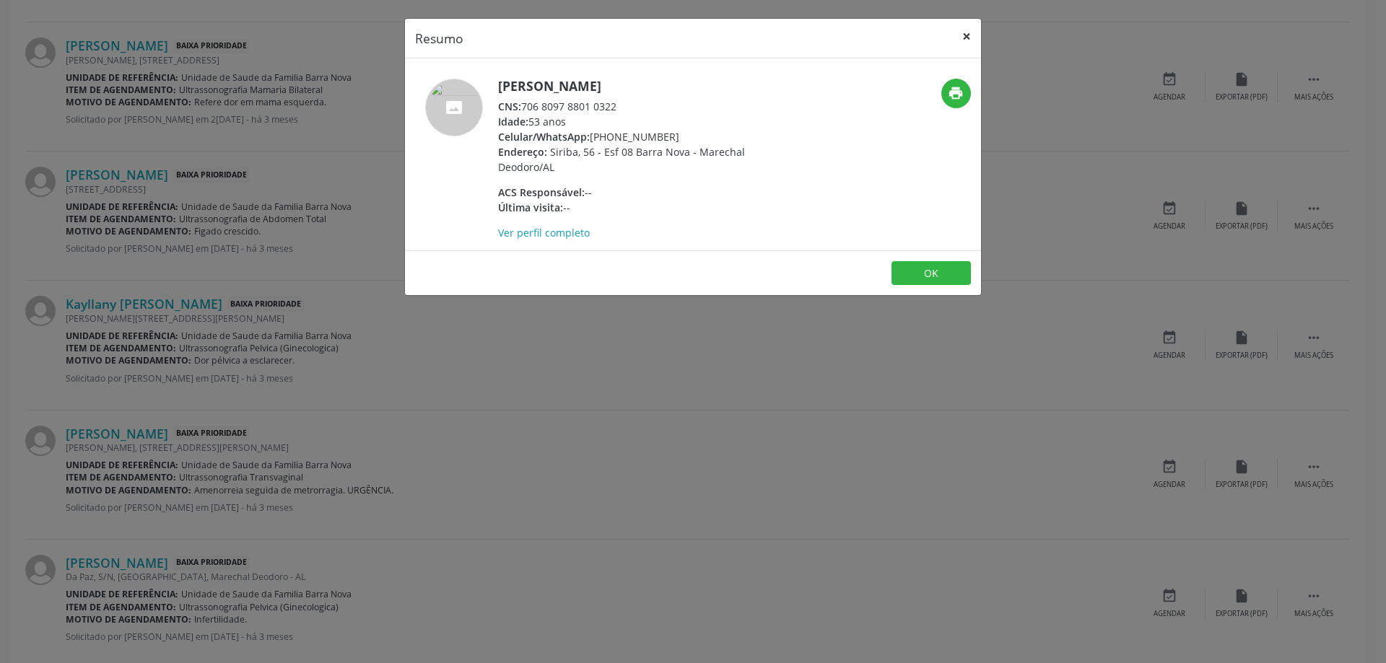
click at [966, 34] on button "×" at bounding box center [966, 36] width 29 height 35
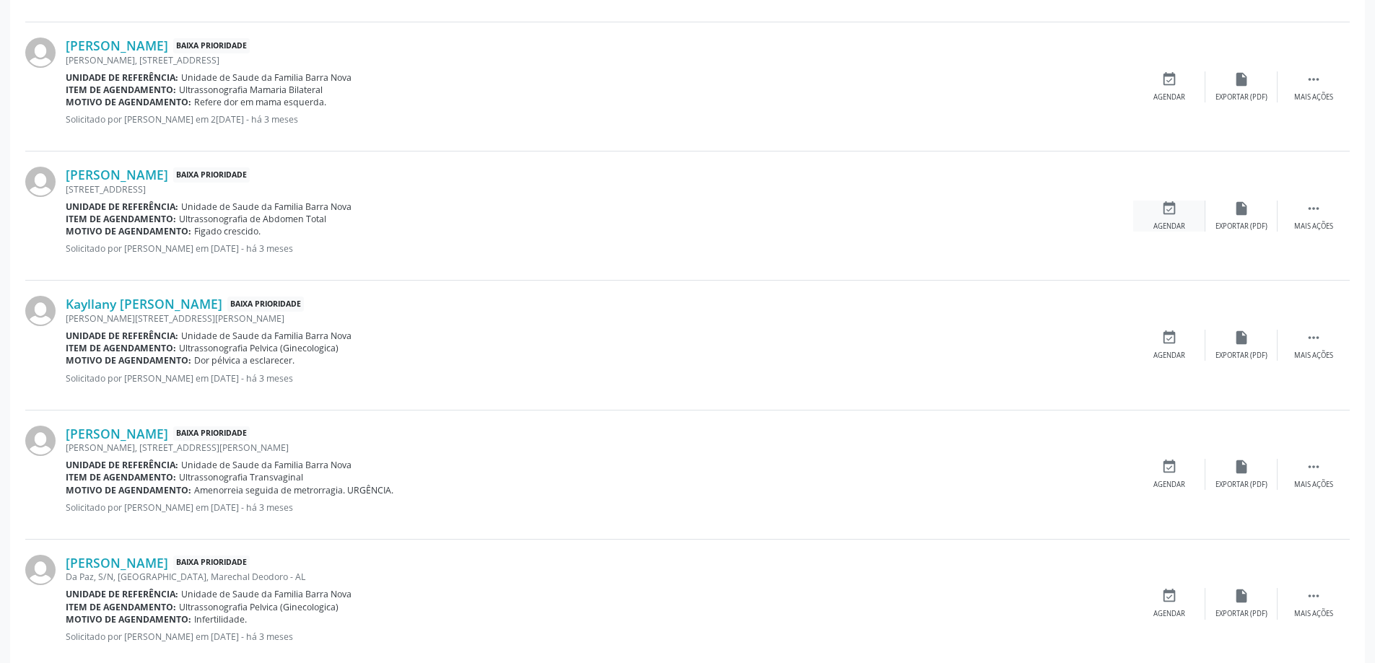
click at [1169, 201] on icon "event_available" at bounding box center [1169, 209] width 16 height 16
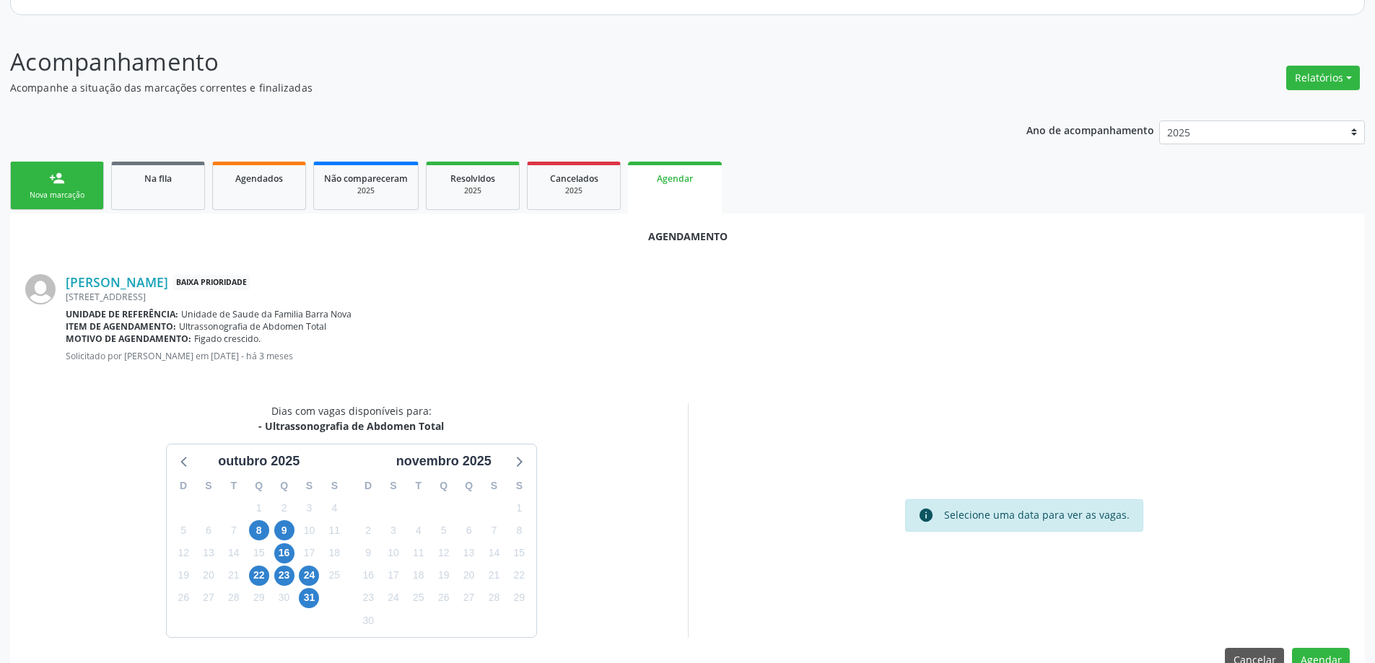
scroll to position [192, 0]
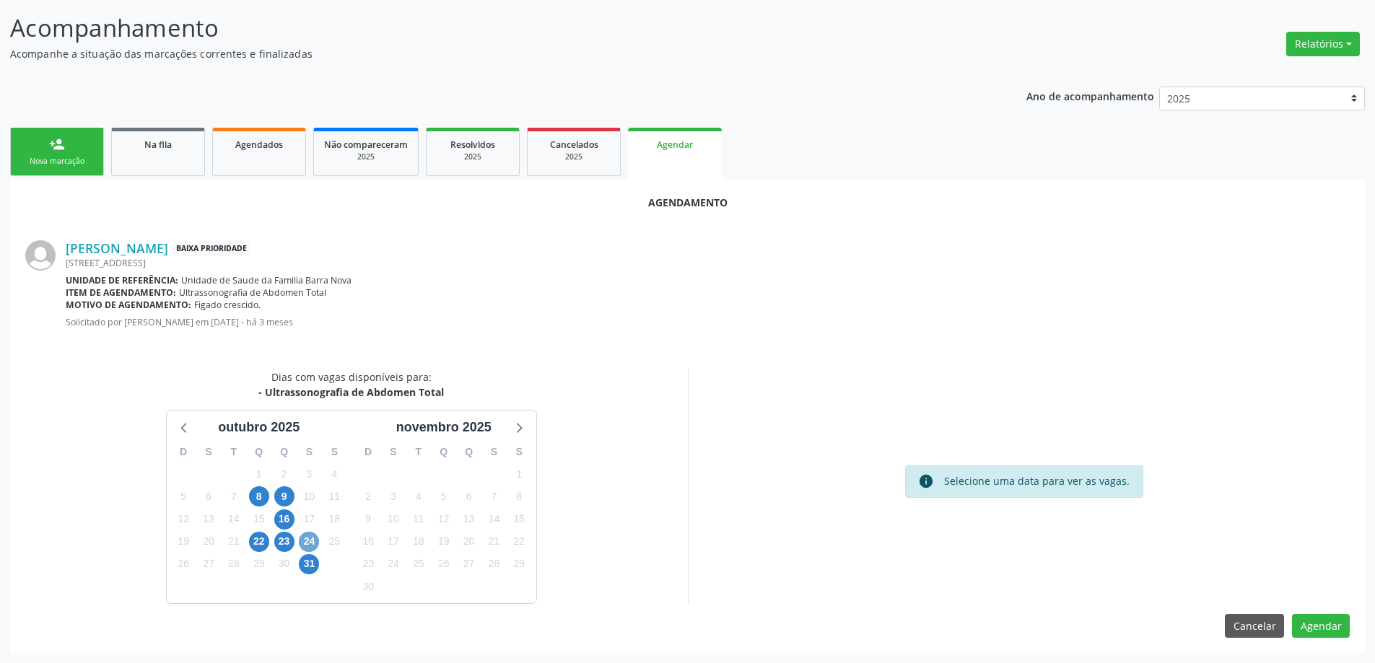
click at [305, 546] on span "24" at bounding box center [309, 542] width 20 height 20
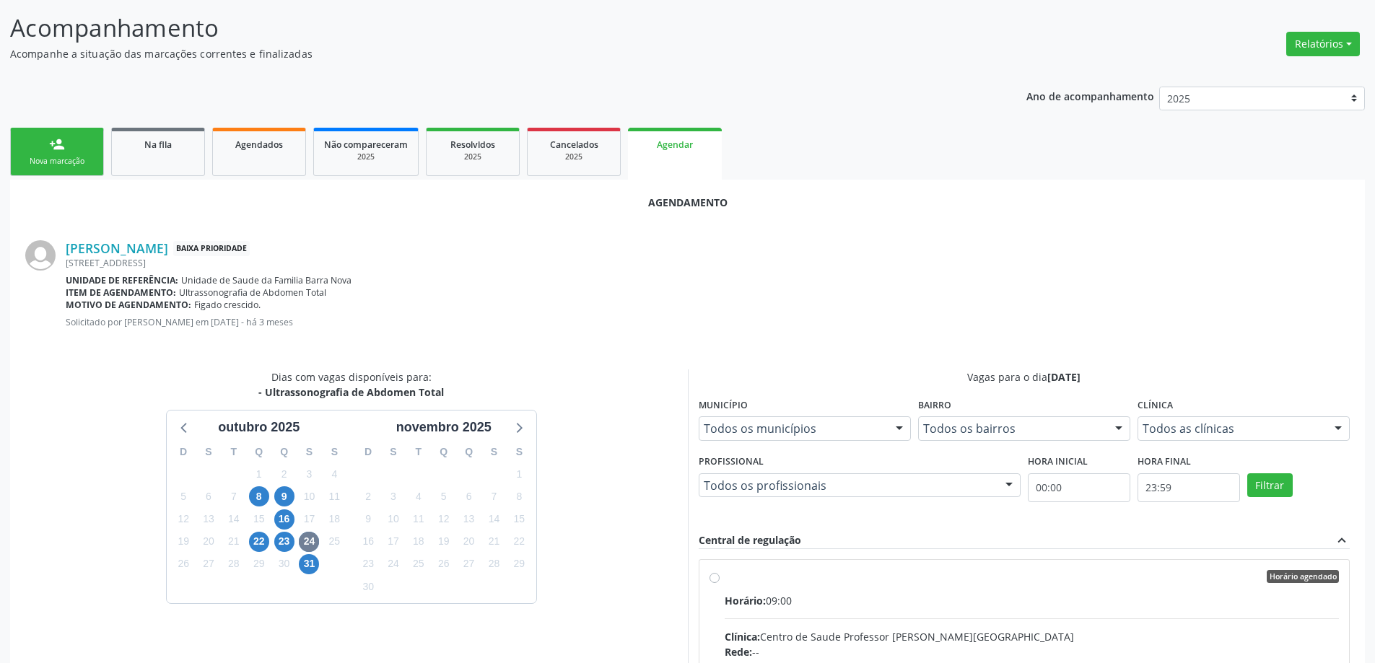
click at [715, 582] on input "Horário agendado Horário: 09:00 Clínica: Centro de Saude Professor [PERSON_NAME…" at bounding box center [715, 576] width 10 height 13
radio input "true"
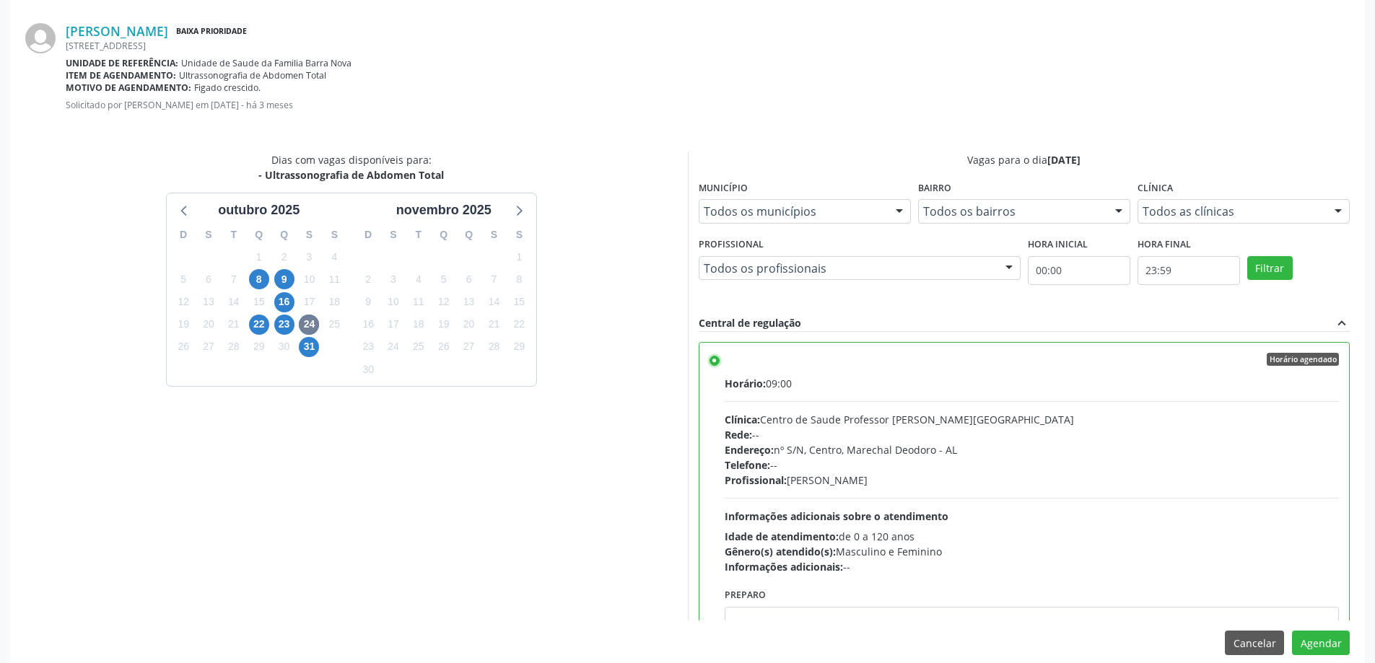
scroll to position [427, 0]
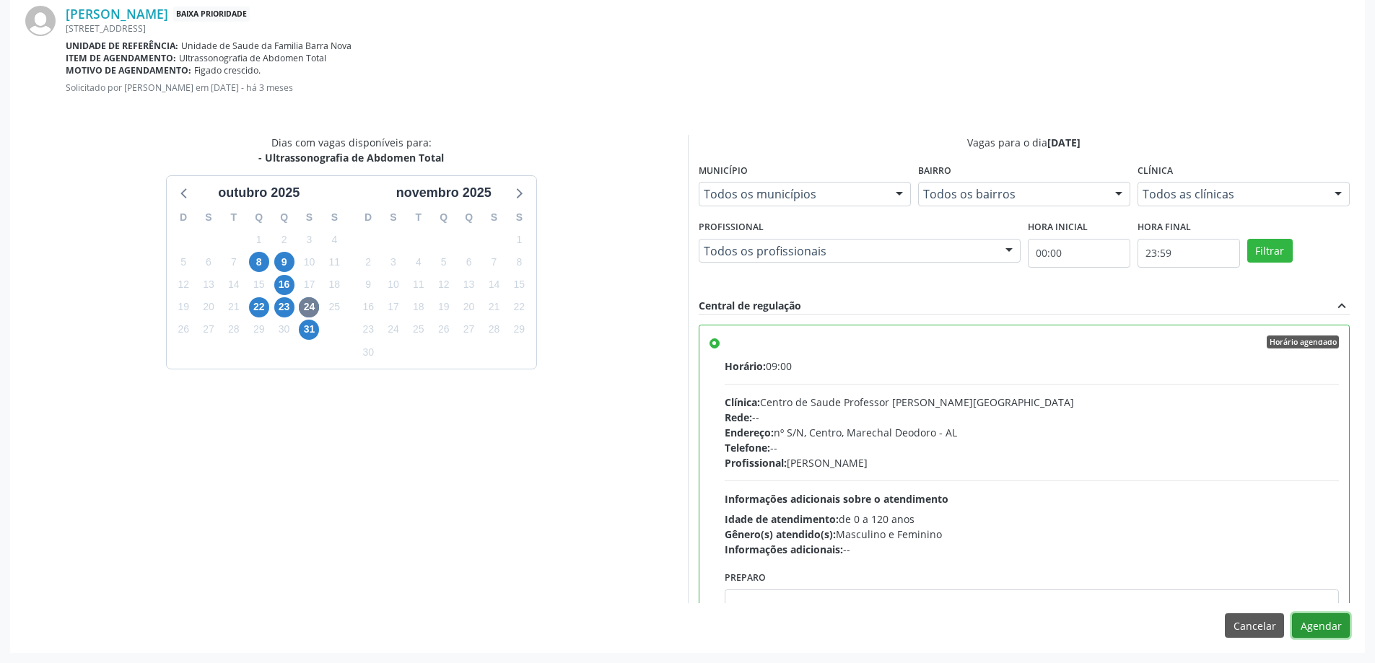
click at [1309, 621] on button "Agendar" at bounding box center [1321, 626] width 58 height 25
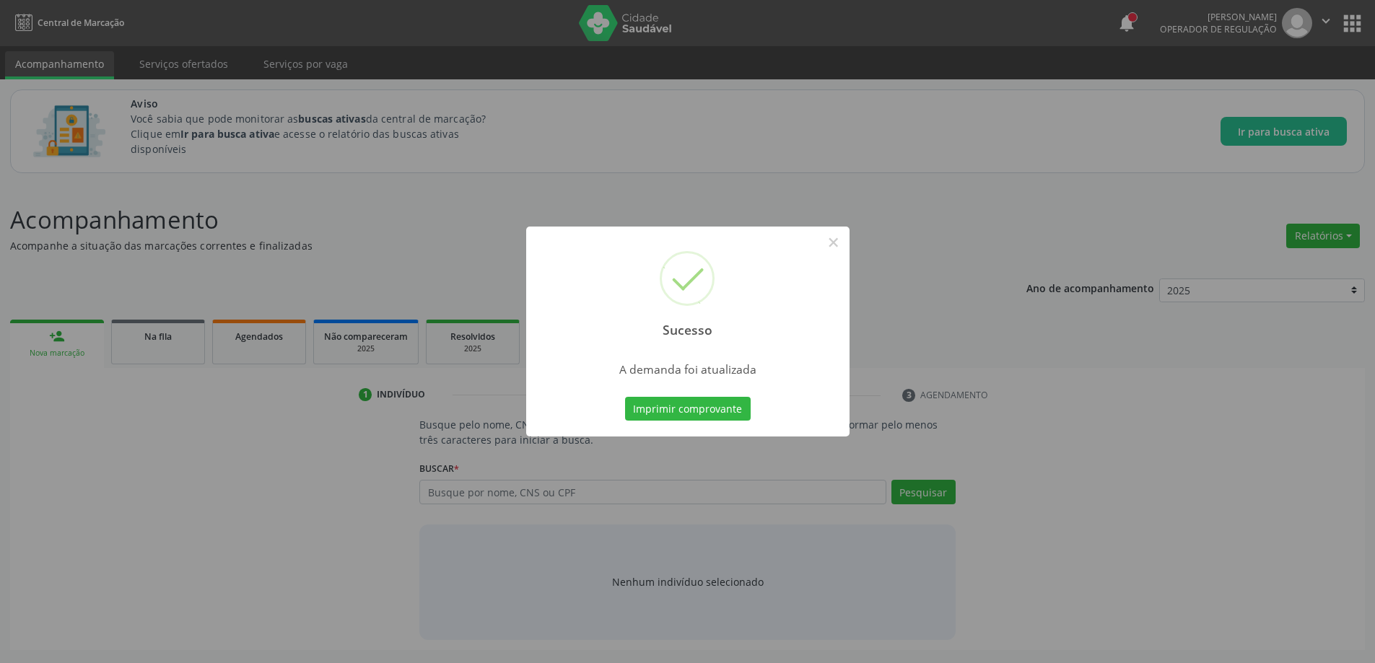
scroll to position [0, 0]
click at [834, 243] on button "×" at bounding box center [838, 242] width 25 height 25
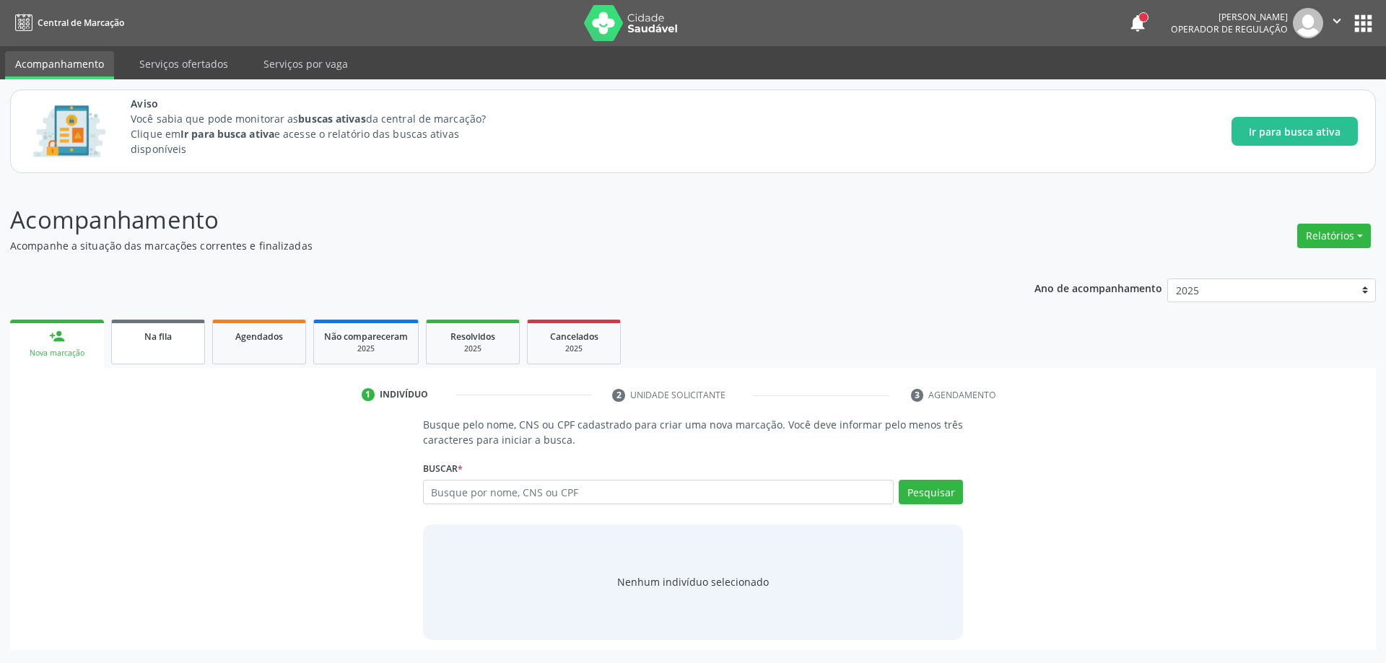
click at [163, 342] on span "Na fila" at bounding box center [157, 337] width 27 height 12
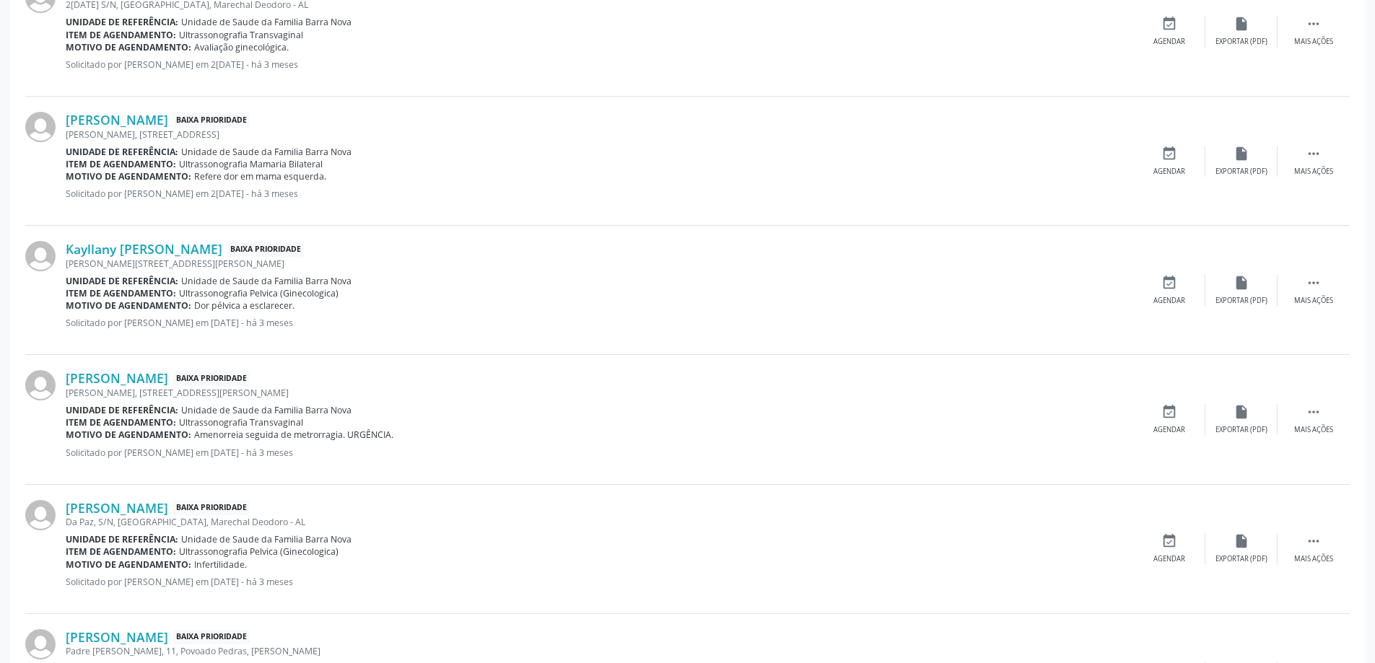
scroll to position [1892, 0]
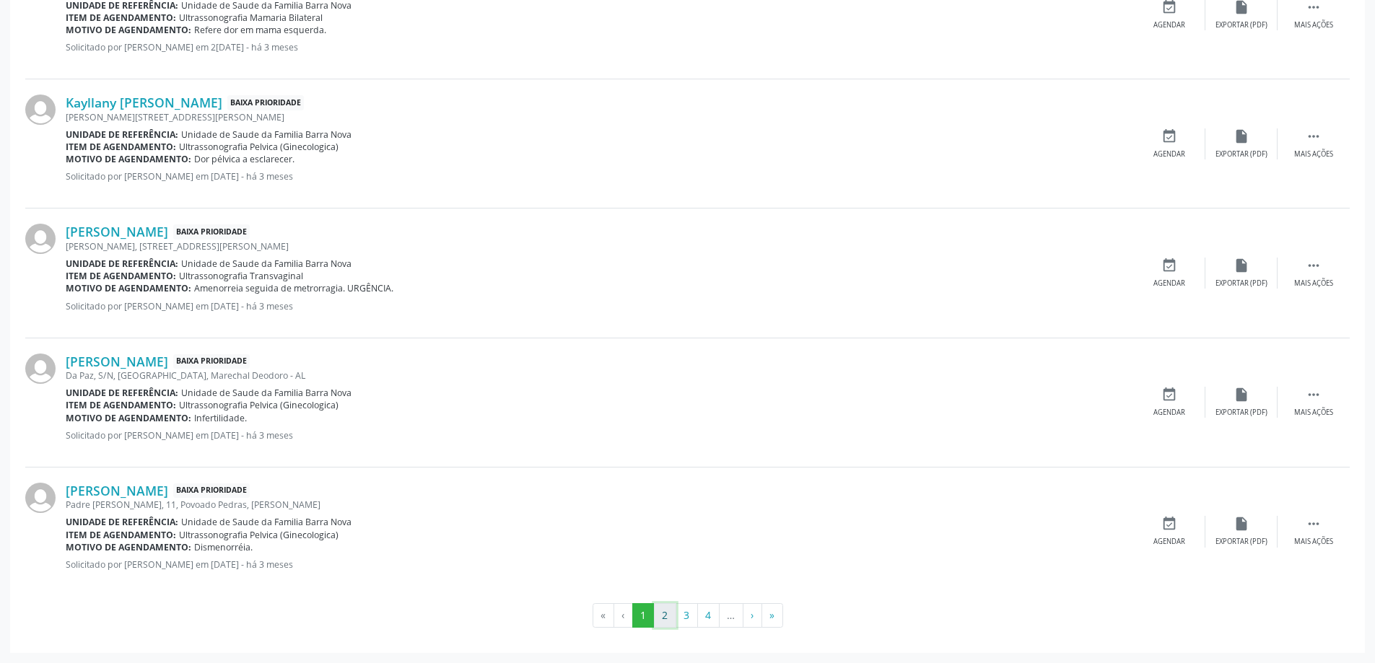
click at [660, 618] on button "2" at bounding box center [665, 615] width 22 height 25
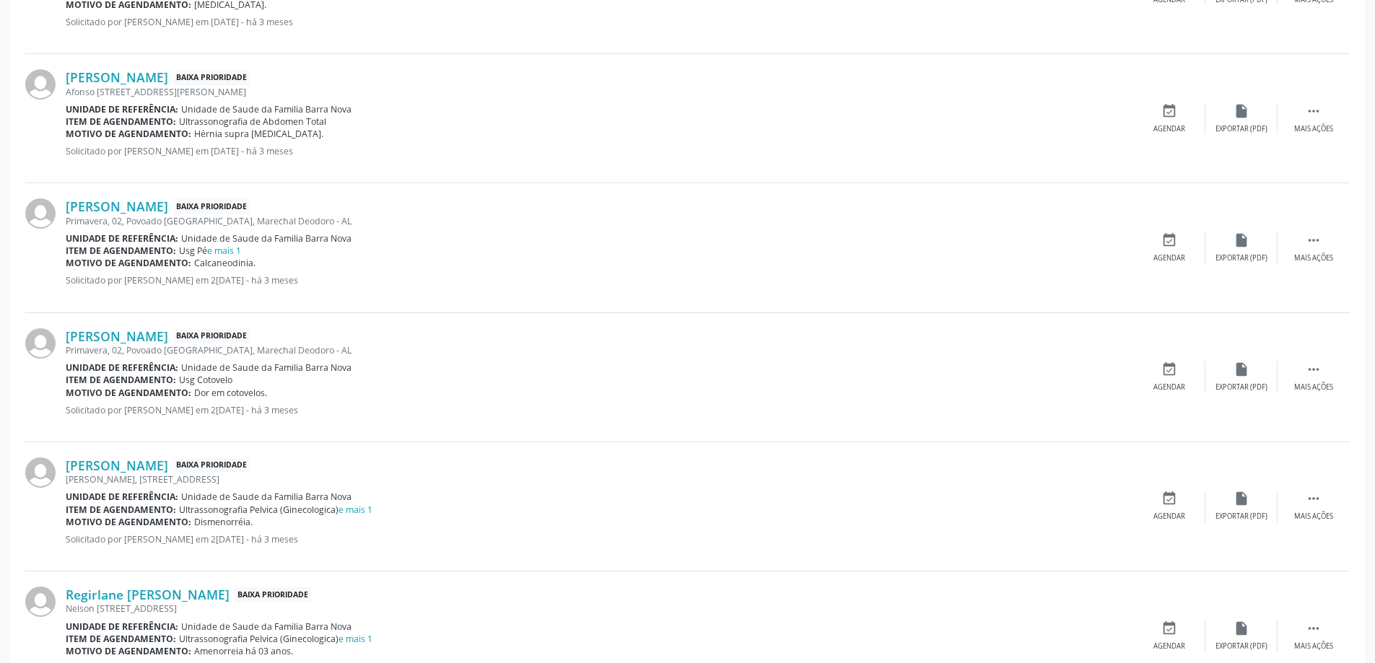
scroll to position [650, 0]
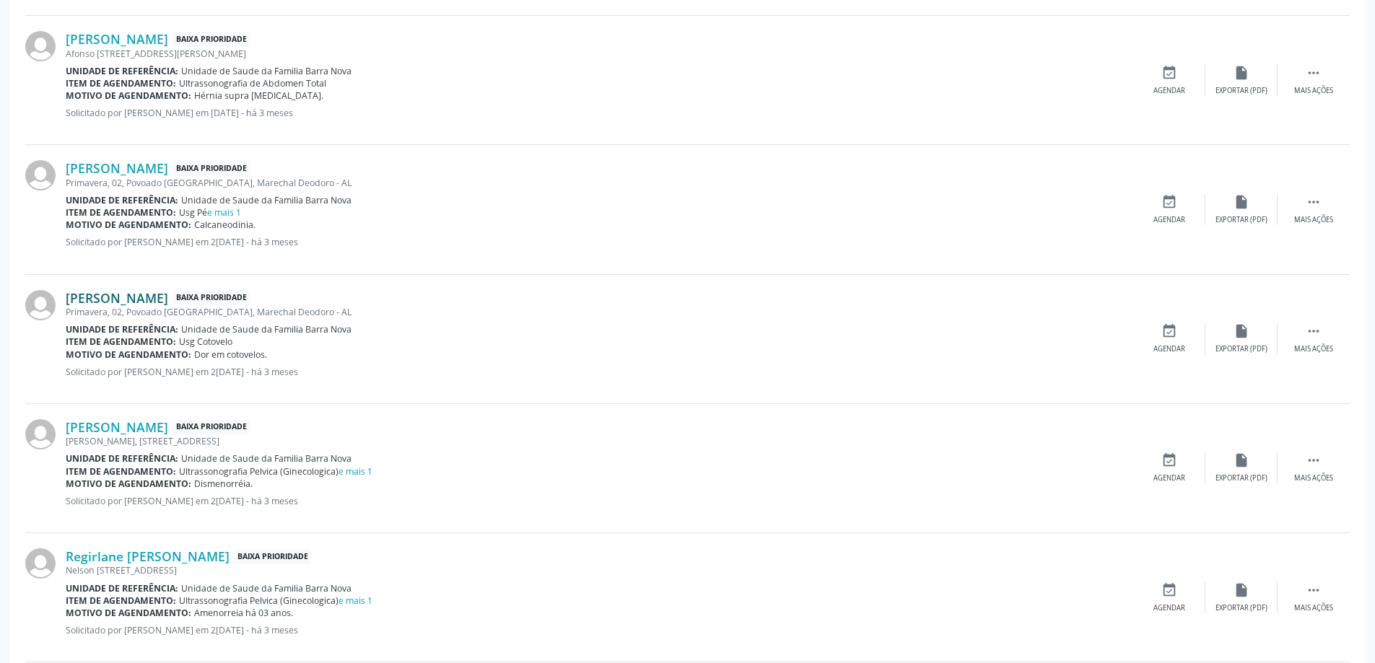
click at [131, 302] on link "[PERSON_NAME]" at bounding box center [117, 298] width 102 height 16
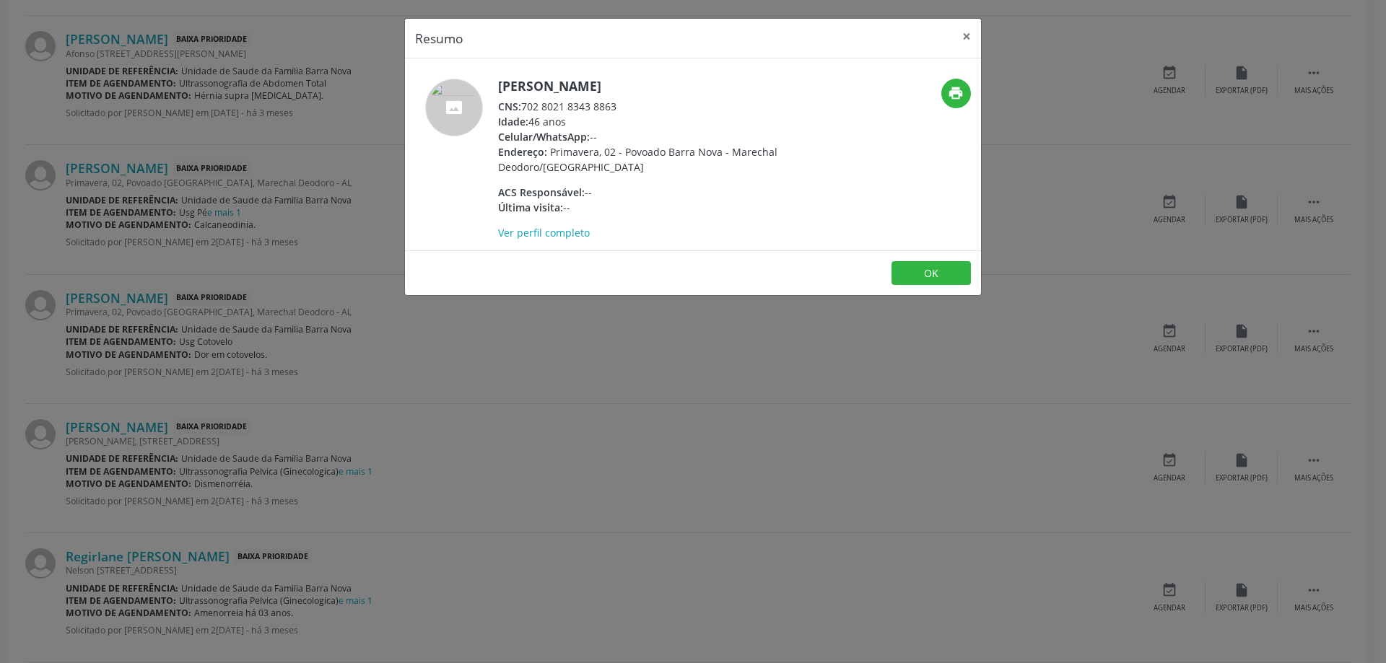
drag, startPoint x: 618, startPoint y: 106, endPoint x: 525, endPoint y: 105, distance: 93.1
click at [525, 105] on div "CNS: 702 8021 8343 8863" at bounding box center [638, 106] width 281 height 15
copy div "702 8021 8343 8863"
click at [969, 39] on button "×" at bounding box center [966, 36] width 29 height 35
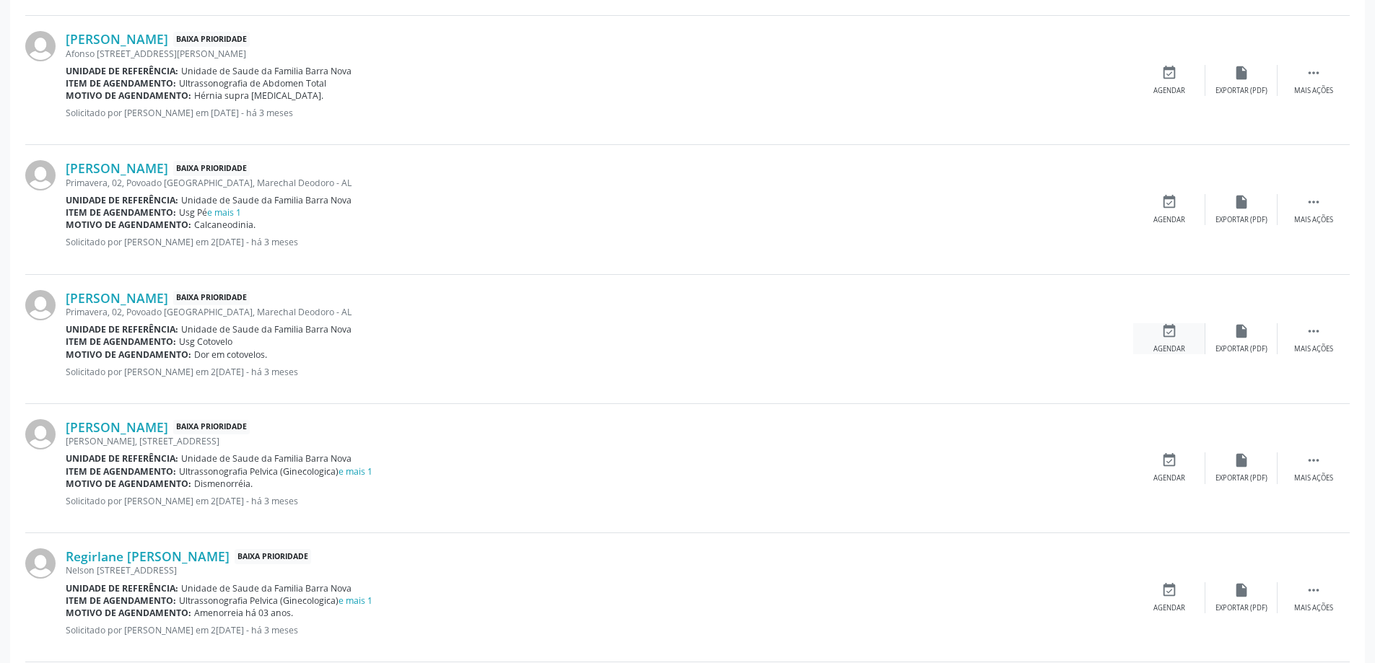
click at [1174, 332] on icon "event_available" at bounding box center [1169, 331] width 16 height 16
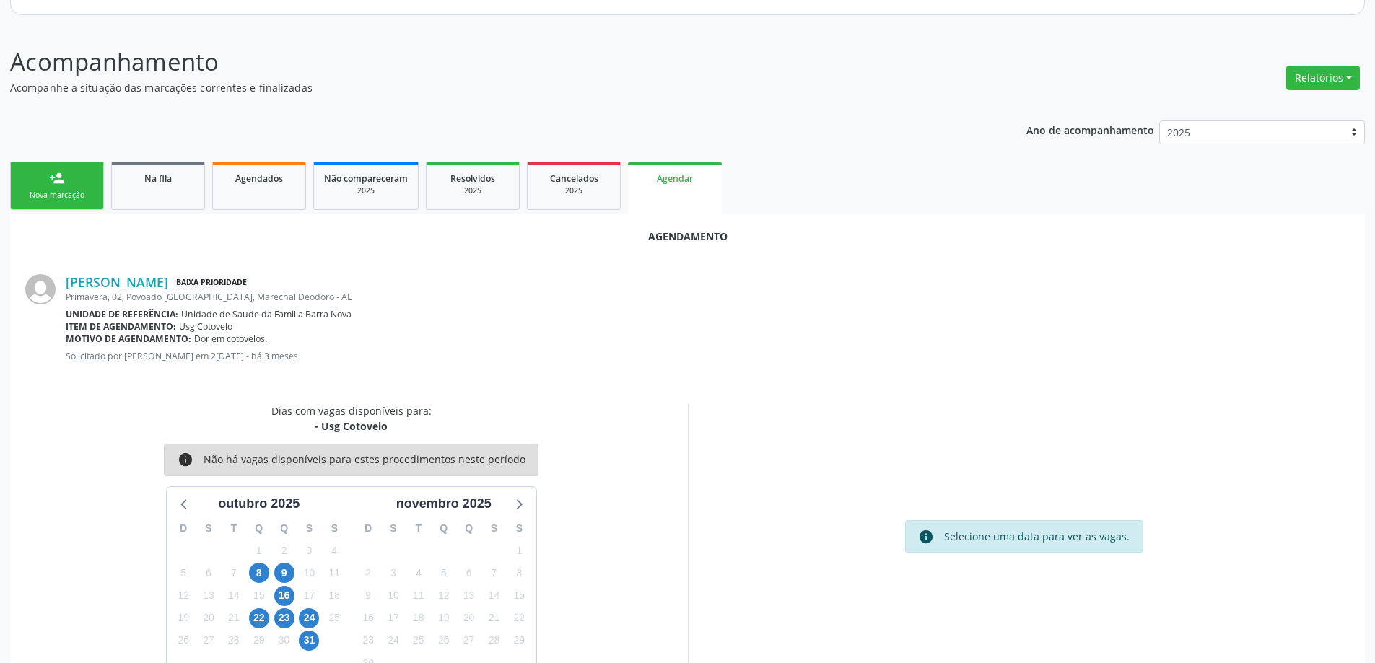
scroll to position [192, 0]
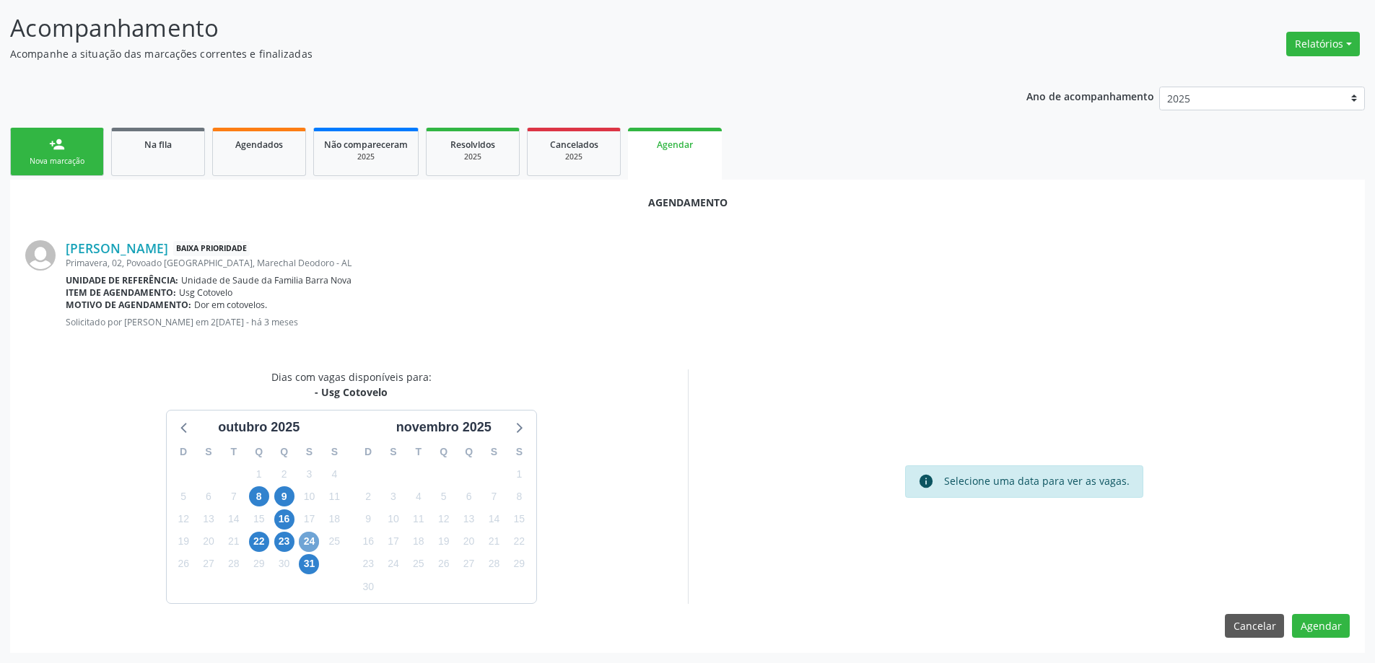
click at [308, 538] on span "24" at bounding box center [309, 542] width 20 height 20
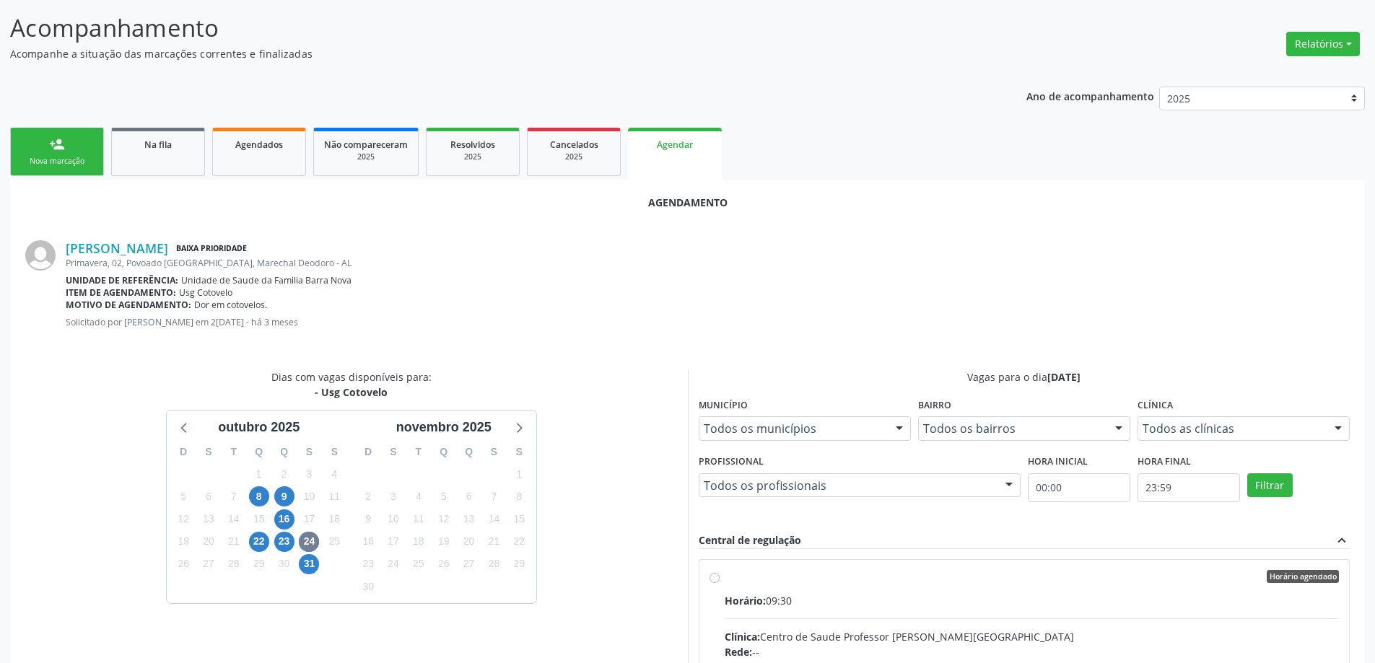
click at [712, 577] on input "Horário agendado Horário: 09:30 Clínica: Centro de Saude Professor [PERSON_NAME…" at bounding box center [715, 576] width 10 height 13
radio input "true"
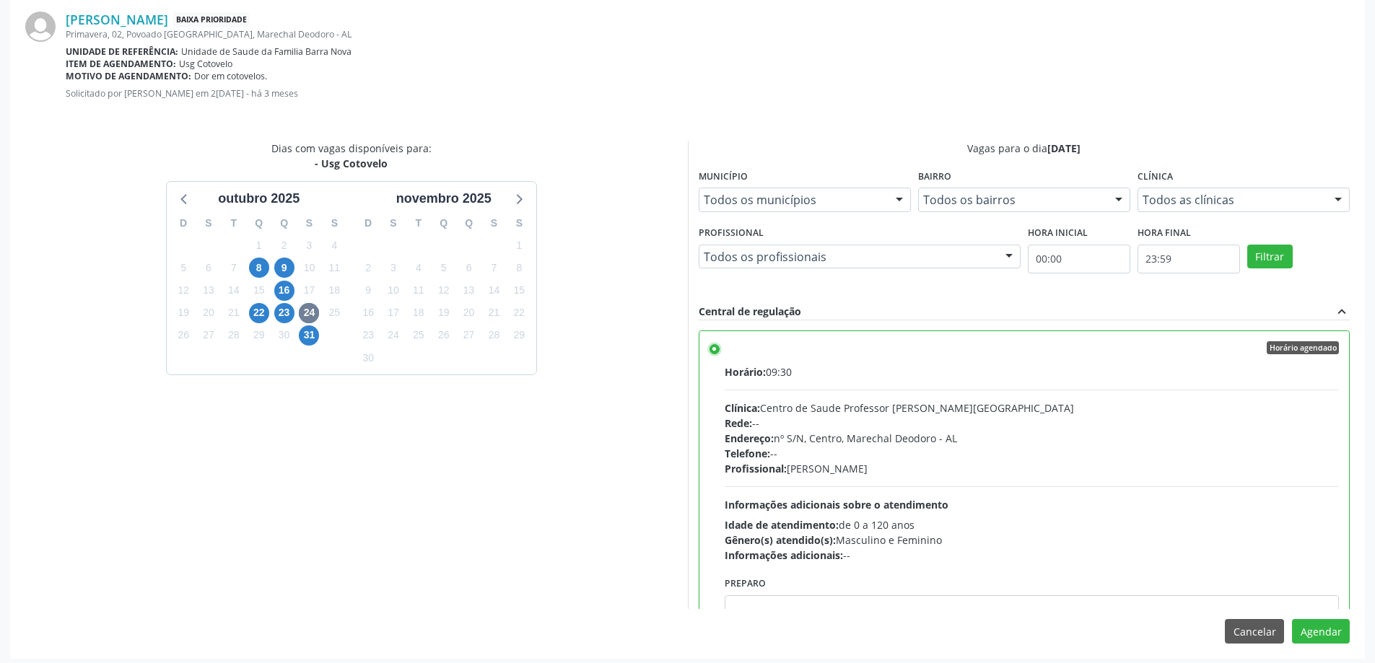
scroll to position [427, 0]
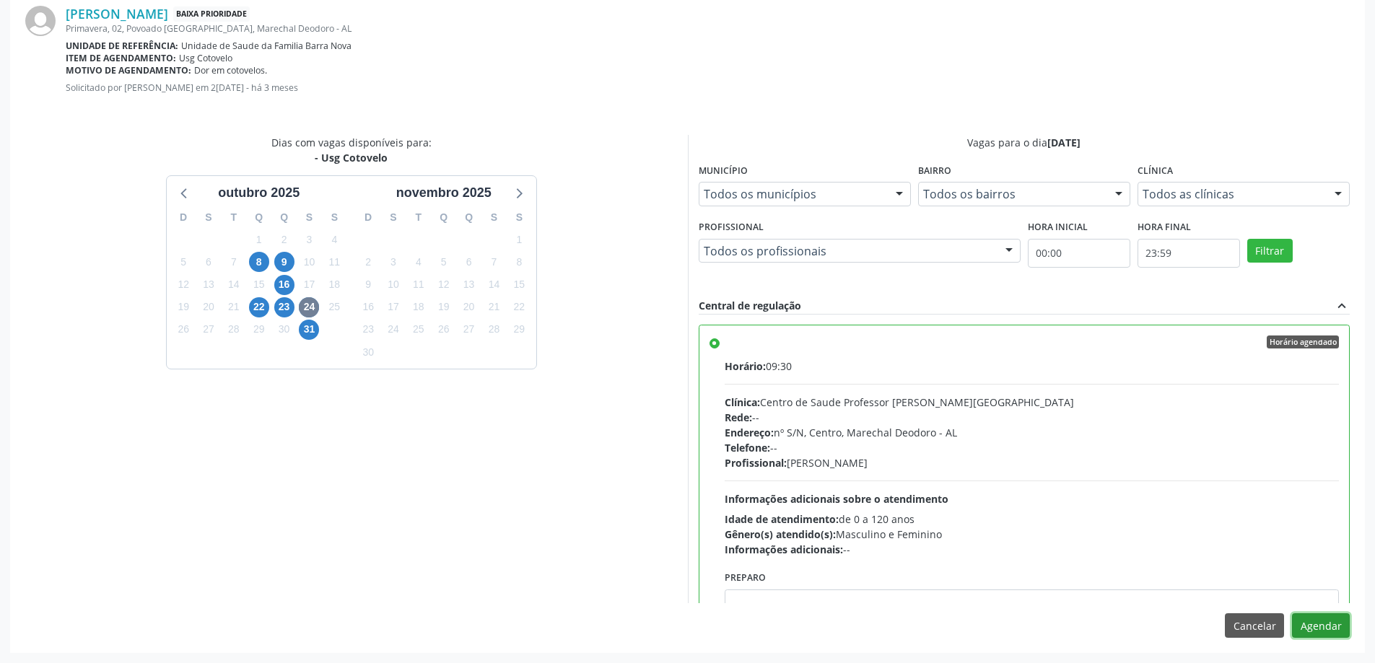
click at [1336, 624] on button "Agendar" at bounding box center [1321, 626] width 58 height 25
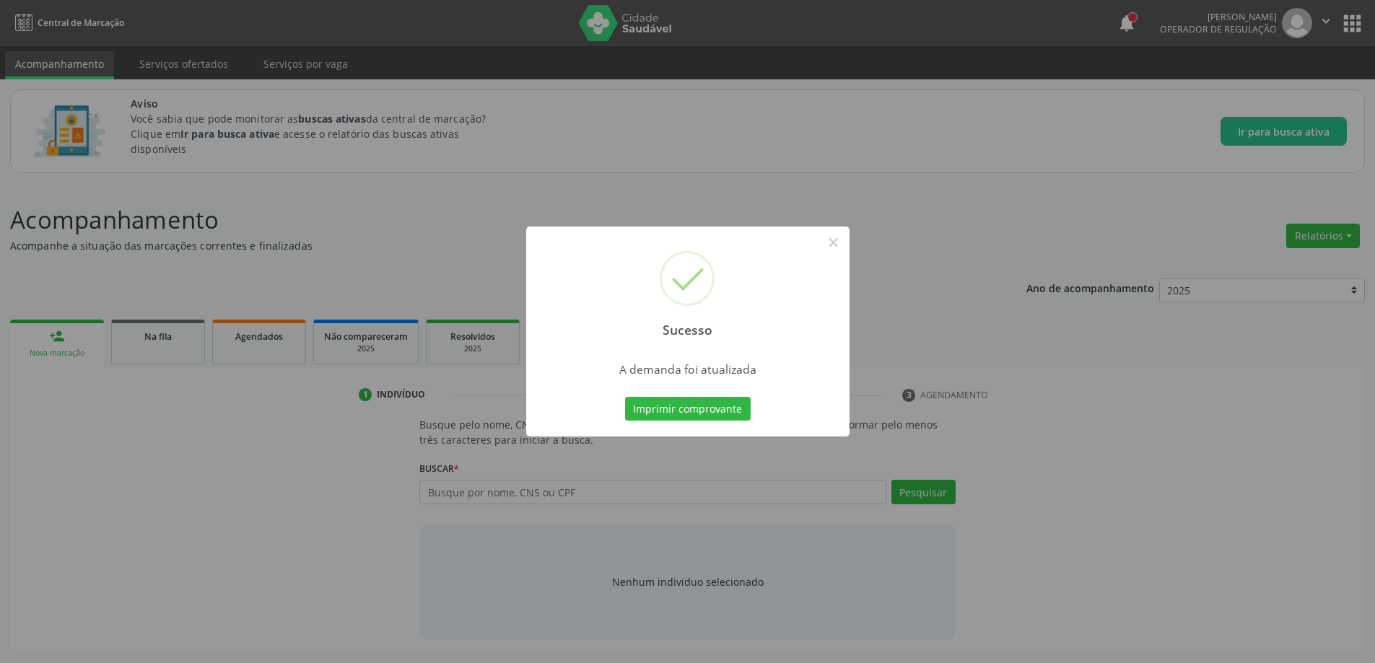
scroll to position [0, 0]
click at [839, 241] on button "×" at bounding box center [838, 242] width 25 height 25
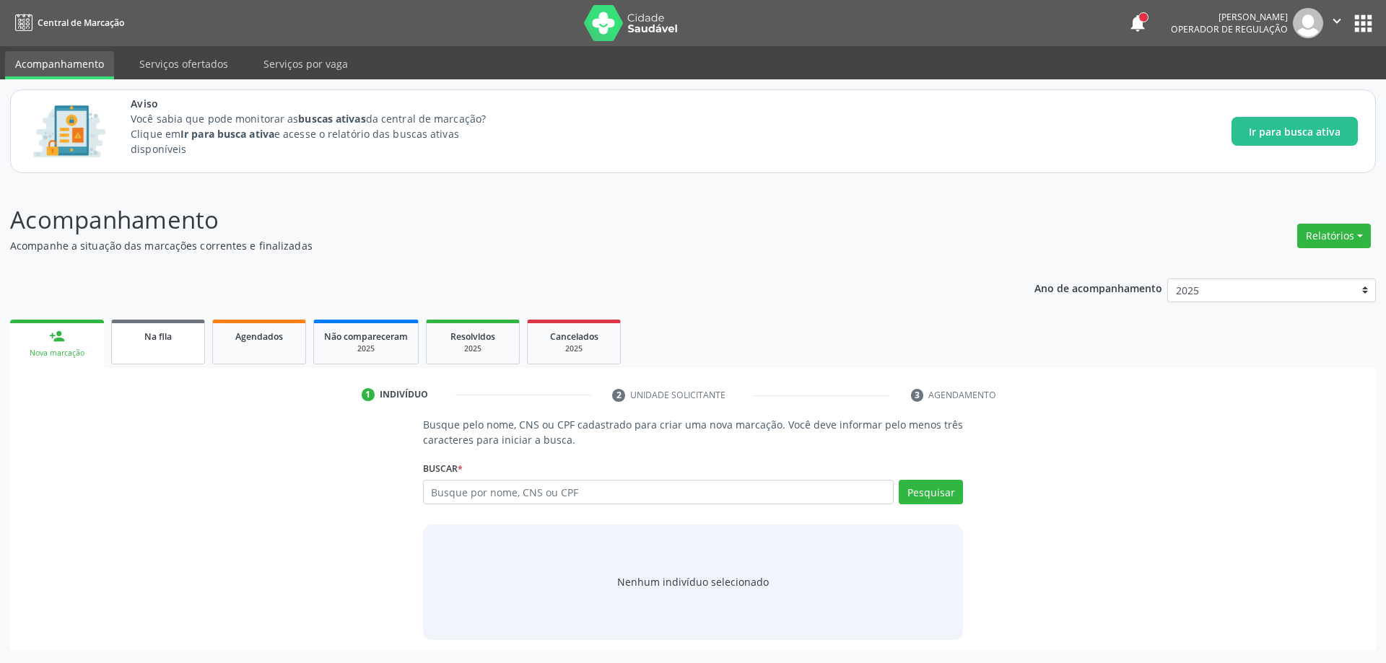
click at [178, 348] on link "Na fila" at bounding box center [158, 342] width 94 height 45
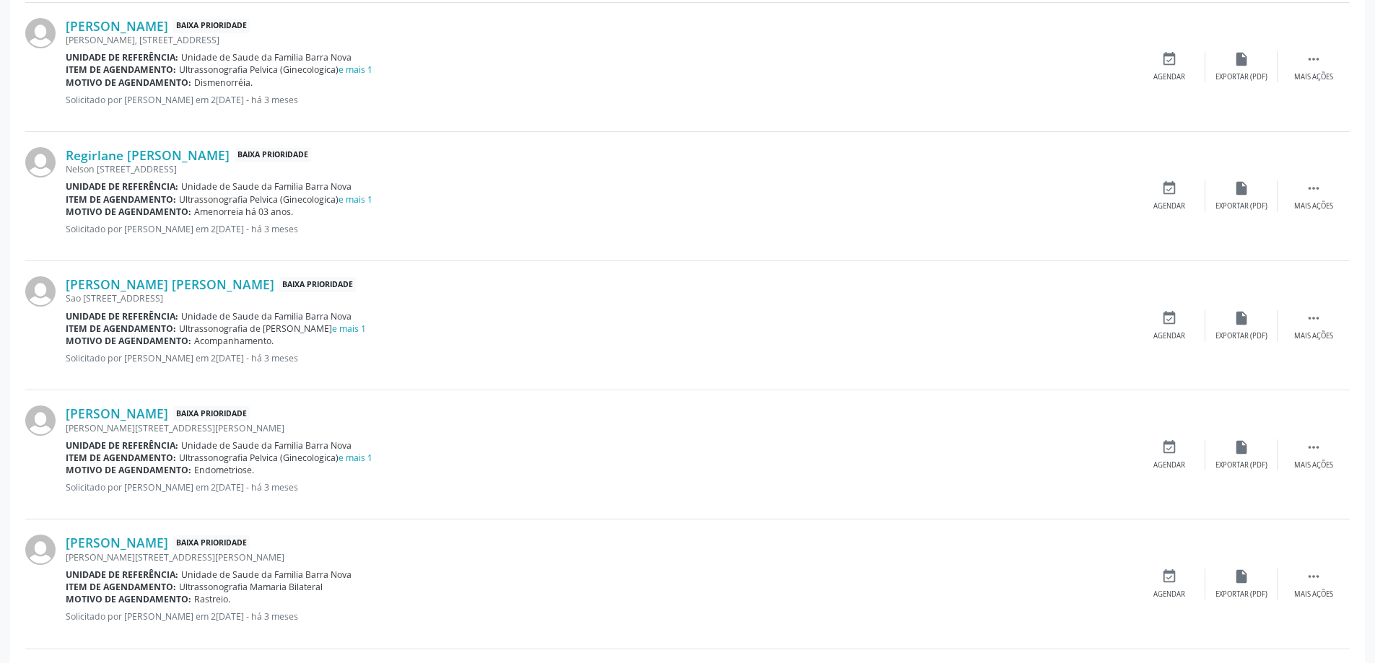
scroll to position [938, 0]
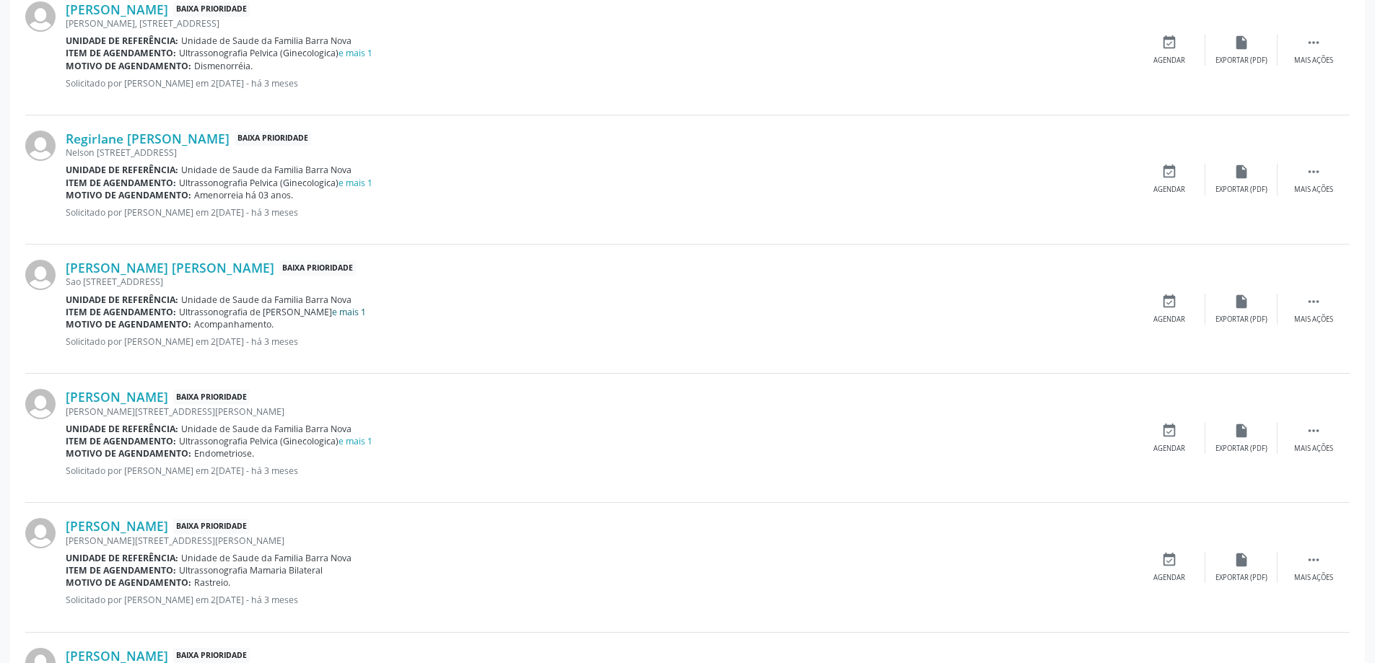
click at [355, 313] on link "e mais 1" at bounding box center [349, 312] width 34 height 12
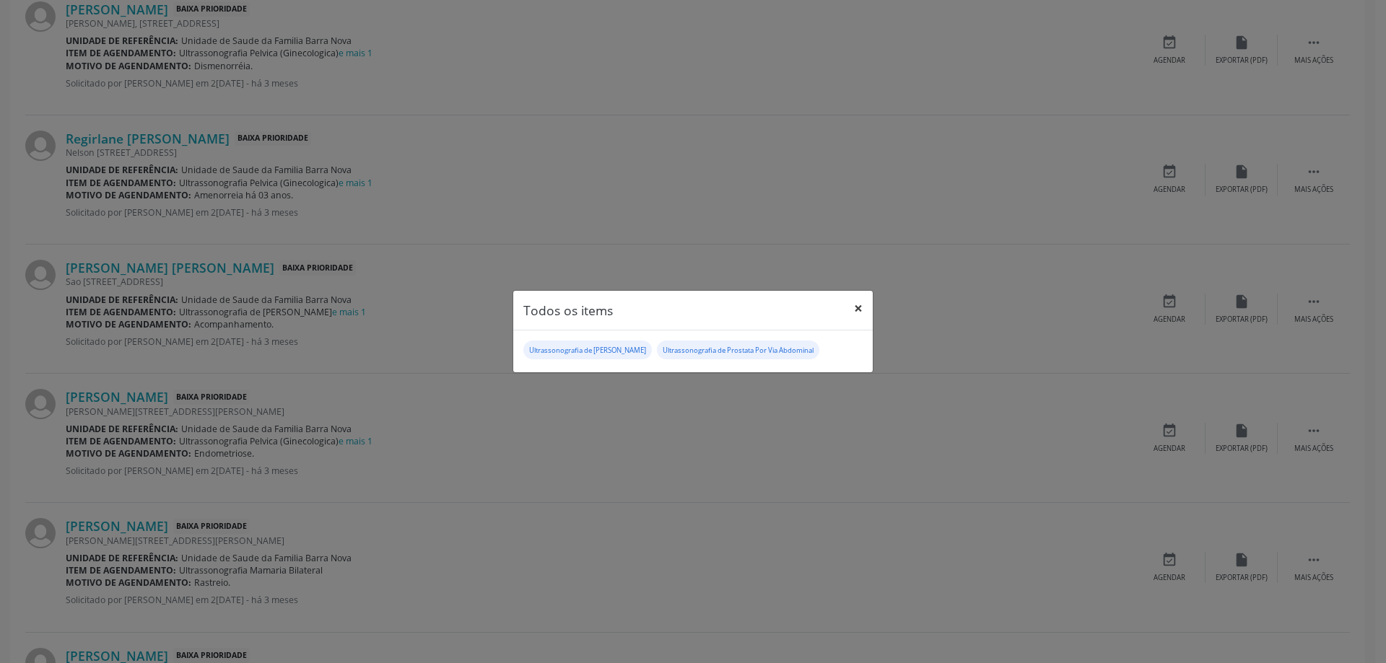
click at [852, 307] on button "×" at bounding box center [858, 308] width 29 height 35
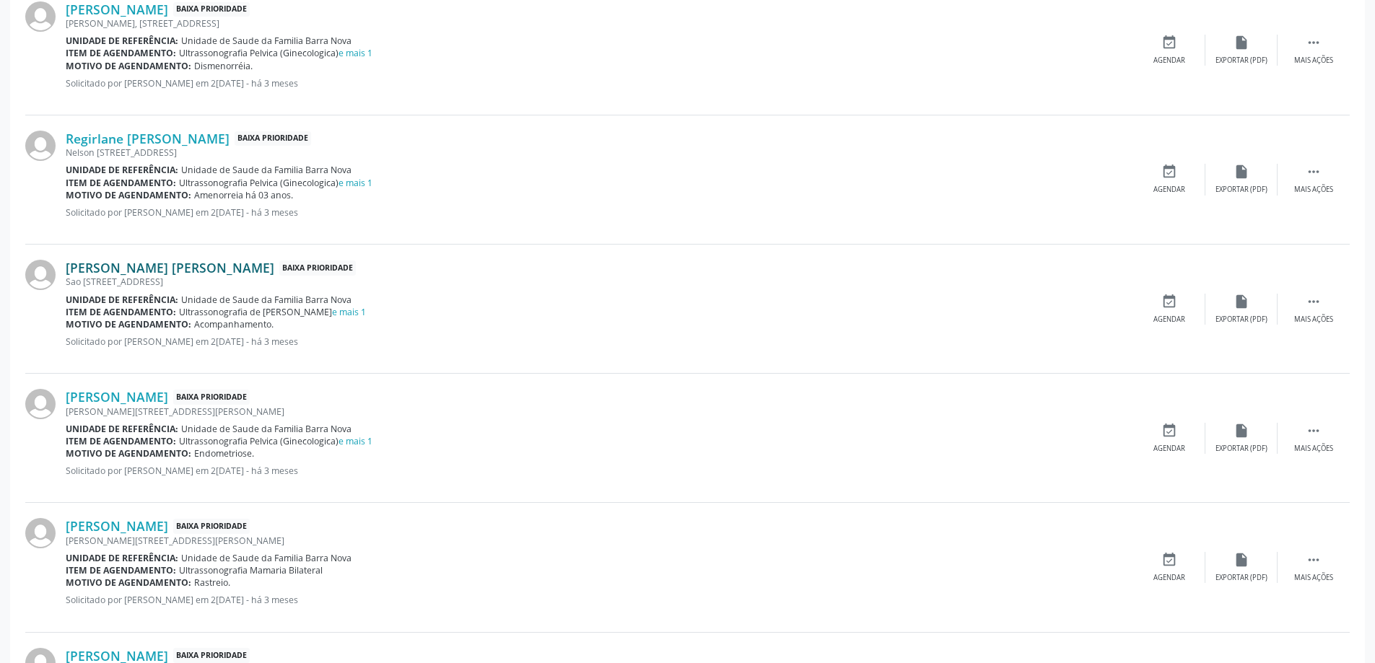
click at [104, 267] on link "[PERSON_NAME] [PERSON_NAME]" at bounding box center [170, 268] width 209 height 16
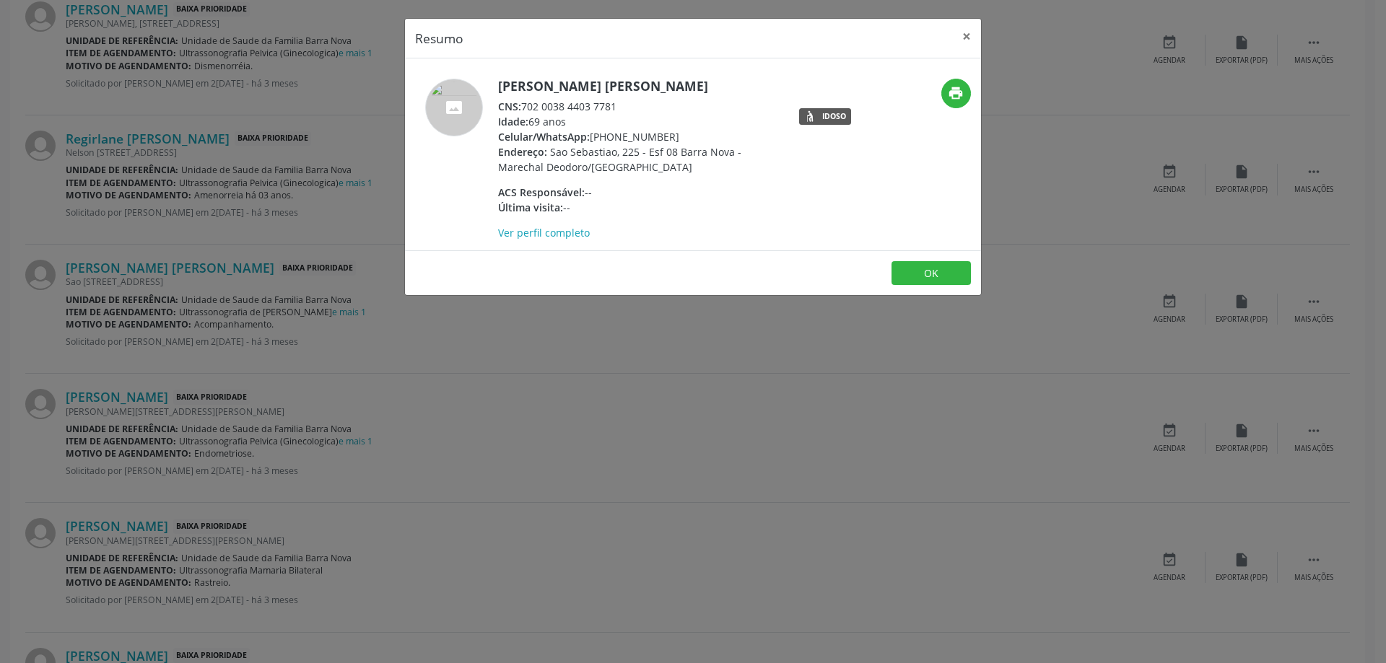
click at [611, 106] on div "CNS: 702 0038 4403 7781" at bounding box center [638, 106] width 281 height 15
click at [623, 106] on div "CNS: 702 0038 4403 7781" at bounding box center [638, 106] width 281 height 15
drag, startPoint x: 621, startPoint y: 106, endPoint x: 523, endPoint y: 109, distance: 98.9
click at [523, 109] on div "CNS: 702 0038 4403 7781" at bounding box center [638, 106] width 281 height 15
click at [967, 35] on button "×" at bounding box center [966, 36] width 29 height 35
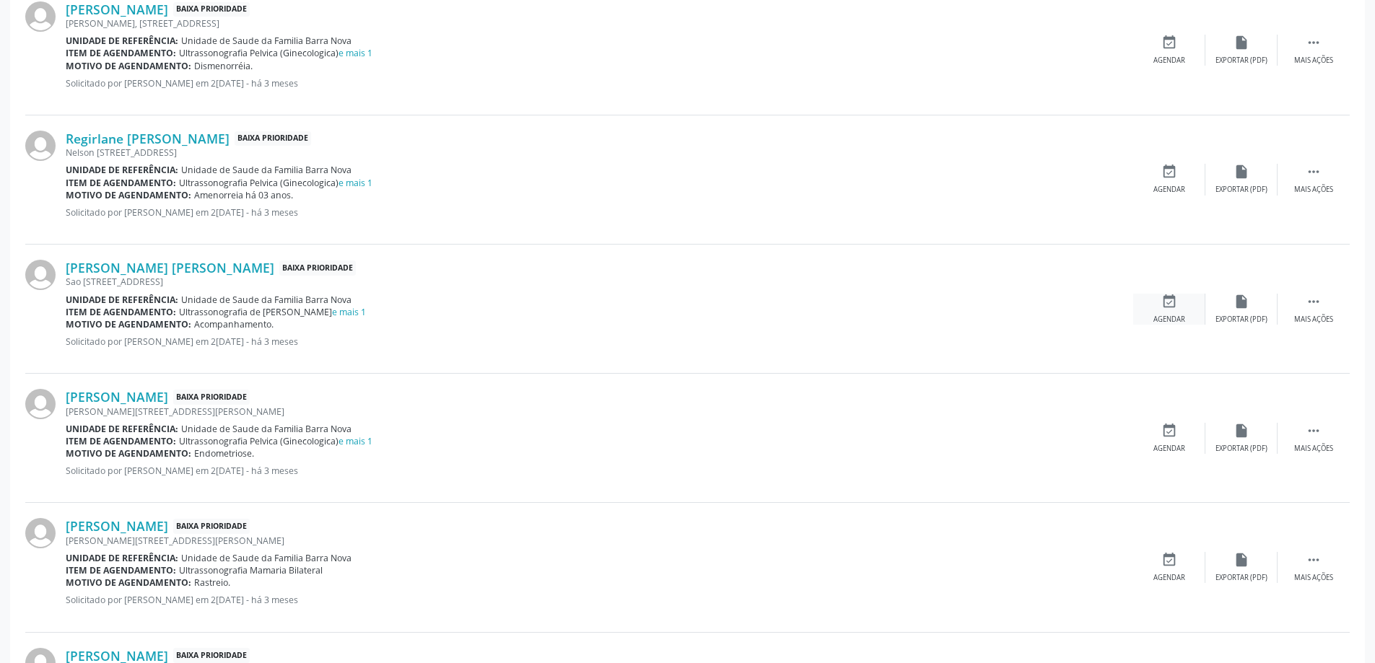
click at [1161, 312] on div "event_available Agendar" at bounding box center [1169, 309] width 72 height 31
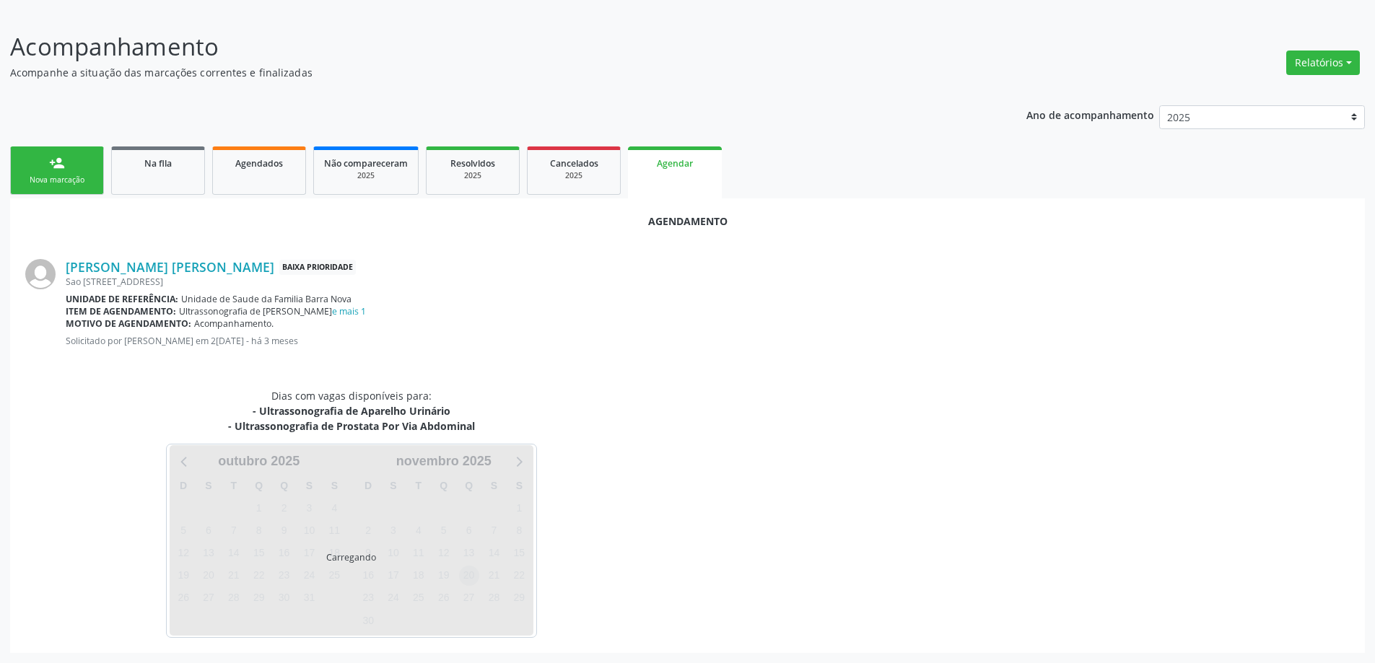
scroll to position [207, 0]
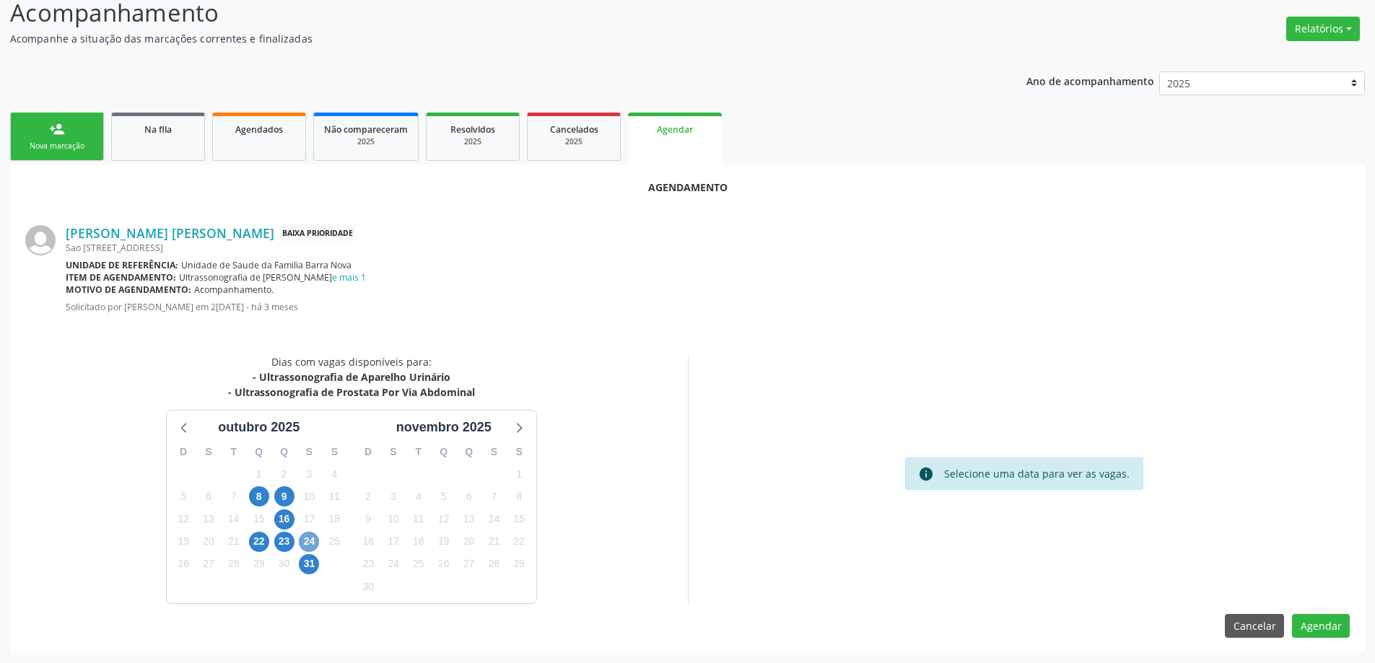
click at [309, 546] on span "24" at bounding box center [309, 542] width 20 height 20
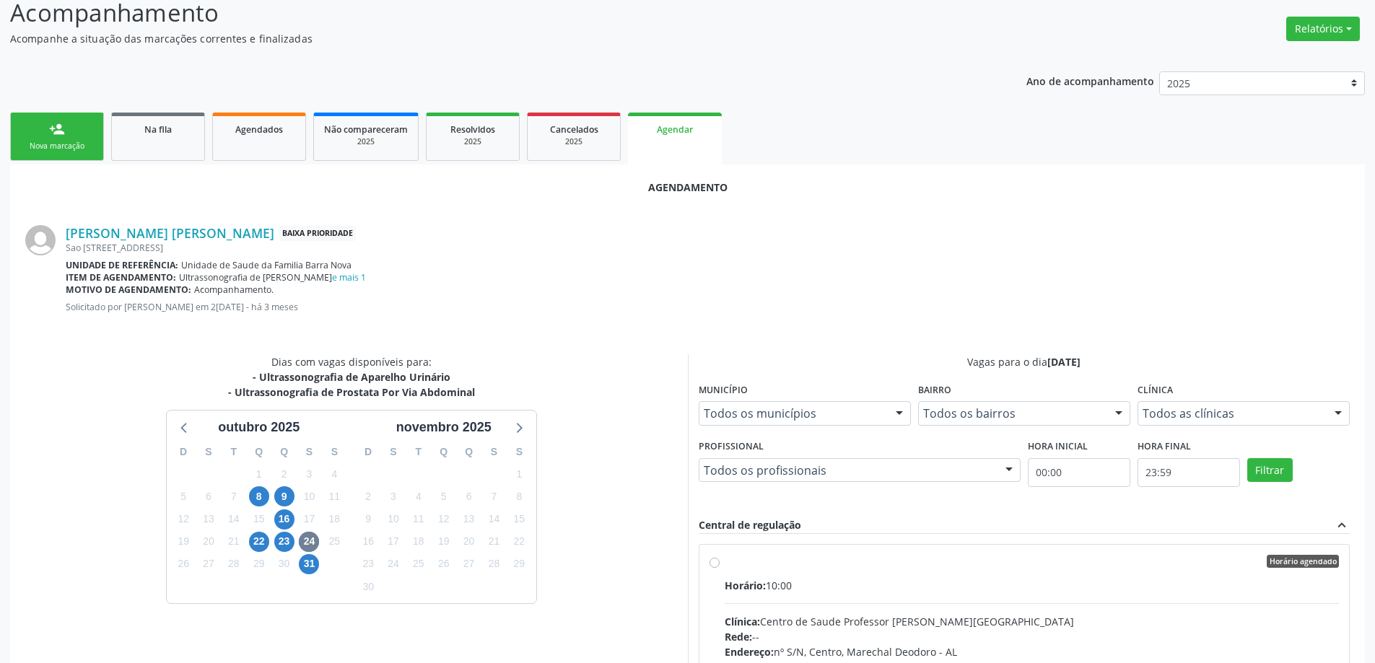
click at [725, 566] on label "Horário agendado Horário: 10:00 Clínica: Centro de Saude Professor [PERSON_NAME…" at bounding box center [1032, 666] width 615 height 222
click at [712, 566] on input "Horário agendado Horário: 10:00 Clínica: Centro de Saude Professor [PERSON_NAME…" at bounding box center [715, 561] width 10 height 13
radio input "true"
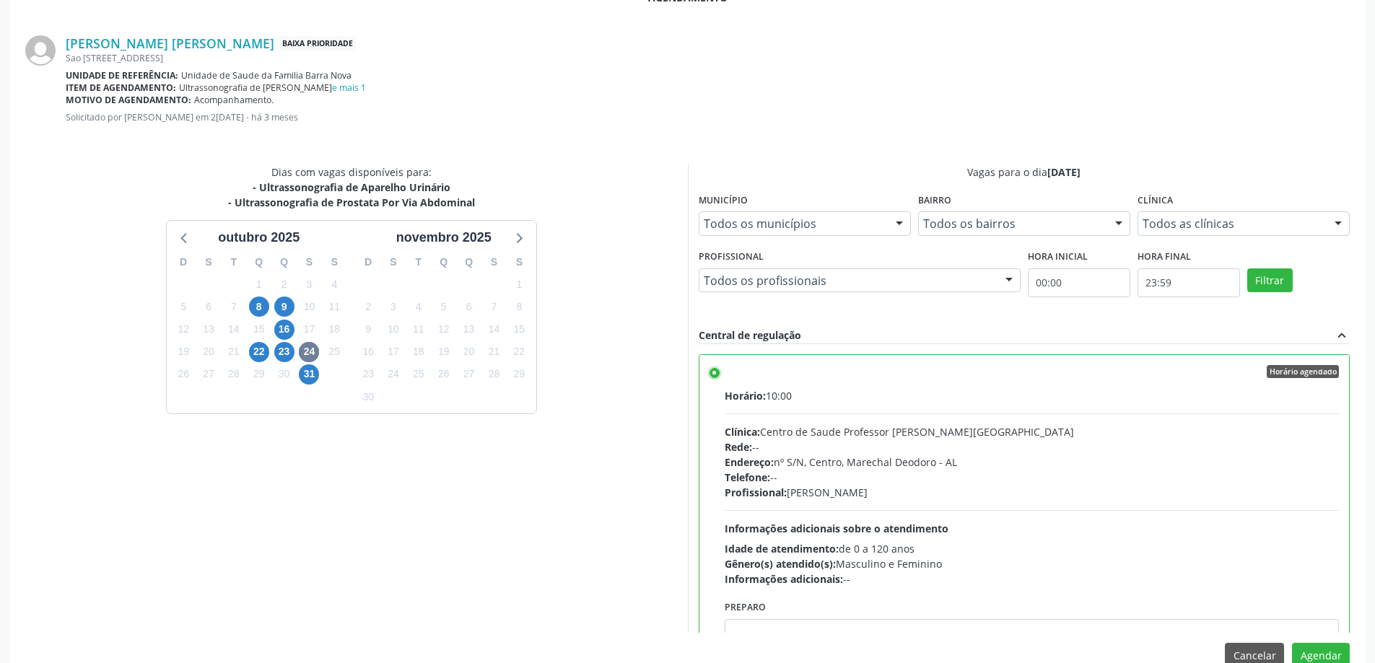
scroll to position [427, 0]
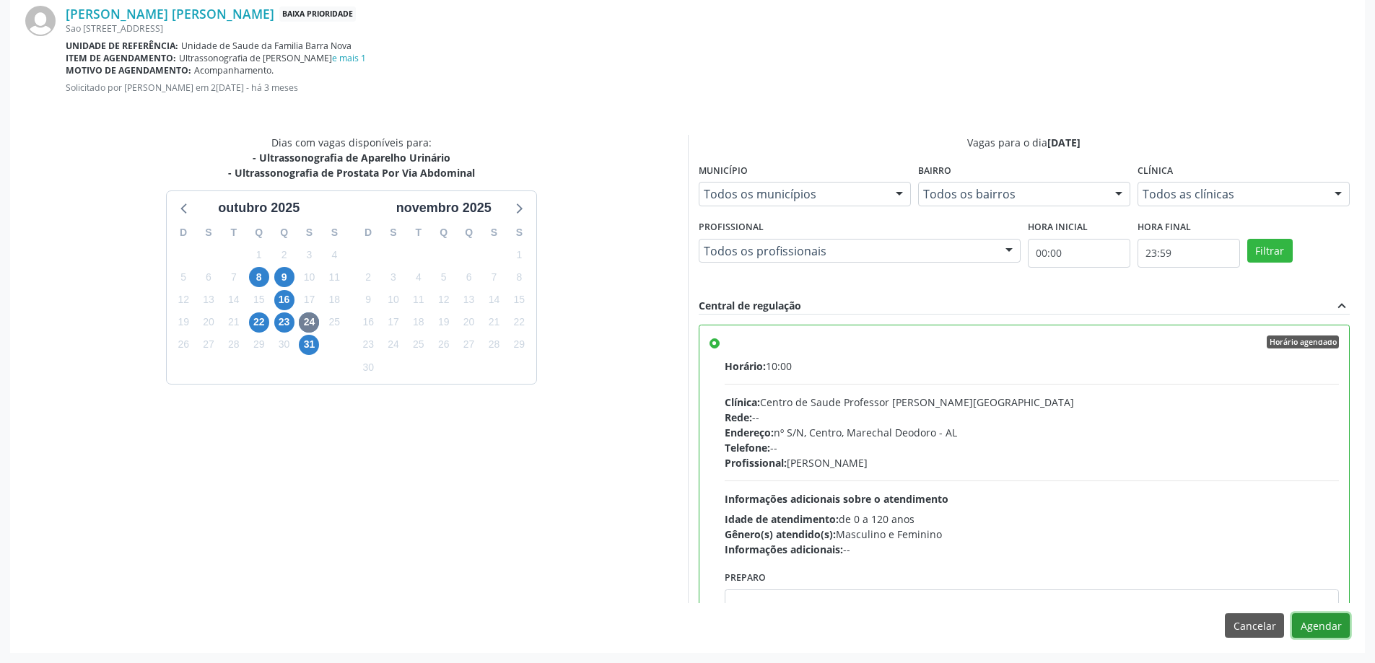
click at [1334, 623] on button "Agendar" at bounding box center [1321, 626] width 58 height 25
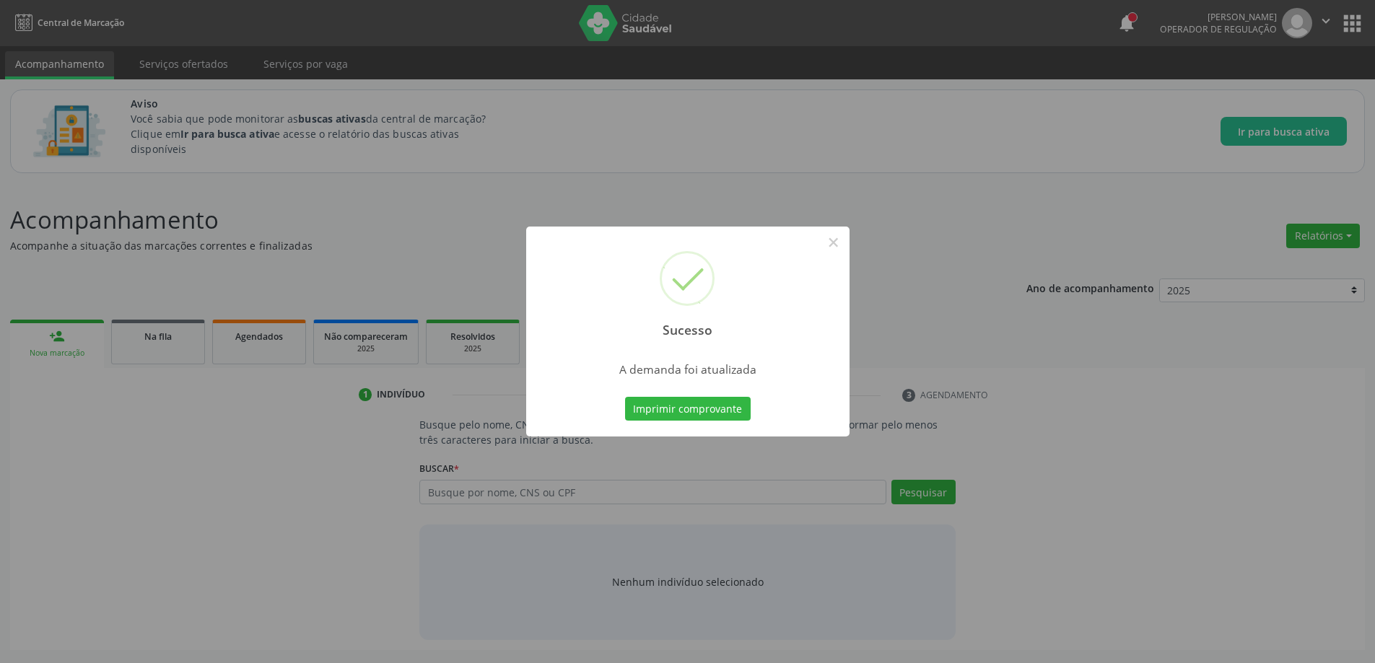
scroll to position [0, 0]
click at [842, 239] on button "×" at bounding box center [838, 242] width 25 height 25
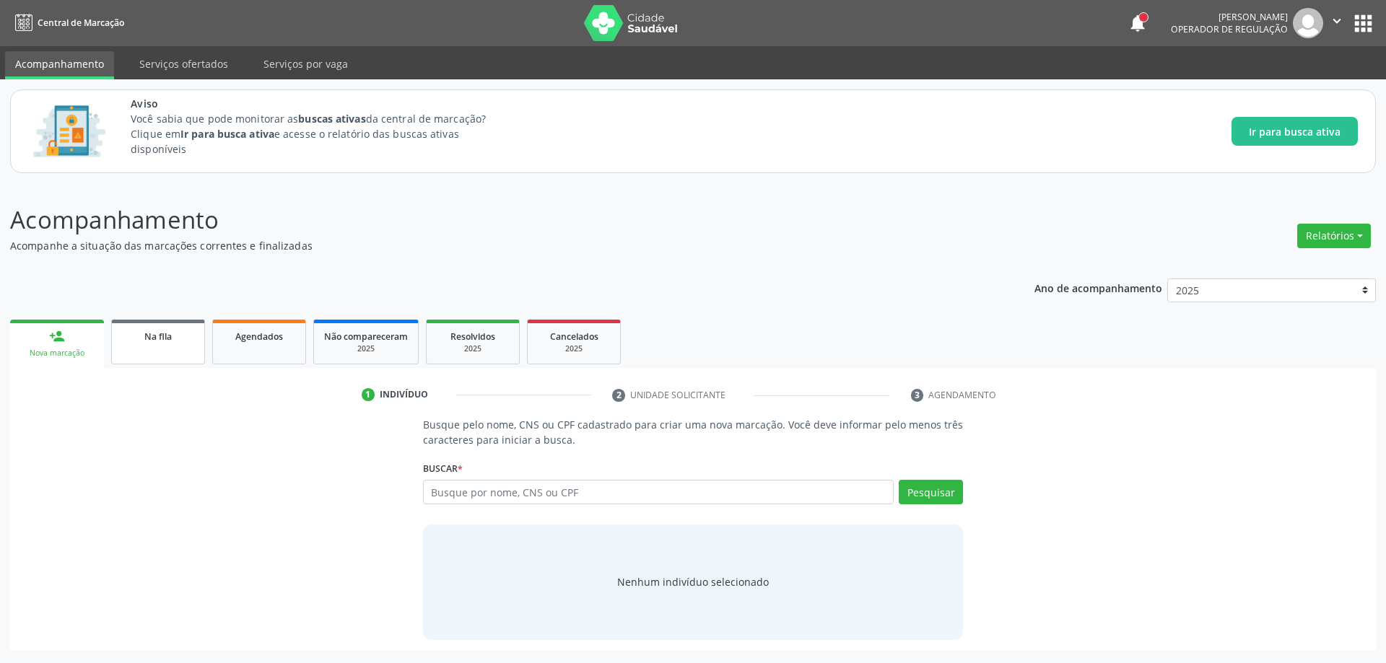
click at [148, 346] on link "Na fila" at bounding box center [158, 342] width 94 height 45
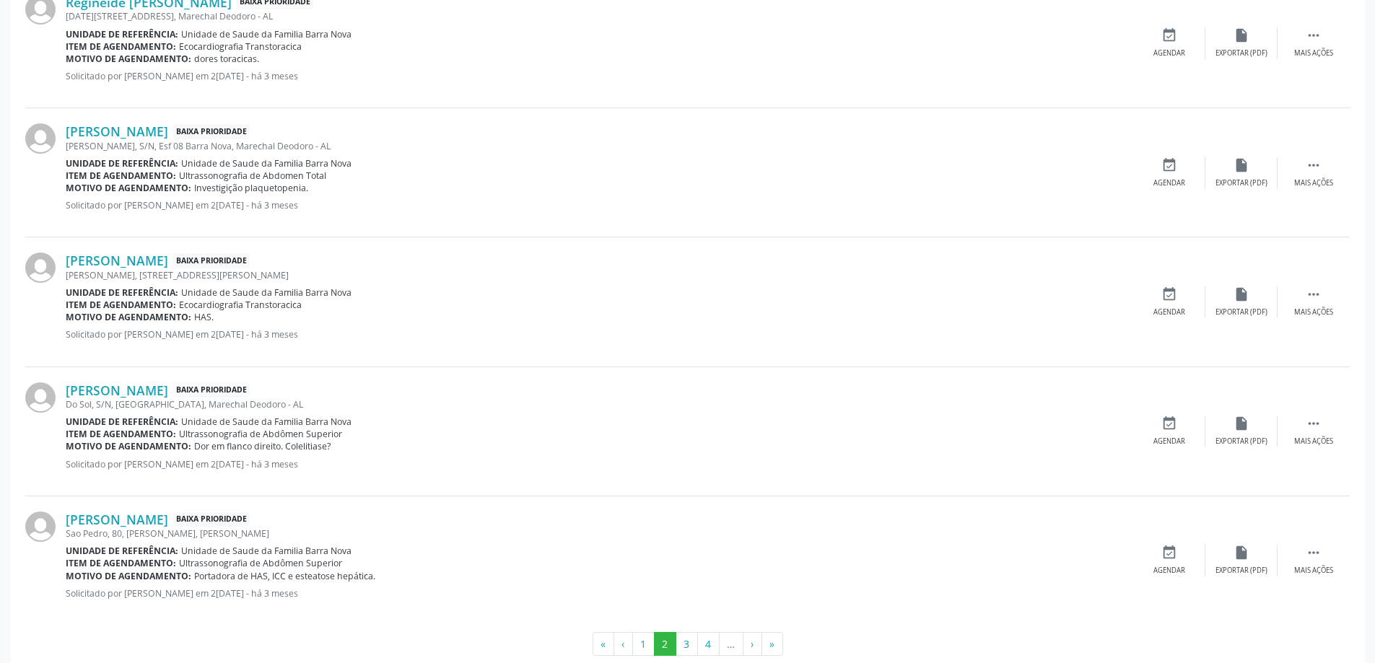
scroll to position [1879, 0]
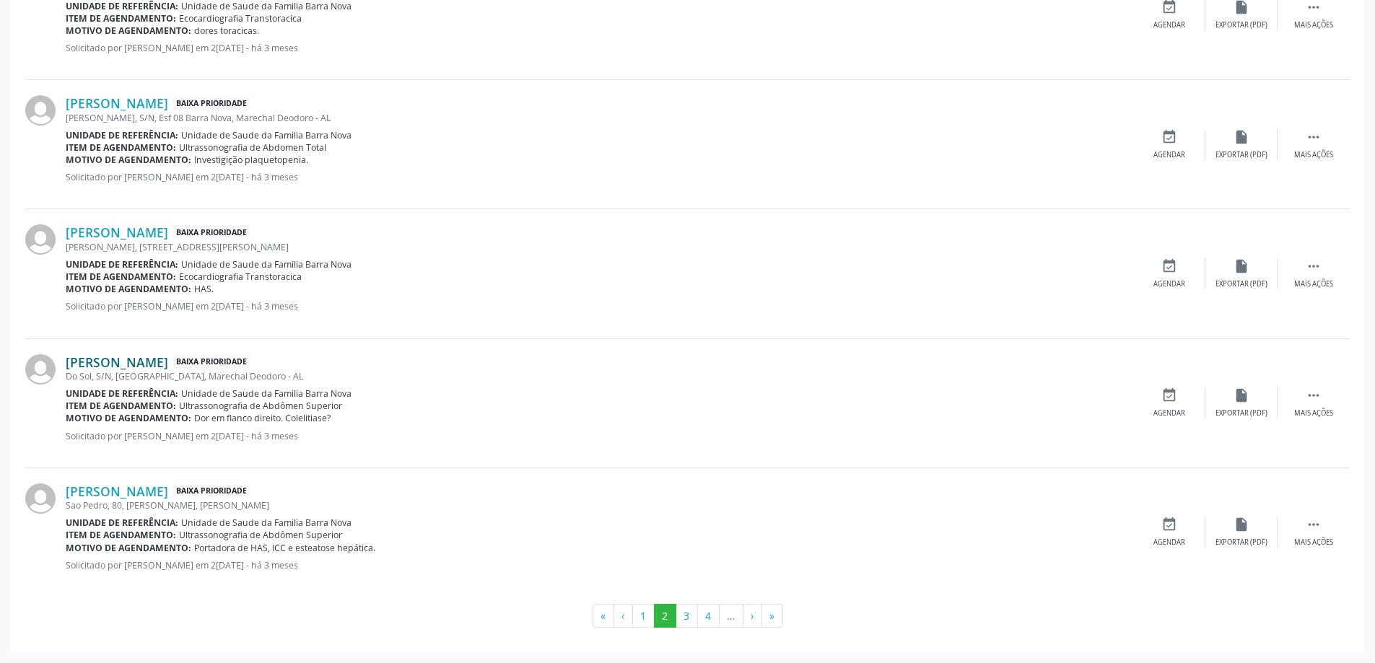
click at [118, 364] on link "[PERSON_NAME]" at bounding box center [117, 362] width 102 height 16
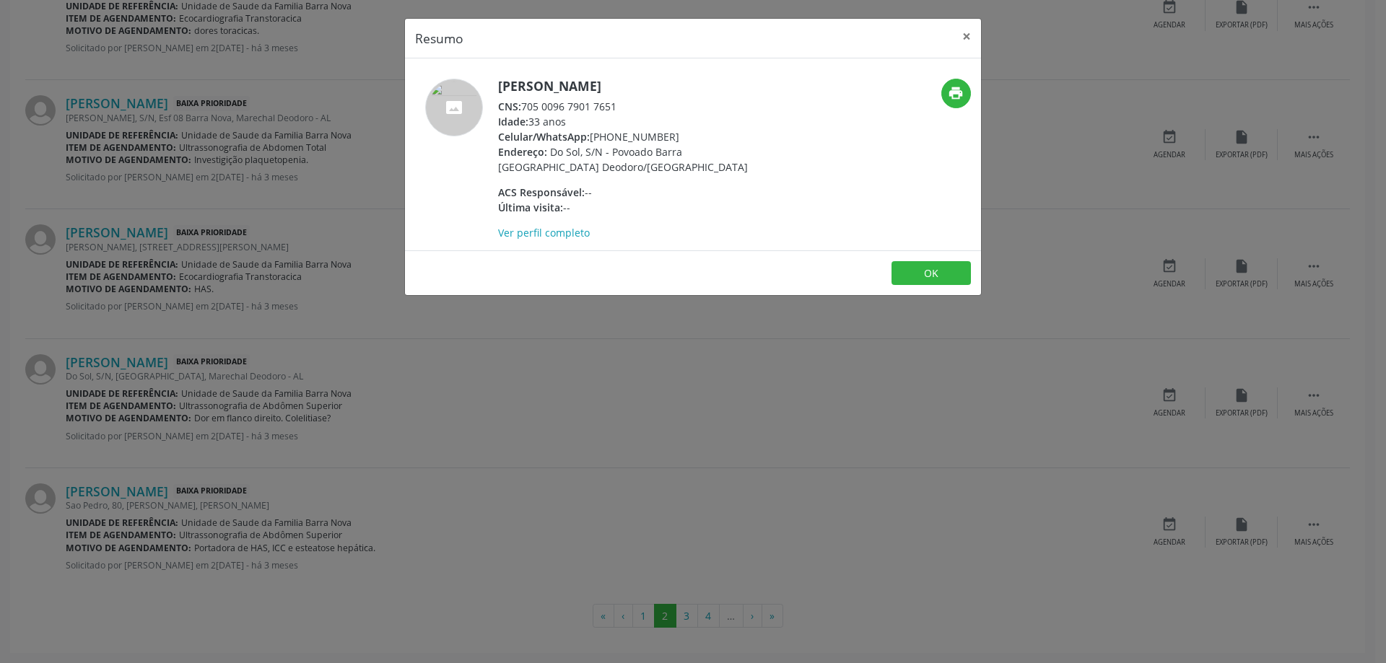
drag, startPoint x: 618, startPoint y: 105, endPoint x: 526, endPoint y: 109, distance: 91.7
click at [526, 109] on div "CNS: 705 0096 7901 7651" at bounding box center [638, 106] width 281 height 15
click at [966, 37] on button "×" at bounding box center [966, 36] width 29 height 35
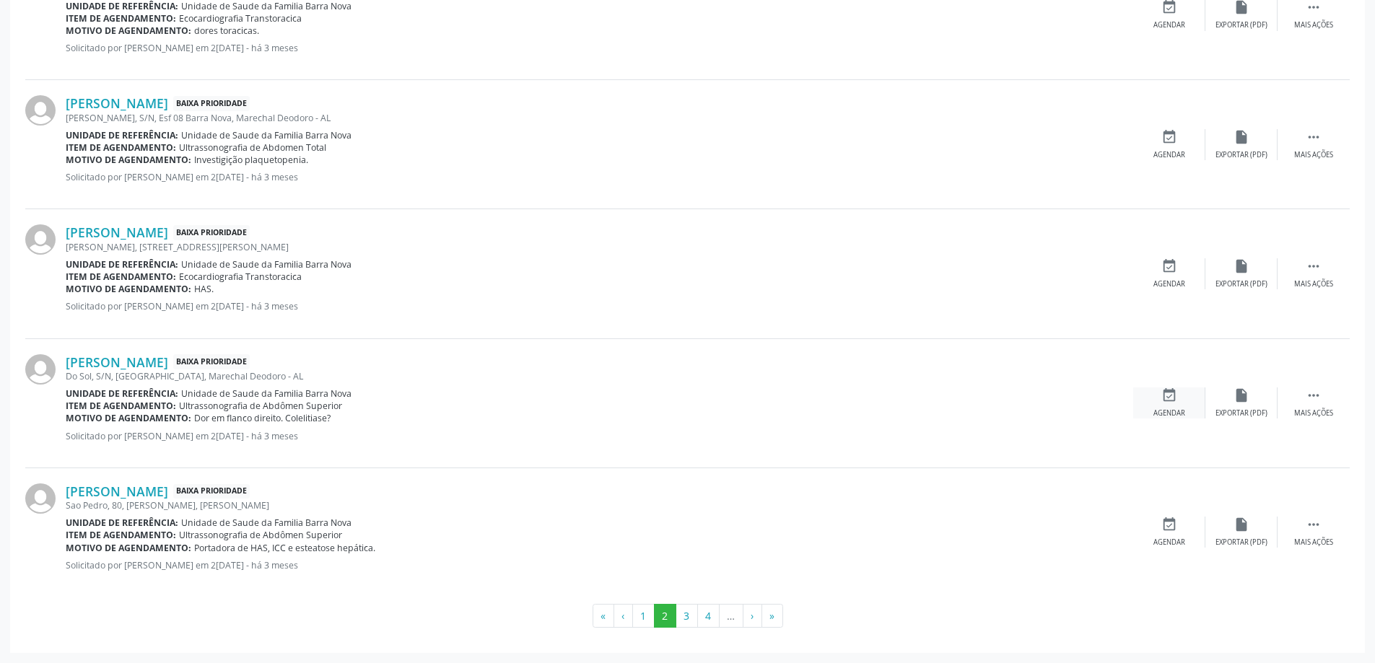
click at [1157, 400] on div "event_available Agendar" at bounding box center [1169, 403] width 72 height 31
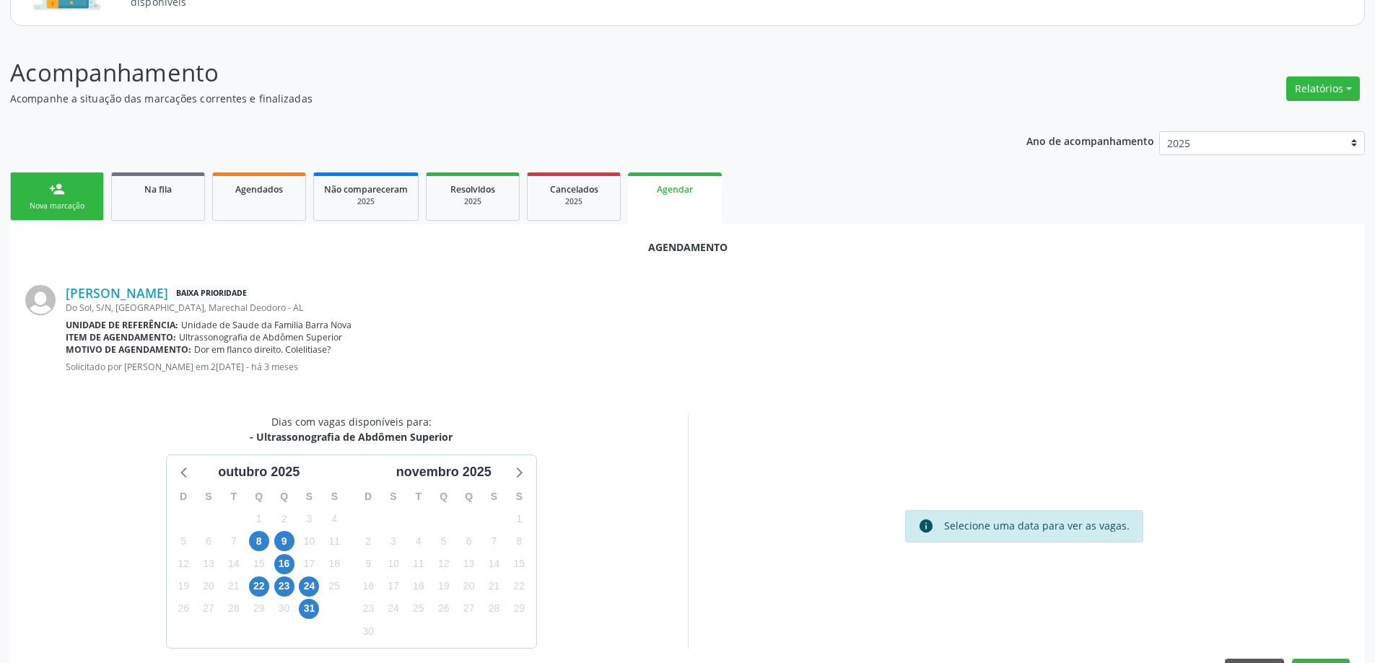
scroll to position [158, 0]
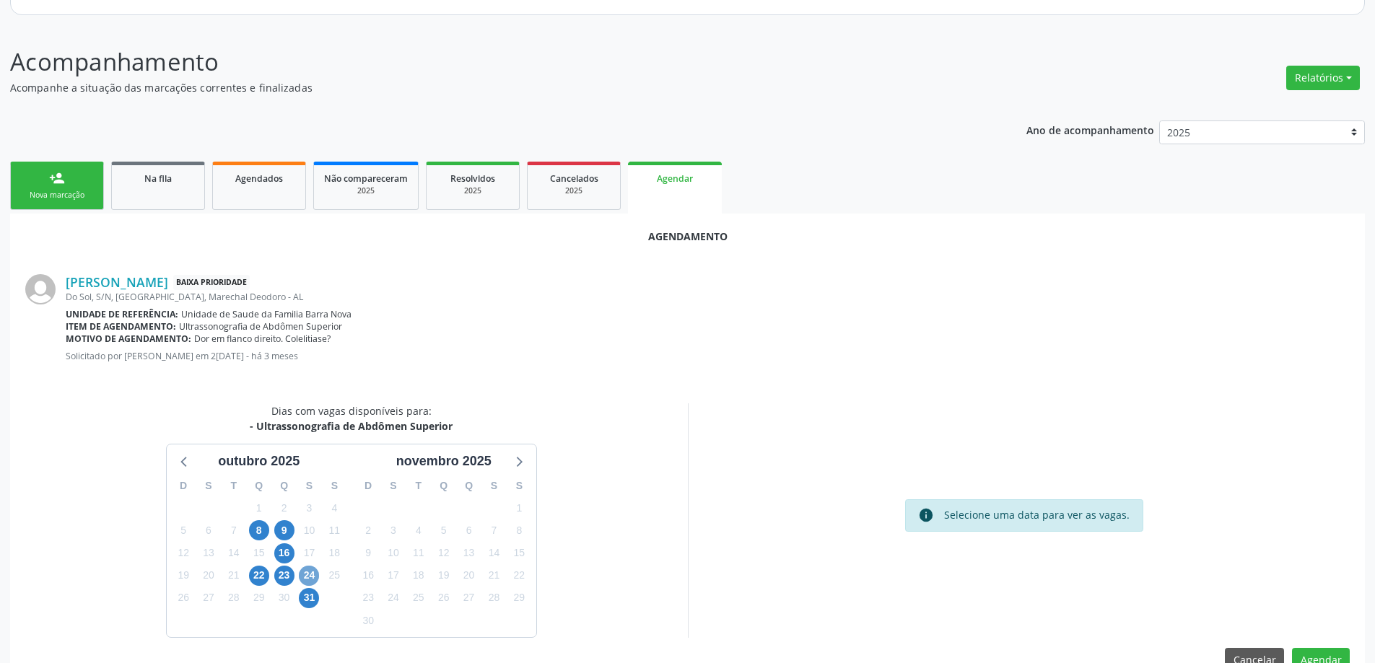
click at [305, 575] on span "24" at bounding box center [309, 576] width 20 height 20
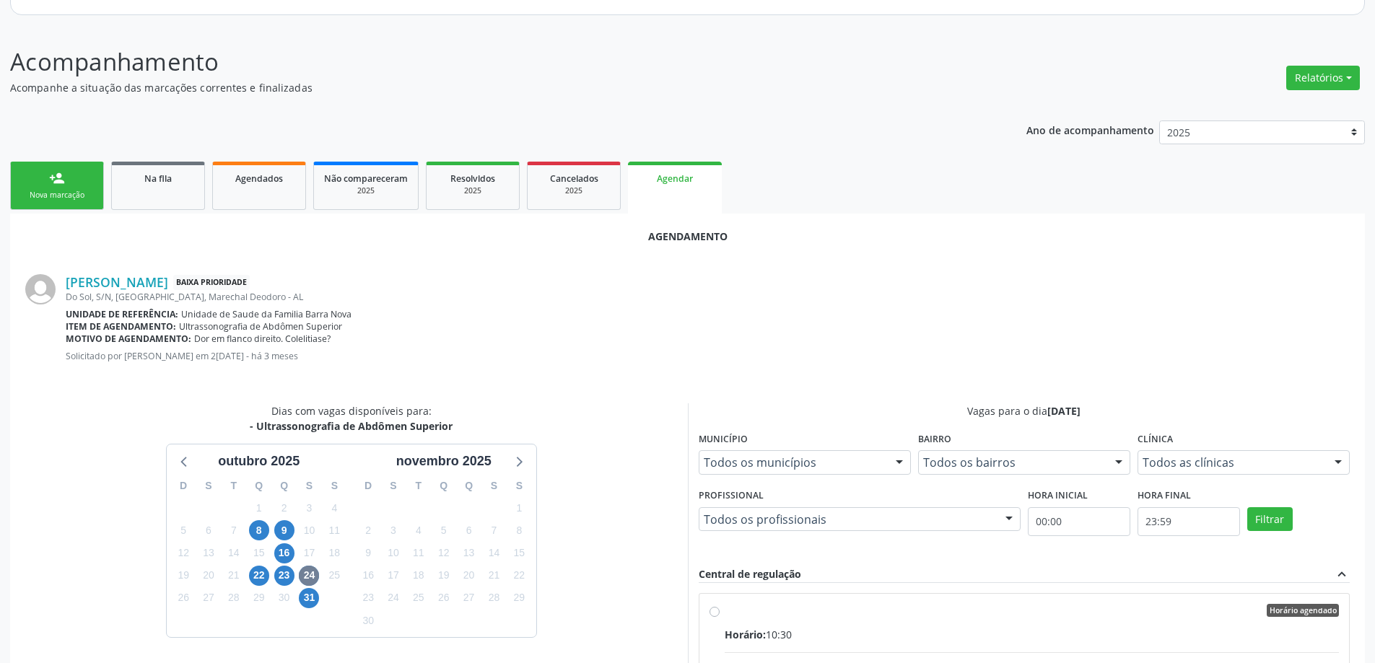
radio input "true"
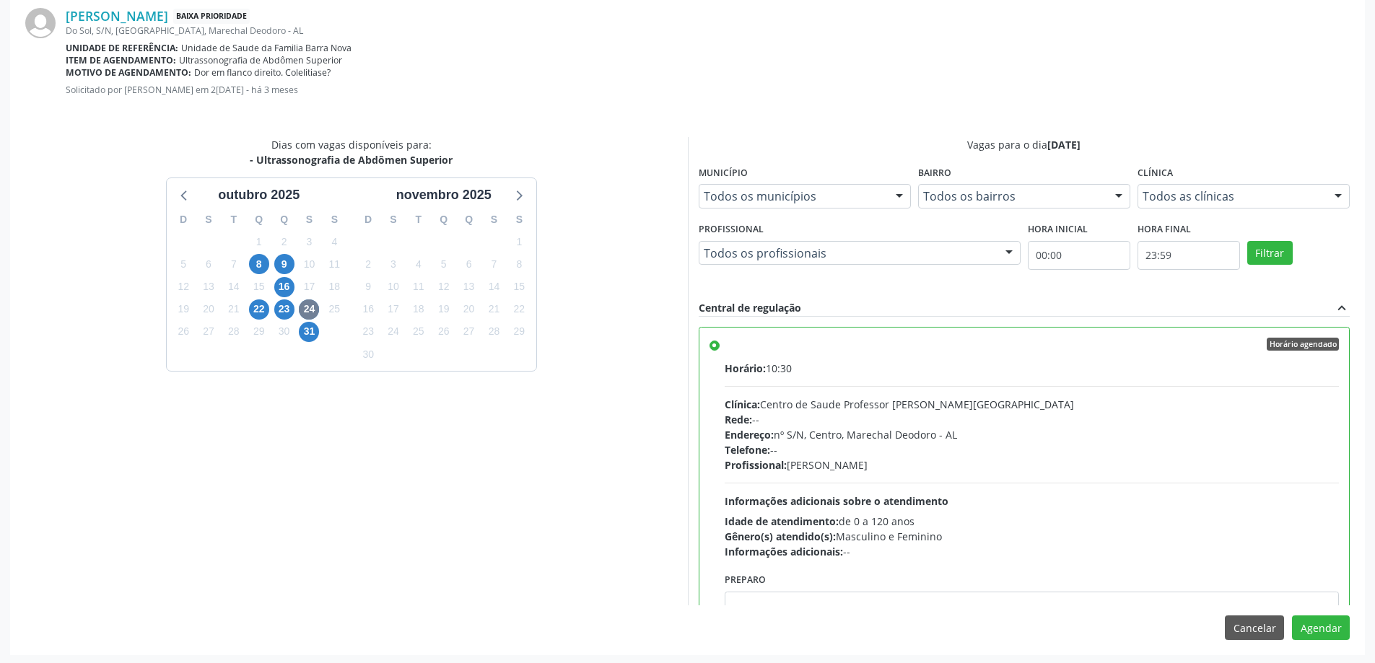
scroll to position [427, 0]
click at [1323, 627] on button "Agendar" at bounding box center [1321, 626] width 58 height 25
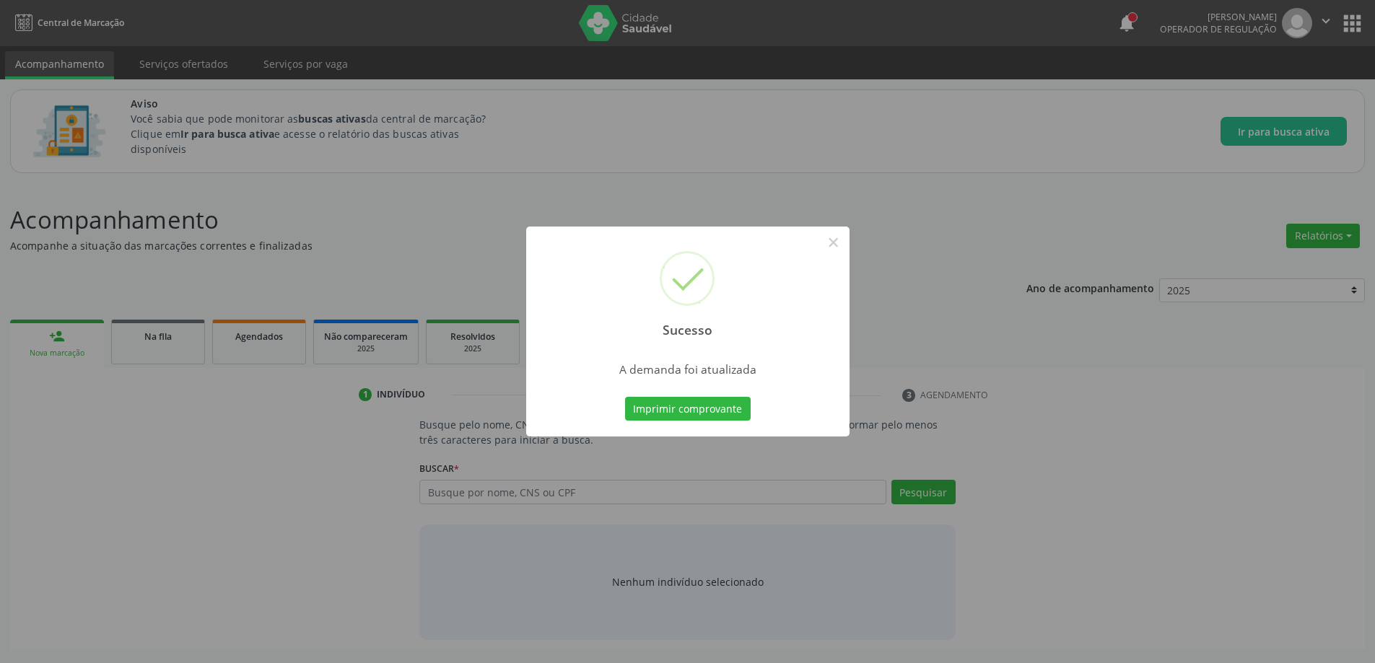
scroll to position [0, 0]
click at [843, 242] on button "×" at bounding box center [838, 242] width 25 height 25
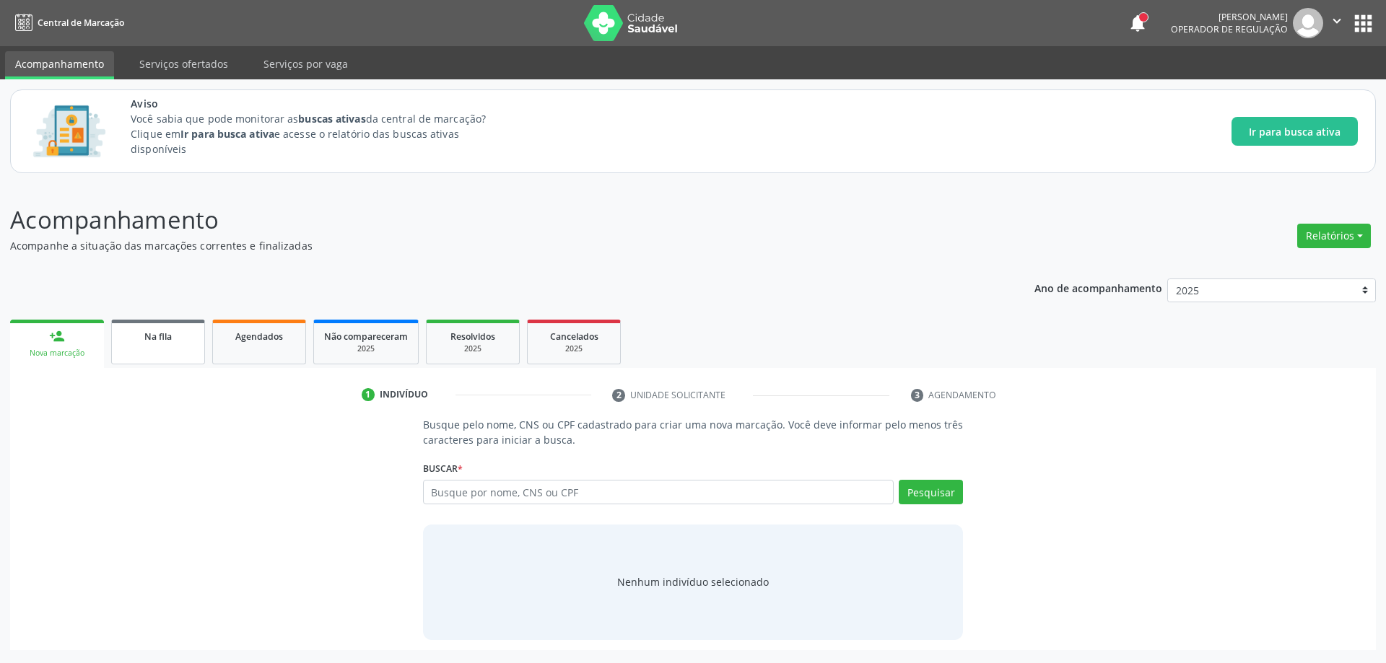
click at [167, 346] on link "Na fila" at bounding box center [158, 342] width 94 height 45
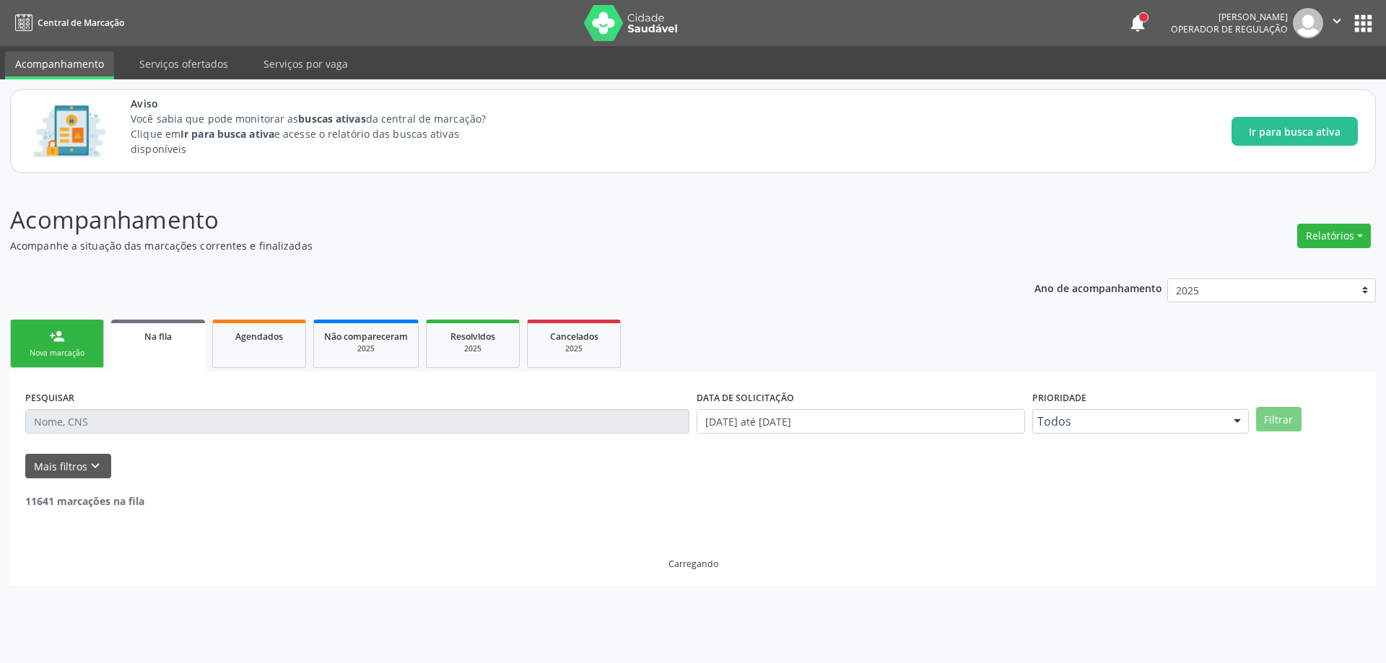
click at [173, 346] on link "Na fila" at bounding box center [158, 346] width 94 height 52
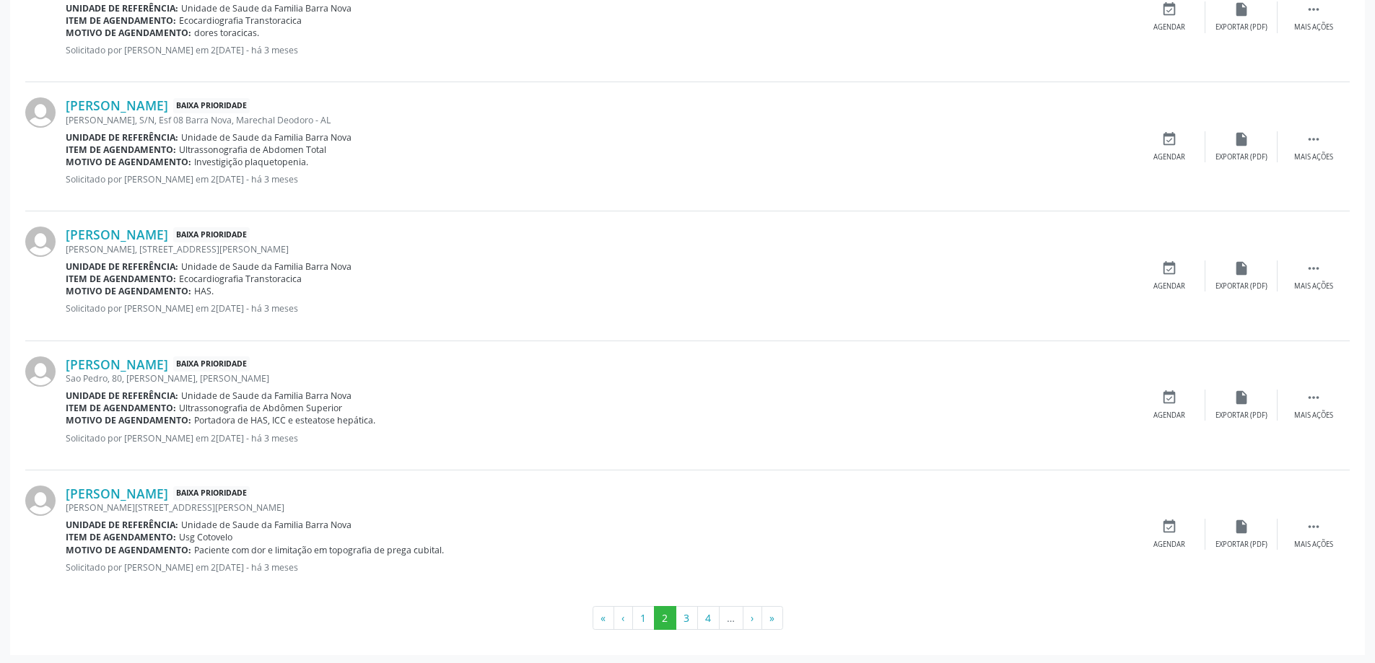
scroll to position [1879, 0]
click at [145, 489] on link "[PERSON_NAME]" at bounding box center [117, 492] width 102 height 16
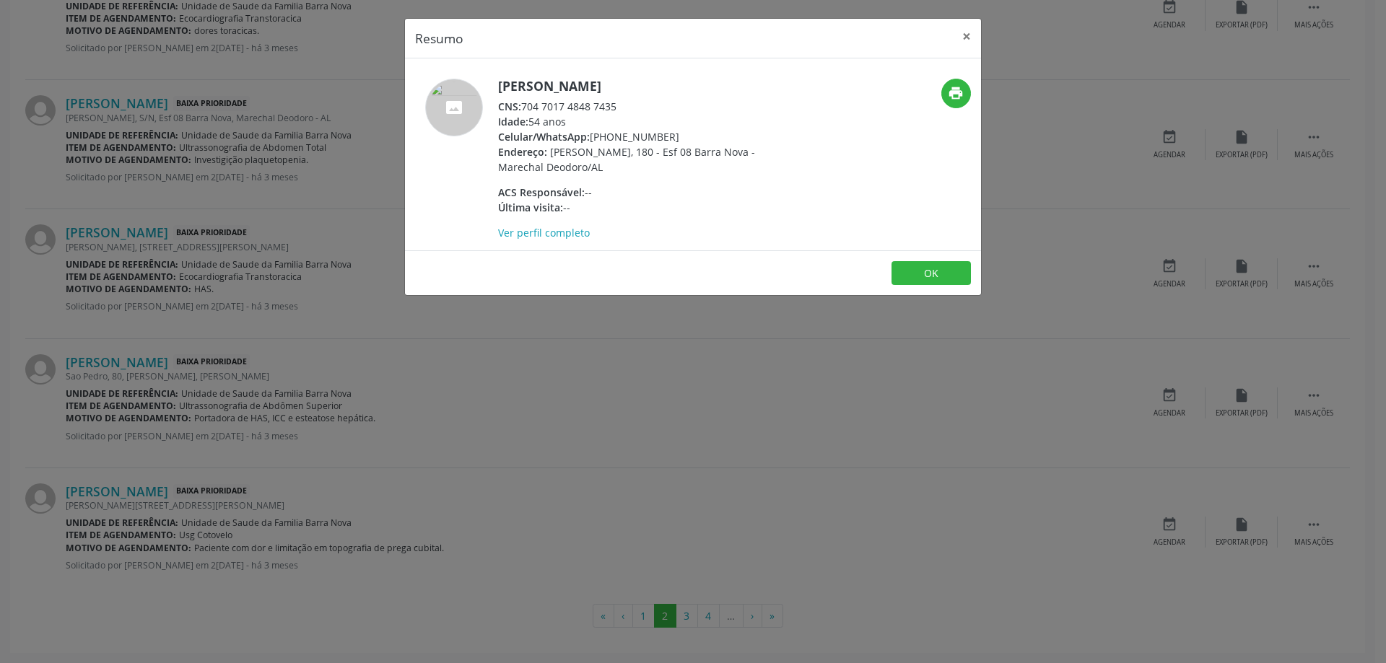
drag, startPoint x: 617, startPoint y: 104, endPoint x: 523, endPoint y: 105, distance: 94.6
click at [523, 105] on div "CNS: 704 7017 4848 7435" at bounding box center [638, 106] width 281 height 15
click at [968, 40] on button "×" at bounding box center [966, 36] width 29 height 35
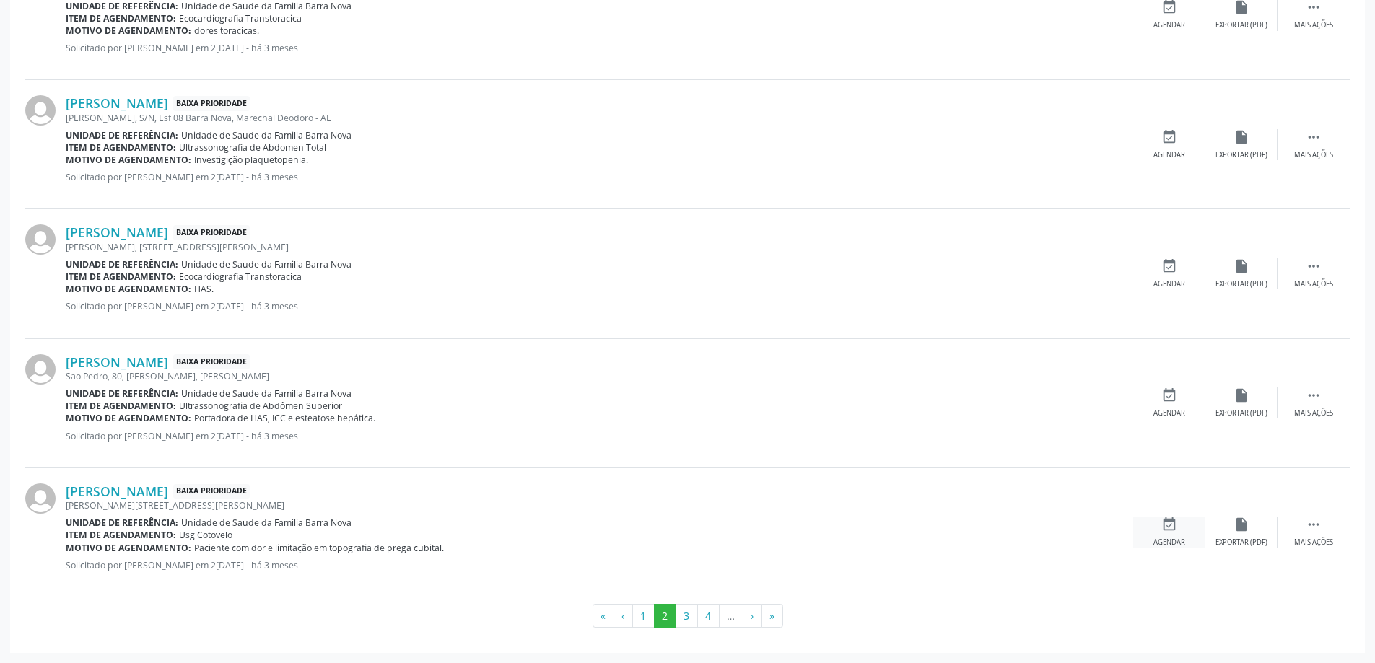
click at [1161, 528] on icon "event_available" at bounding box center [1169, 525] width 16 height 16
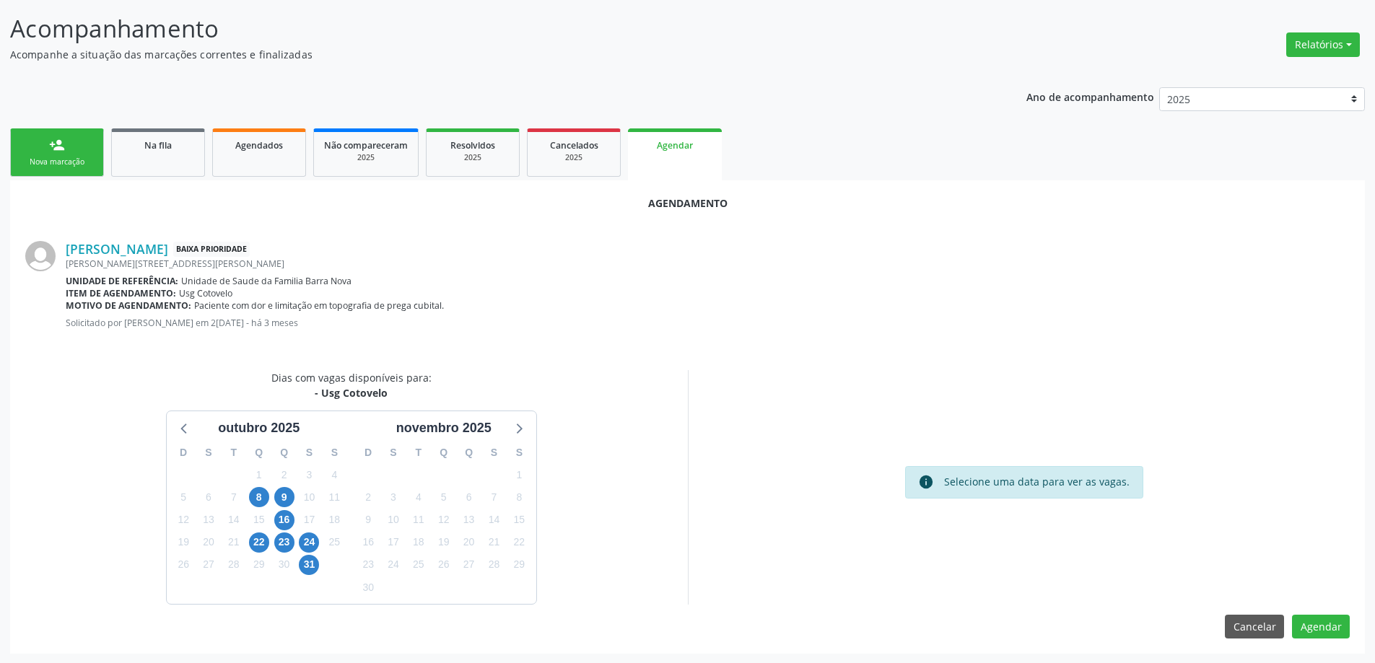
scroll to position [192, 0]
click at [314, 546] on span "24" at bounding box center [309, 542] width 20 height 20
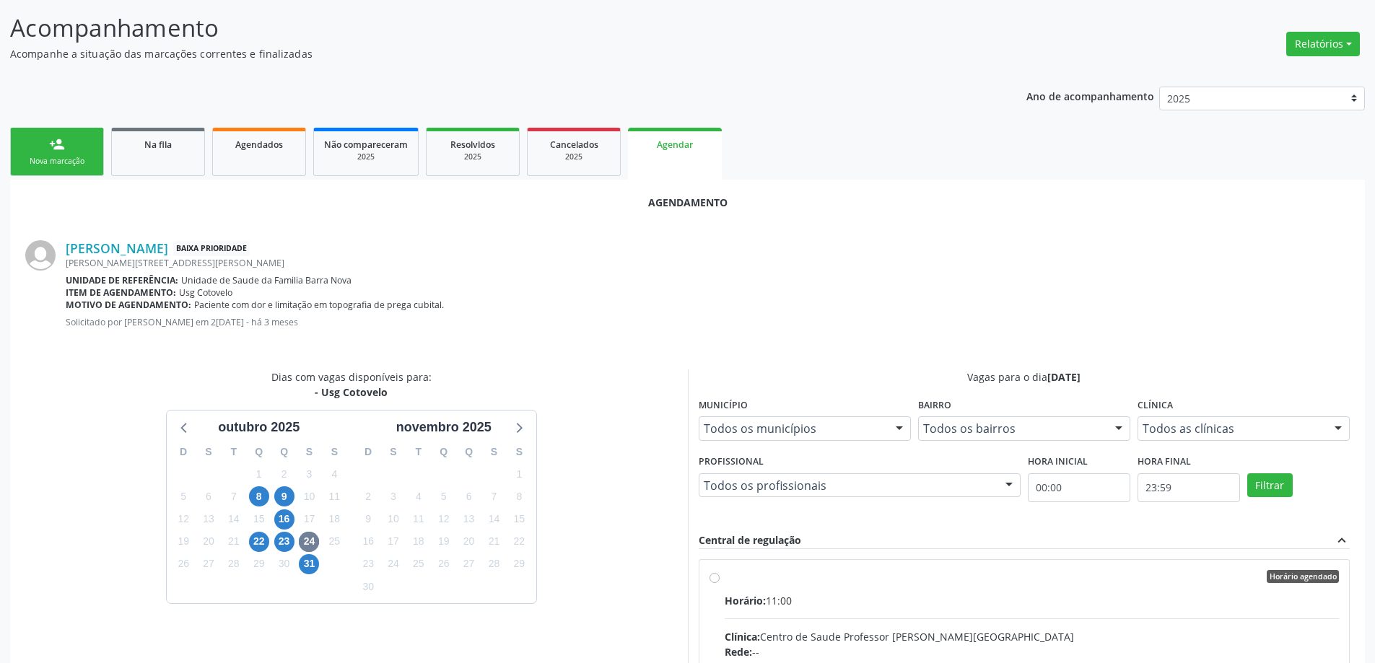
click at [712, 577] on input "Horário agendado Horário: 11:00 Clínica: Centro de Saude Professor [PERSON_NAME…" at bounding box center [715, 576] width 10 height 13
radio input "true"
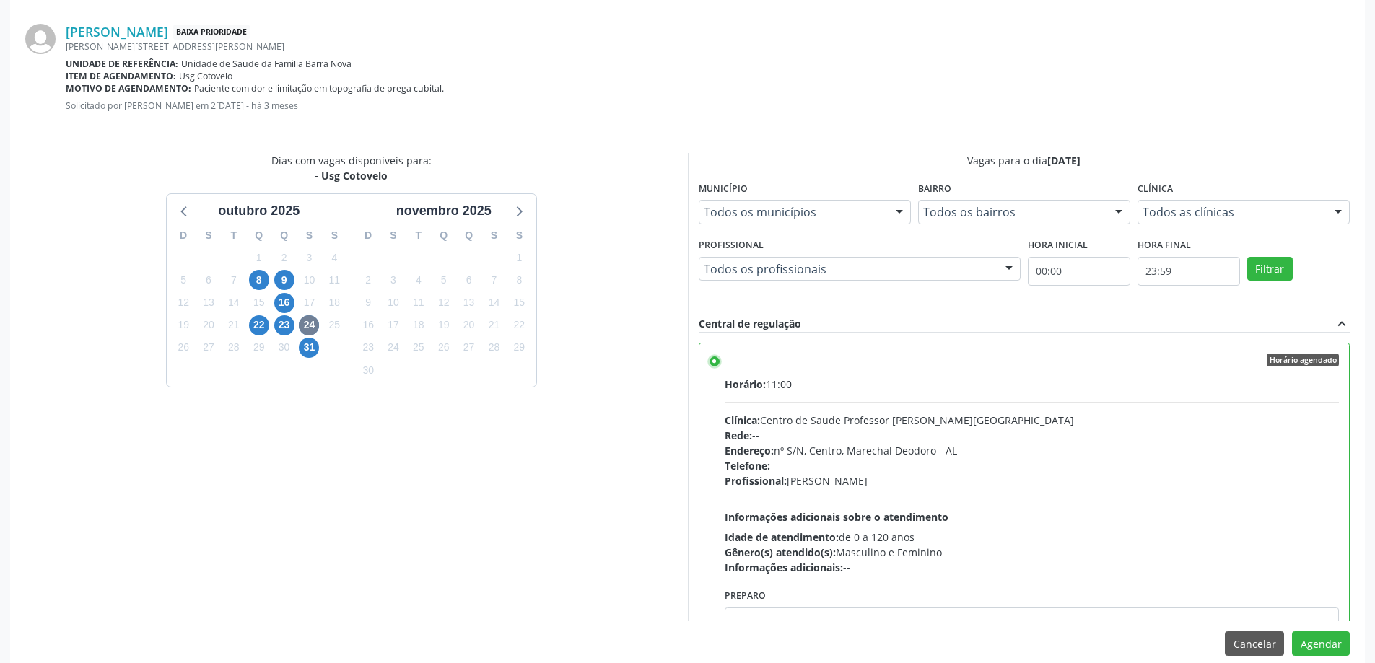
scroll to position [427, 0]
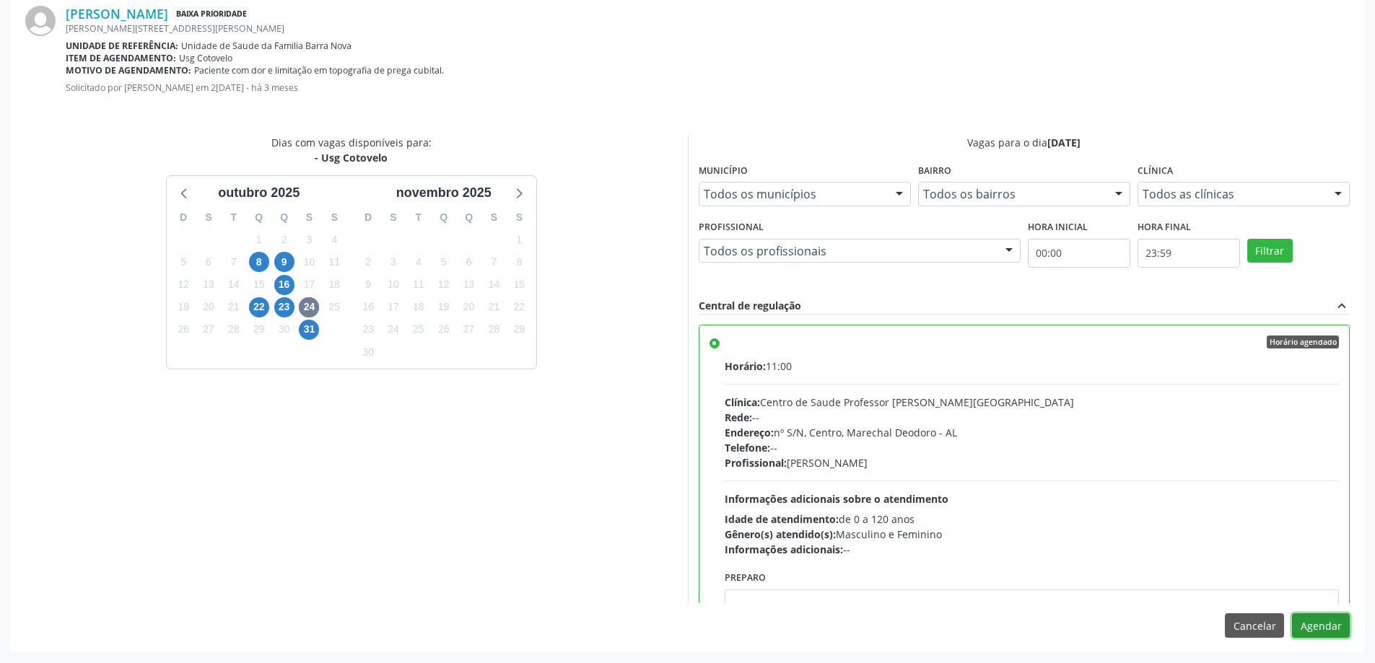
click at [1330, 634] on button "Agendar" at bounding box center [1321, 626] width 58 height 25
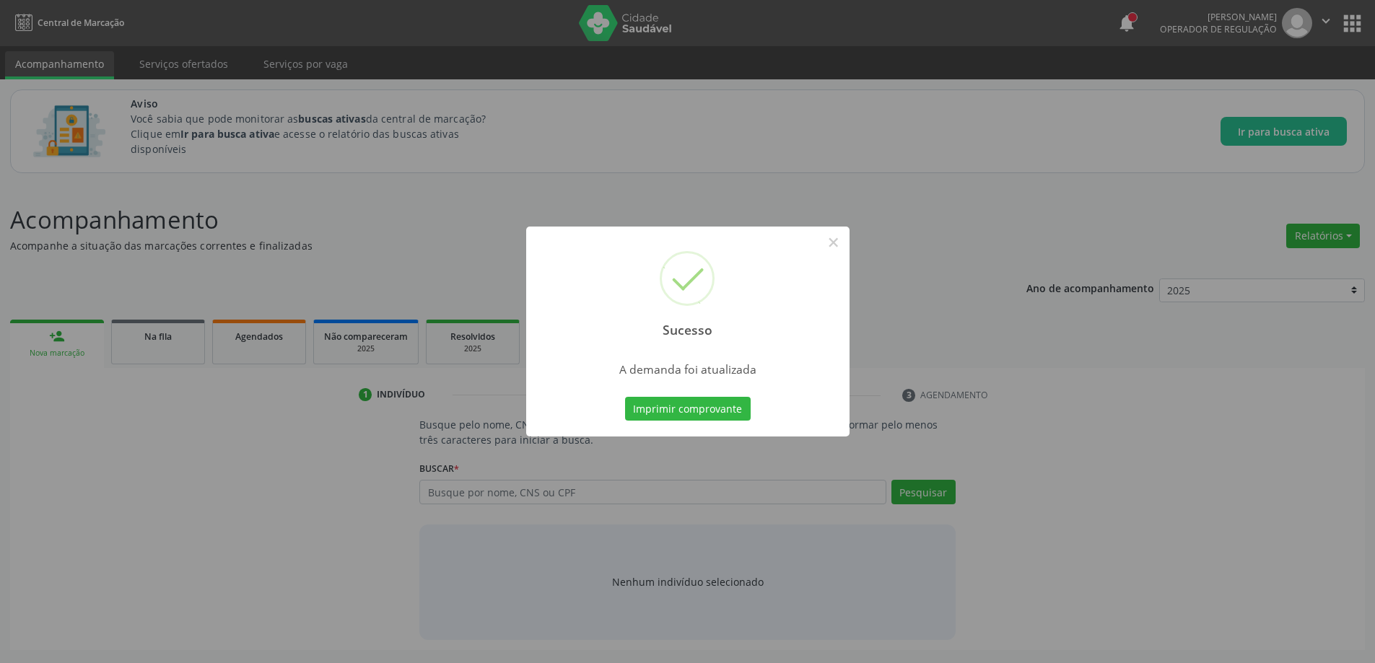
scroll to position [0, 0]
click at [837, 249] on button "×" at bounding box center [838, 242] width 25 height 25
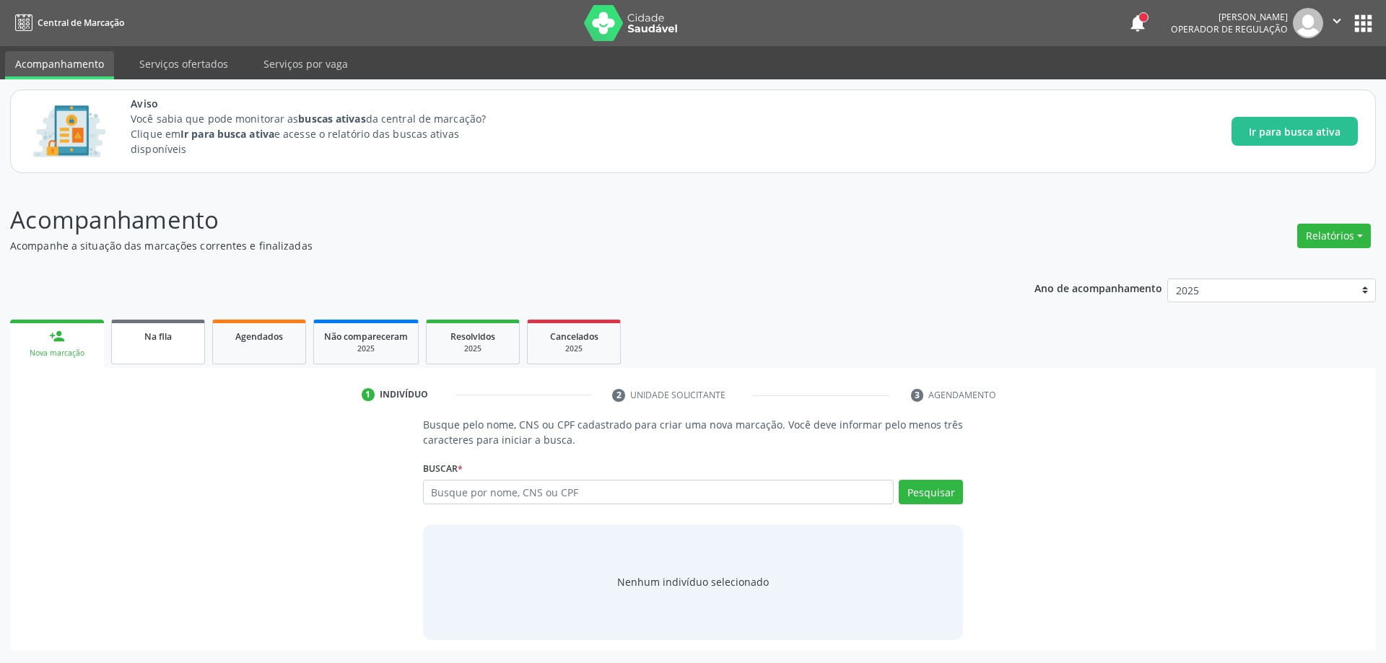
click at [162, 343] on div "Na fila" at bounding box center [158, 335] width 72 height 15
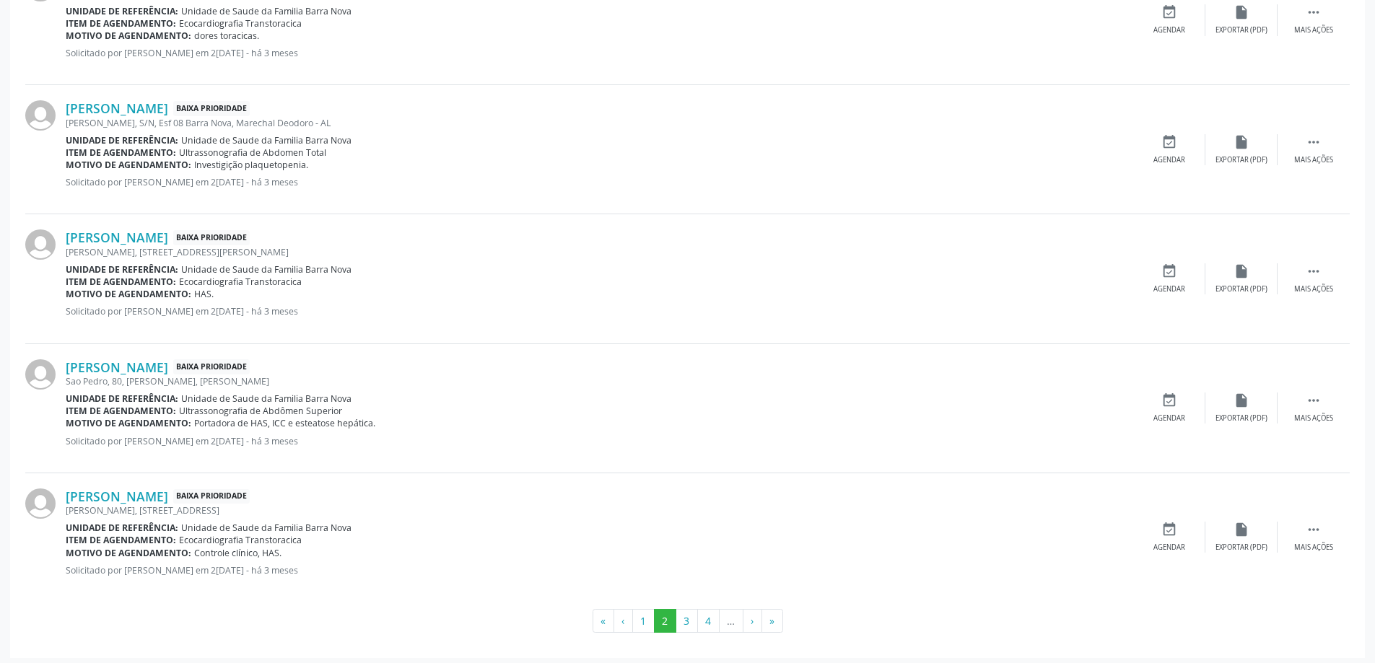
scroll to position [1879, 0]
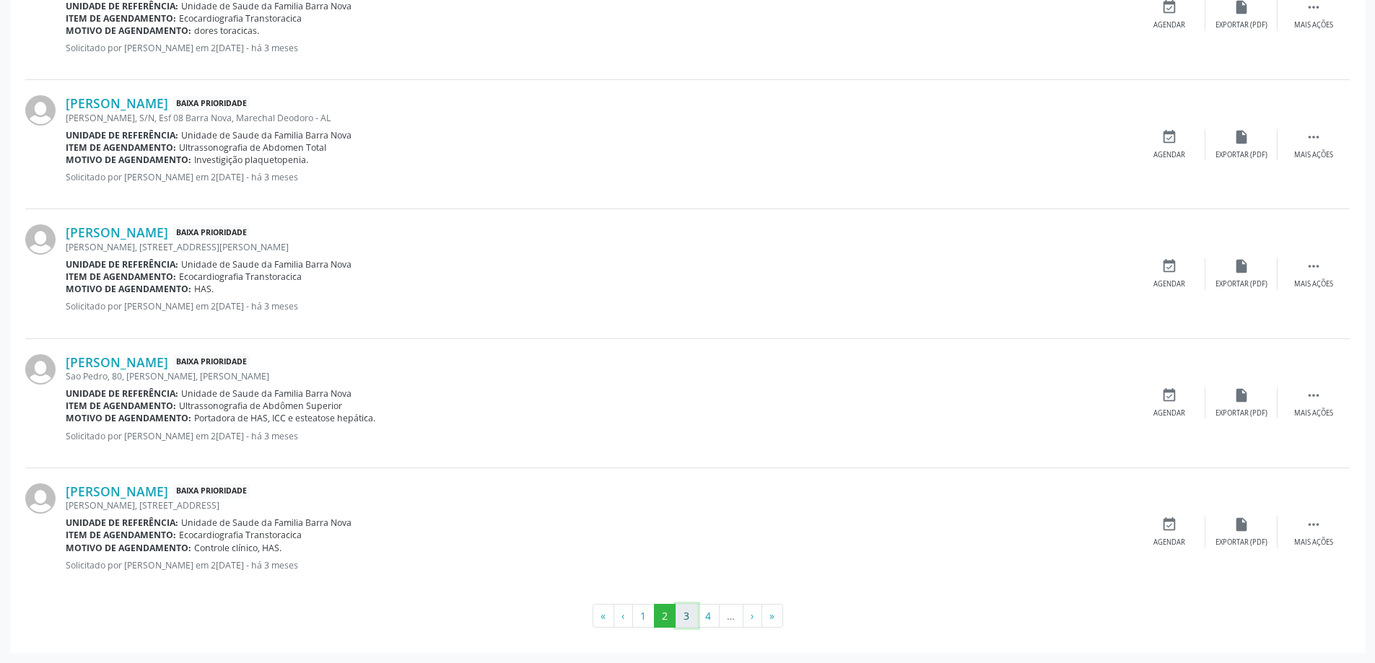
click at [687, 614] on button "3" at bounding box center [687, 616] width 22 height 25
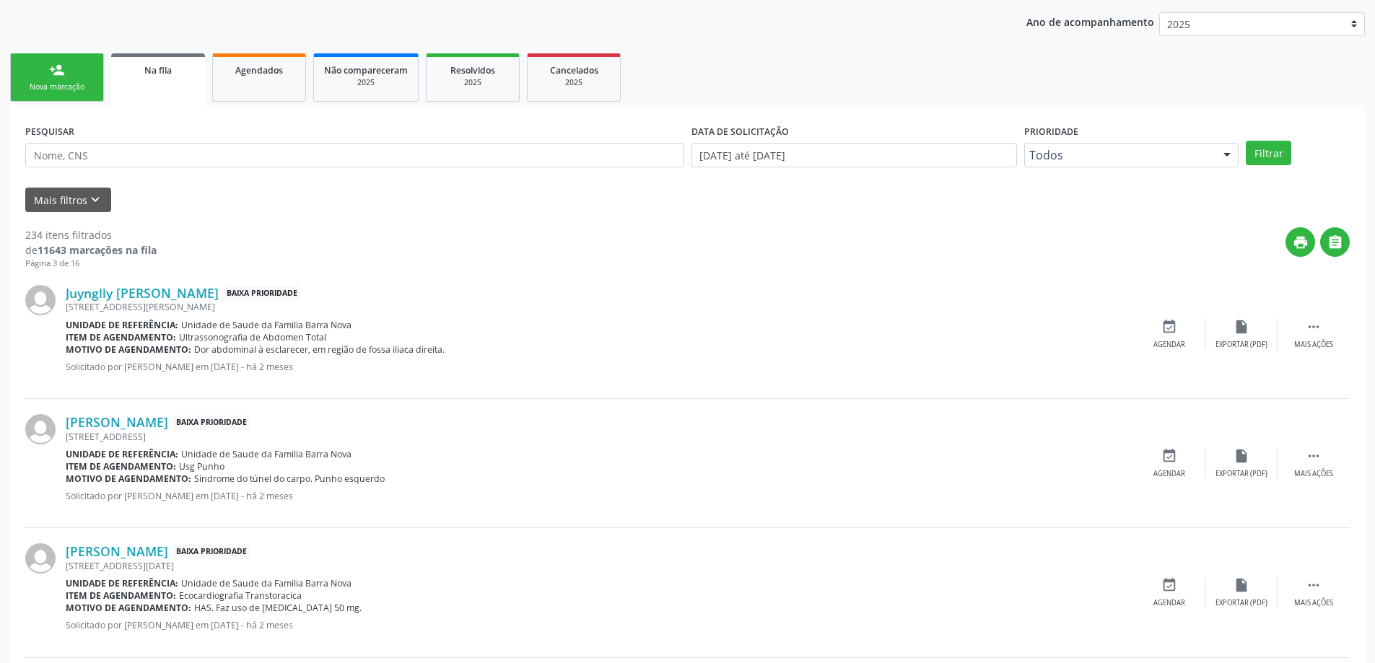
scroll to position [289, 0]
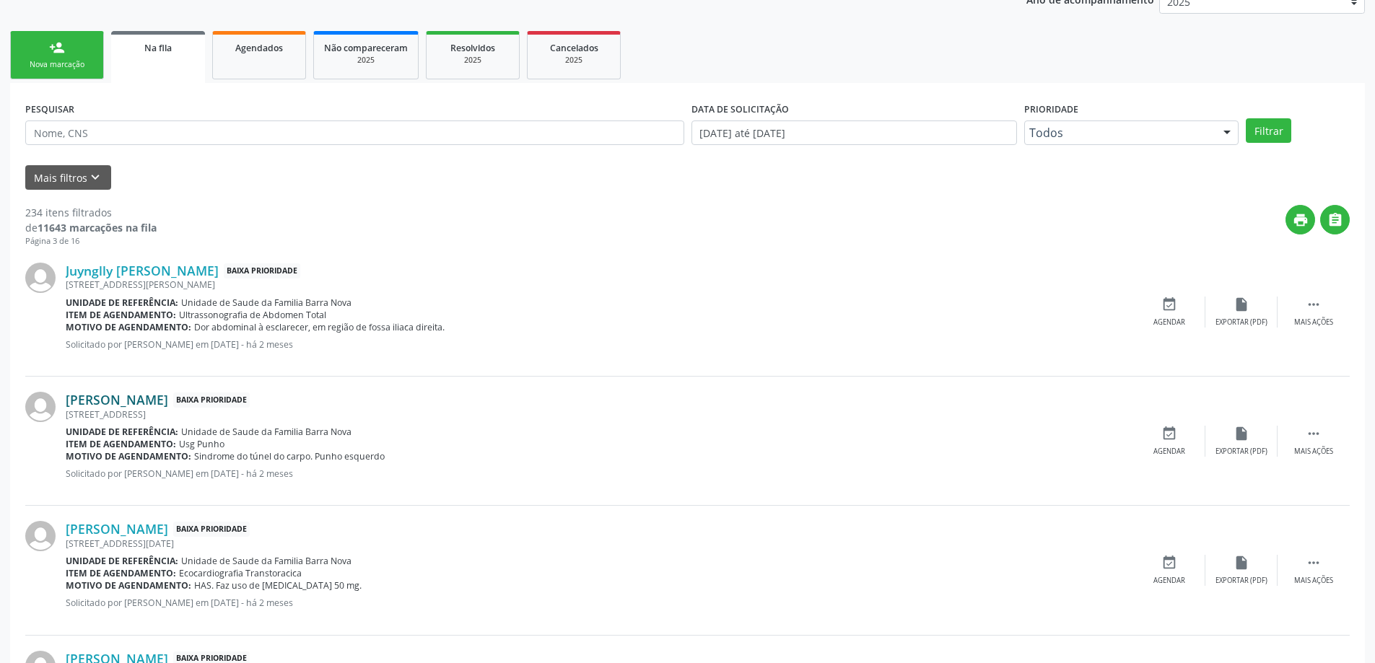
click at [167, 401] on link "[PERSON_NAME]" at bounding box center [117, 400] width 102 height 16
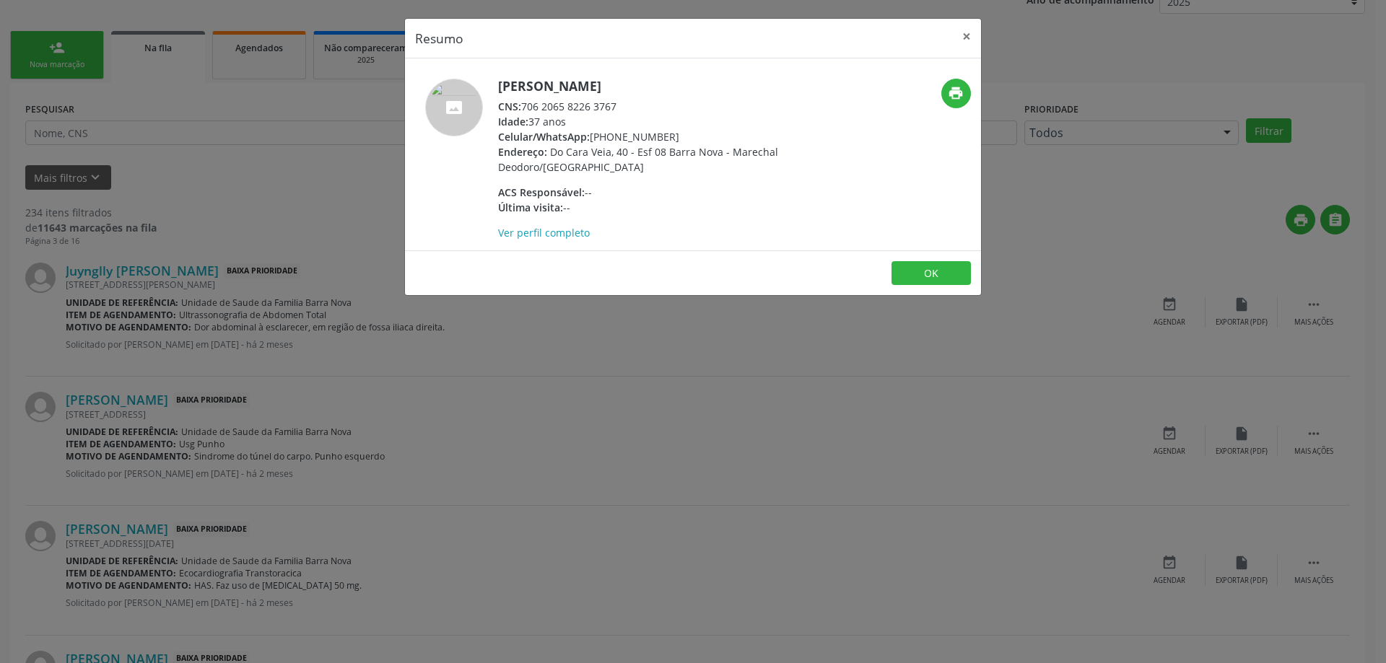
drag, startPoint x: 618, startPoint y: 101, endPoint x: 523, endPoint y: 108, distance: 94.8
click at [523, 108] on div "CNS: 706 2065 8226 3767" at bounding box center [638, 106] width 281 height 15
click at [959, 36] on button "×" at bounding box center [966, 36] width 29 height 35
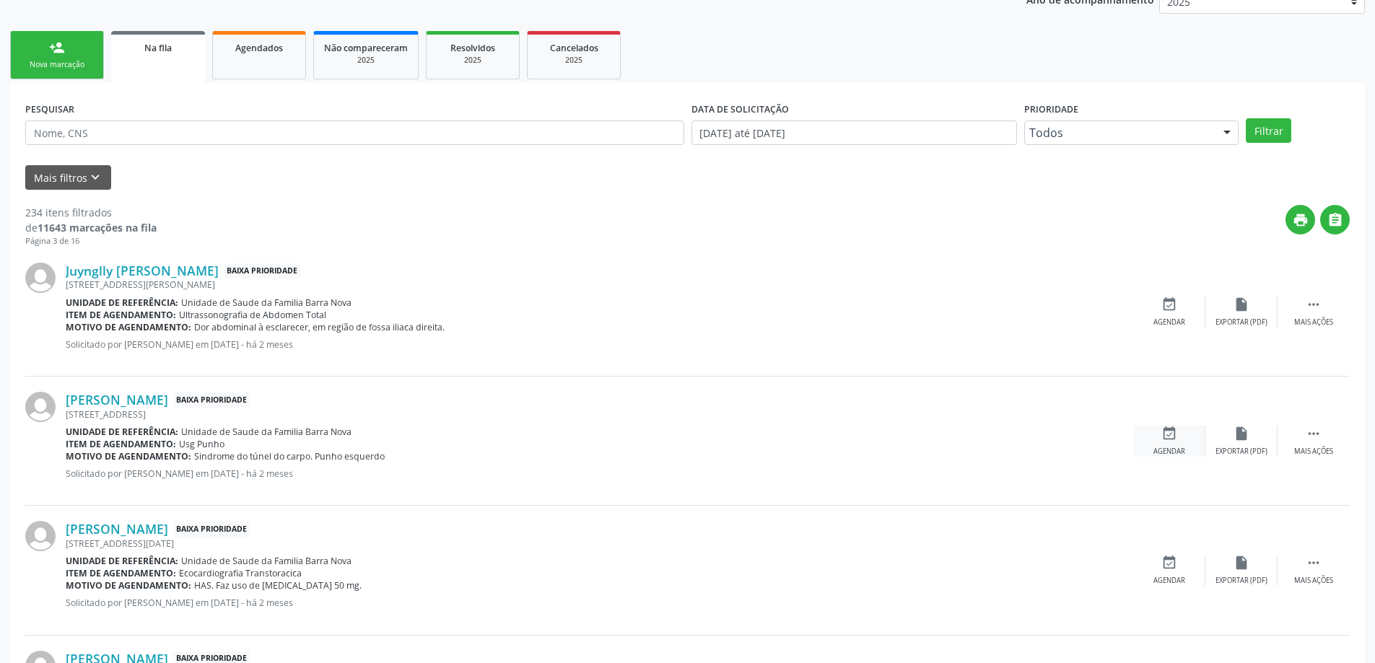
click at [1168, 439] on icon "event_available" at bounding box center [1169, 434] width 16 height 16
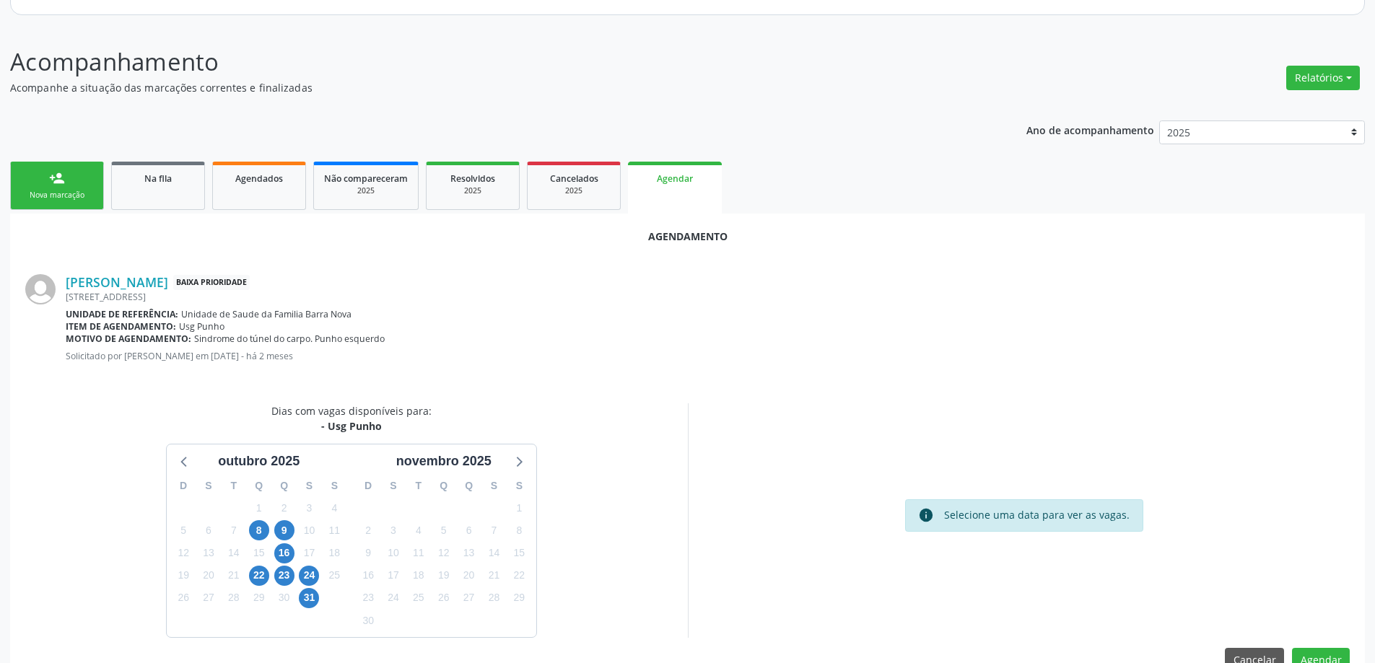
scroll to position [192, 0]
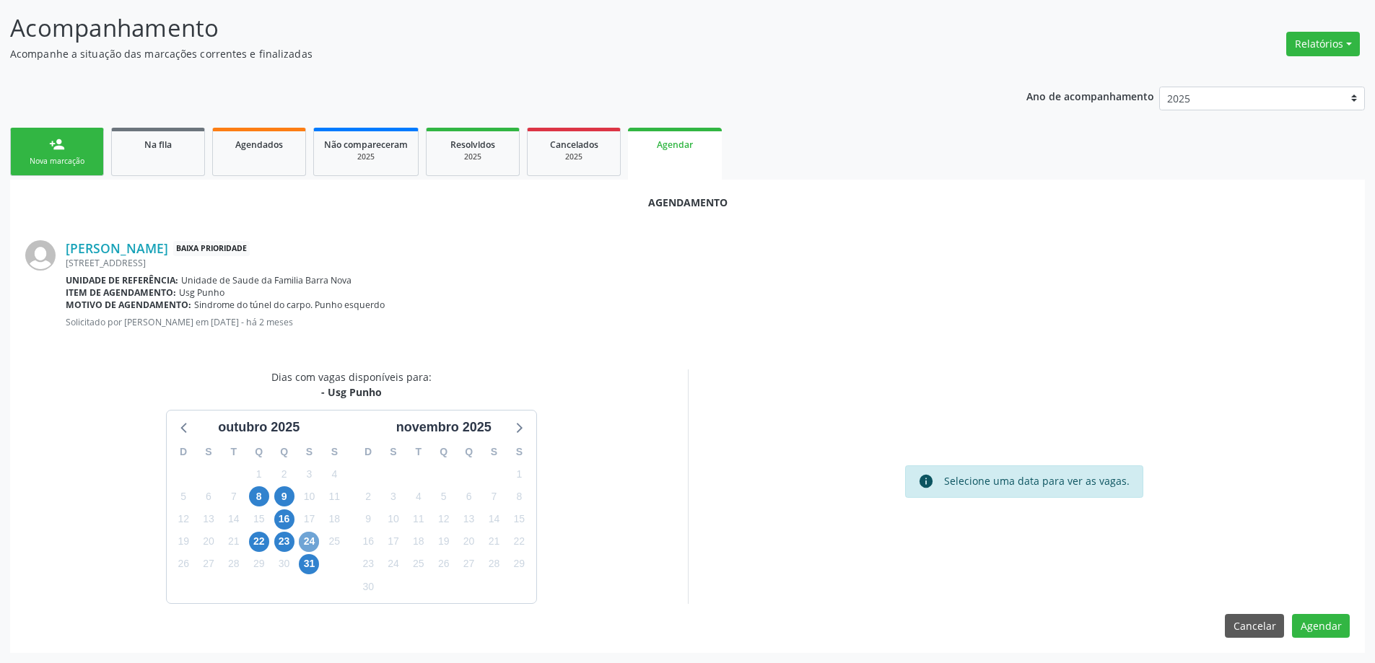
click at [307, 545] on span "24" at bounding box center [309, 542] width 20 height 20
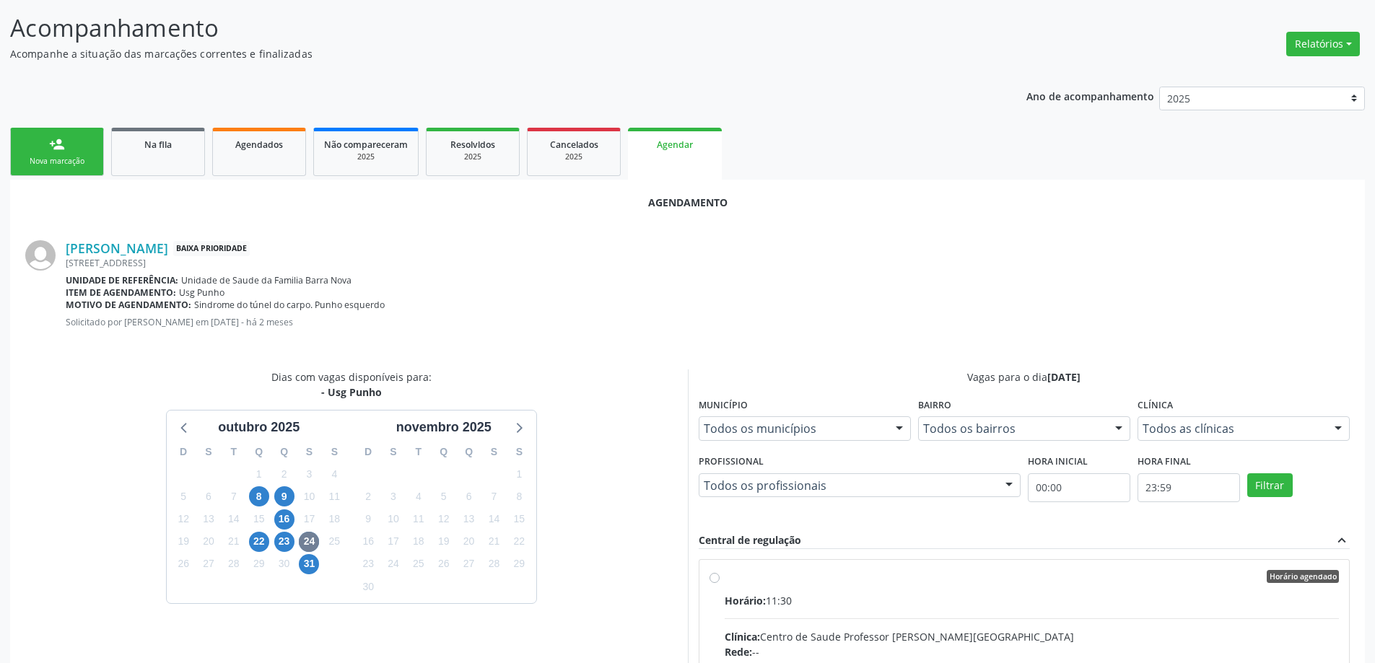
radio input "true"
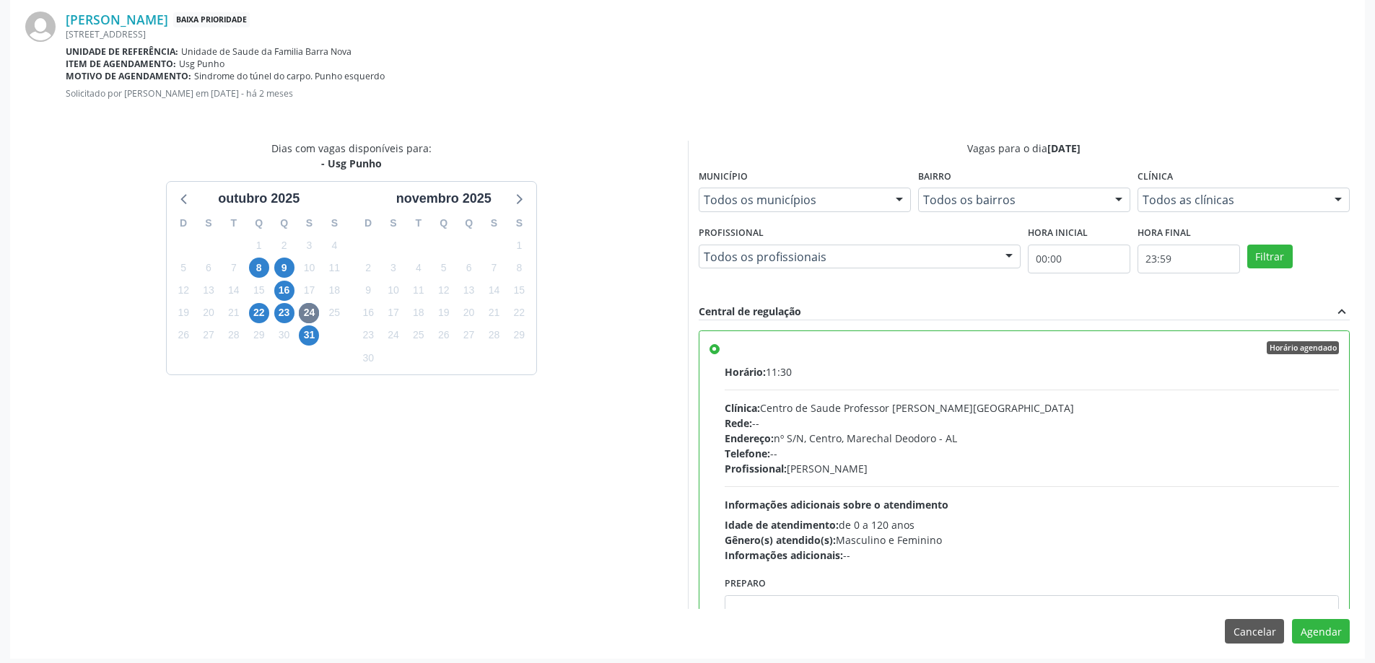
scroll to position [427, 0]
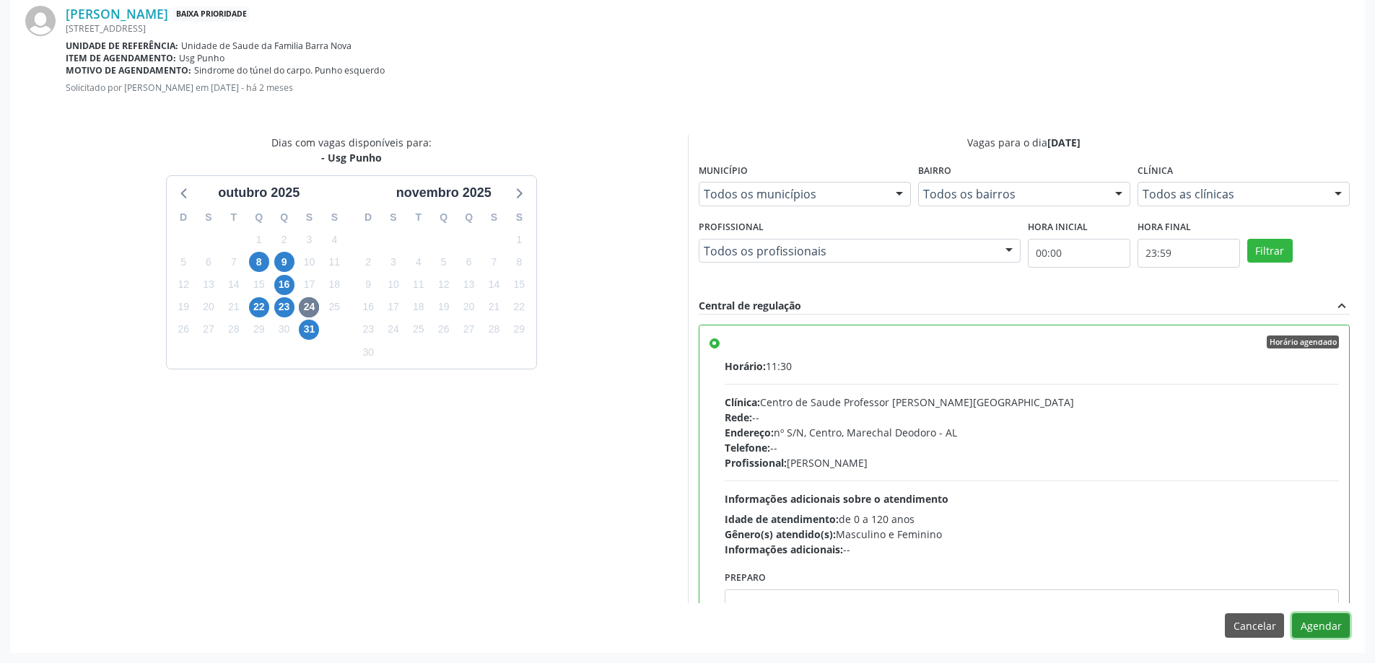
click at [1307, 628] on button "Agendar" at bounding box center [1321, 626] width 58 height 25
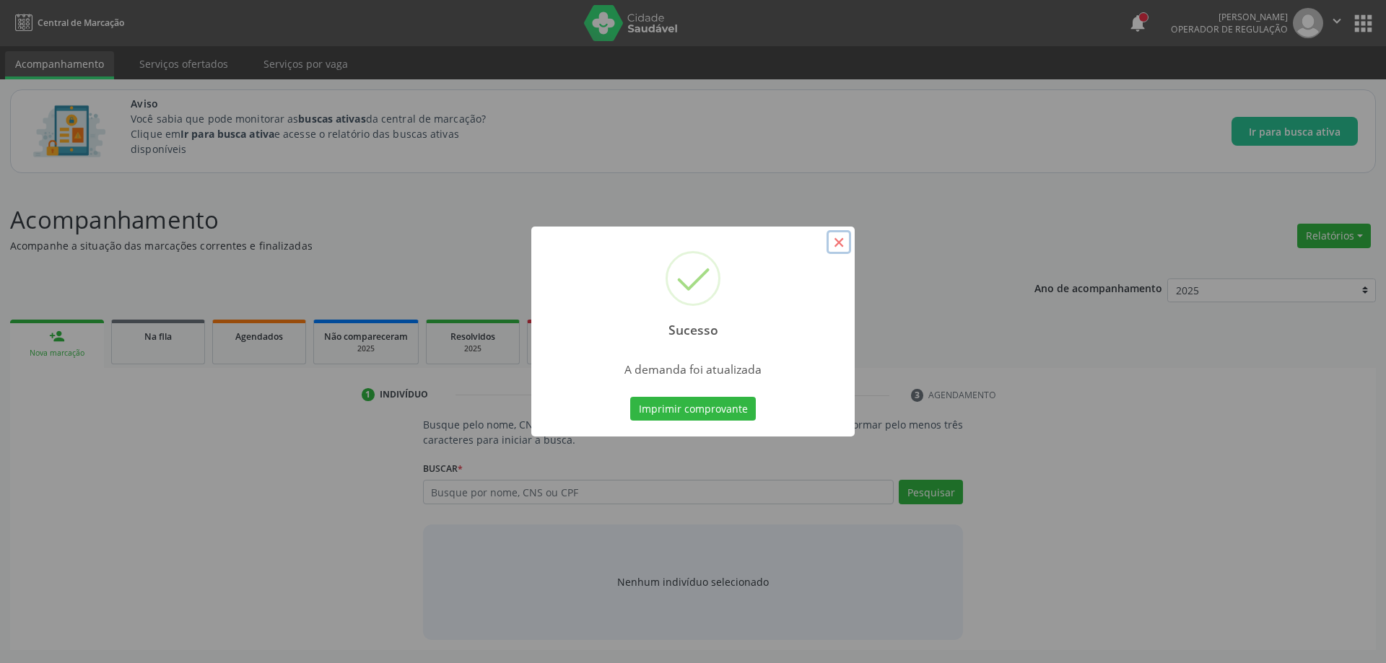
click at [841, 240] on button "×" at bounding box center [838, 242] width 25 height 25
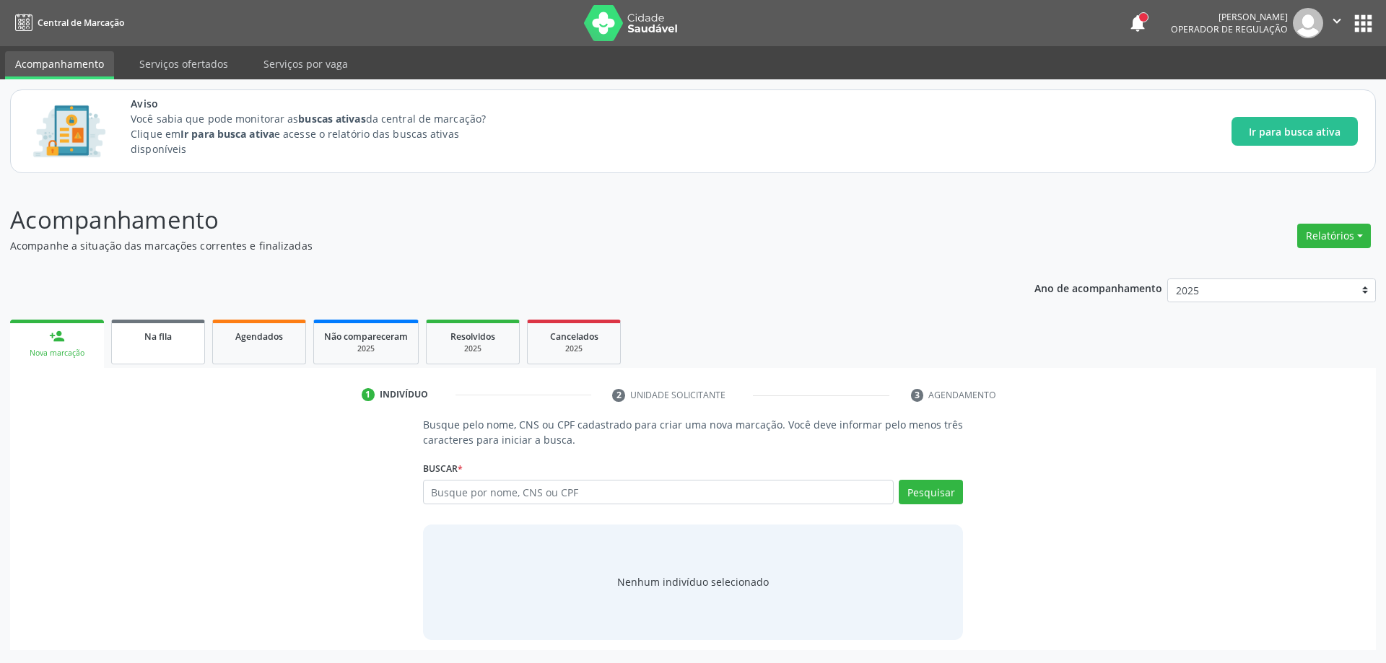
click at [167, 345] on link "Na fila" at bounding box center [158, 342] width 94 height 45
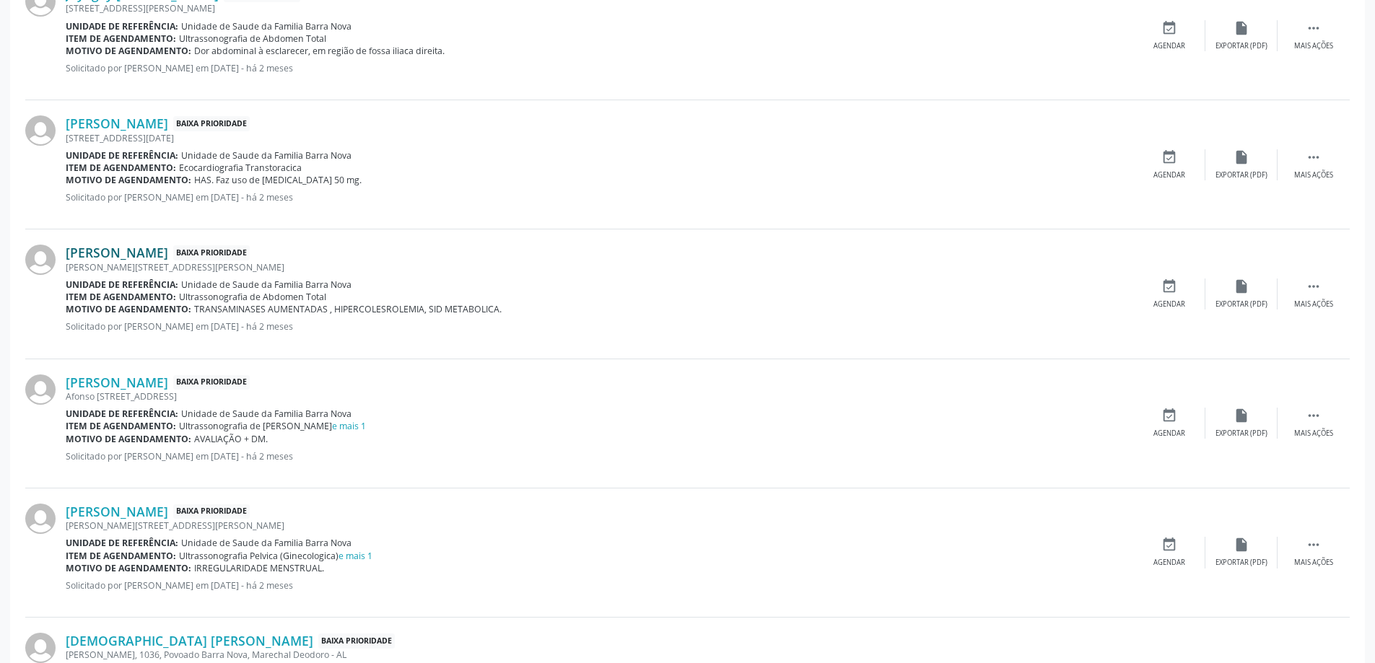
scroll to position [577, 0]
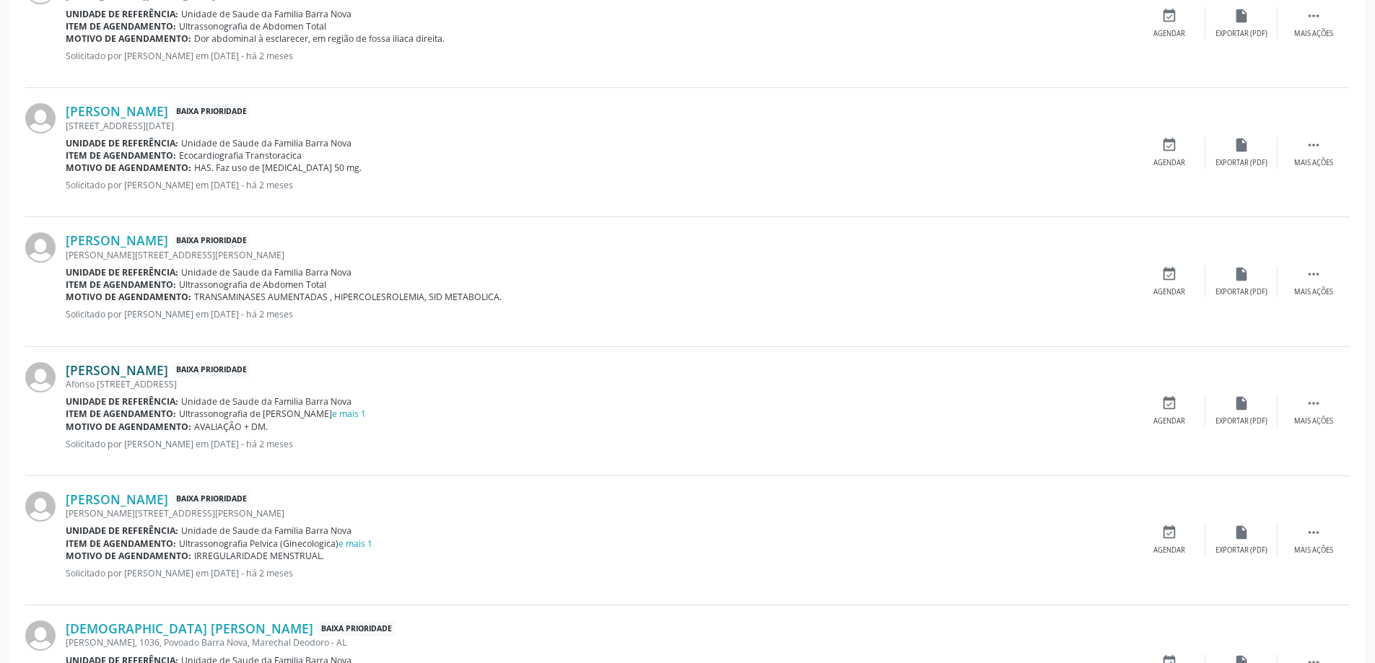
click at [132, 372] on link "[PERSON_NAME]" at bounding box center [117, 370] width 102 height 16
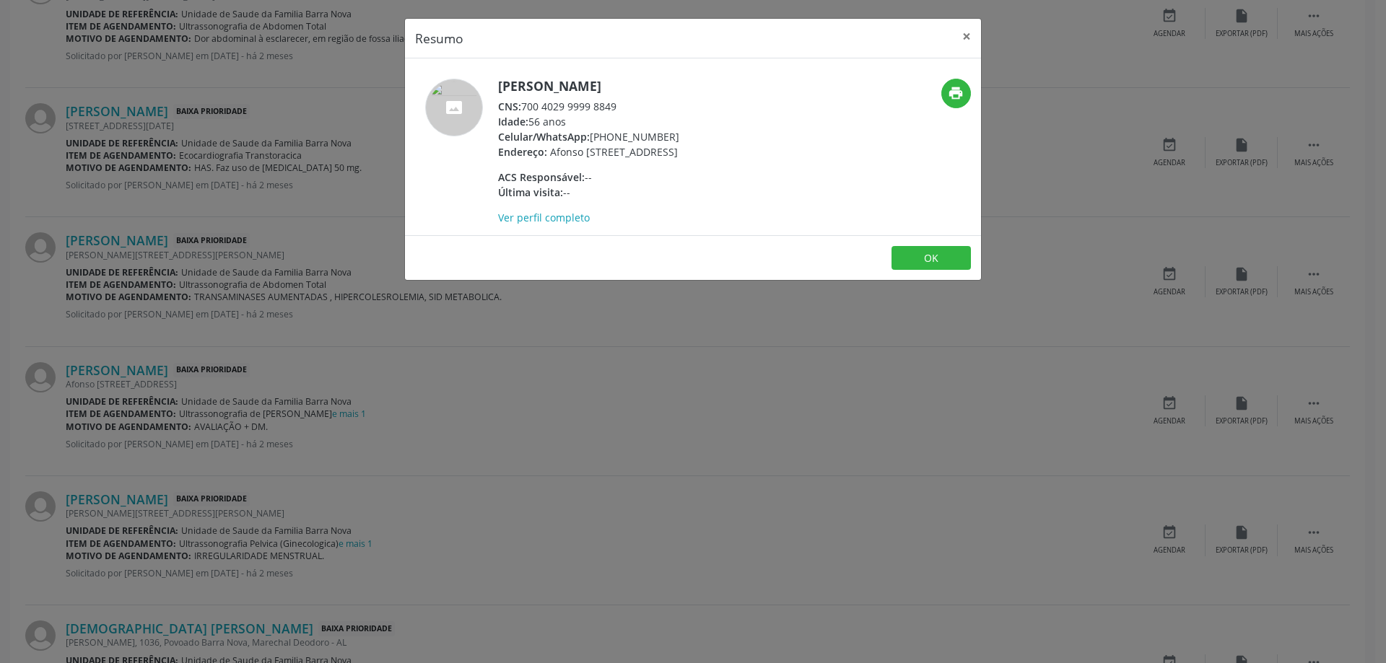
drag, startPoint x: 618, startPoint y: 107, endPoint x: 527, endPoint y: 107, distance: 90.9
click at [527, 107] on div "CNS: 700 4029 9999 8849" at bounding box center [588, 106] width 181 height 15
click at [601, 110] on div "CNS: 700 4029 9999 8849" at bounding box center [588, 106] width 181 height 15
drag, startPoint x: 618, startPoint y: 106, endPoint x: 525, endPoint y: 103, distance: 92.4
click at [525, 103] on div "CNS: 700 4029 9999 8849" at bounding box center [588, 106] width 181 height 15
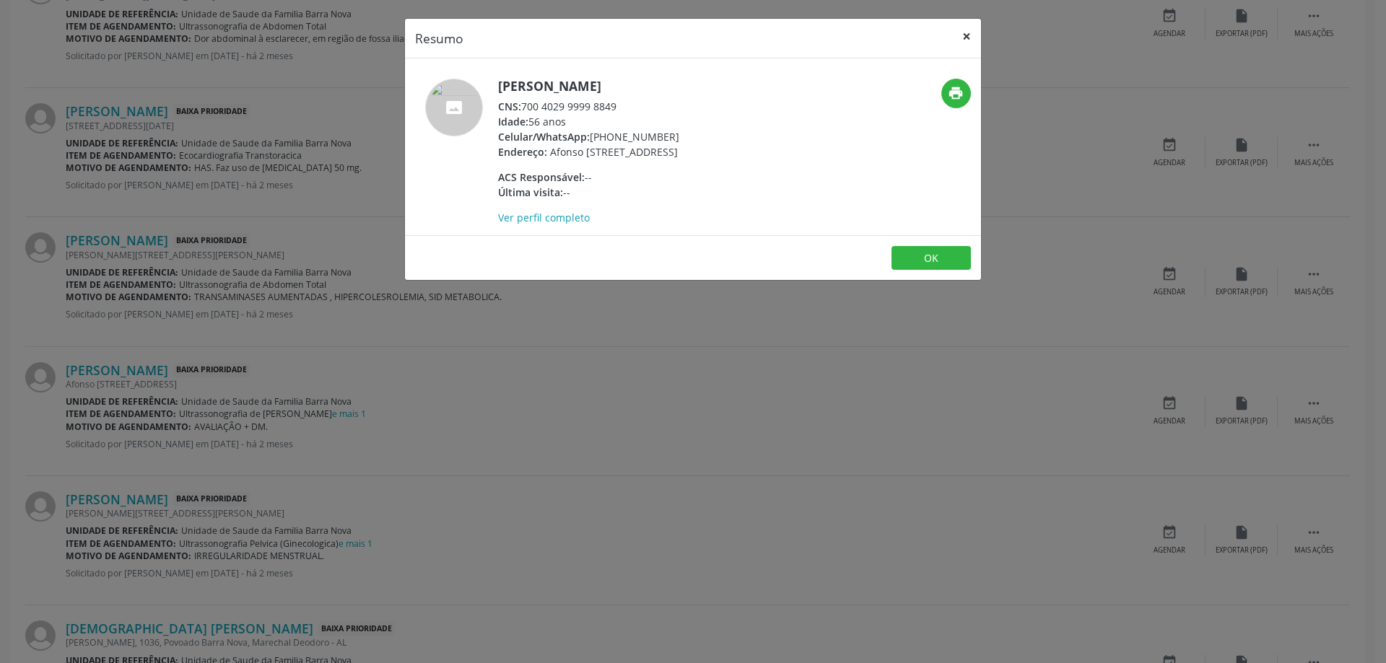
click at [964, 43] on button "×" at bounding box center [966, 36] width 29 height 35
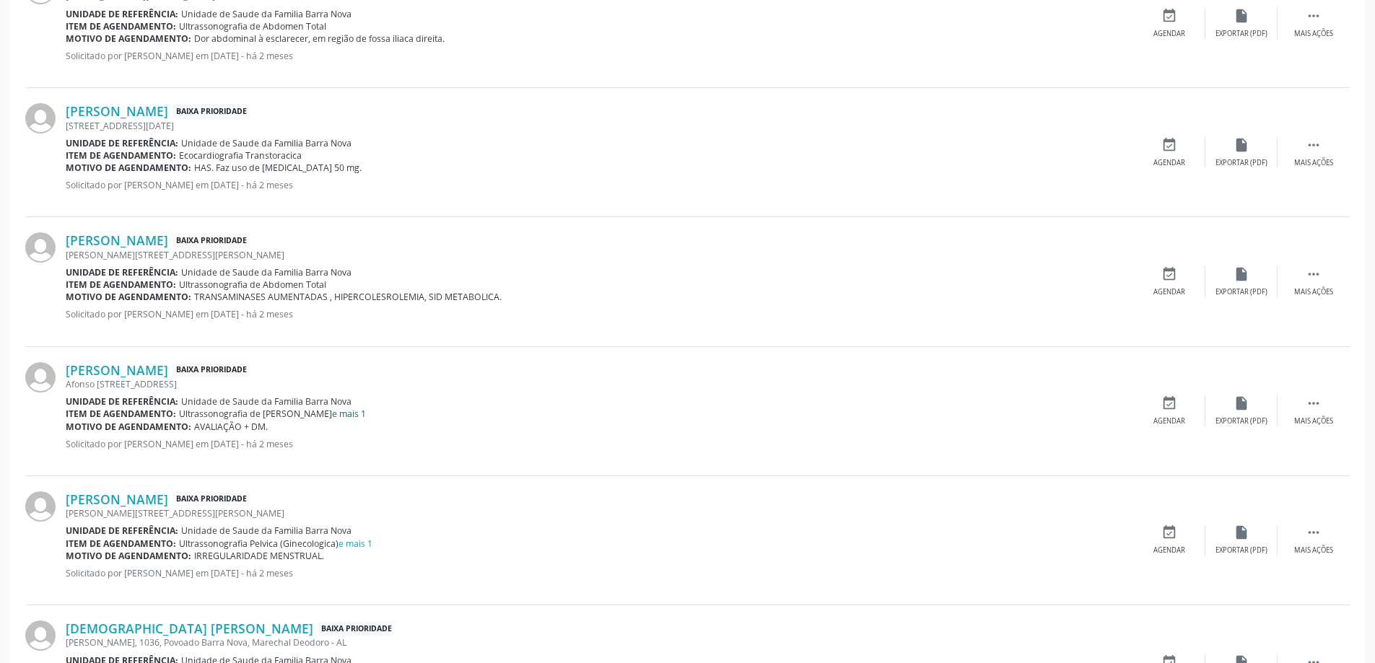
click at [366, 415] on link "e mais 1" at bounding box center [349, 414] width 34 height 12
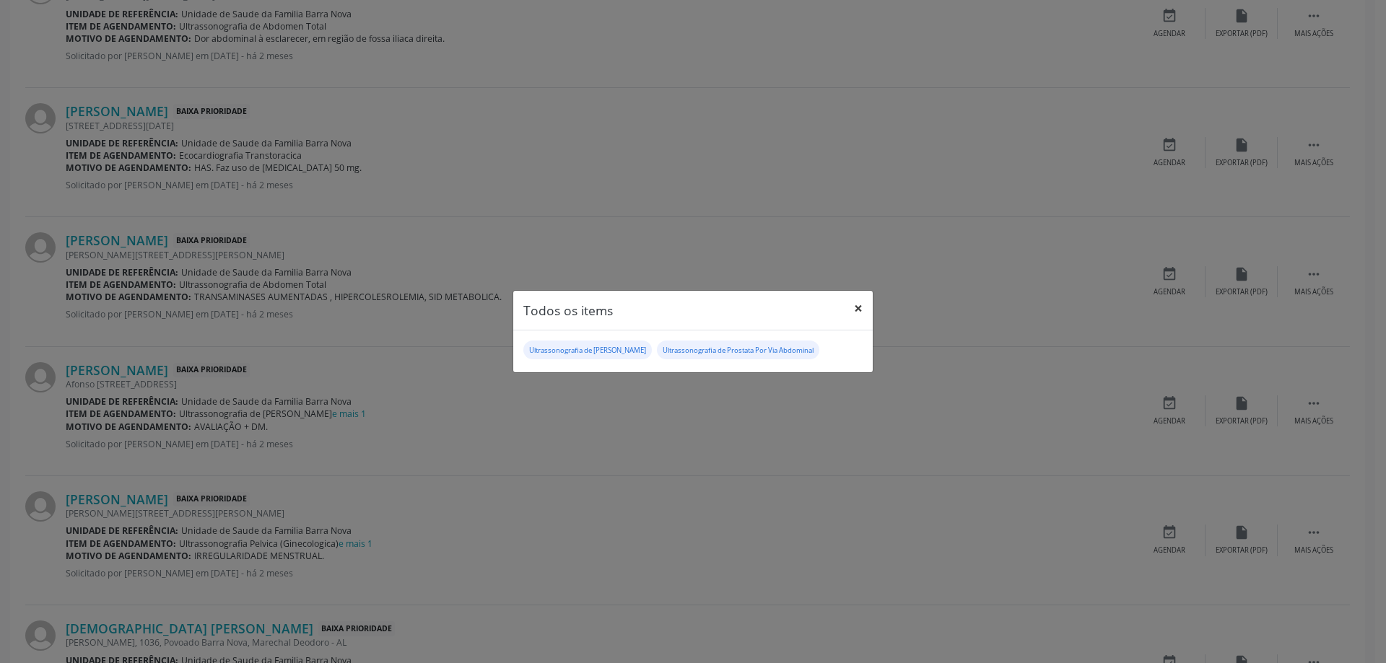
click at [848, 312] on button "×" at bounding box center [858, 308] width 29 height 35
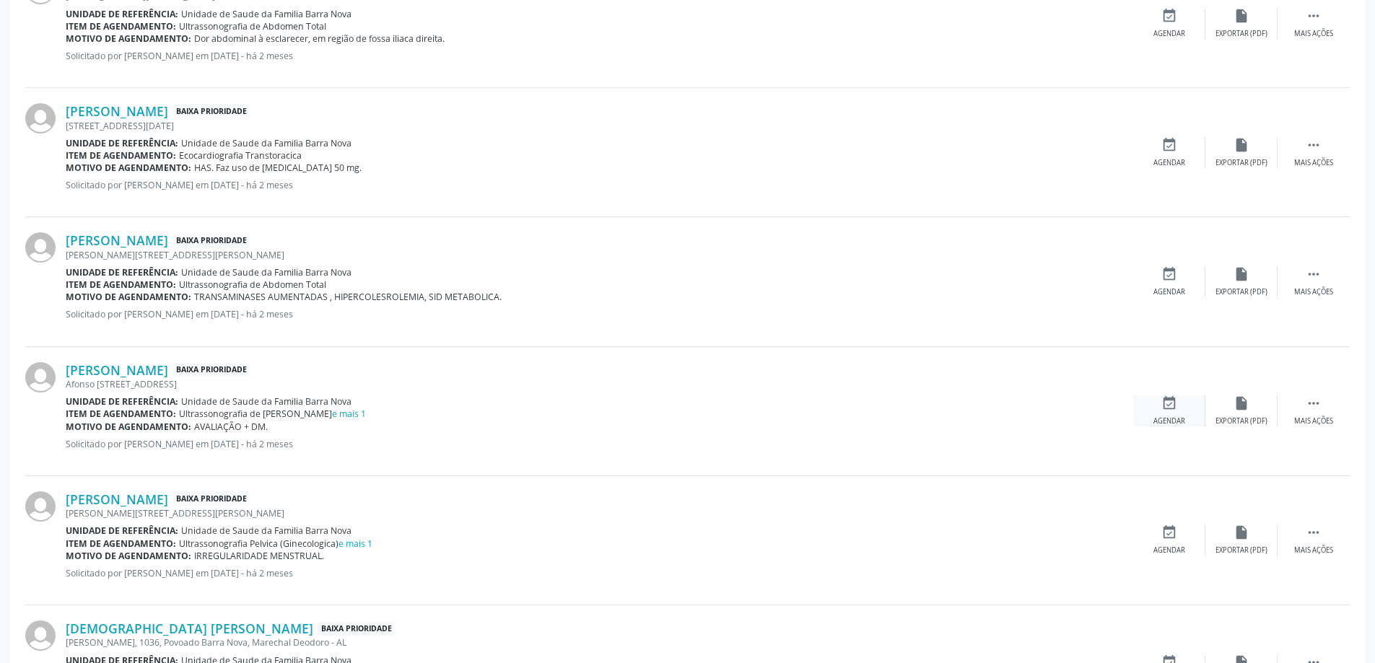
click at [1174, 406] on icon "event_available" at bounding box center [1169, 404] width 16 height 16
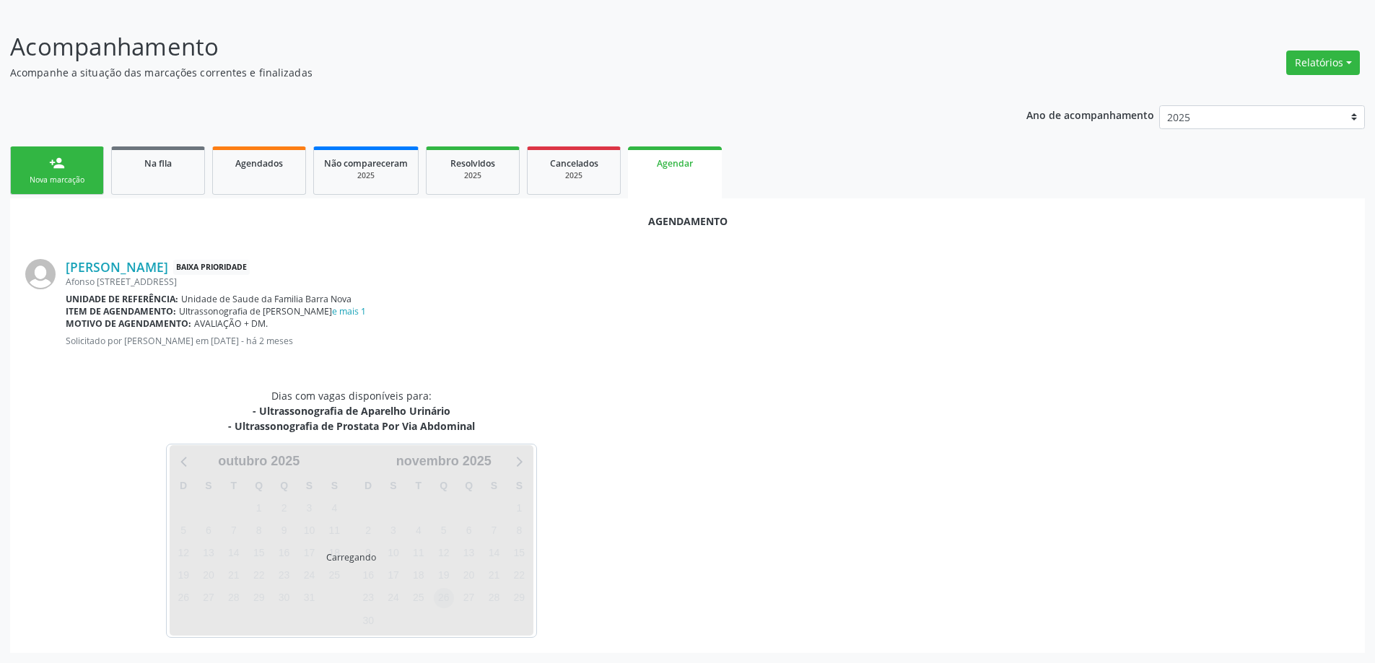
scroll to position [207, 0]
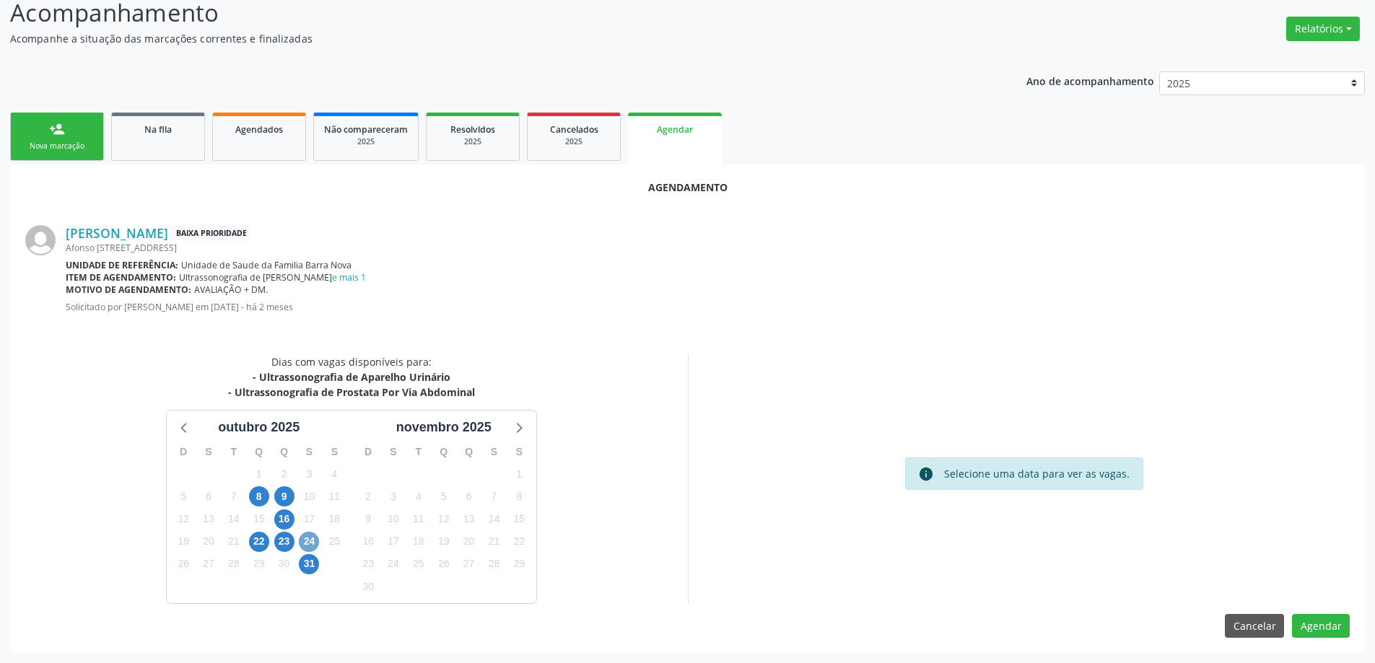
click at [307, 544] on span "24" at bounding box center [309, 542] width 20 height 20
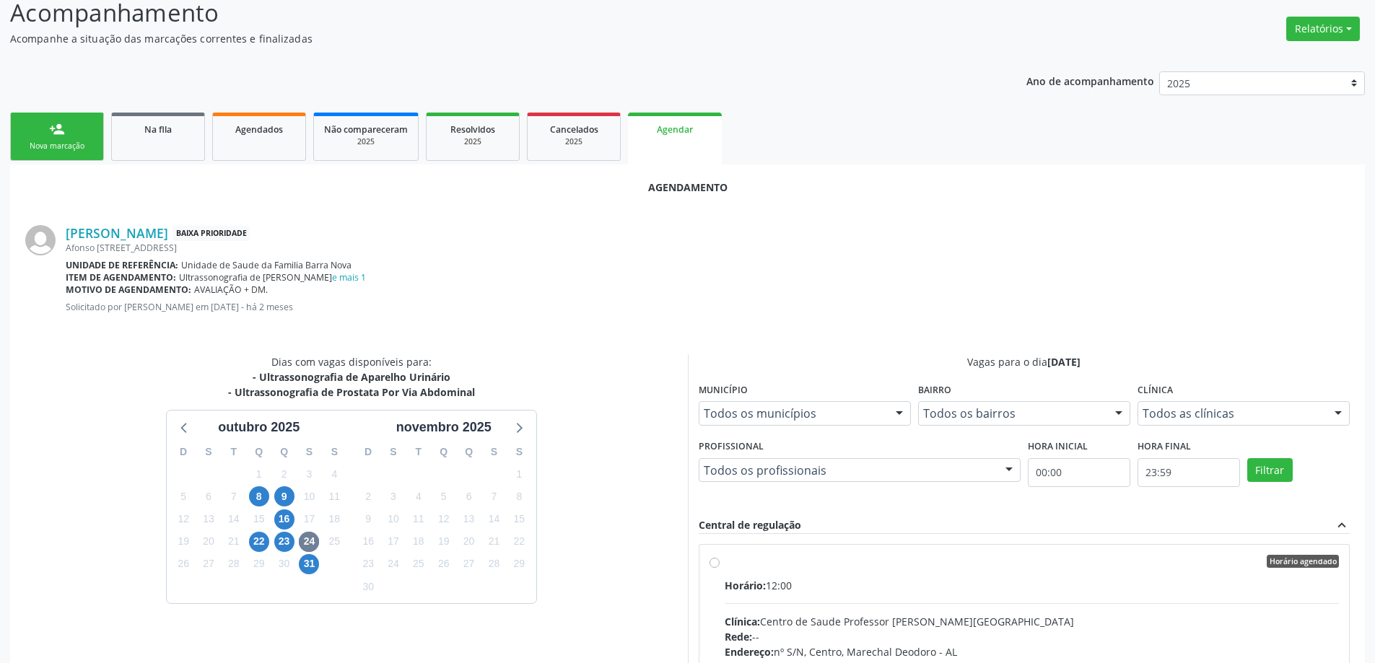
click at [725, 565] on label "Horário agendado Horário: 12:00 Clínica: Centro de Saude Professor [PERSON_NAME…" at bounding box center [1032, 666] width 615 height 222
click at [718, 565] on input "Horário agendado Horário: 12:00 Clínica: Centro de Saude Professor [PERSON_NAME…" at bounding box center [715, 561] width 10 height 13
radio input "true"
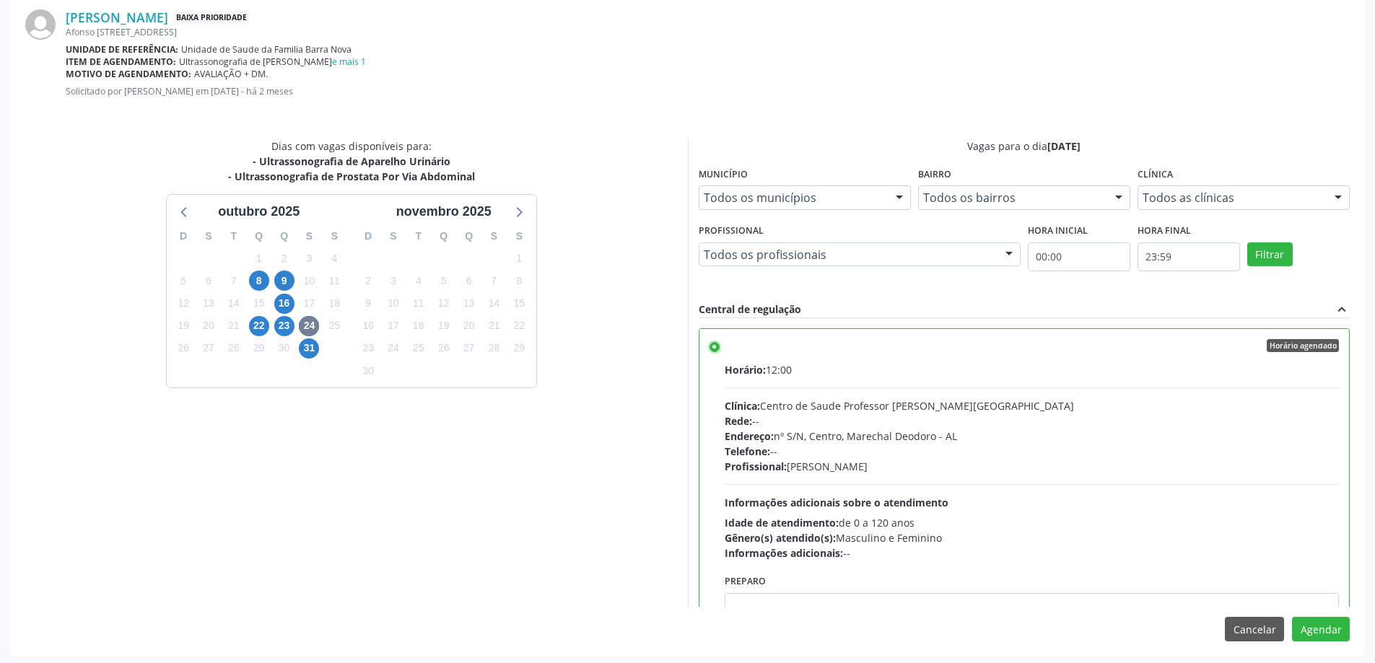
scroll to position [427, 0]
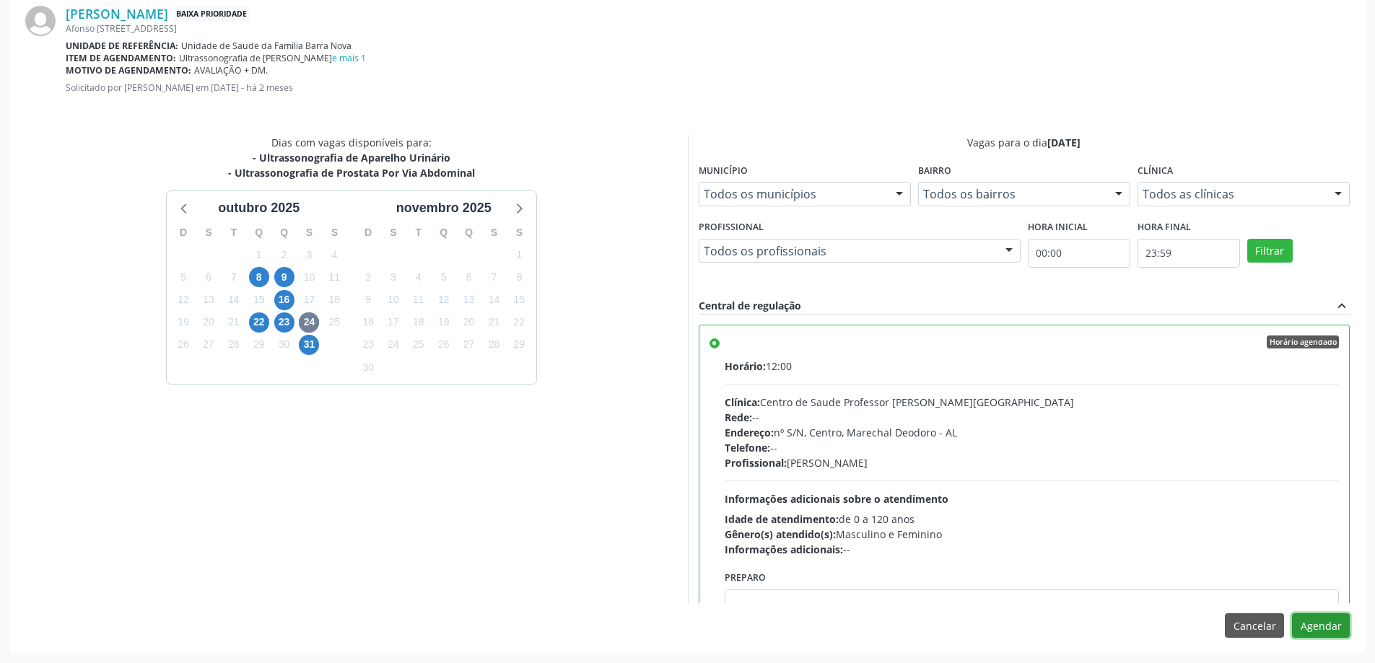
click at [1322, 621] on button "Agendar" at bounding box center [1321, 626] width 58 height 25
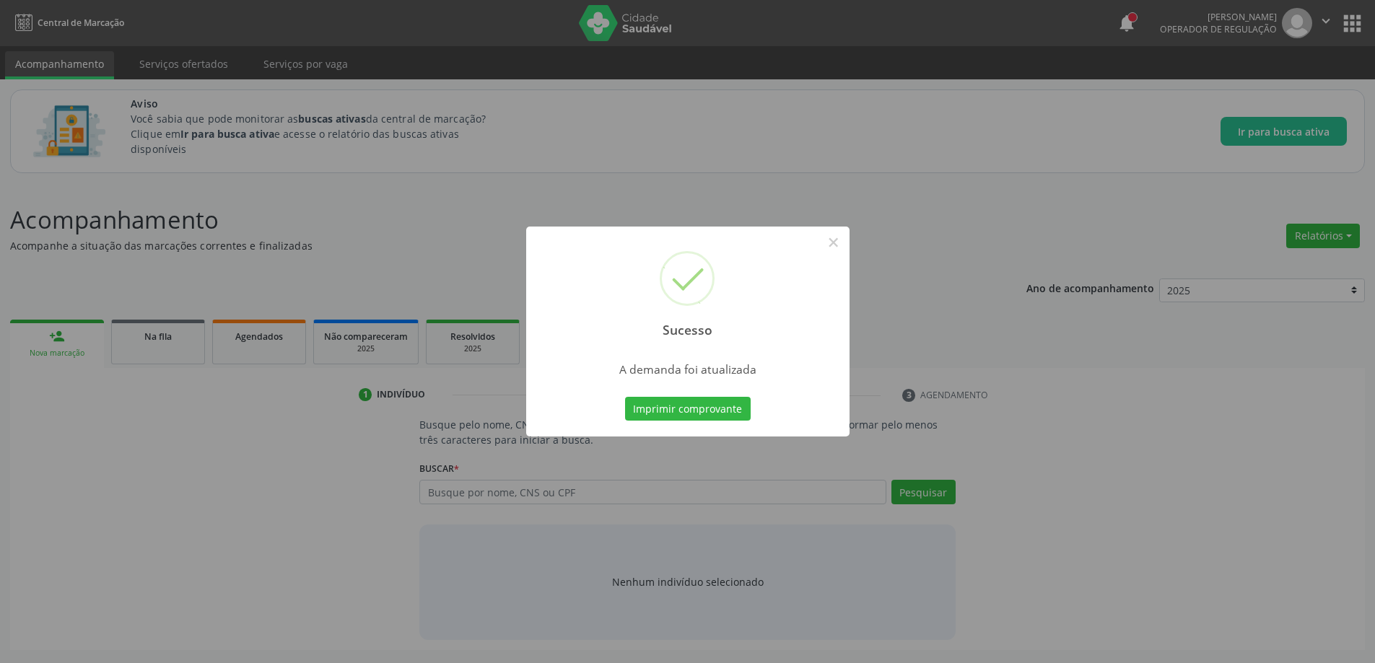
scroll to position [0, 0]
click at [833, 236] on button "×" at bounding box center [838, 242] width 25 height 25
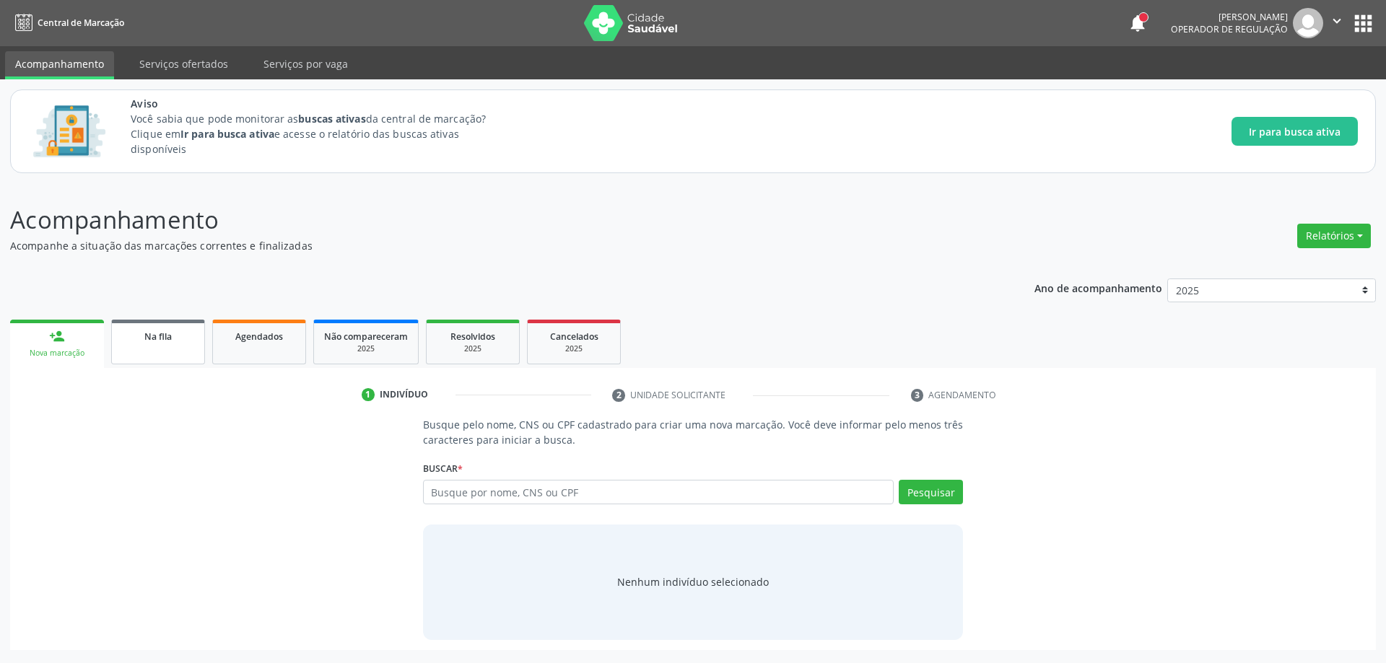
click at [134, 346] on link "Na fila" at bounding box center [158, 342] width 94 height 45
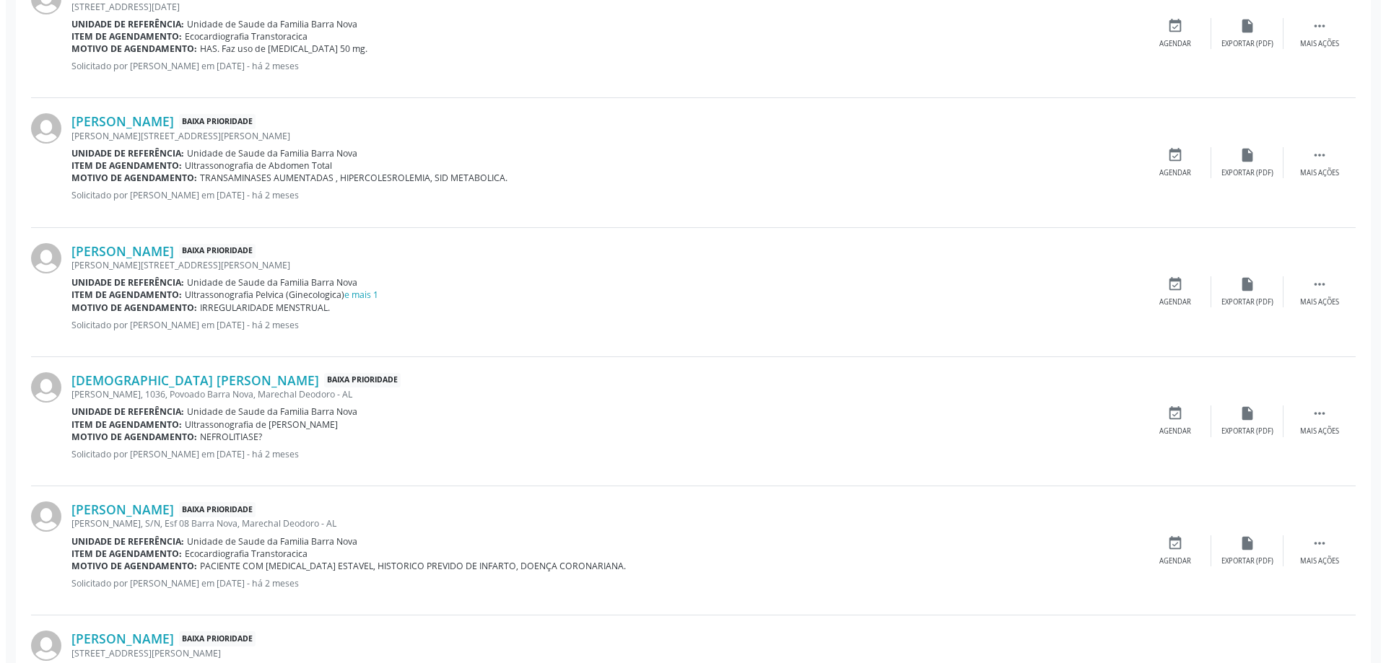
scroll to position [722, 0]
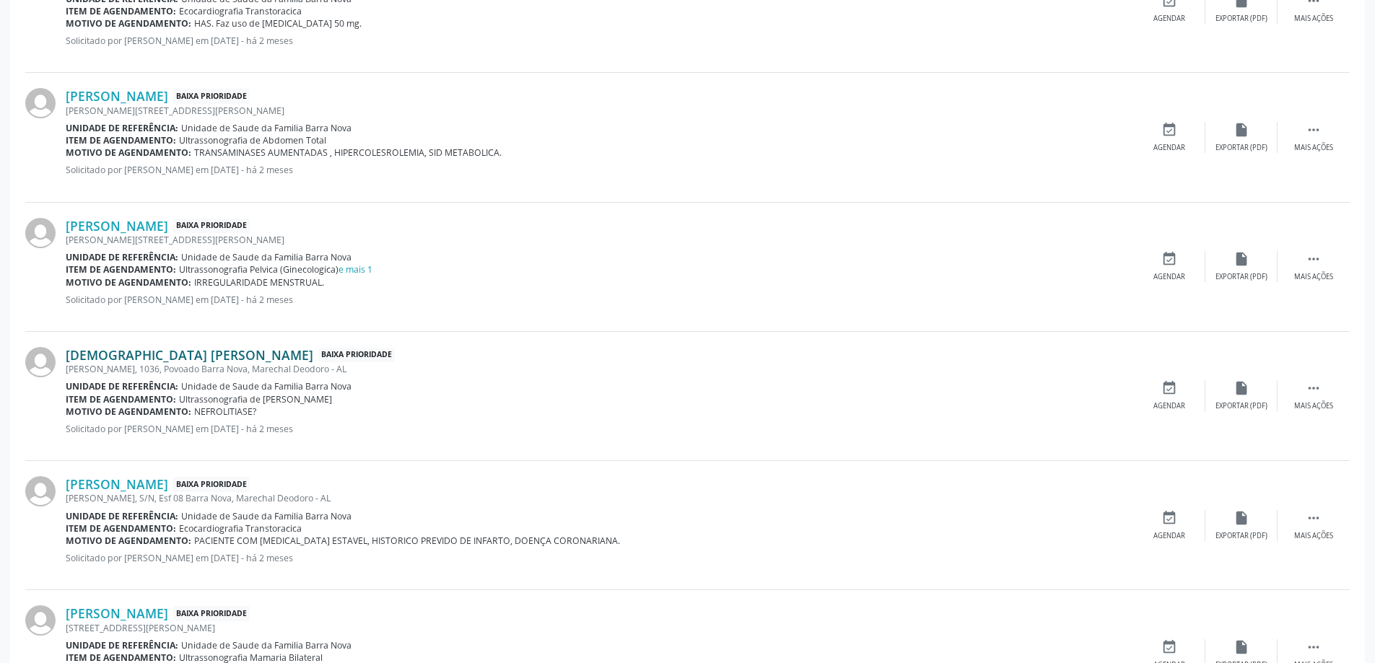
click at [173, 357] on link "[DEMOGRAPHIC_DATA] [PERSON_NAME]" at bounding box center [190, 355] width 248 height 16
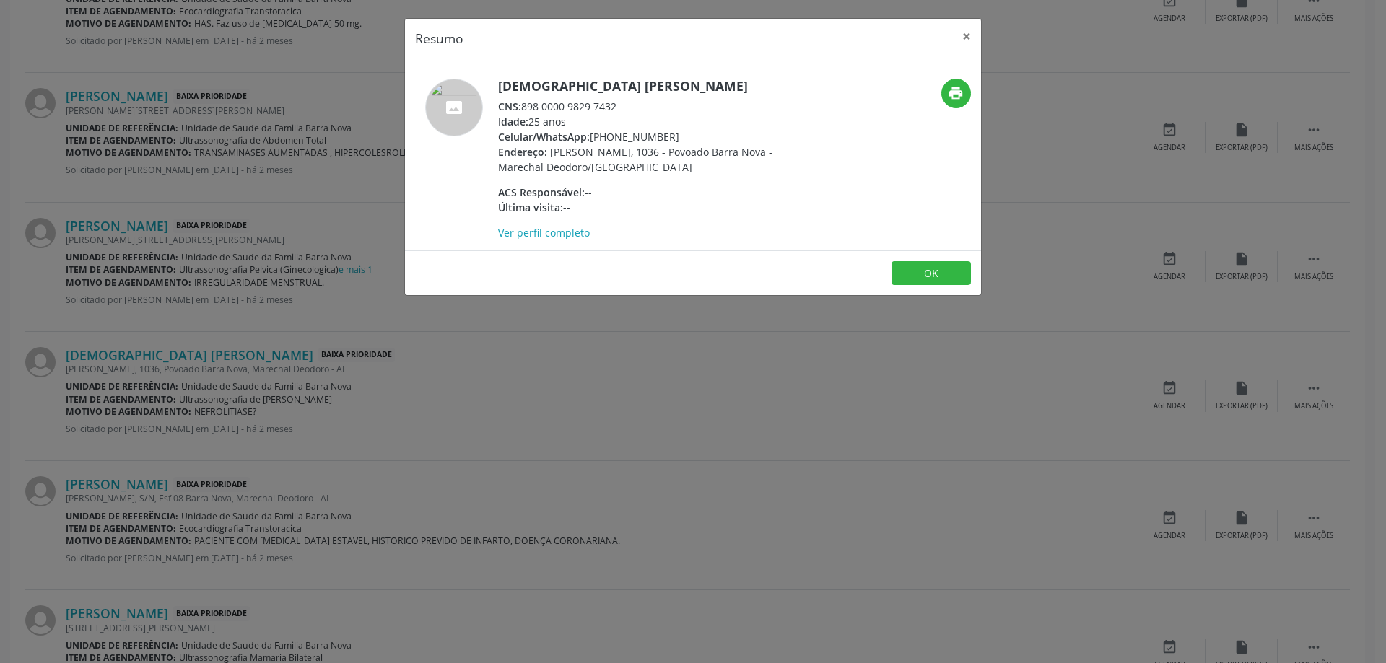
drag, startPoint x: 616, startPoint y: 105, endPoint x: 525, endPoint y: 105, distance: 90.9
click at [525, 105] on div "CNS: 898 0000 9829 7432" at bounding box center [638, 106] width 281 height 15
